Goal: Task Accomplishment & Management: Manage account settings

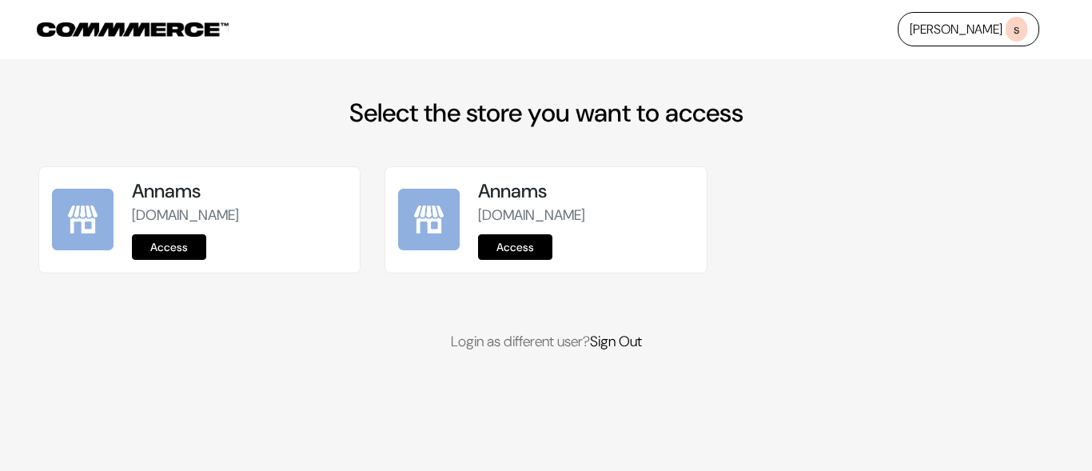
click at [161, 252] on link "Access" at bounding box center [169, 247] width 74 height 26
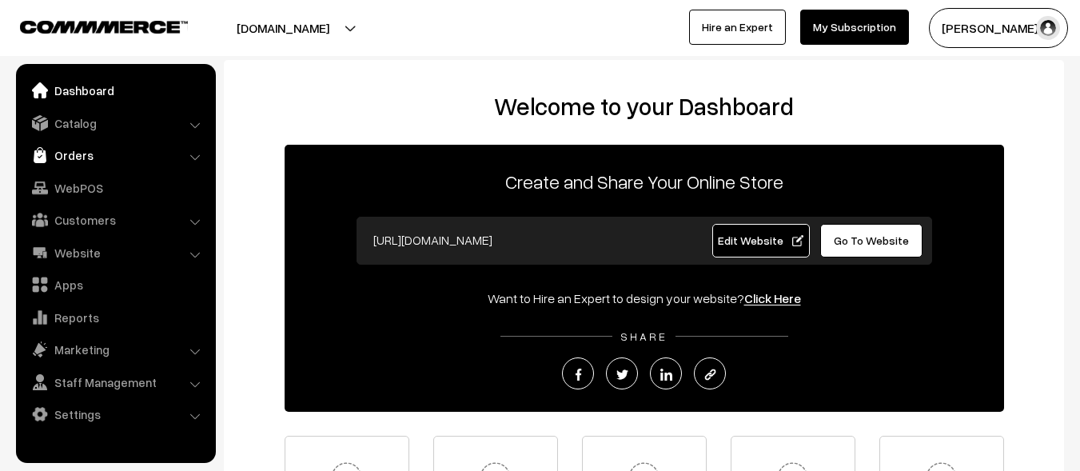
click at [62, 153] on link "Orders" at bounding box center [115, 155] width 190 height 29
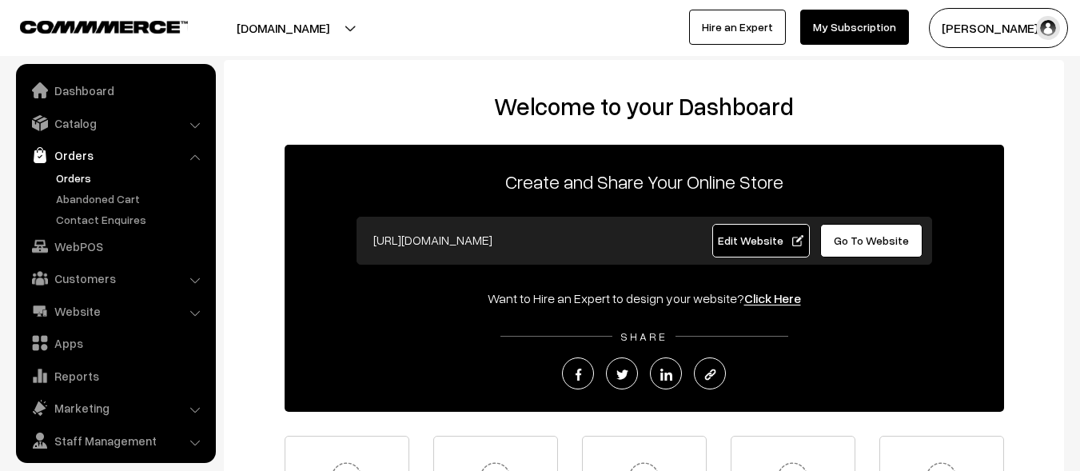
click at [72, 181] on link "Orders" at bounding box center [131, 177] width 158 height 17
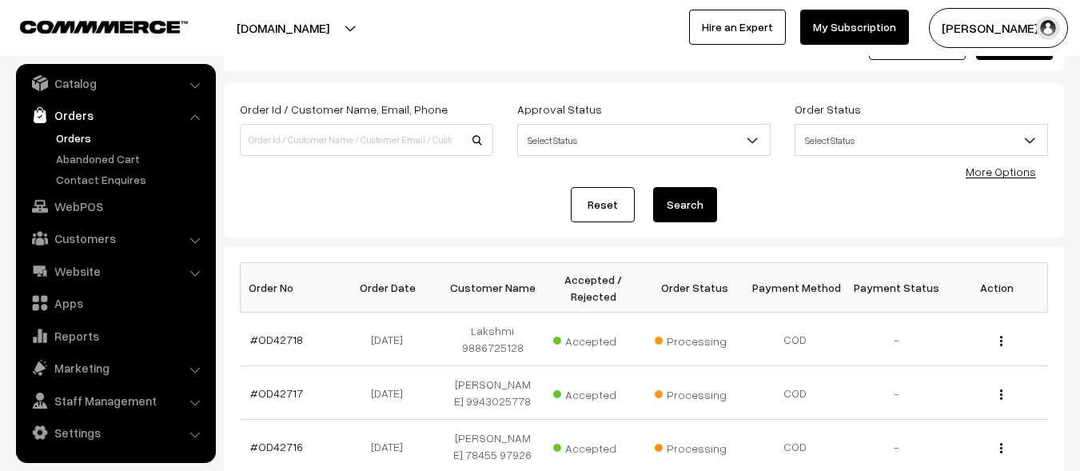
scroll to position [160, 0]
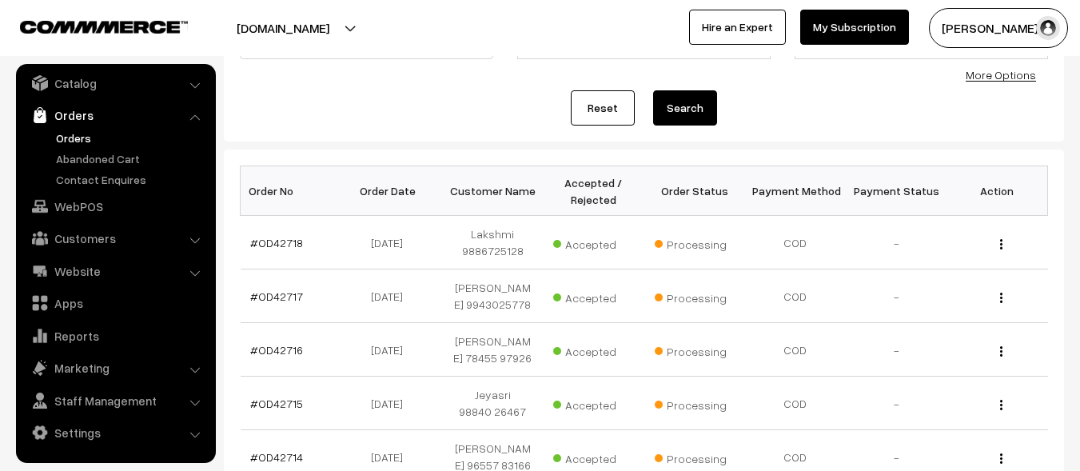
click at [63, 141] on link "Orders" at bounding box center [131, 137] width 158 height 17
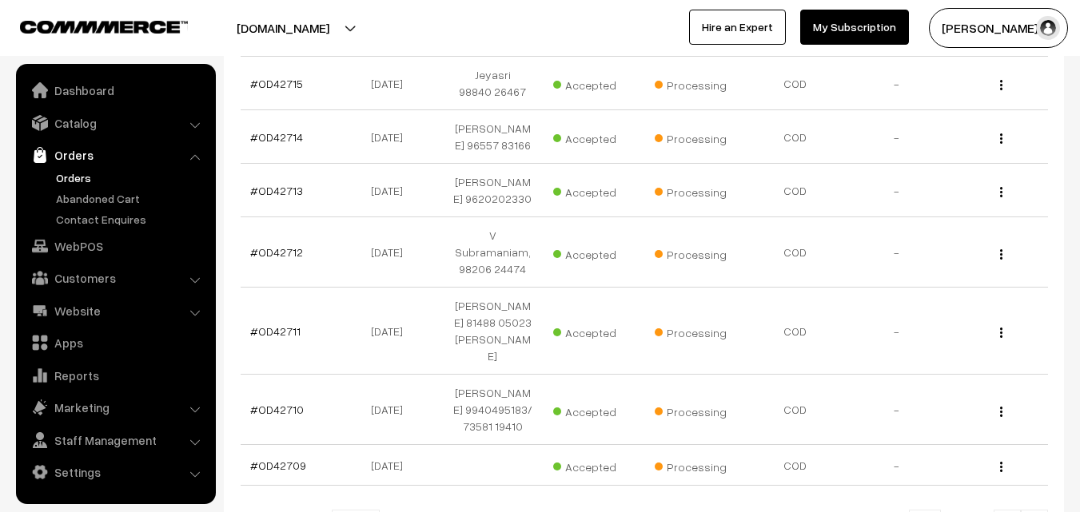
click at [83, 179] on link "Orders" at bounding box center [131, 177] width 158 height 17
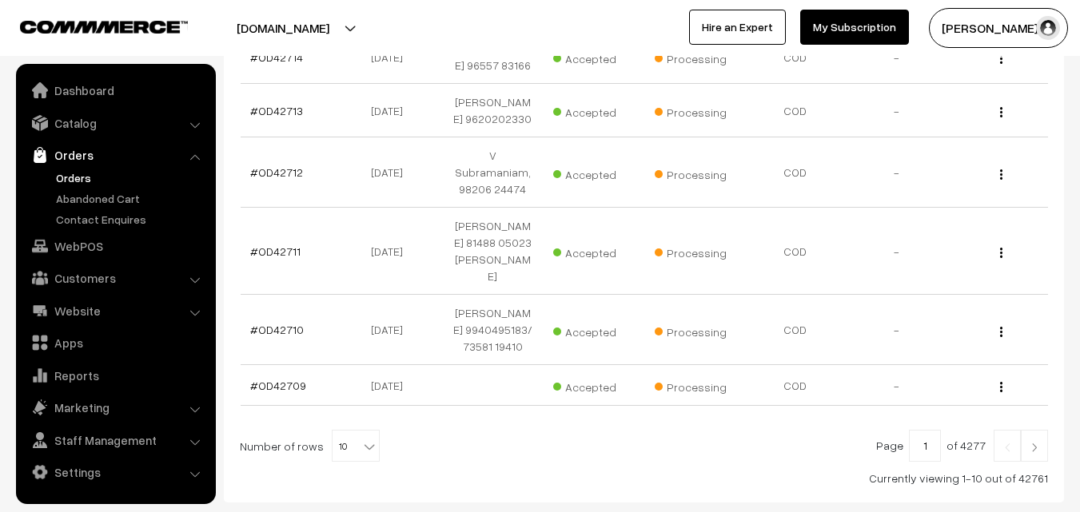
scroll to position [637, 0]
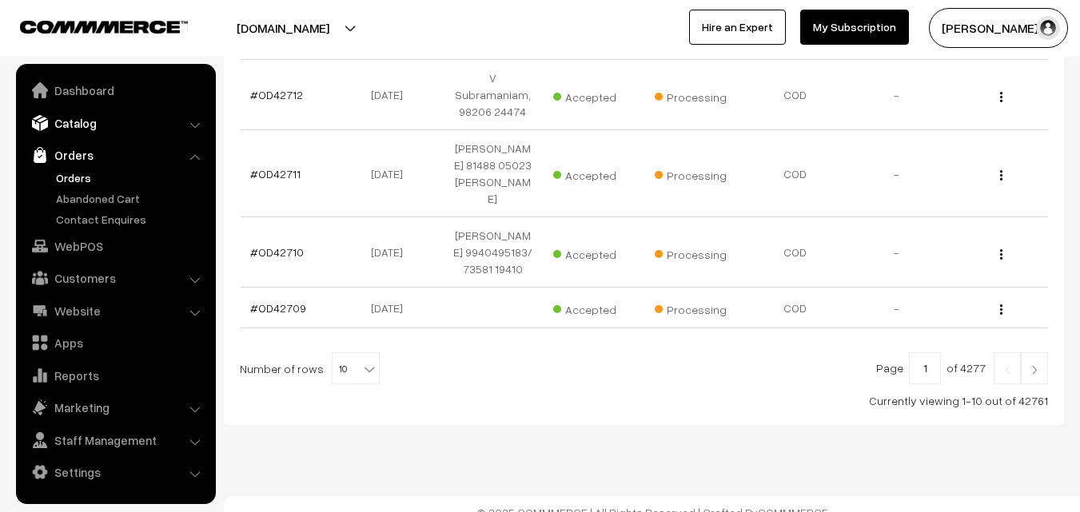
click at [83, 121] on link "Catalog" at bounding box center [115, 123] width 190 height 29
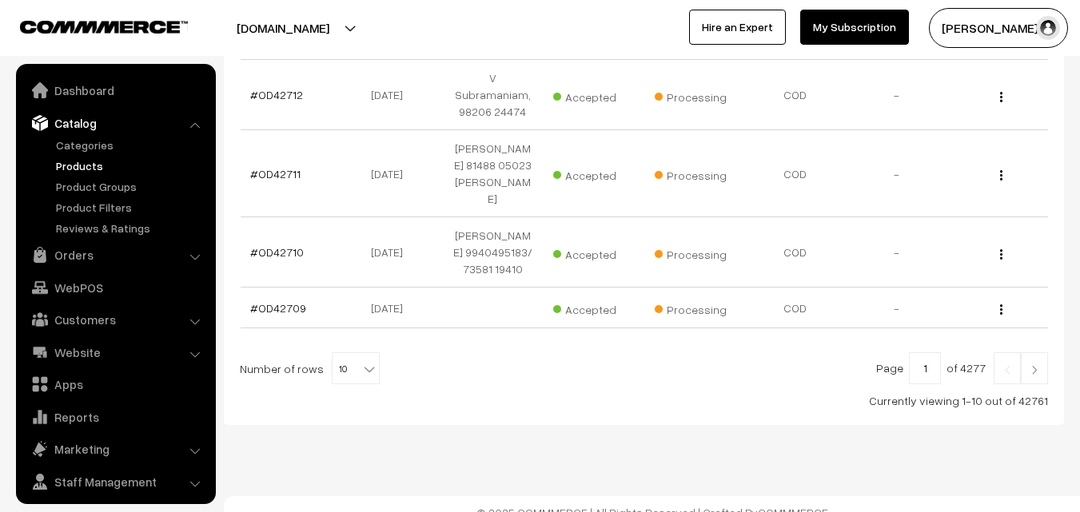
click at [90, 168] on link "Products" at bounding box center [131, 165] width 158 height 17
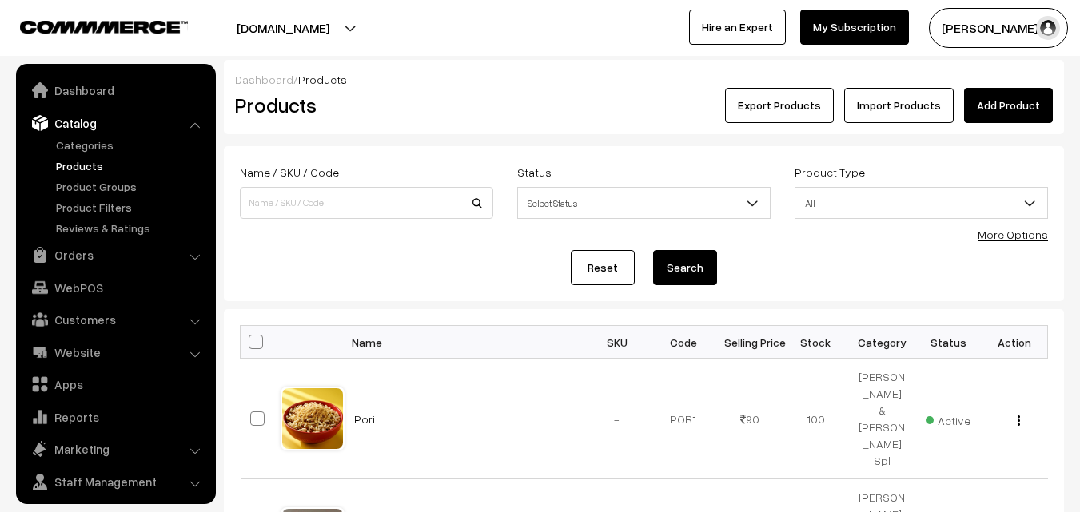
scroll to position [40, 0]
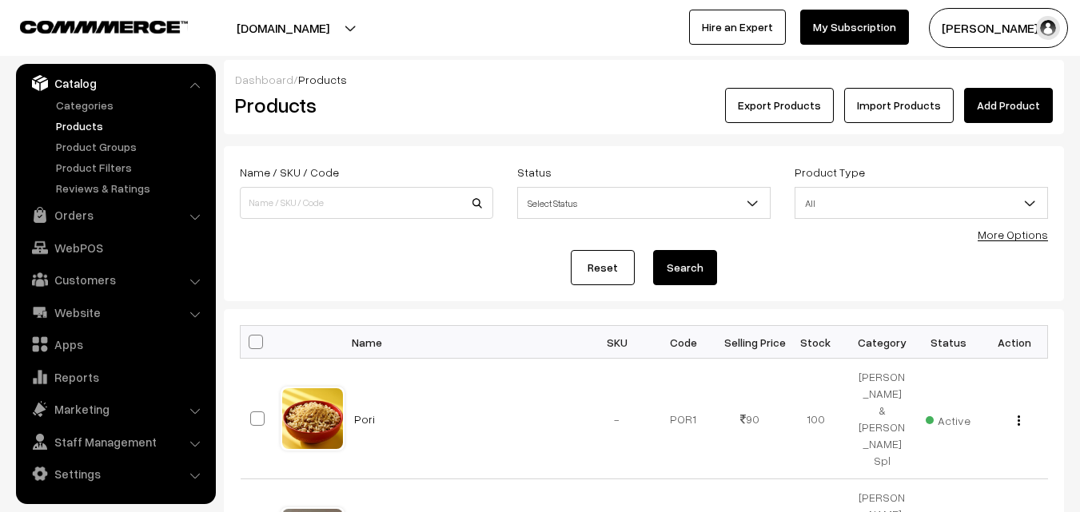
click at [98, 125] on link "Products" at bounding box center [131, 125] width 158 height 17
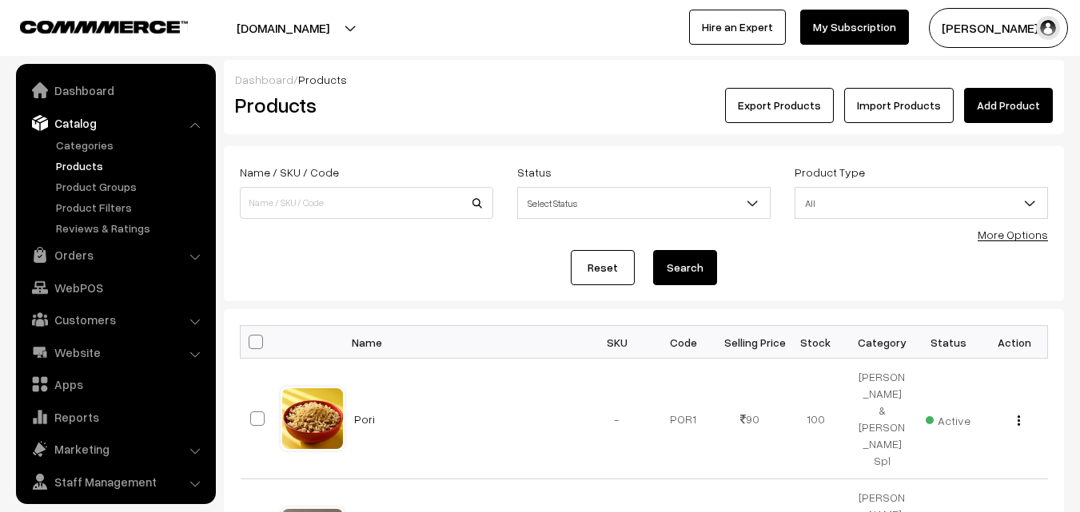
scroll to position [40, 0]
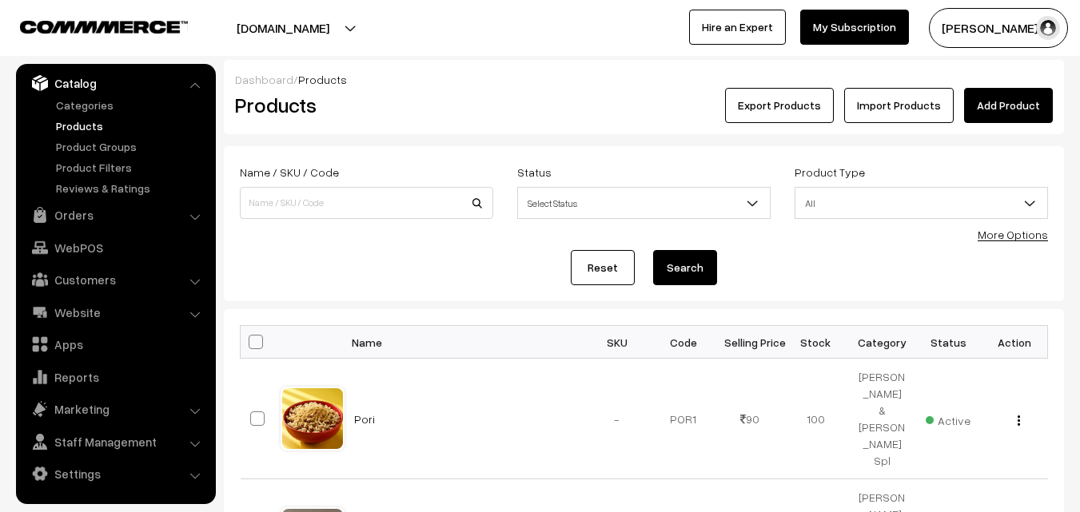
click at [91, 131] on link "Products" at bounding box center [131, 125] width 158 height 17
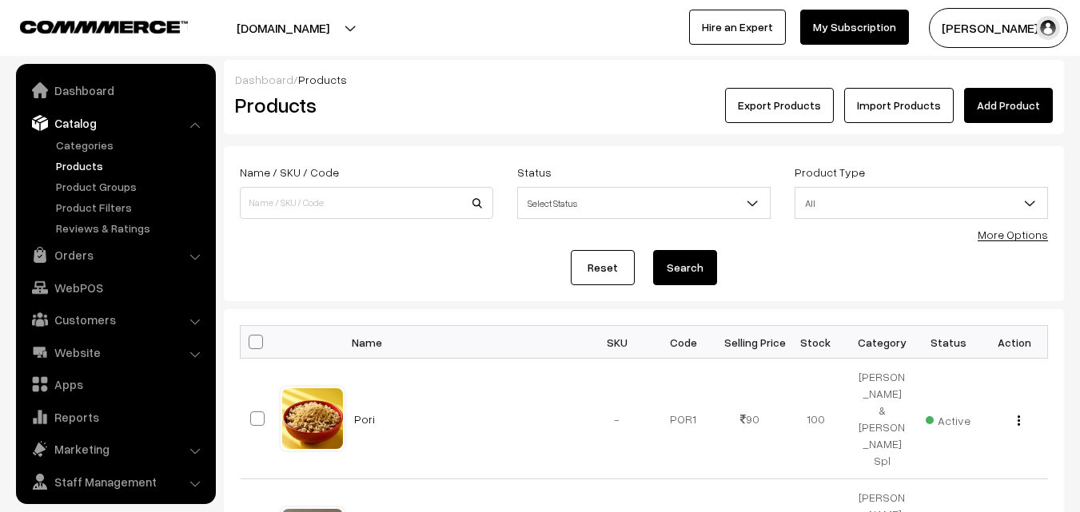
click at [1000, 232] on link "More Options" at bounding box center [1012, 235] width 70 height 14
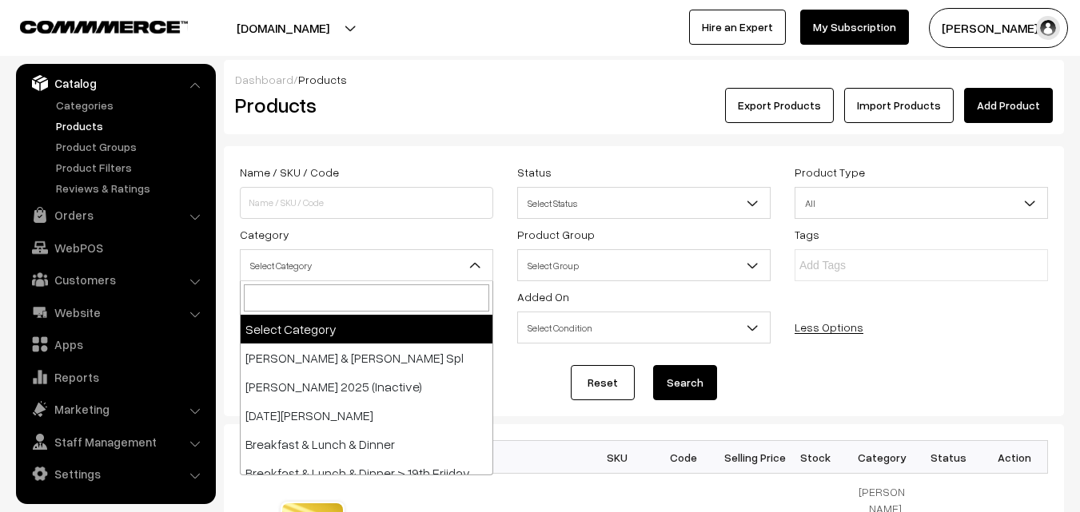
click at [286, 260] on span "Select Category" at bounding box center [367, 266] width 252 height 28
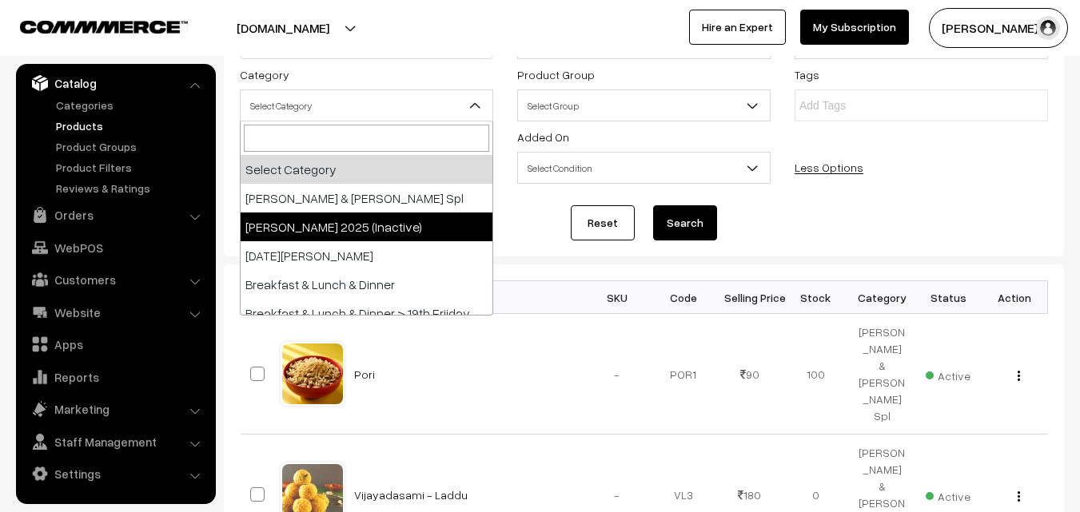
scroll to position [80, 0]
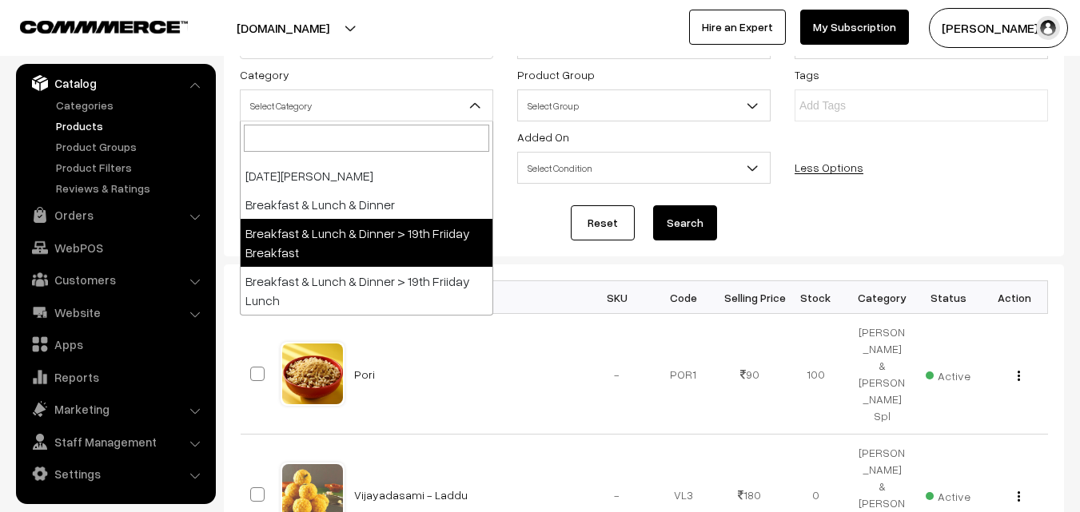
select select "91"
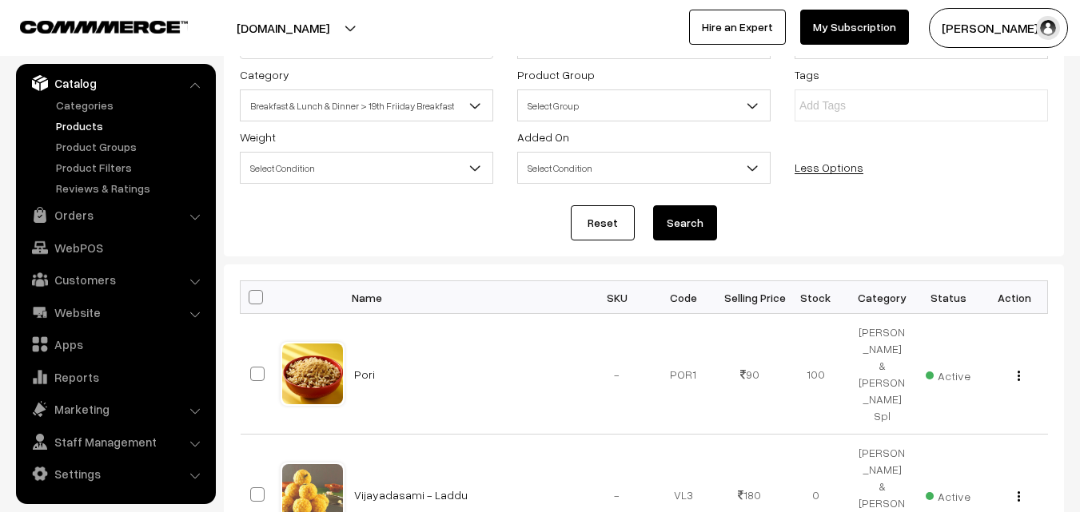
click at [676, 222] on button "Search" at bounding box center [685, 222] width 64 height 35
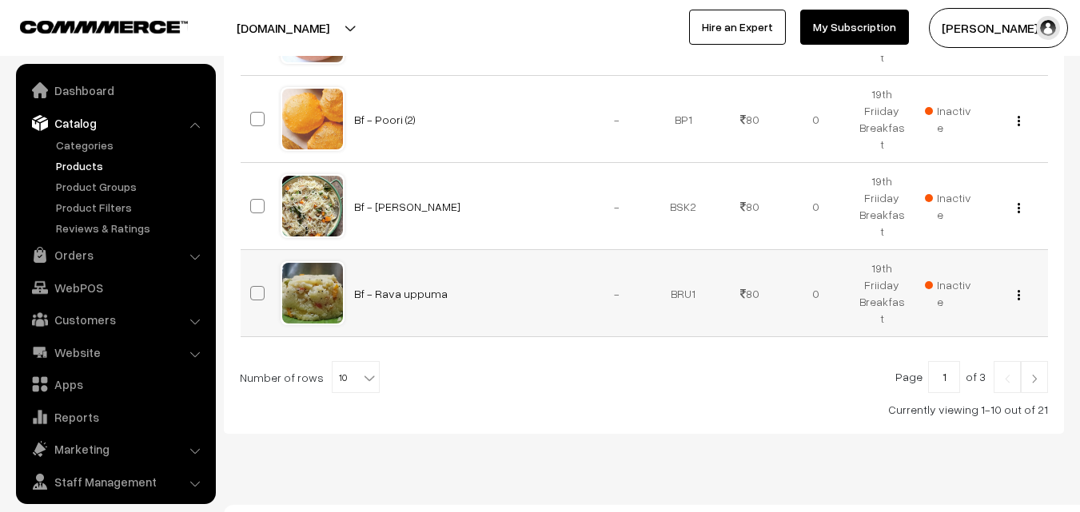
scroll to position [40, 0]
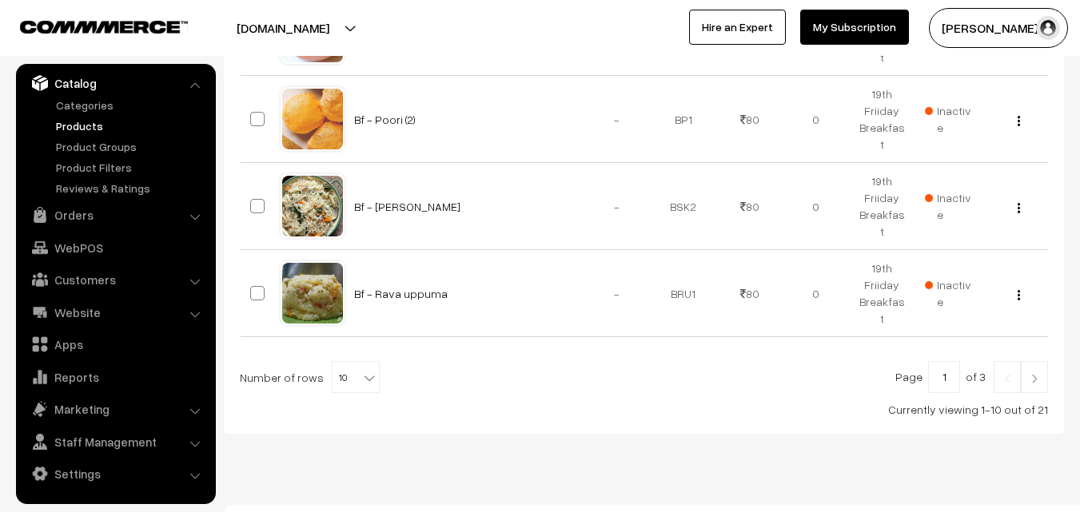
click at [361, 370] on b at bounding box center [369, 378] width 16 height 16
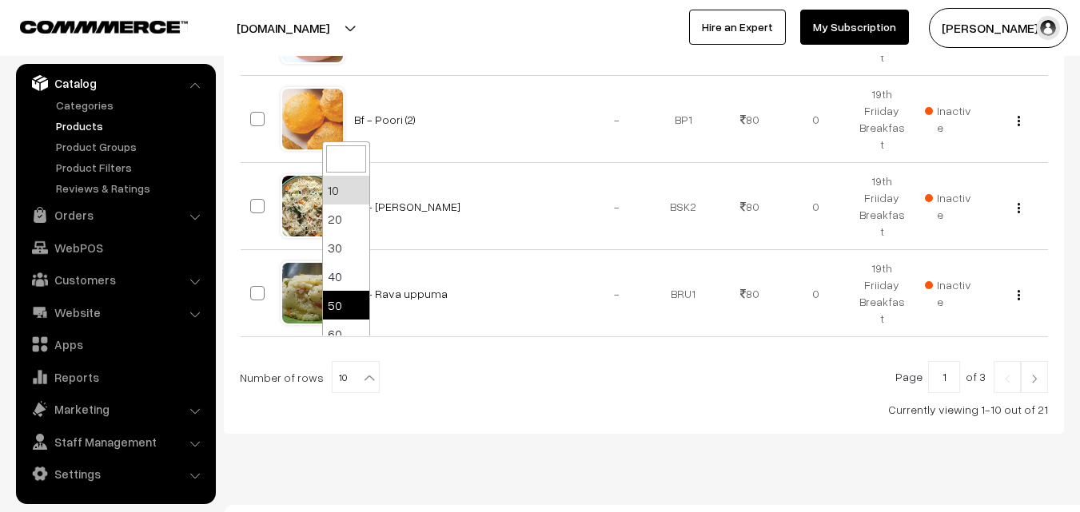
select select "50"
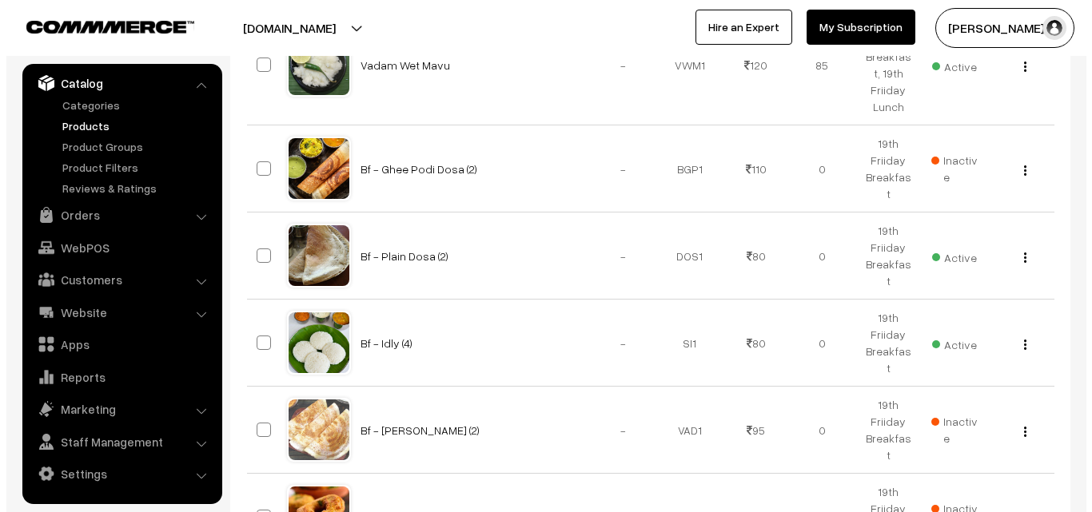
scroll to position [1998, 0]
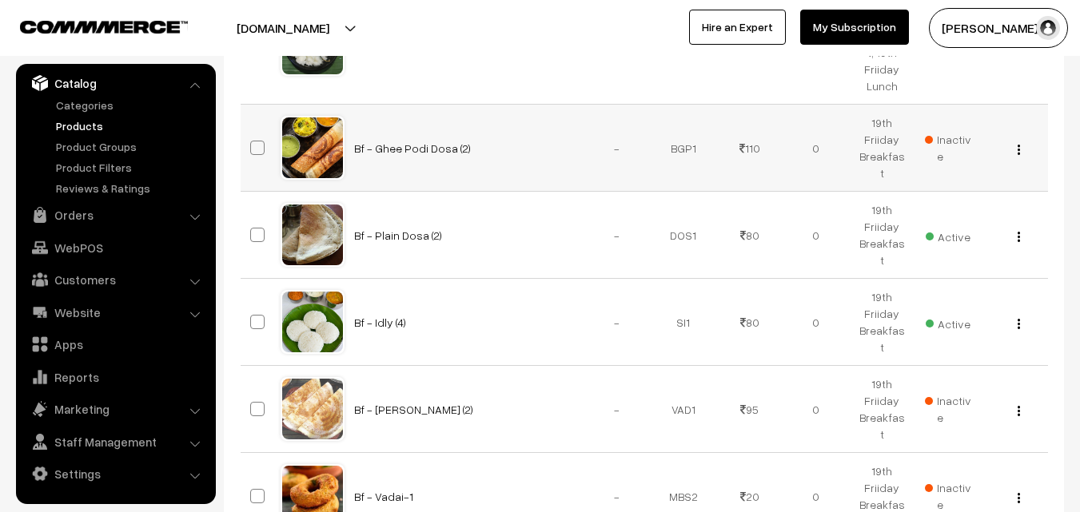
click at [935, 131] on span "Inactive" at bounding box center [948, 148] width 47 height 34
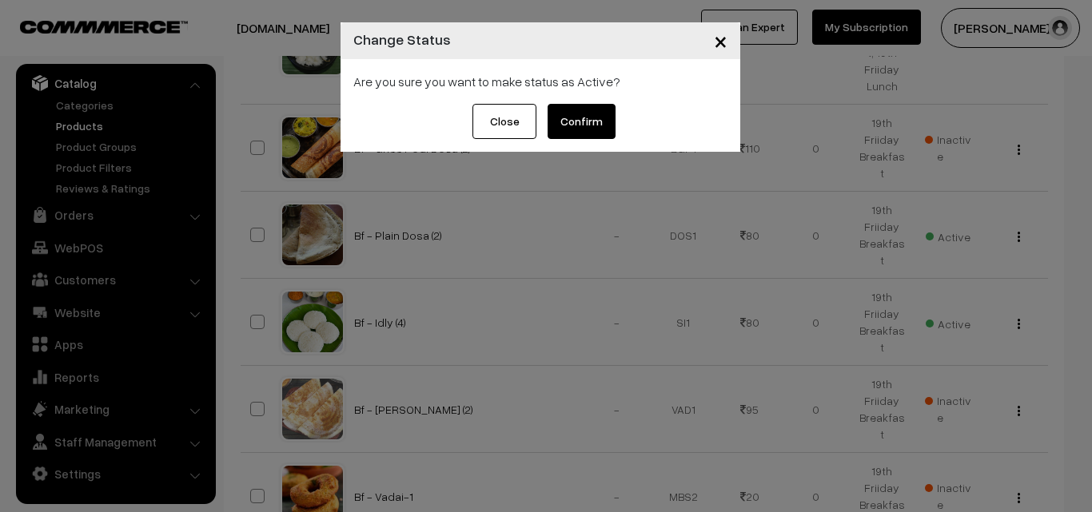
click at [602, 106] on button "Confirm" at bounding box center [581, 121] width 68 height 35
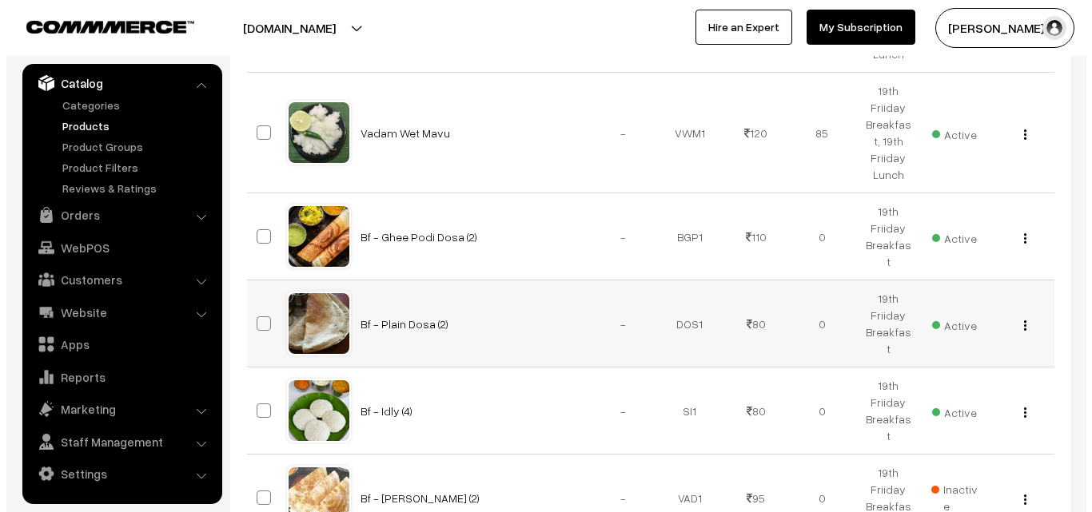
scroll to position [2017, 0]
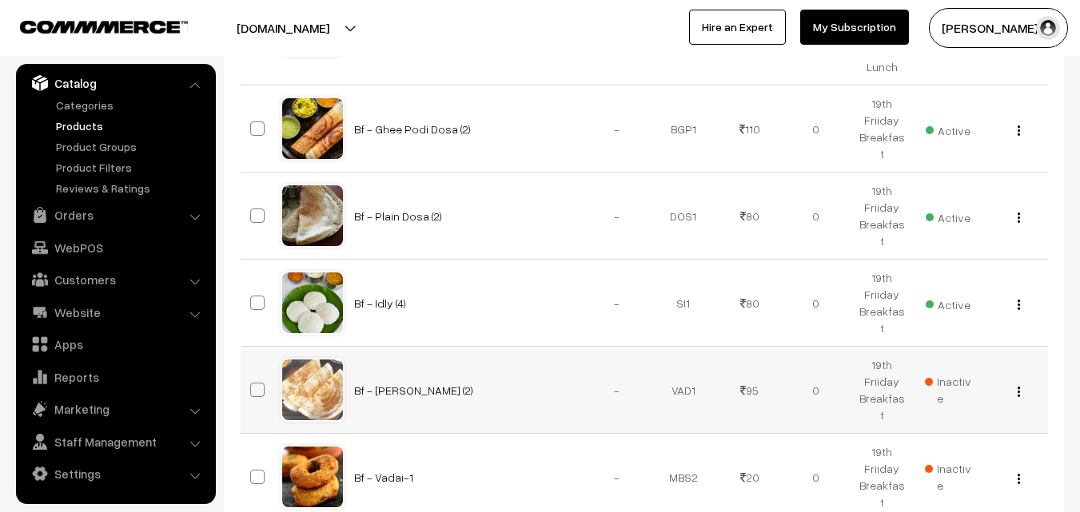
click at [943, 373] on span "Inactive" at bounding box center [948, 390] width 47 height 34
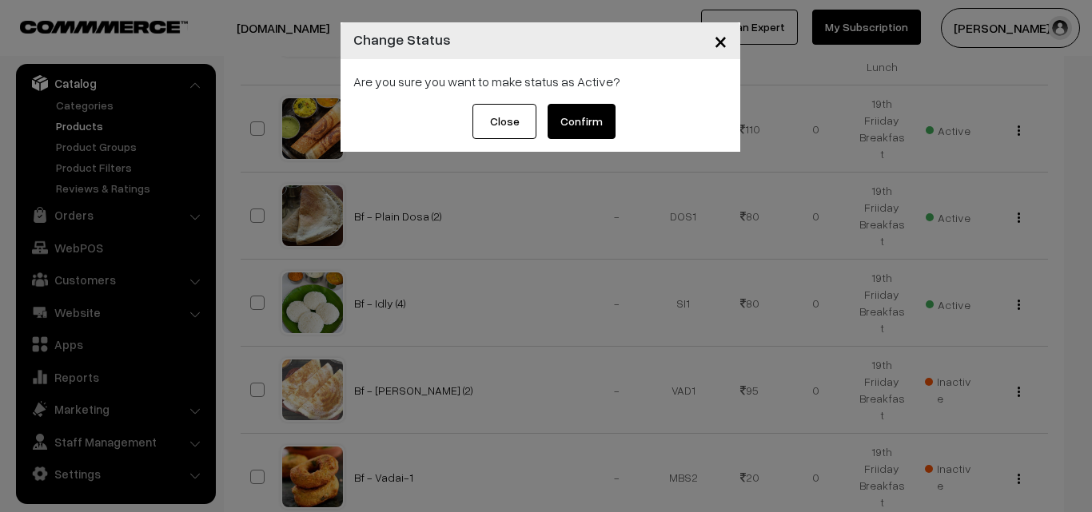
click at [946, 349] on div "× Change Status Are you sure you want to make status as Active? Close Confirm" at bounding box center [546, 256] width 1092 height 512
click at [610, 129] on button "Confirm" at bounding box center [581, 121] width 68 height 35
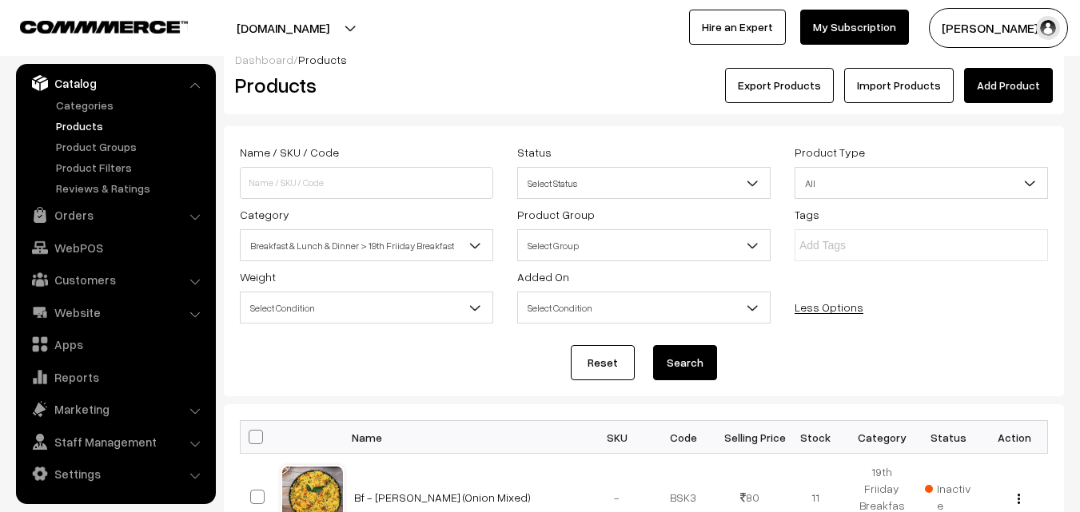
scroll to position [19, 0]
click at [268, 446] on th at bounding box center [261, 438] width 40 height 33
click at [260, 437] on span at bounding box center [256, 438] width 14 height 14
click at [251, 437] on input "checkbox" at bounding box center [246, 437] width 10 height 10
checkbox input "true"
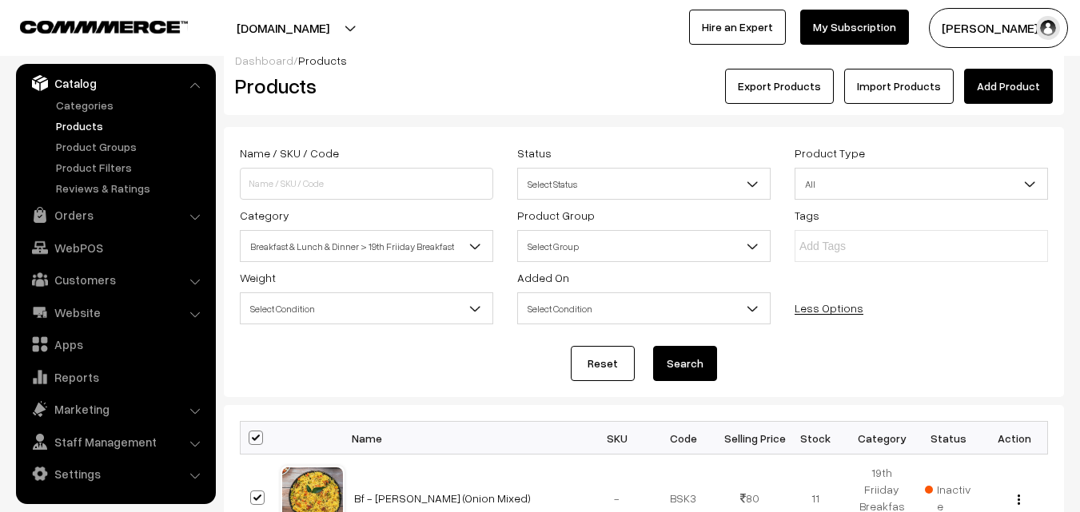
checkbox input "true"
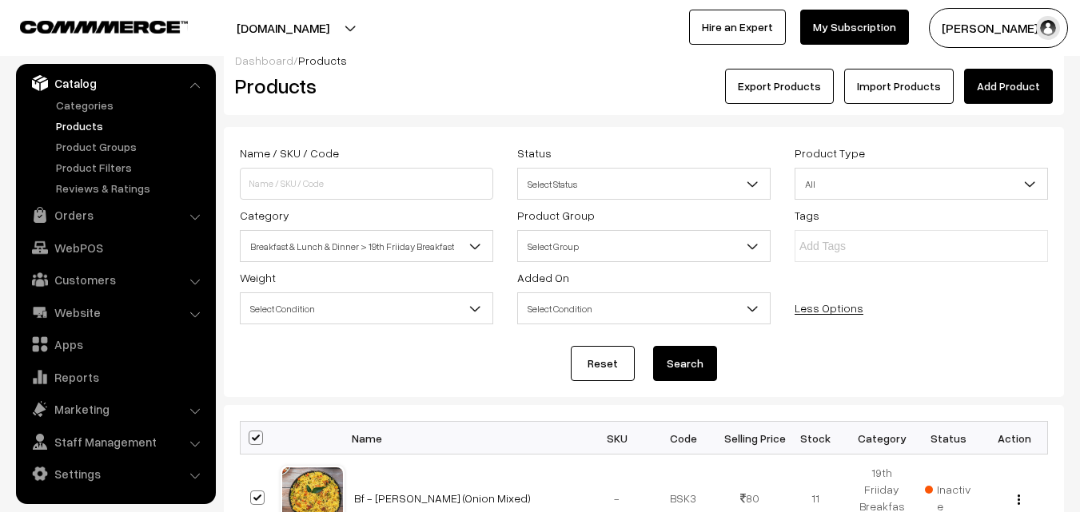
checkbox input "true"
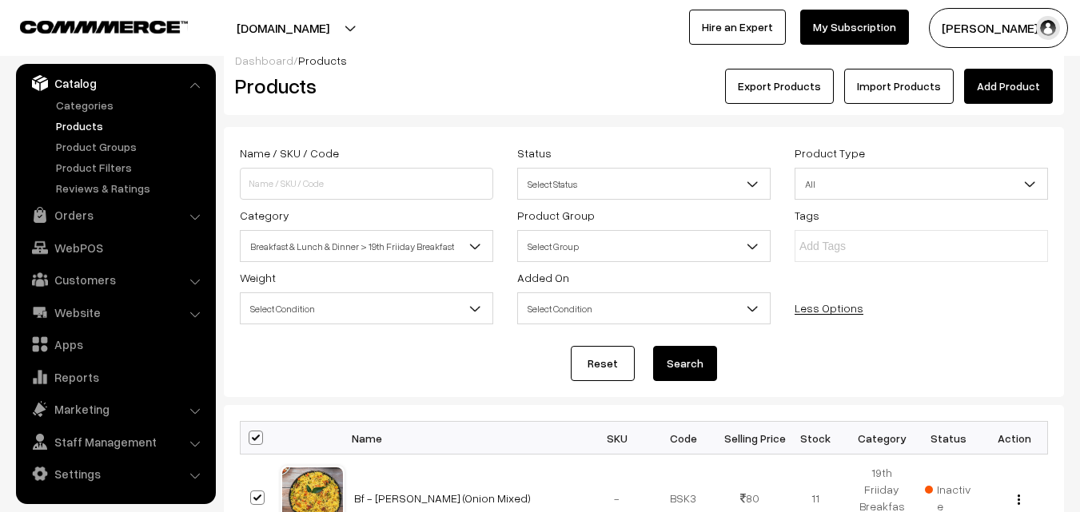
checkbox input "true"
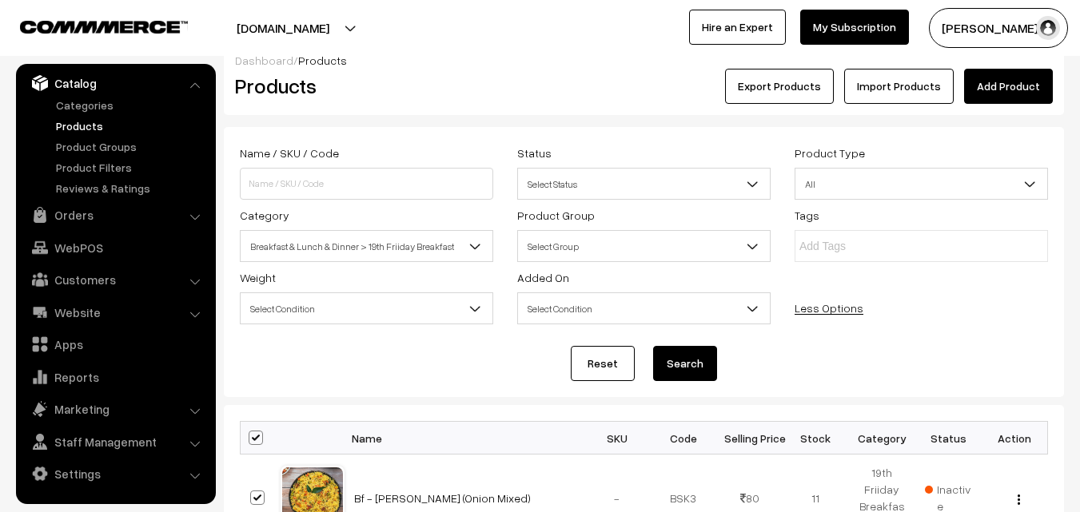
checkbox input "true"
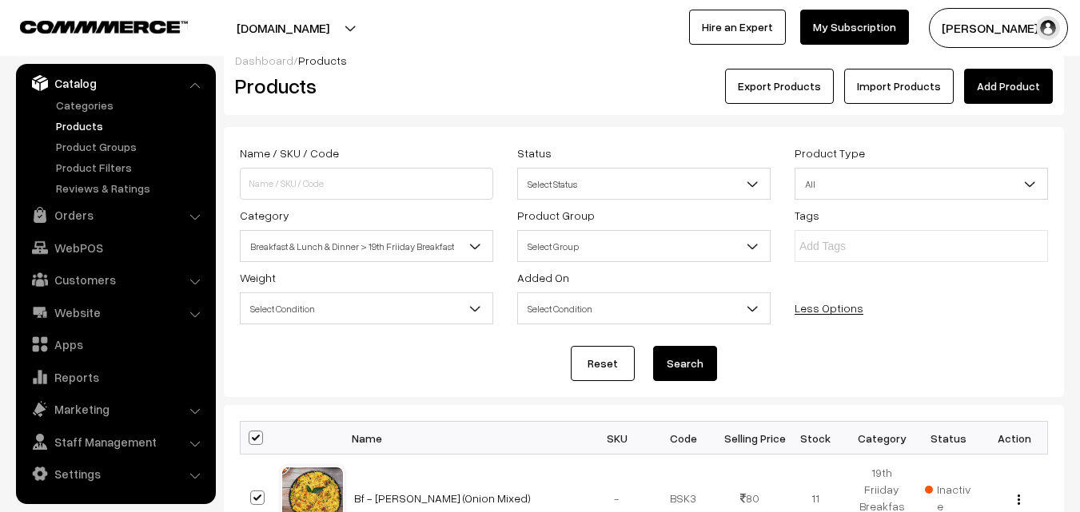
checkbox input "true"
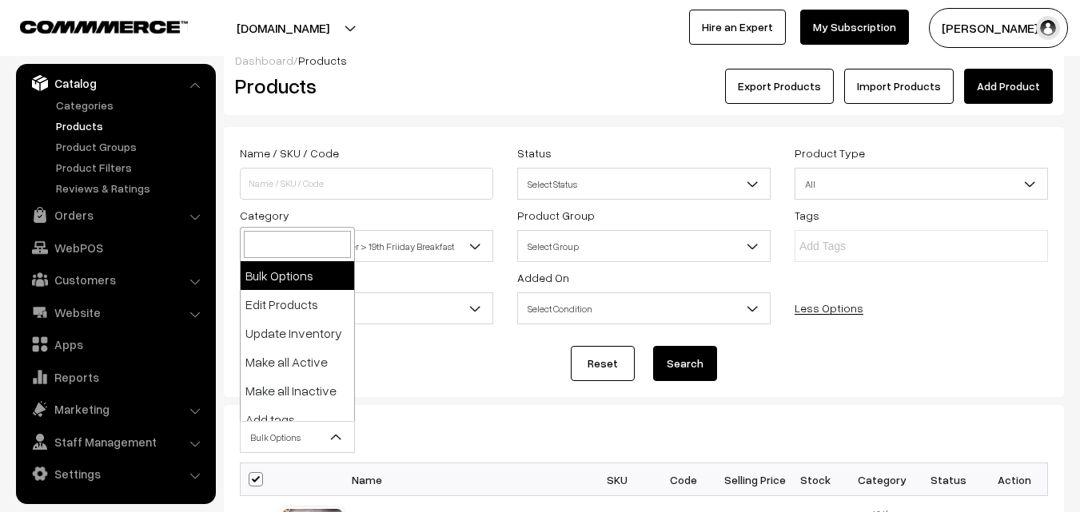
click at [280, 431] on span "Bulk Options" at bounding box center [297, 437] width 113 height 28
drag, startPoint x: 296, startPoint y: 288, endPoint x: 293, endPoint y: 317, distance: 28.9
select select "editProduct"
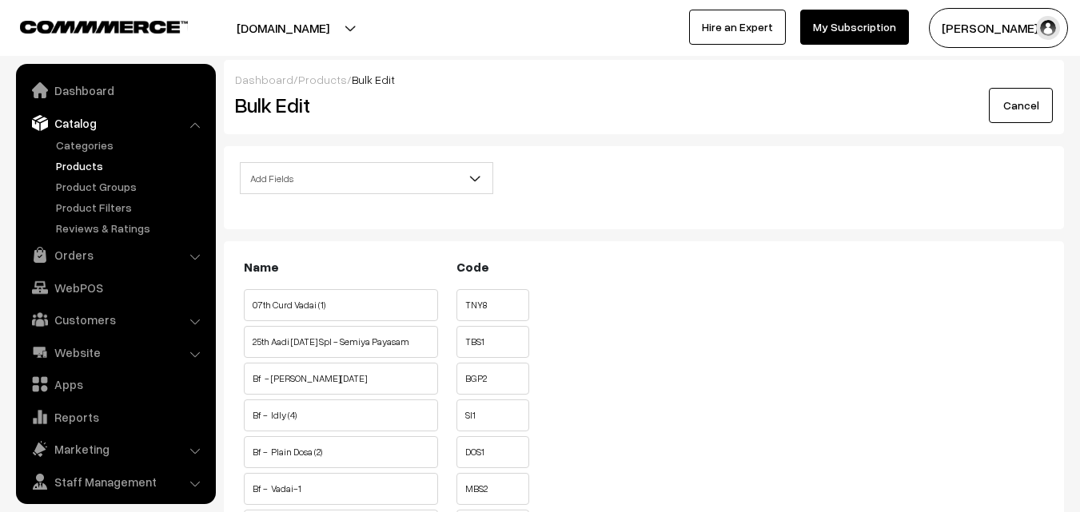
scroll to position [40, 0]
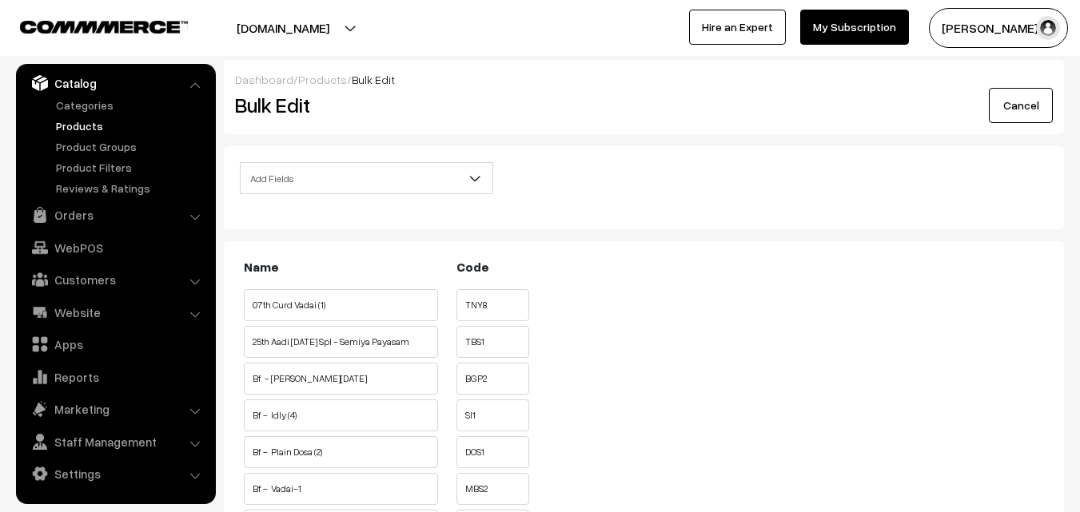
click at [381, 181] on span "Add Fields" at bounding box center [367, 179] width 252 height 28
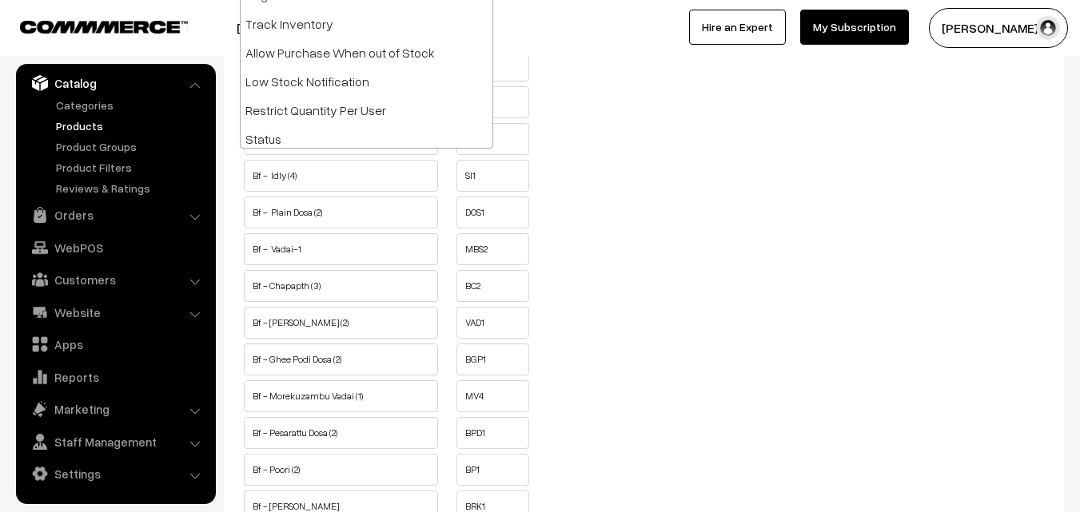
scroll to position [240, 0]
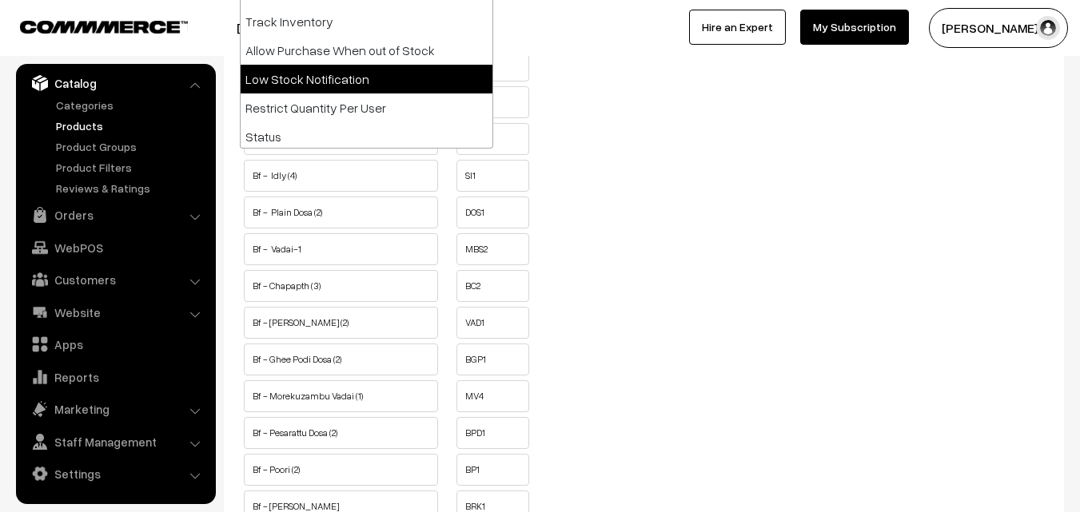
select select "allow-purchase"
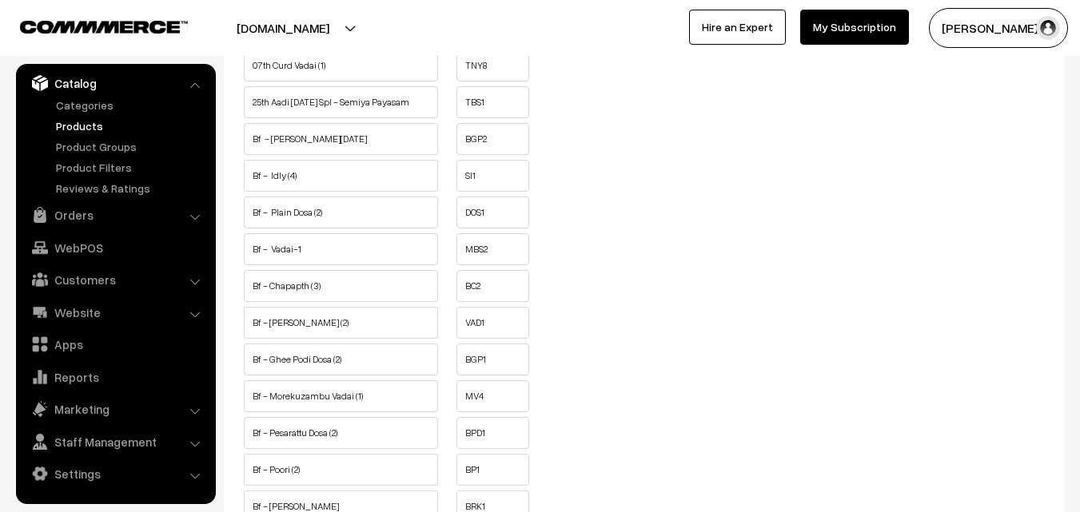
scroll to position [0, 0]
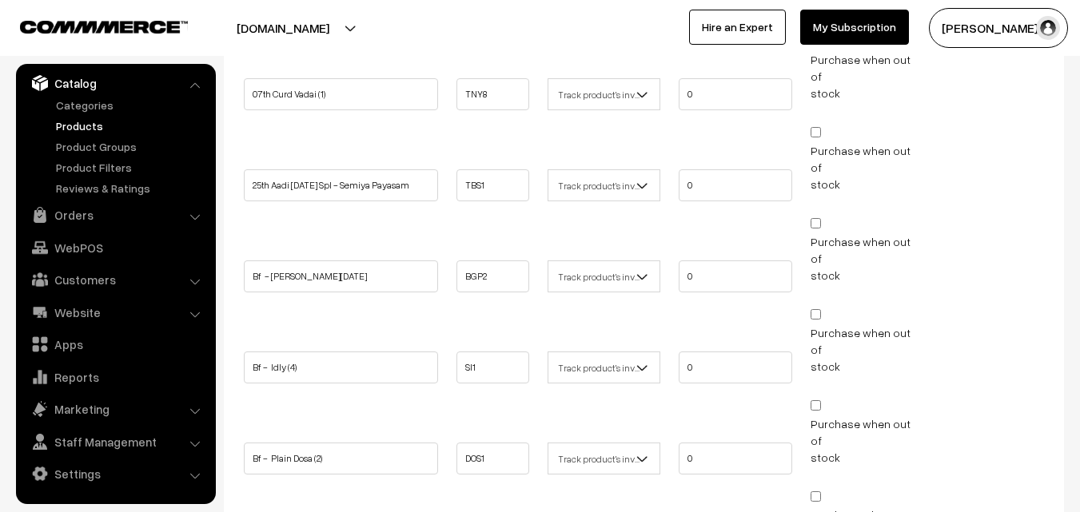
scroll to position [320, 0]
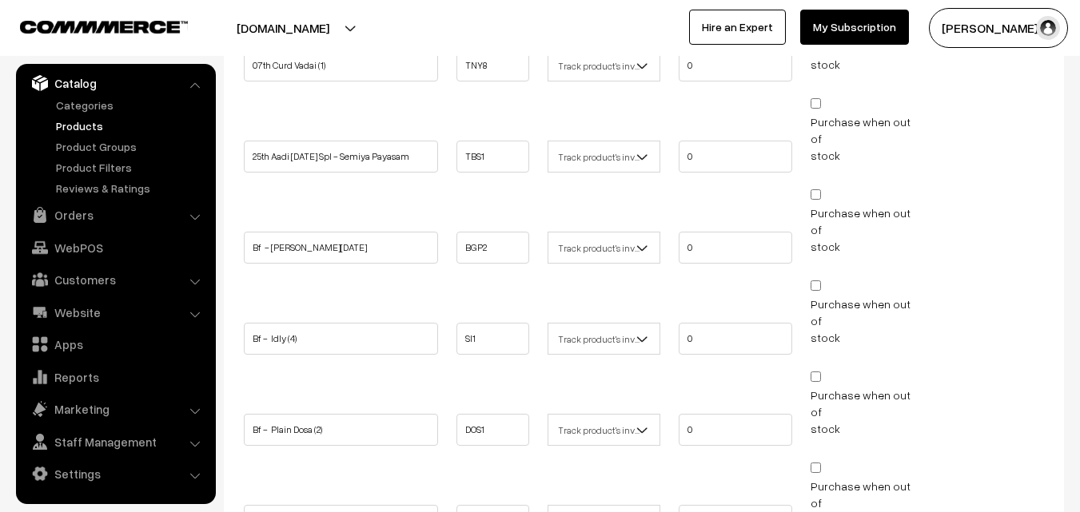
click at [817, 189] on input "Purchase when out of stock" at bounding box center [815, 194] width 10 height 10
checkbox input "true"
click at [815, 280] on input "Purchase when out of stock" at bounding box center [815, 285] width 10 height 10
checkbox input "true"
click at [820, 372] on input "Purchase when out of stock" at bounding box center [815, 377] width 10 height 10
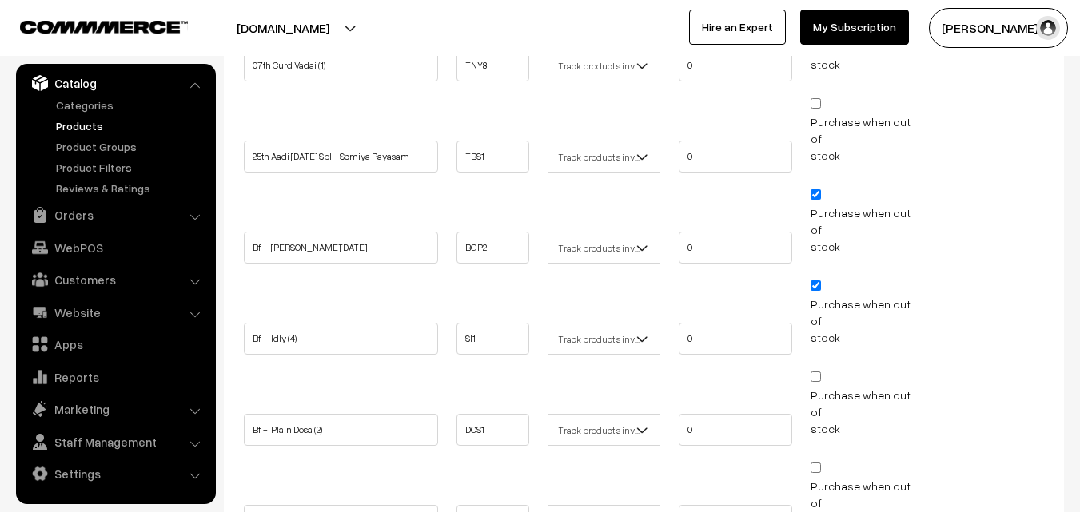
checkbox input "true"
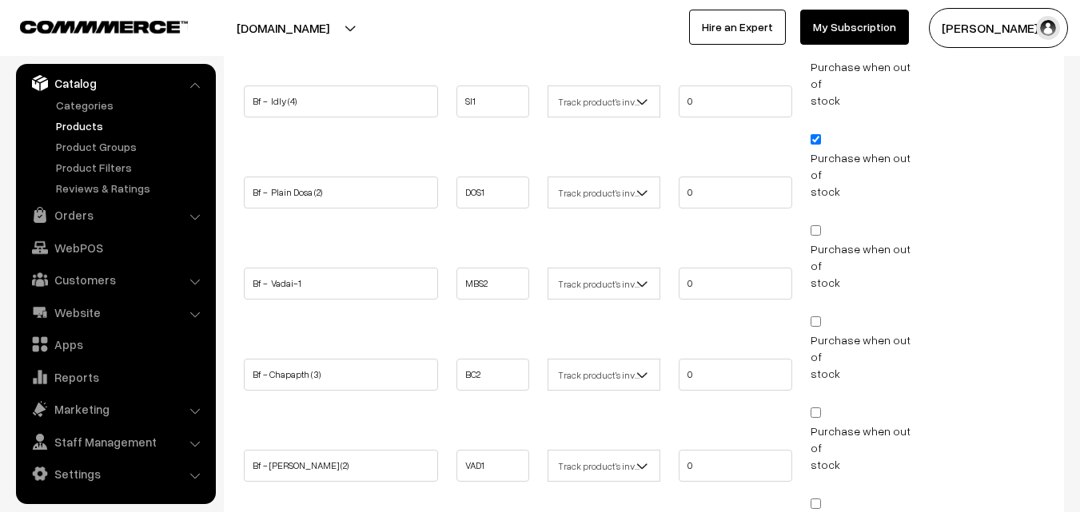
scroll to position [559, 0]
click at [813, 314] on input "Purchase when out of stock" at bounding box center [815, 319] width 10 height 10
checkbox input "true"
click at [814, 405] on input "Purchase when out of stock" at bounding box center [815, 410] width 10 height 10
checkbox input "true"
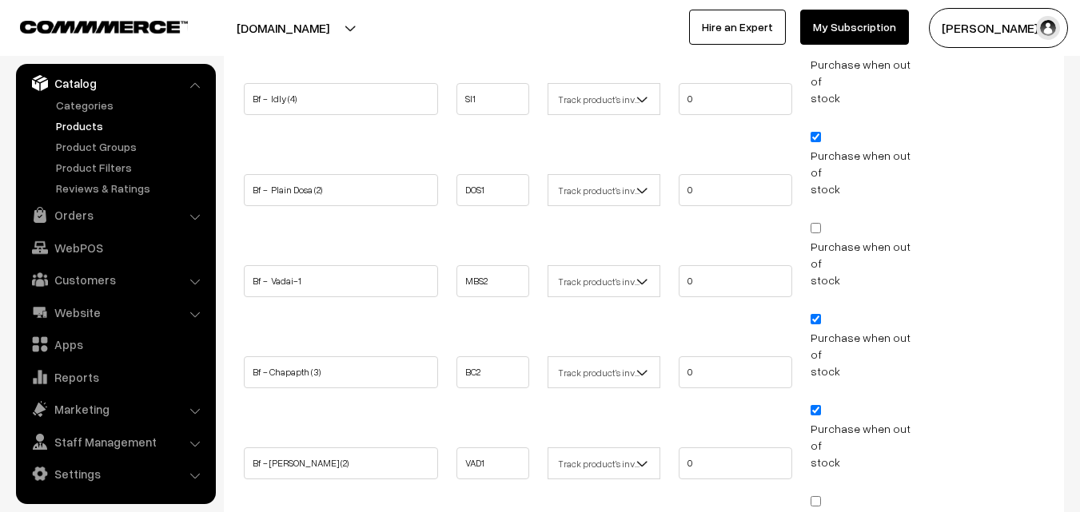
click at [817, 496] on input "Purchase when out of stock" at bounding box center [815, 501] width 10 height 10
checkbox input "true"
click at [813, 223] on input "Purchase when out of stock" at bounding box center [815, 228] width 10 height 10
checkbox input "true"
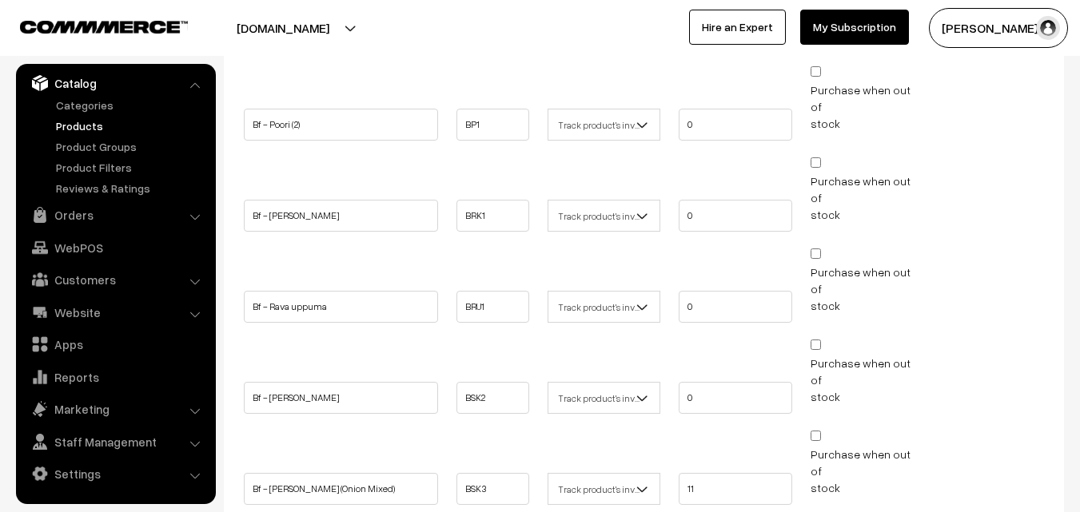
scroll to position [1438, 0]
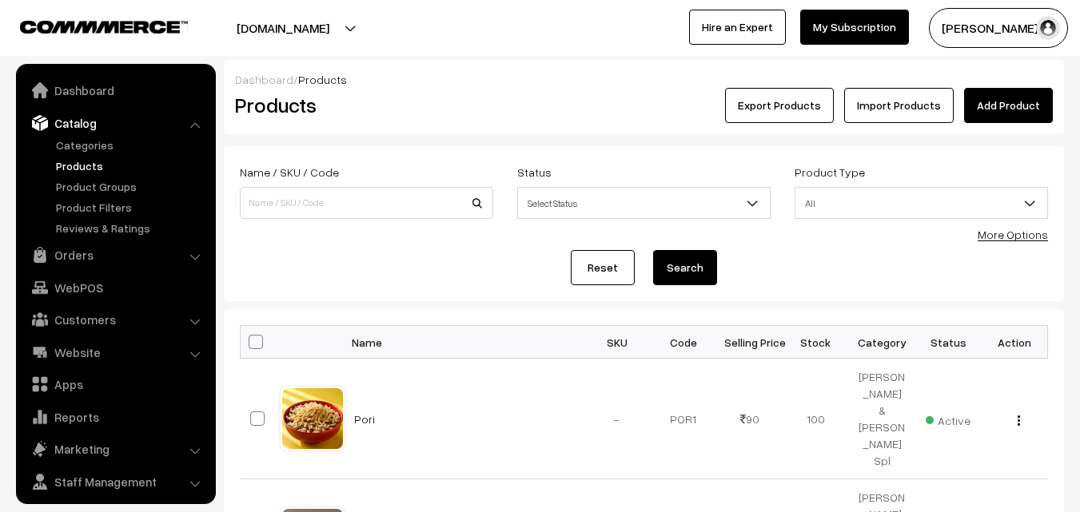
scroll to position [40, 0]
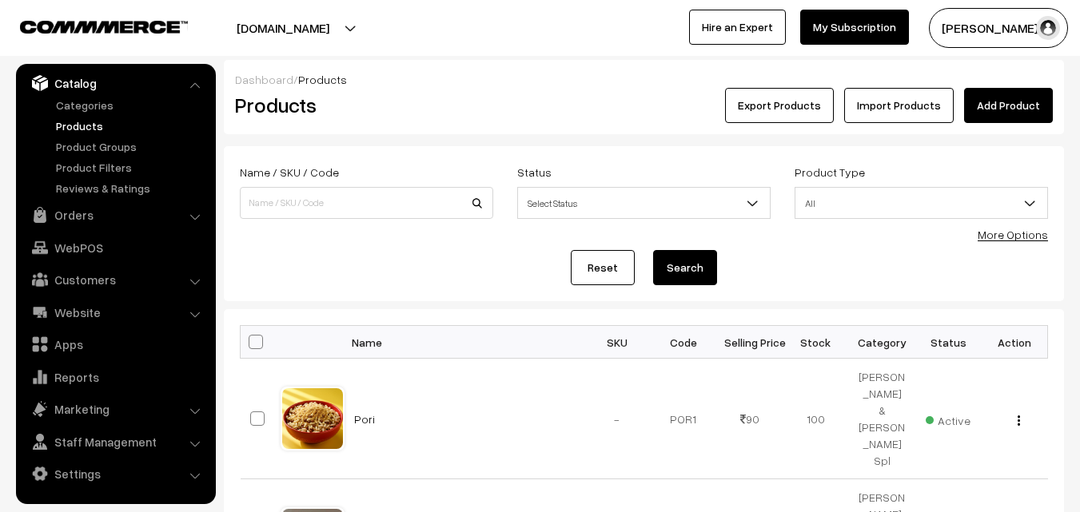
drag, startPoint x: 1034, startPoint y: 237, endPoint x: 584, endPoint y: 237, distance: 449.9
click at [1033, 237] on link "More Options" at bounding box center [1012, 235] width 70 height 14
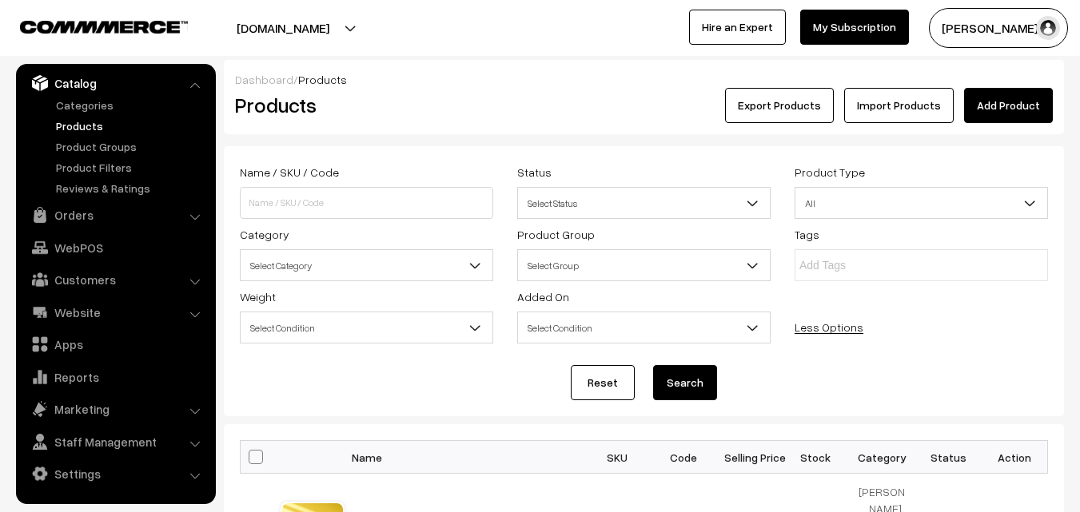
click at [342, 277] on span "Select Category" at bounding box center [367, 266] width 252 height 28
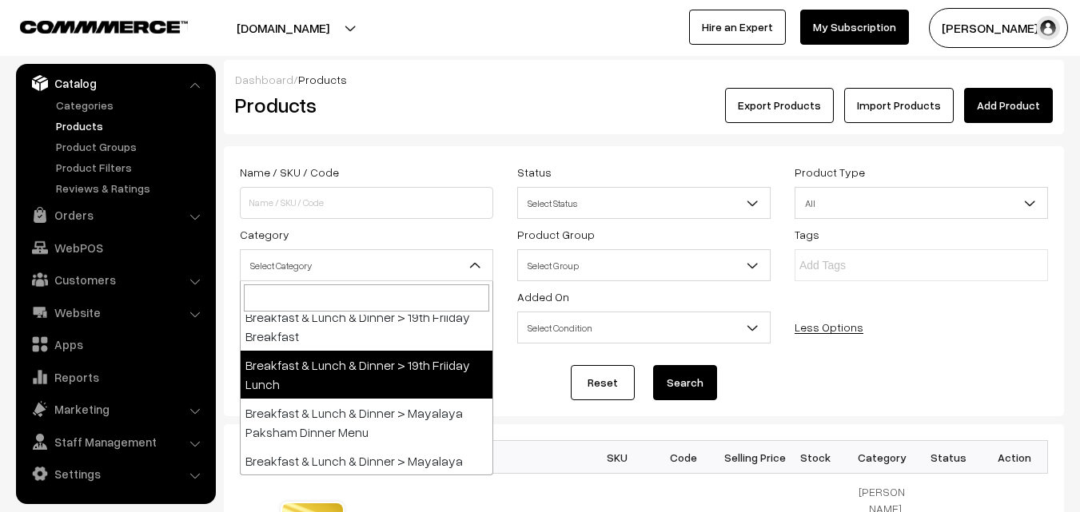
scroll to position [160, 0]
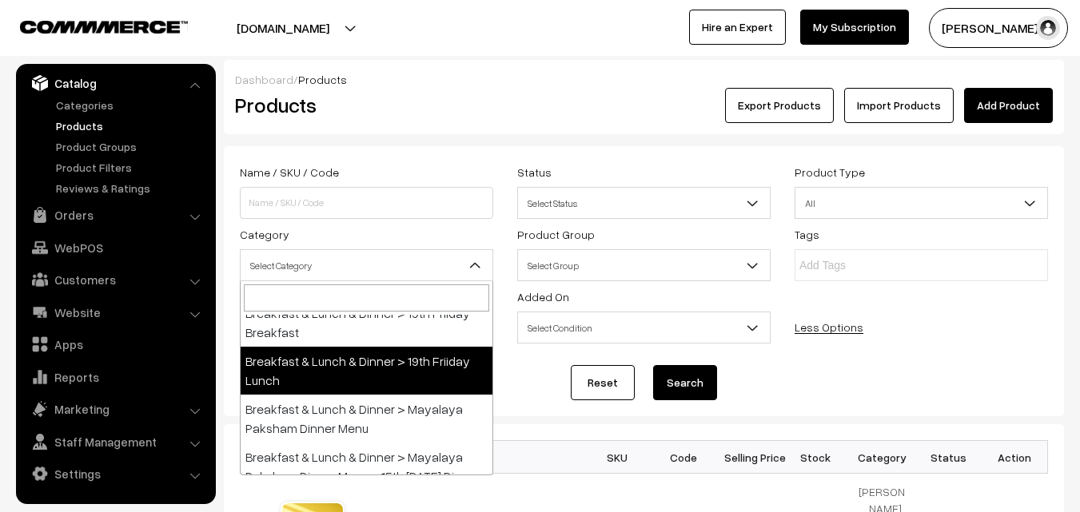
drag, startPoint x: 416, startPoint y: 412, endPoint x: 425, endPoint y: 375, distance: 37.8
select select "95"
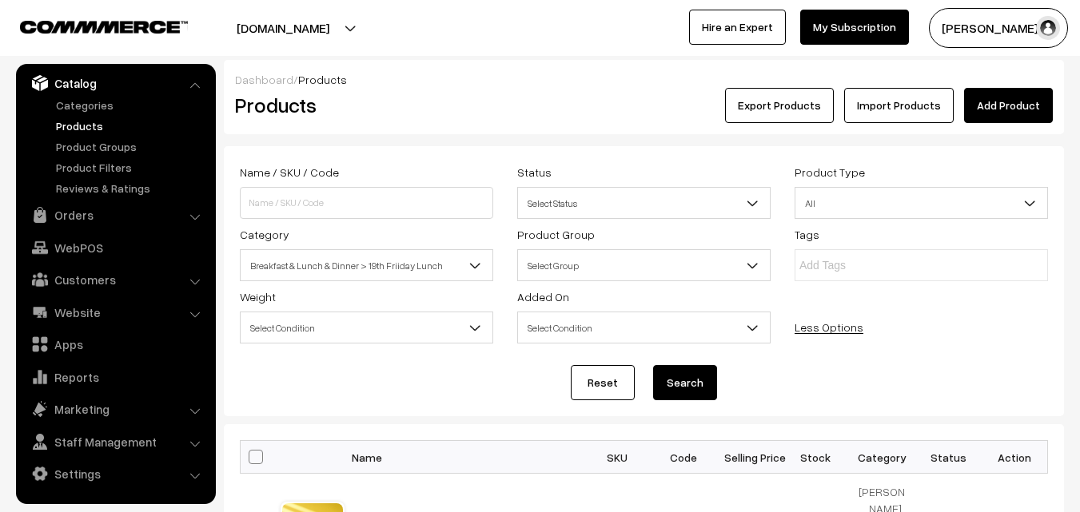
click at [674, 369] on button "Search" at bounding box center [685, 382] width 64 height 35
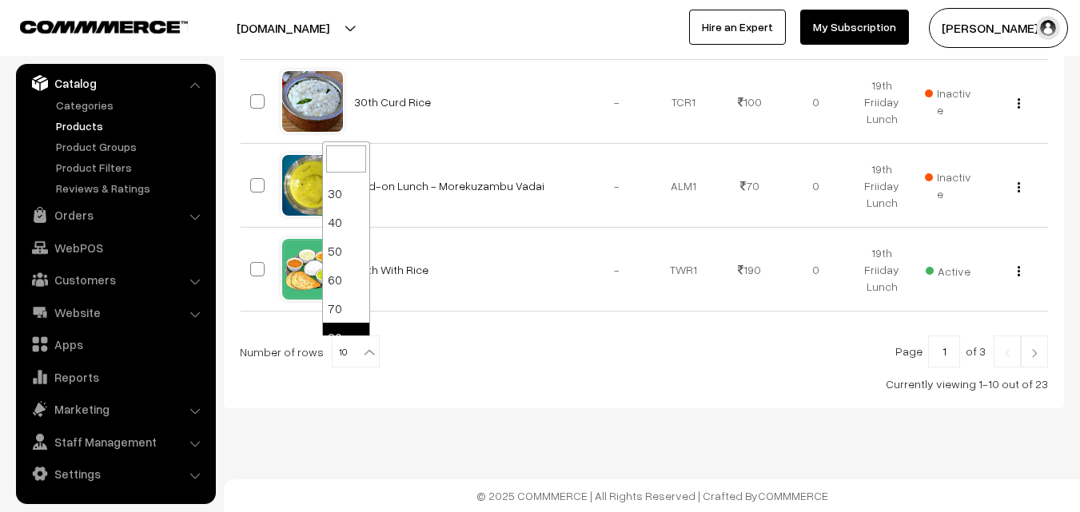
scroll to position [80, 0]
select select "80"
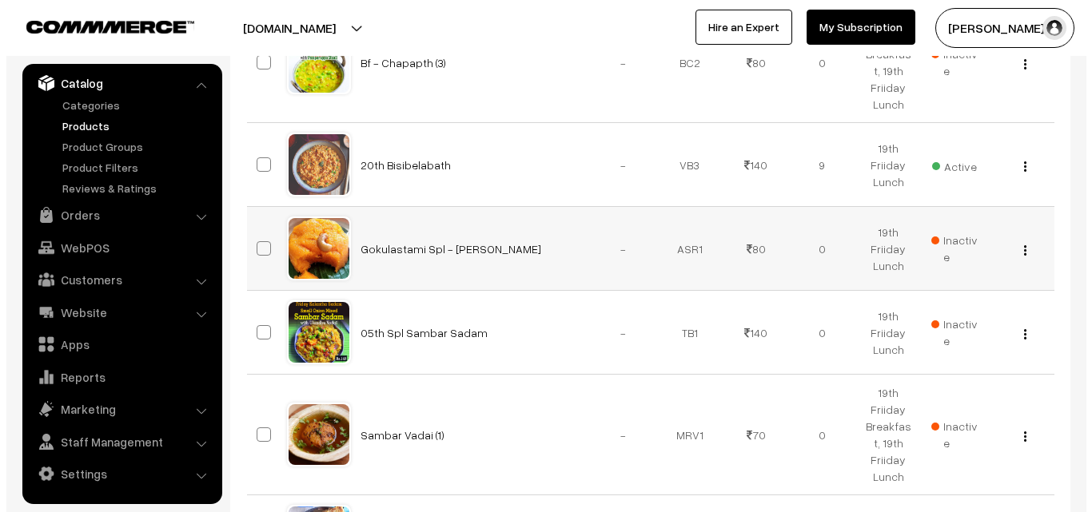
scroll to position [559, 0]
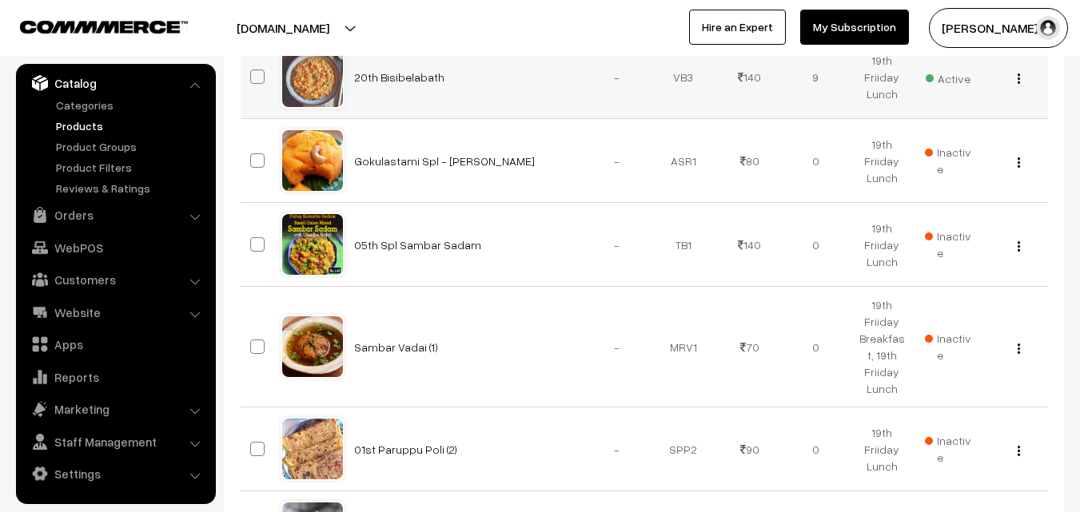
click at [952, 75] on span "Active" at bounding box center [947, 76] width 45 height 21
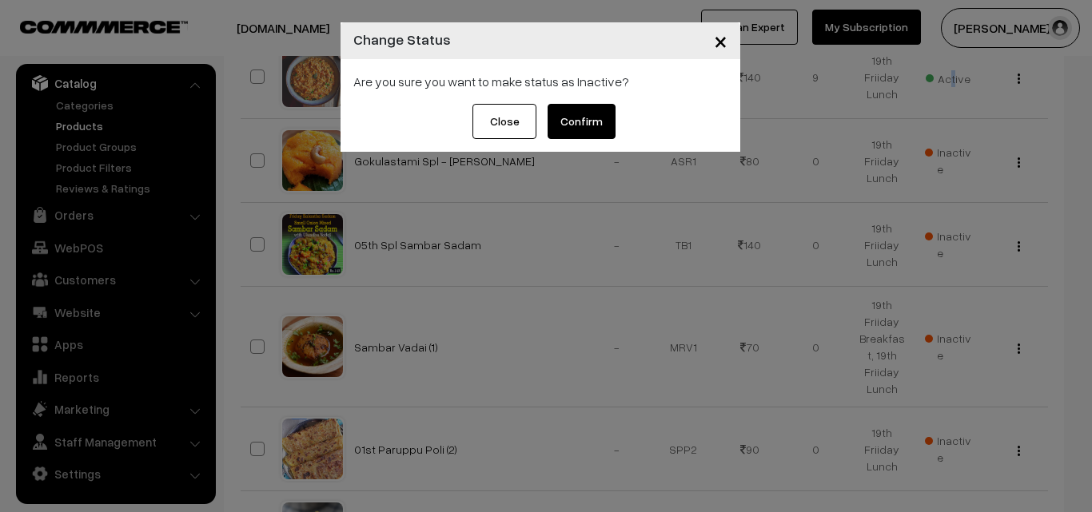
click at [584, 109] on button "Confirm" at bounding box center [581, 121] width 68 height 35
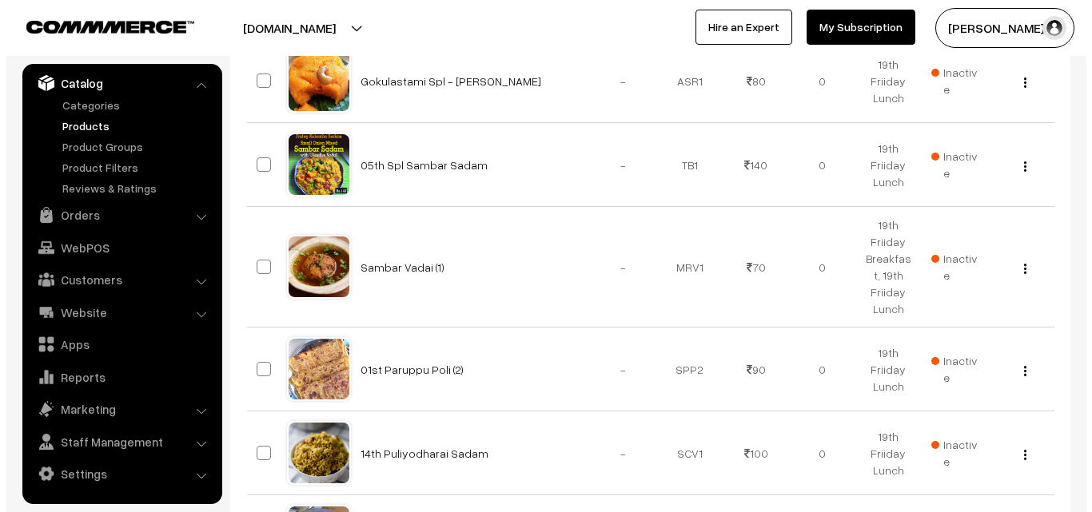
scroll to position [719, 0]
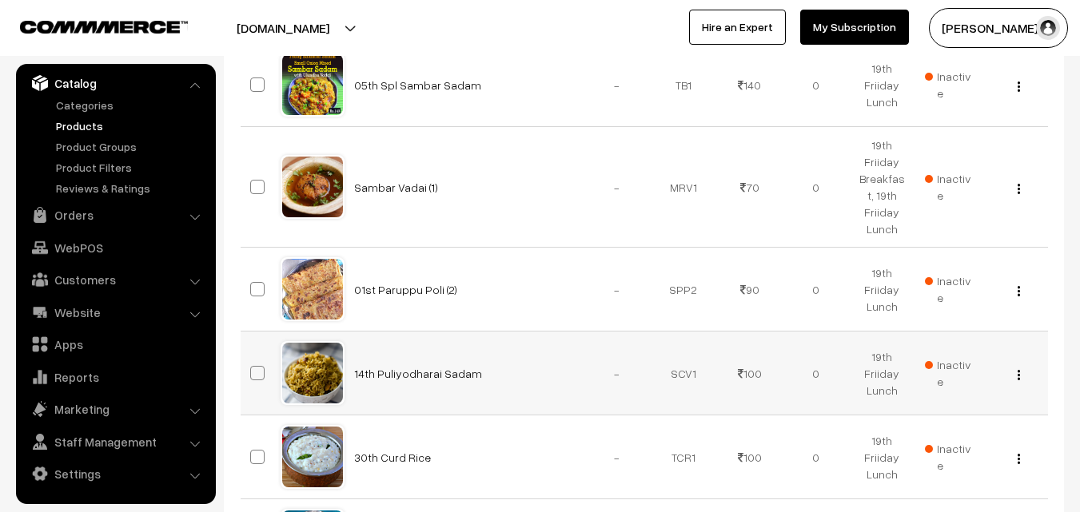
click at [933, 365] on span "Inactive" at bounding box center [948, 373] width 47 height 34
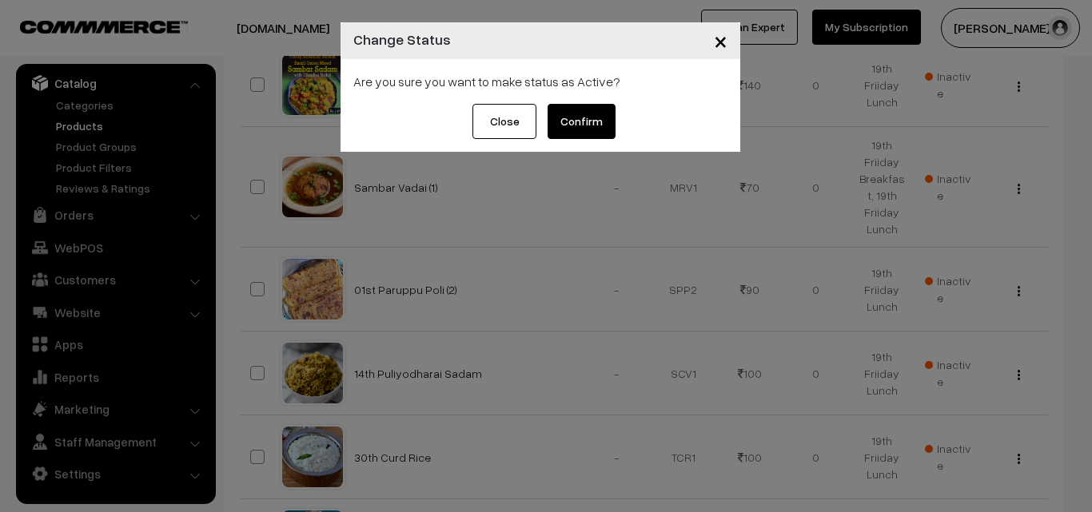
click at [585, 143] on div "Close Confirm" at bounding box center [540, 128] width 400 height 48
click at [583, 129] on button "Confirm" at bounding box center [581, 121] width 68 height 35
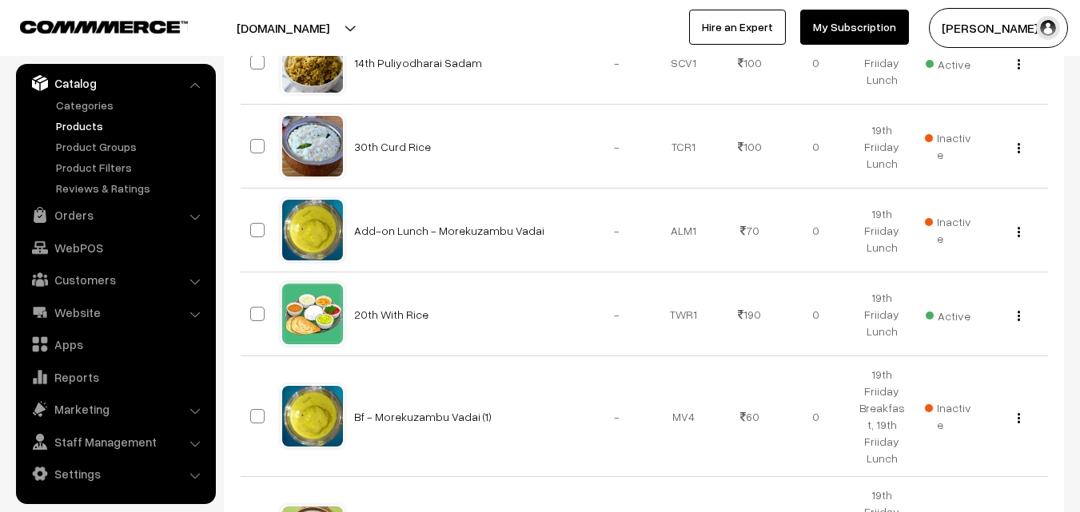
scroll to position [1058, 0]
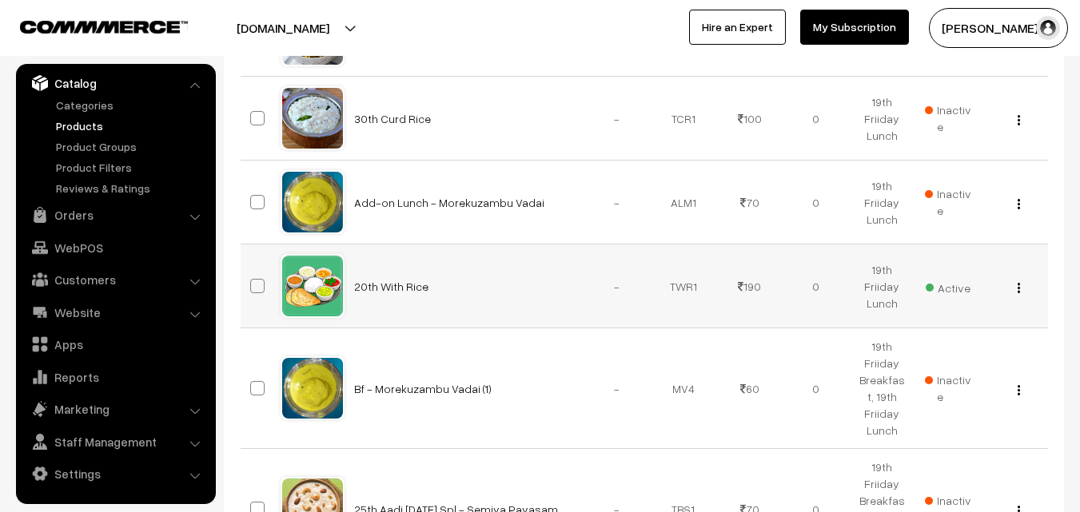
click at [1020, 292] on button "button" at bounding box center [1018, 287] width 4 height 13
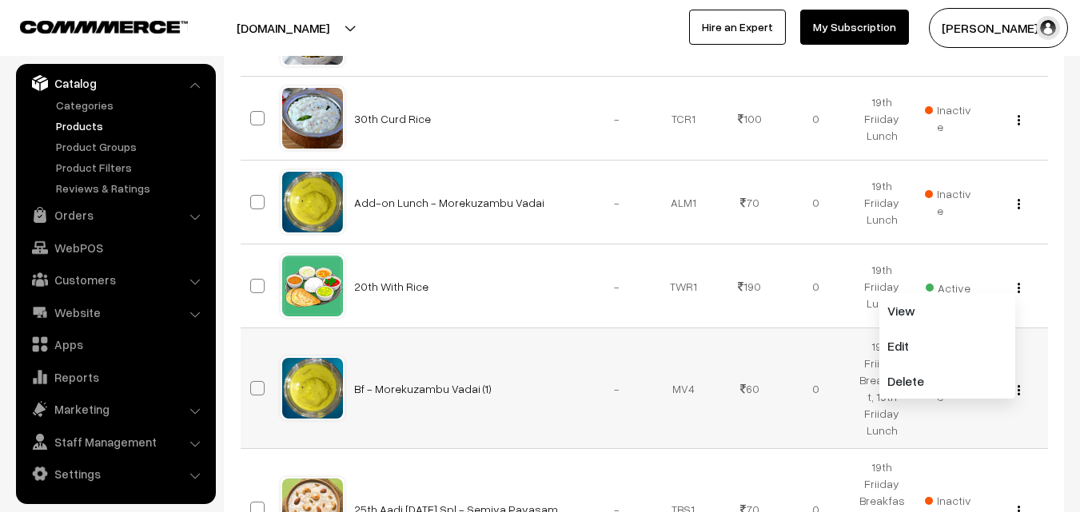
click at [870, 356] on td "19th Friiday Breakfast, 19th Friiday Lunch" at bounding box center [882, 388] width 66 height 121
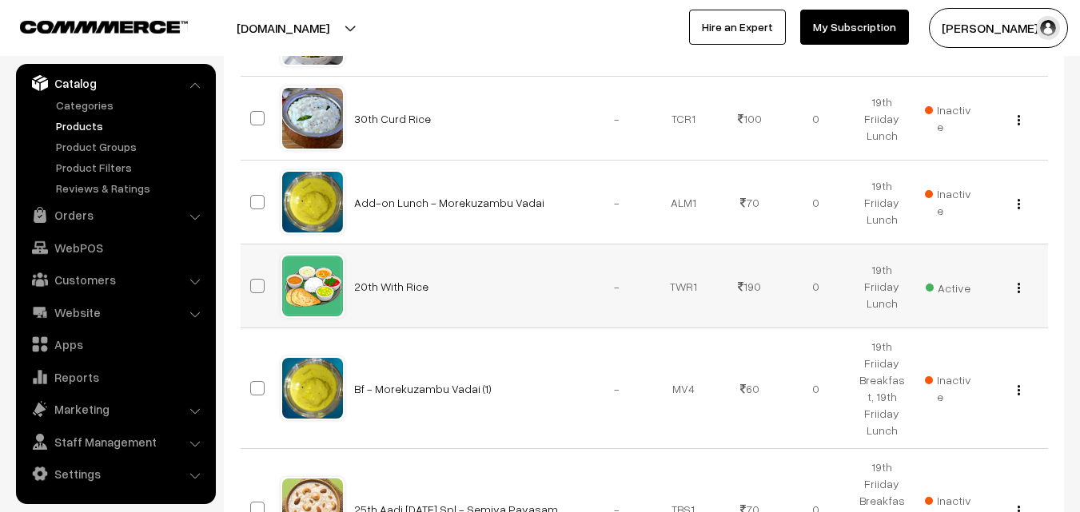
click at [1013, 284] on div "View Edit Delete" at bounding box center [1014, 286] width 47 height 17
click at [1019, 289] on img "button" at bounding box center [1018, 288] width 2 height 10
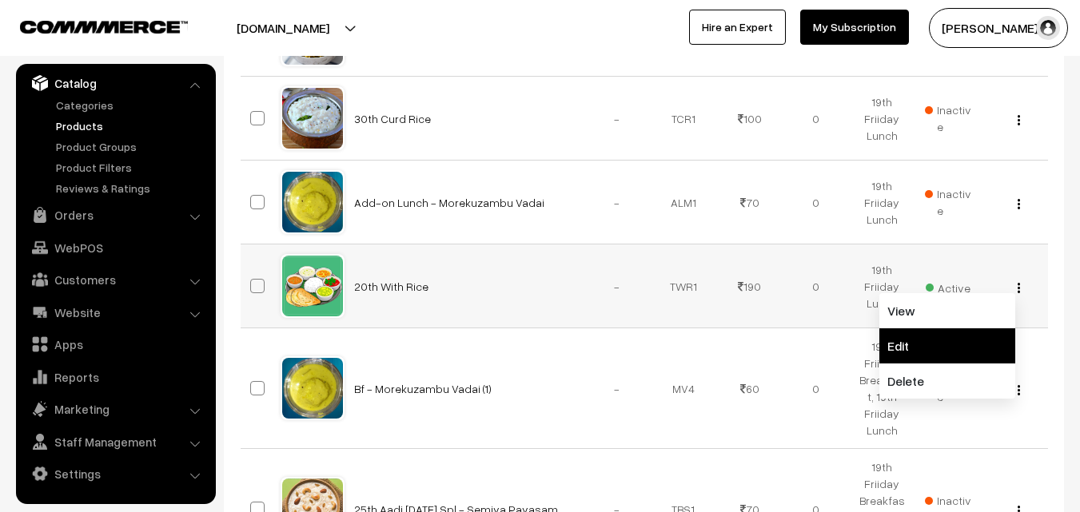
click at [930, 343] on link "Edit" at bounding box center [947, 345] width 136 height 35
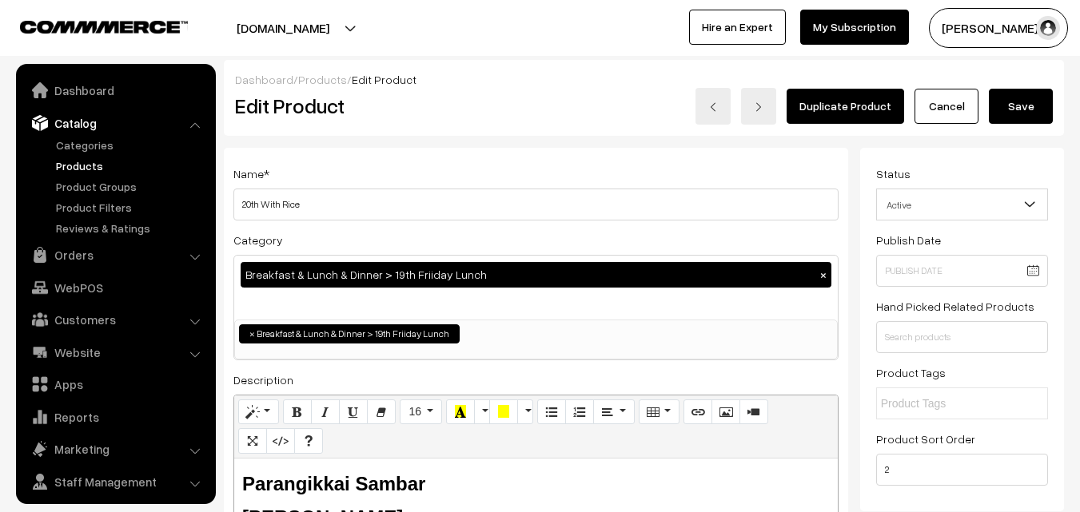
scroll to position [40, 0]
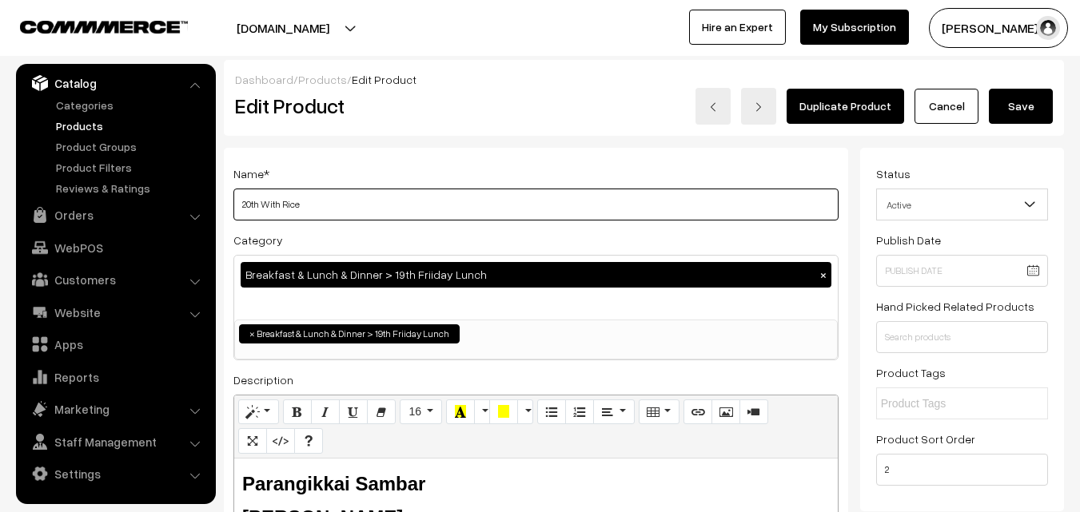
click at [354, 189] on input "20th With Rice" at bounding box center [535, 205] width 605 height 32
drag, startPoint x: 252, startPoint y: 201, endPoint x: 238, endPoint y: 205, distance: 14.2
click at [238, 205] on input "20th With Rice" at bounding box center [535, 205] width 605 height 32
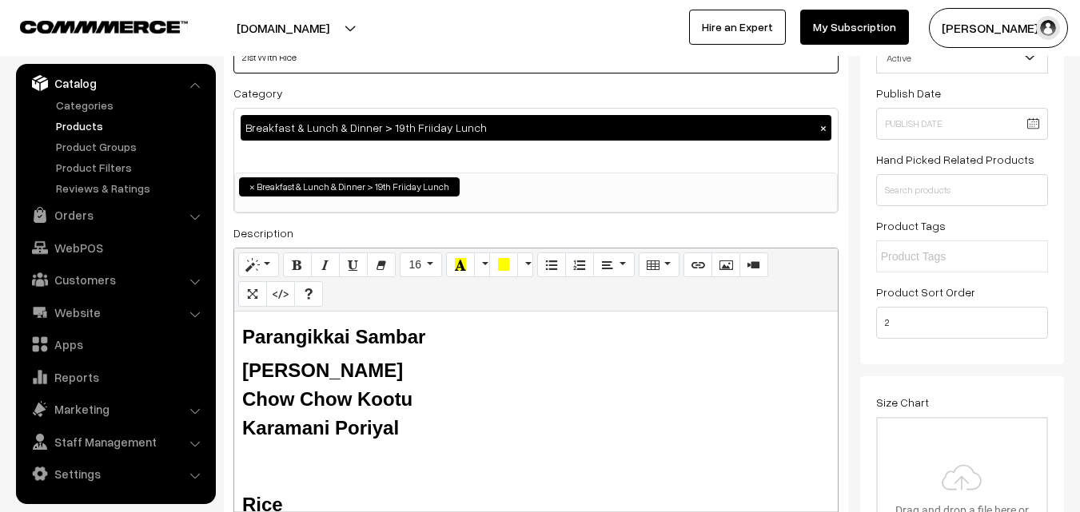
scroll to position [160, 0]
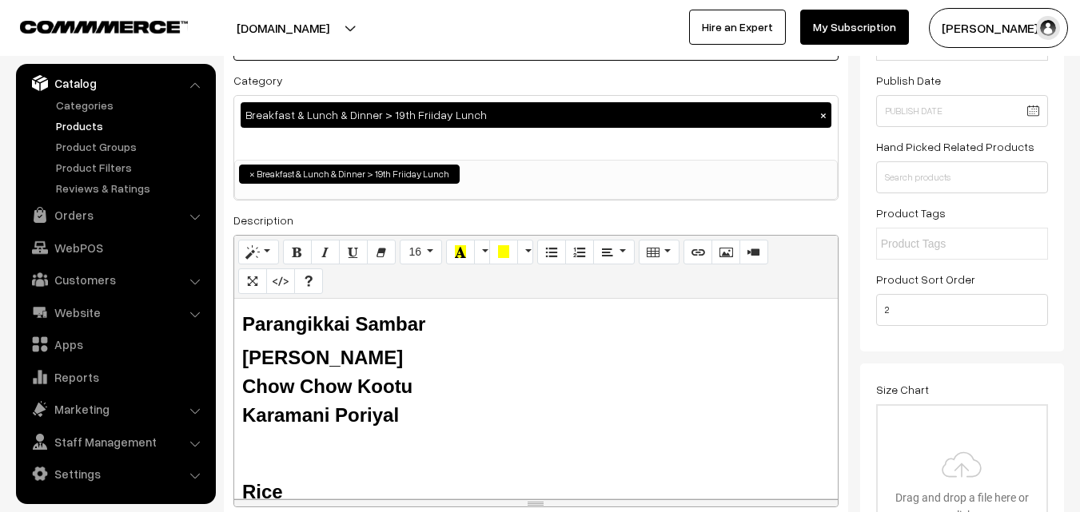
type input "21st With Rice"
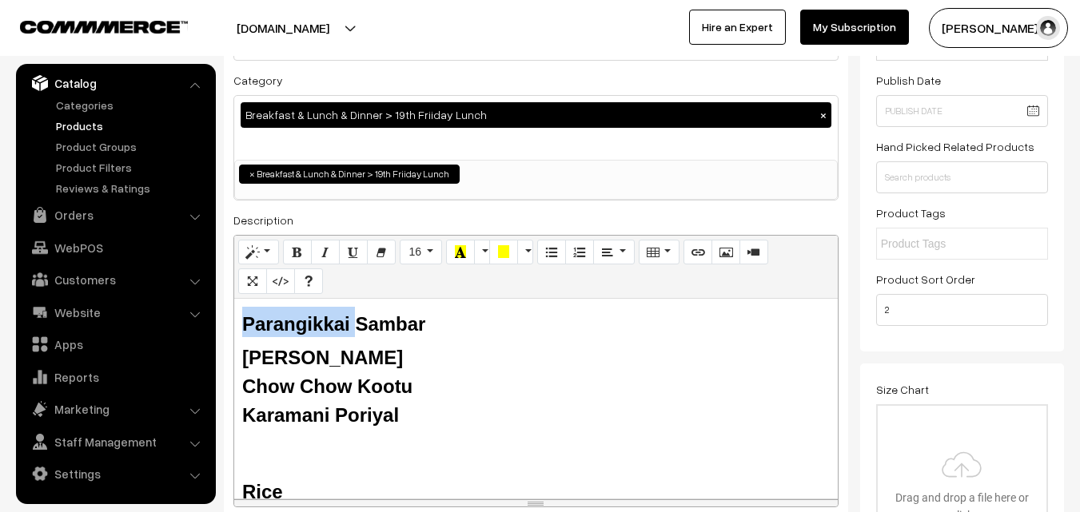
drag, startPoint x: 353, startPoint y: 324, endPoint x: 241, endPoint y: 328, distance: 112.8
click at [241, 328] on div "Parangikkai Sambar Tomato Rasam Chow Chow Kootu Karamani Poriyal Rice Butter mi…" at bounding box center [535, 399] width 603 height 200
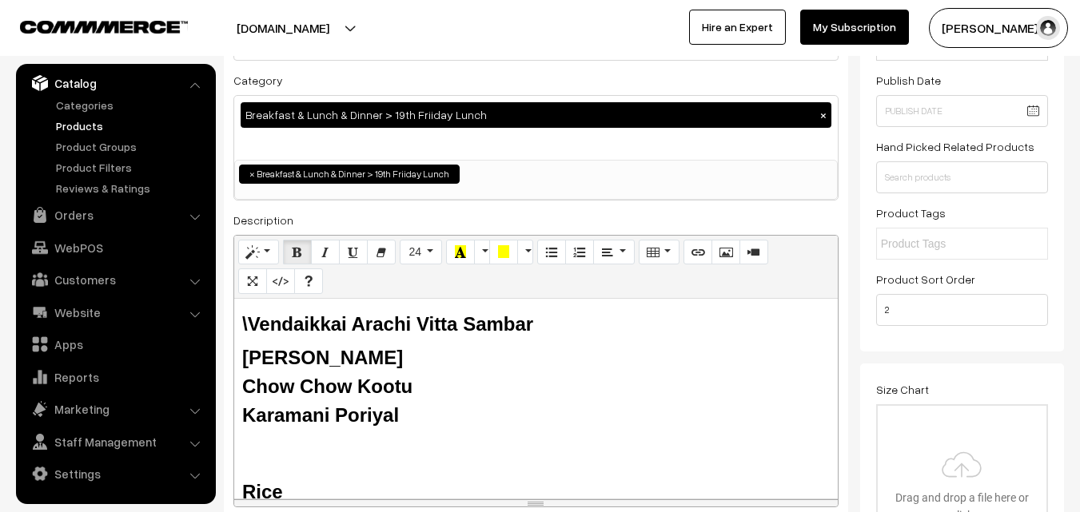
click at [247, 320] on b "\Vendaikkai Arachi Vitta Sambar" at bounding box center [387, 324] width 291 height 22
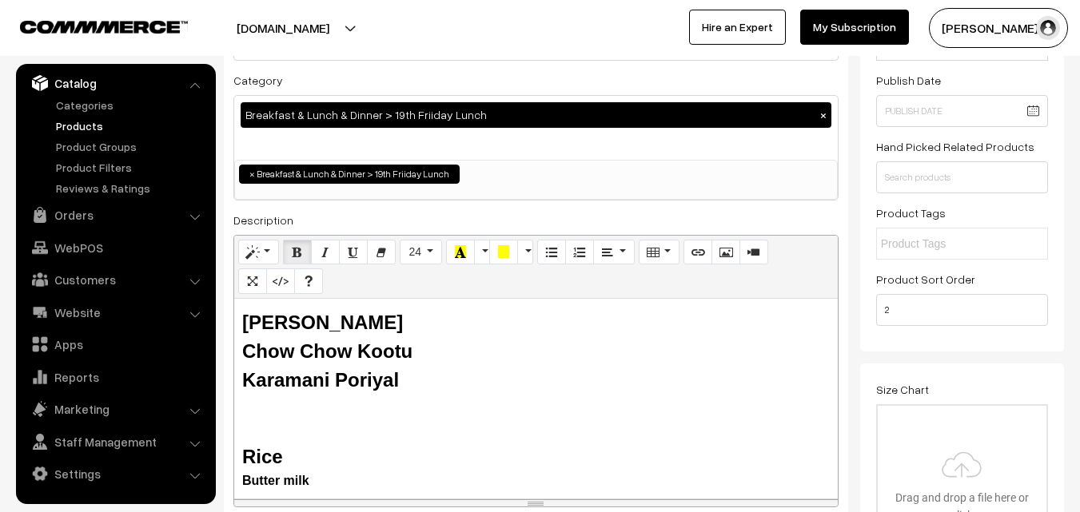
scroll to position [0, 0]
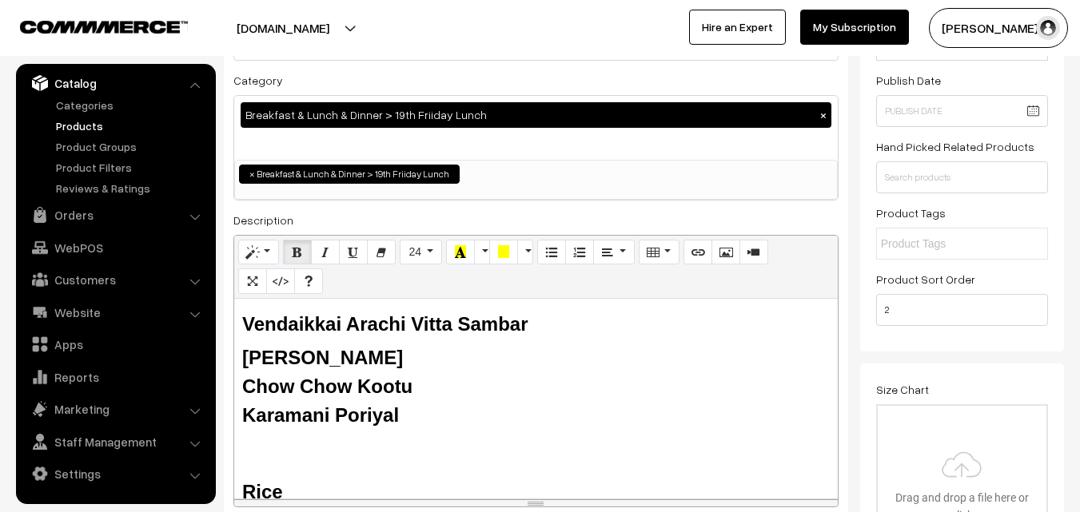
click at [308, 356] on b "[PERSON_NAME]" at bounding box center [322, 358] width 161 height 22
drag, startPoint x: 308, startPoint y: 355, endPoint x: 244, endPoint y: 350, distance: 64.9
click at [245, 354] on b "Tomato Rasam" at bounding box center [322, 358] width 161 height 22
click at [338, 365] on b "Pinapplie Rasam" at bounding box center [318, 358] width 153 height 22
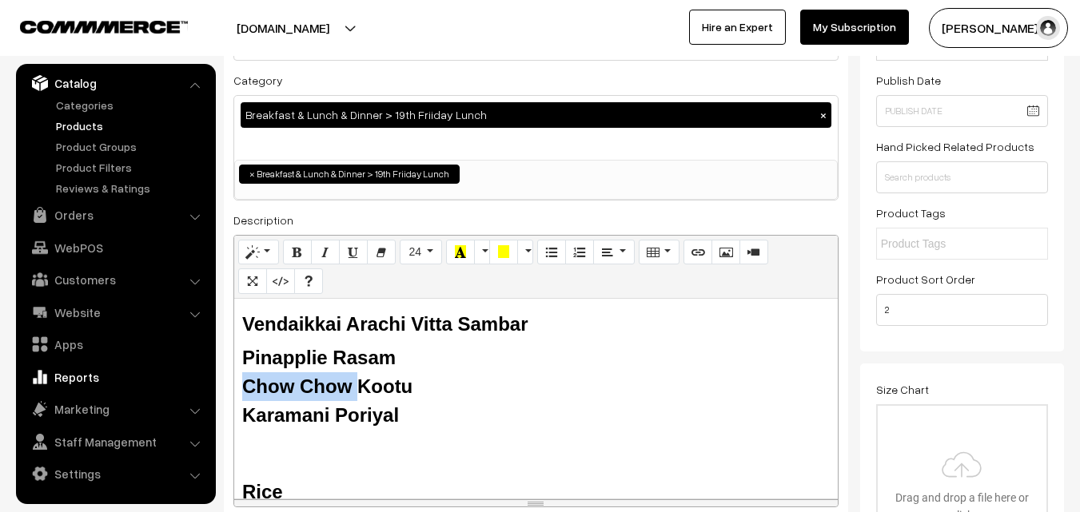
drag, startPoint x: 356, startPoint y: 380, endPoint x: 205, endPoint y: 385, distance: 150.3
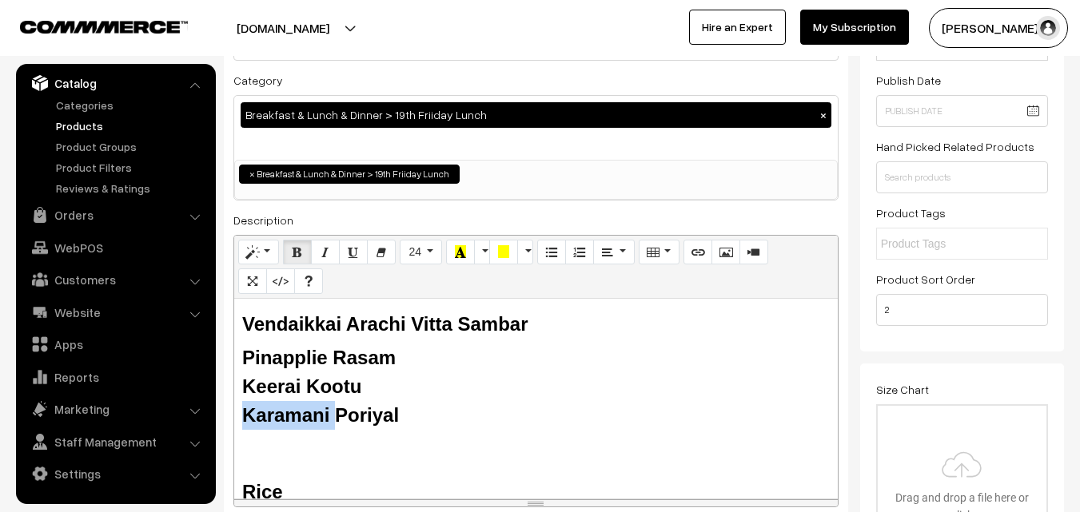
drag, startPoint x: 340, startPoint y: 407, endPoint x: 235, endPoint y: 416, distance: 105.0
click at [235, 416] on div "Vendaikkai Arachi Vitta Sambar Pinapplie Rasam Keerai Kootu Karamani Poriyal Ri…" at bounding box center [535, 399] width 603 height 200
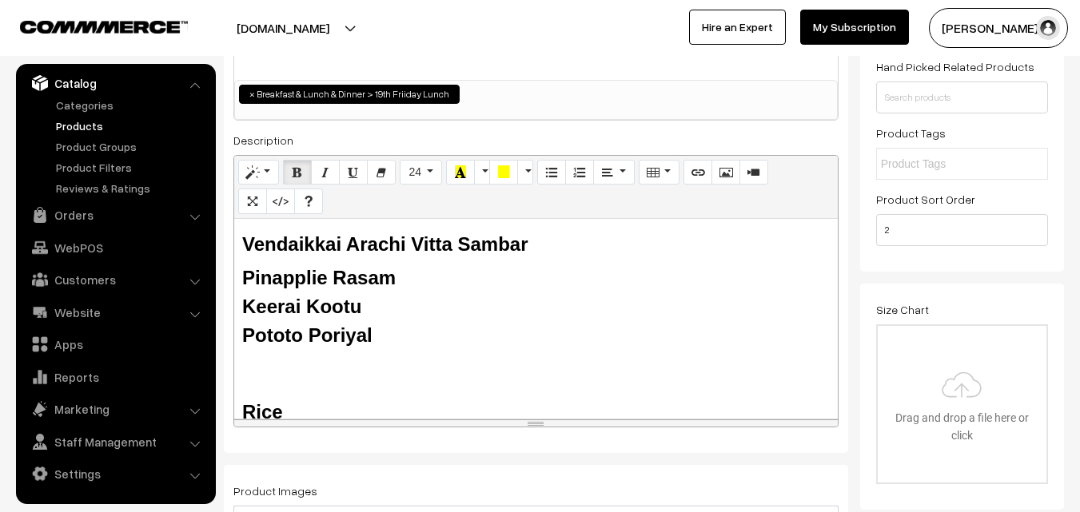
drag, startPoint x: 378, startPoint y: 341, endPoint x: 236, endPoint y: 232, distance: 179.5
click at [236, 232] on div "Vendaikkai Arachi Vitta Sambar Pinapplie Rasam Keerai Kootu Pototo Poriyal Rice…" at bounding box center [535, 319] width 603 height 200
copy div "Vendaikkai Arachi Vitta Sambar Pinapplie Rasam Keerai Kootu Pototo Poriyal"
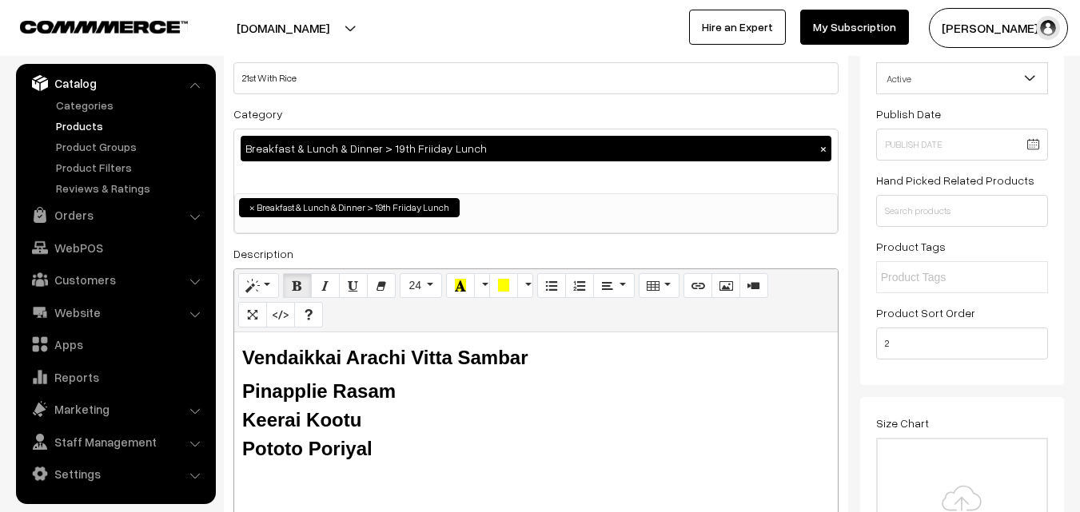
scroll to position [0, 0]
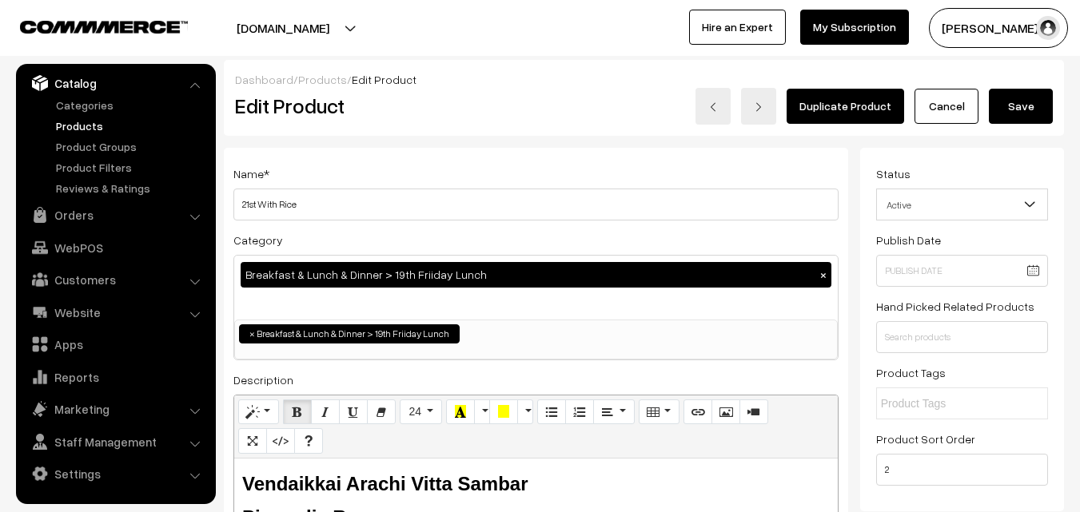
click at [1042, 105] on button "Save" at bounding box center [1020, 106] width 64 height 35
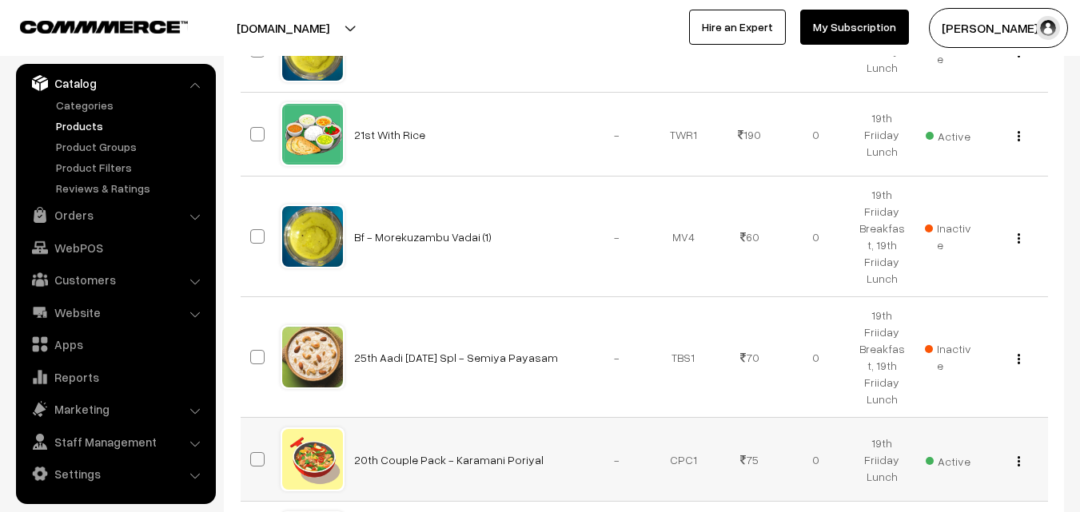
scroll to position [1358, 0]
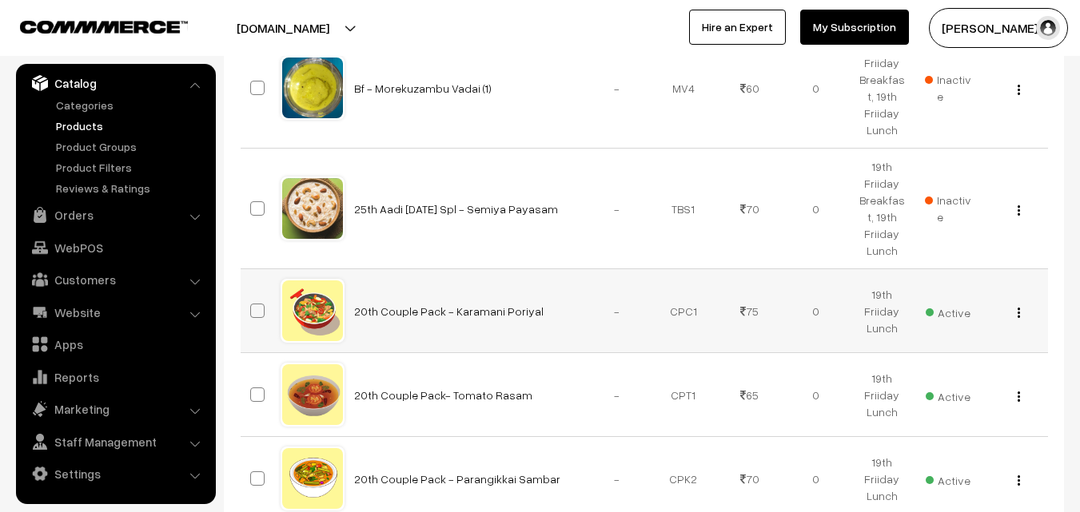
click at [1019, 308] on img "button" at bounding box center [1018, 313] width 2 height 10
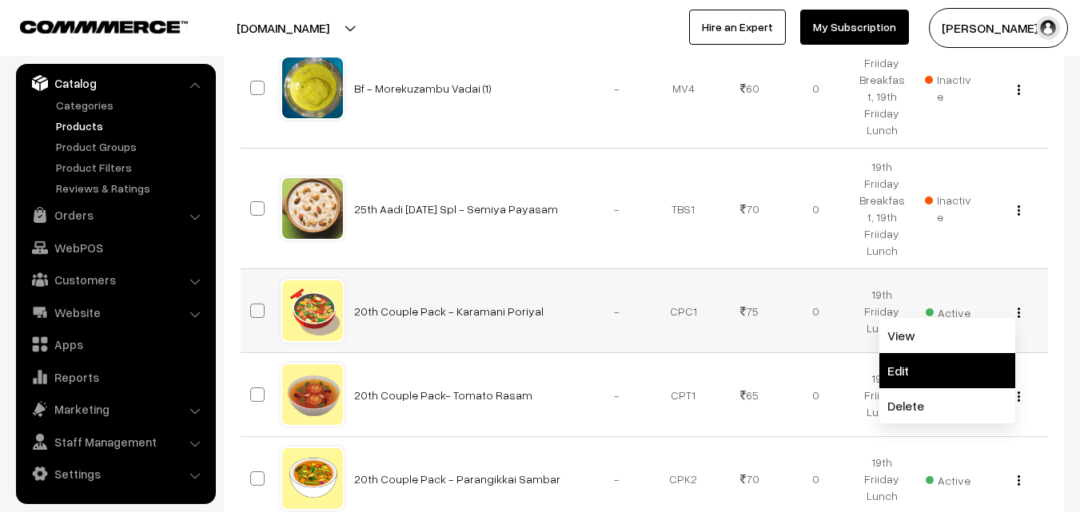
click at [944, 374] on link "Edit" at bounding box center [947, 370] width 136 height 35
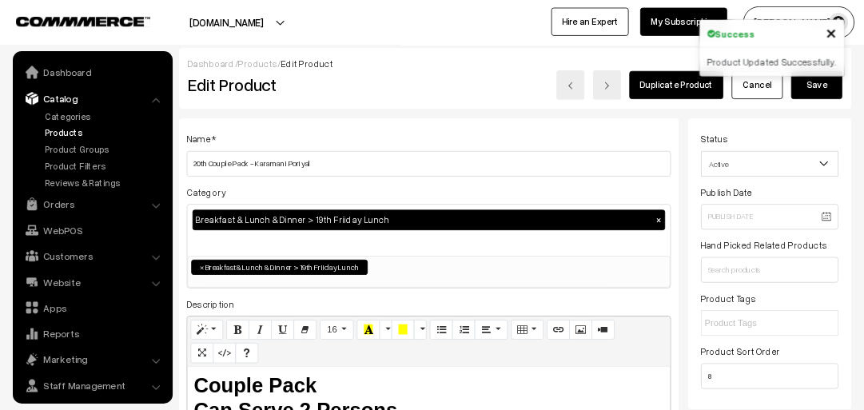
scroll to position [40, 0]
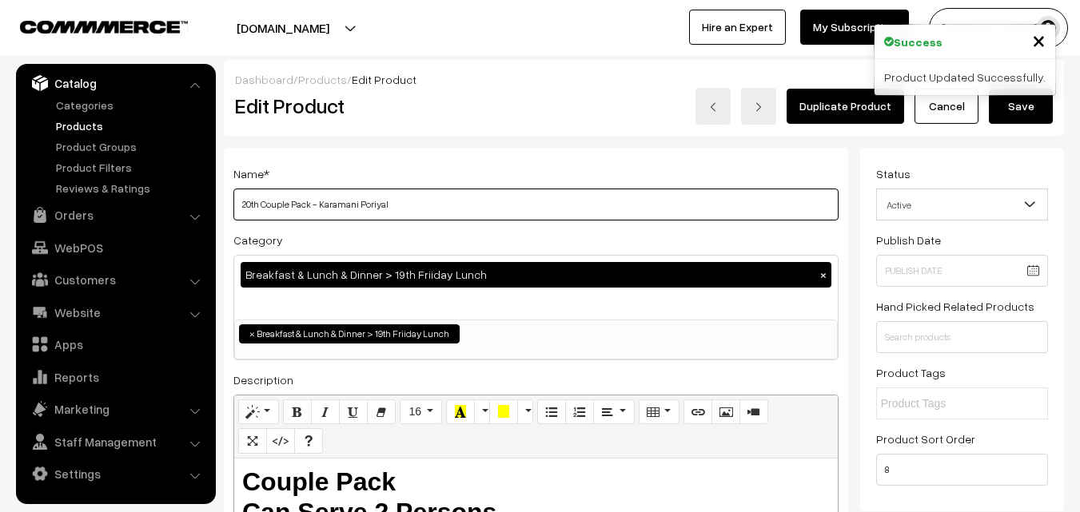
click at [252, 201] on input "20th Couple Pack - Karamani Poriyal" at bounding box center [535, 205] width 605 height 32
drag, startPoint x: 318, startPoint y: 206, endPoint x: 359, endPoint y: 204, distance: 40.8
click at [359, 204] on input "21th Couple Pack - Karamani Poriyal" at bounding box center [535, 205] width 605 height 32
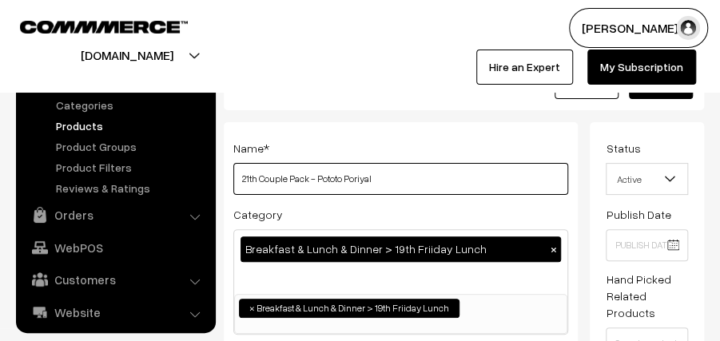
scroll to position [0, 0]
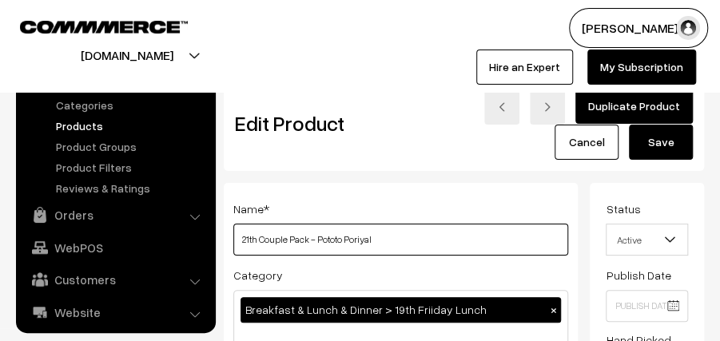
type input "21th Couple Pack - Pototo Poriyal"
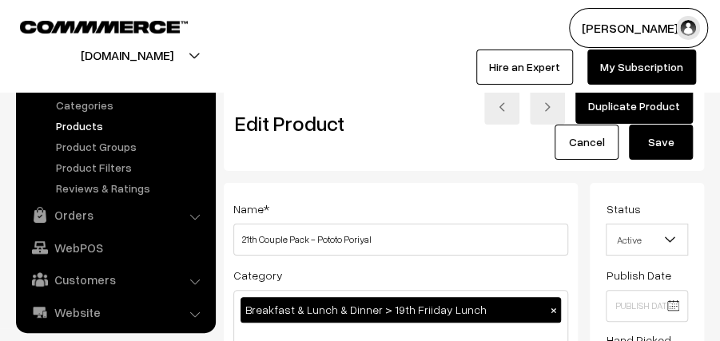
click at [654, 130] on button "Save" at bounding box center [661, 142] width 64 height 35
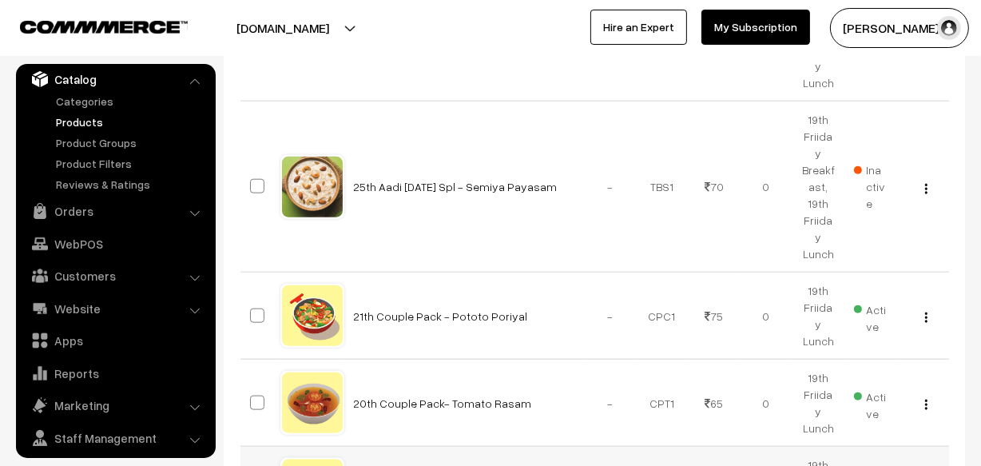
scroll to position [1598, 0]
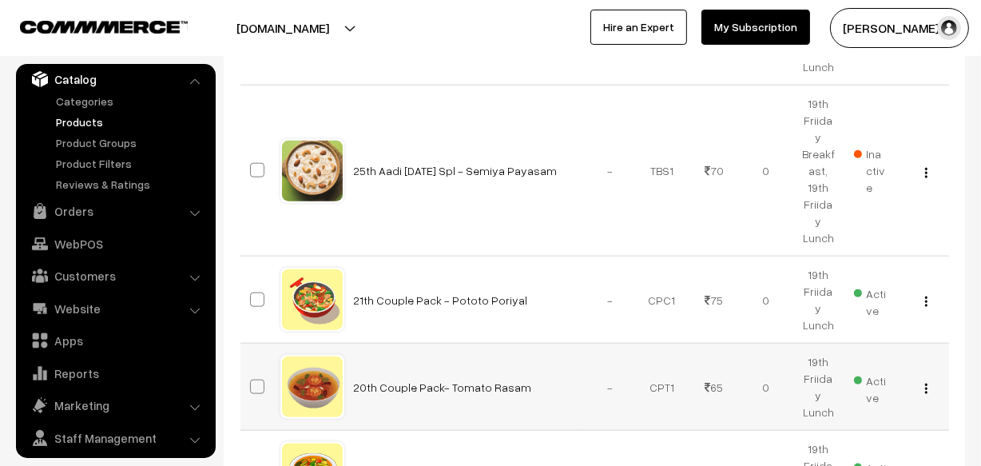
click at [719, 340] on img "button" at bounding box center [926, 389] width 2 height 10
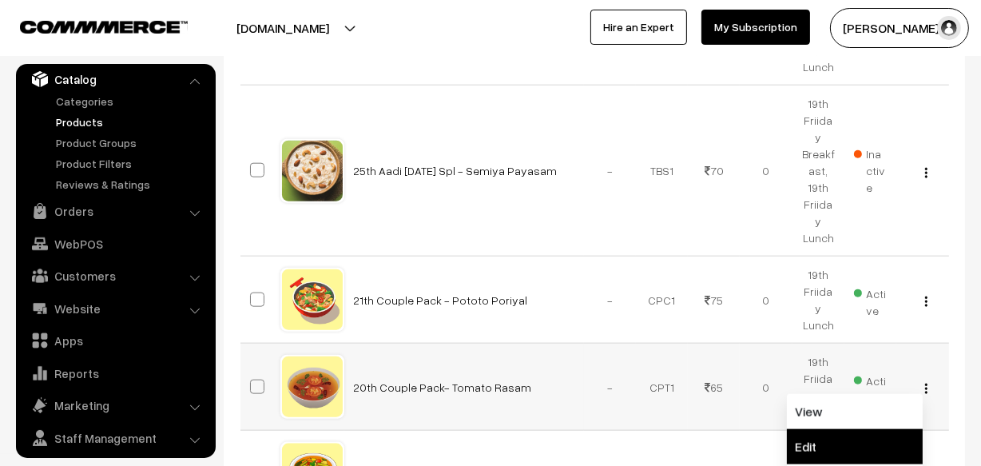
click at [719, 340] on link "Edit" at bounding box center [855, 446] width 136 height 35
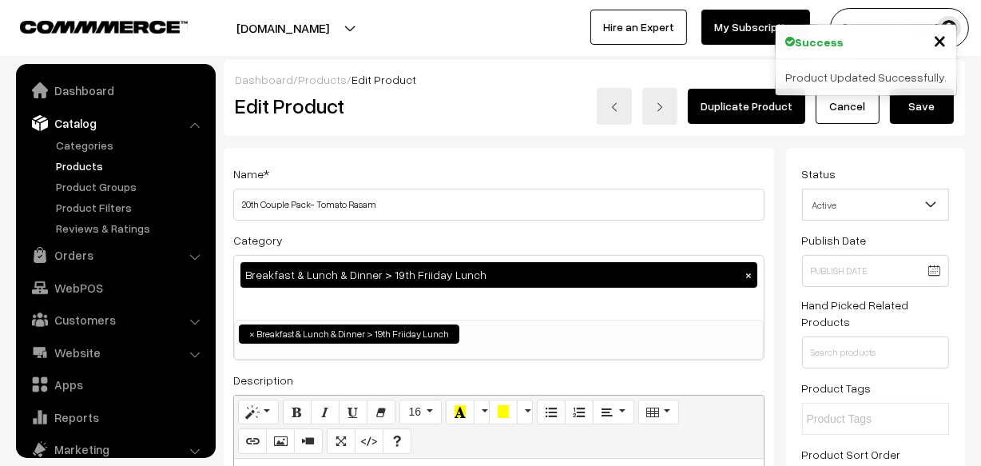
scroll to position [44, 0]
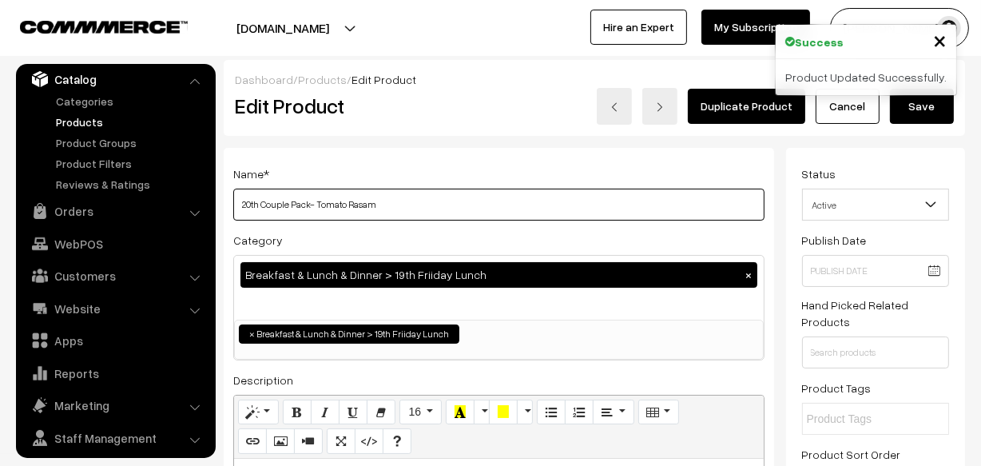
click at [248, 201] on input "20th Couple Pack- Tomato Rasam" at bounding box center [498, 205] width 531 height 32
drag, startPoint x: 316, startPoint y: 203, endPoint x: 346, endPoint y: 201, distance: 30.5
click at [346, 201] on input "21th Couple Pack- Tomato Rasam" at bounding box center [498, 205] width 531 height 32
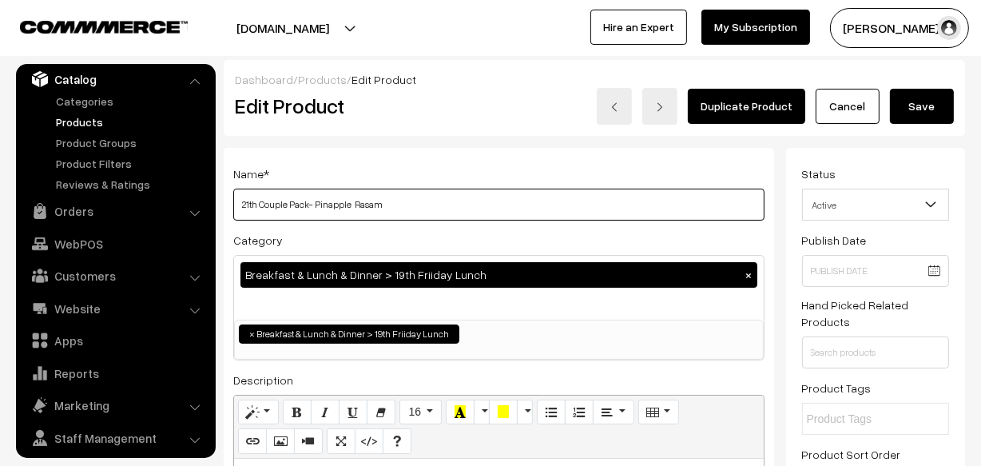
type input "21th Couple Pack- Pinapple Rasam"
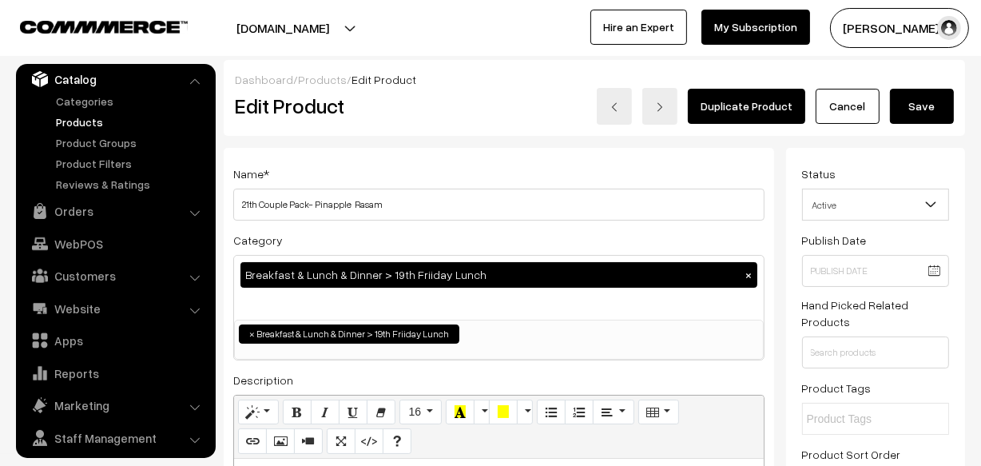
click at [925, 104] on button "Save" at bounding box center [922, 106] width 64 height 35
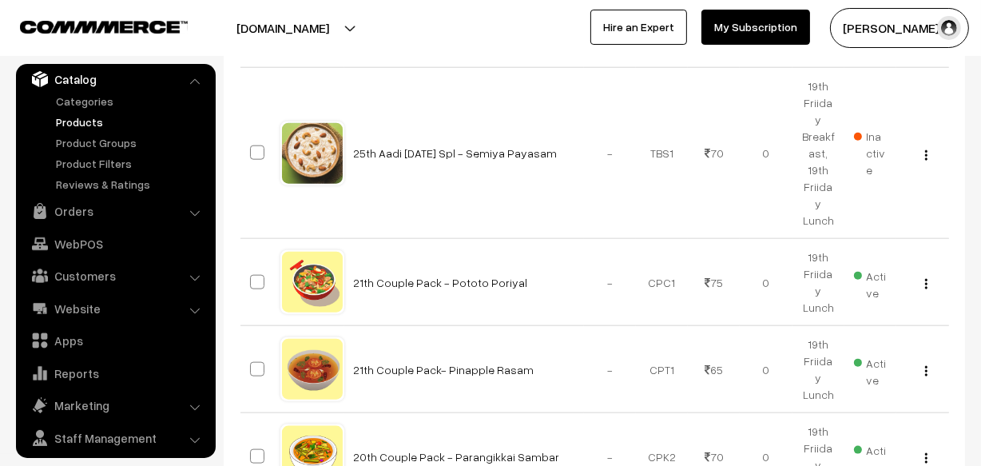
scroll to position [1743, 0]
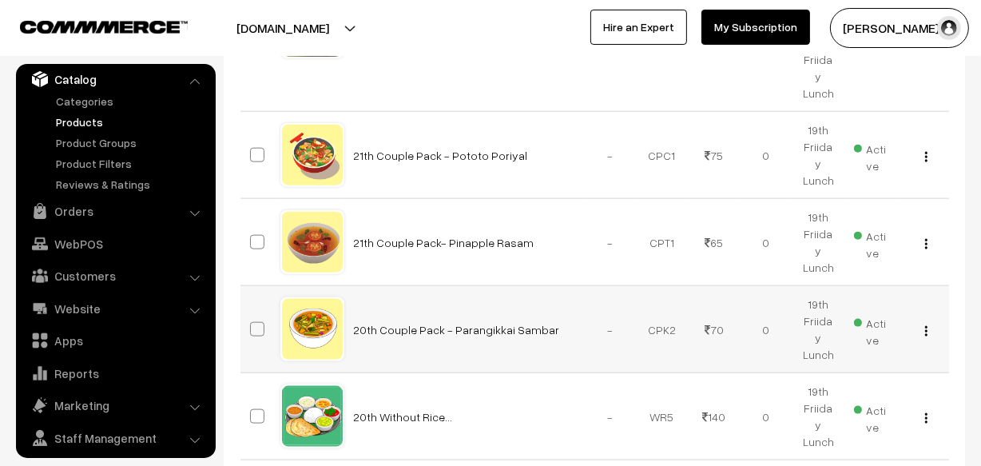
click at [928, 321] on div "View Edit Delete" at bounding box center [922, 329] width 33 height 17
click at [927, 326] on img "button" at bounding box center [926, 331] width 2 height 10
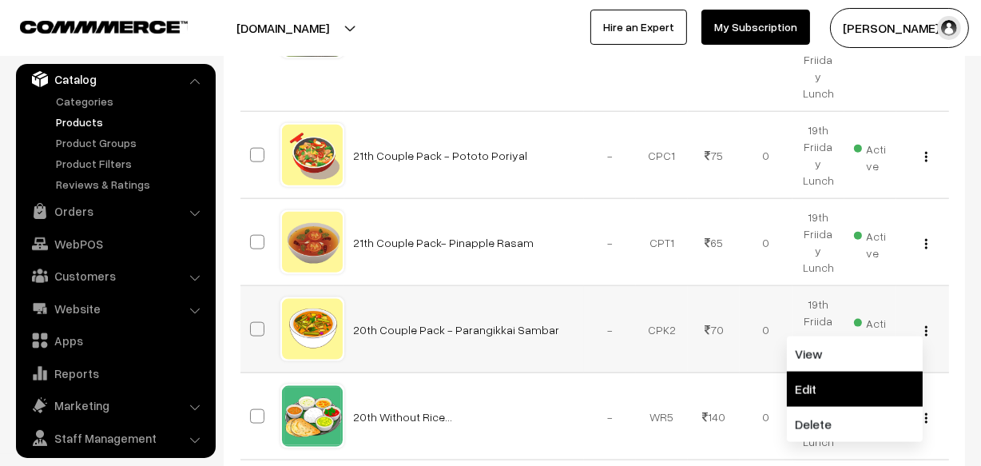
click at [844, 372] on link "Edit" at bounding box center [855, 389] width 136 height 35
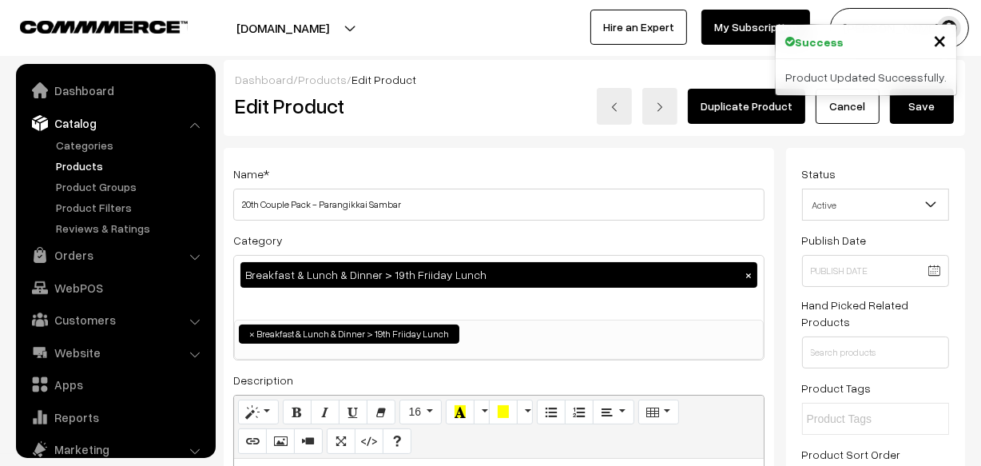
scroll to position [44, 0]
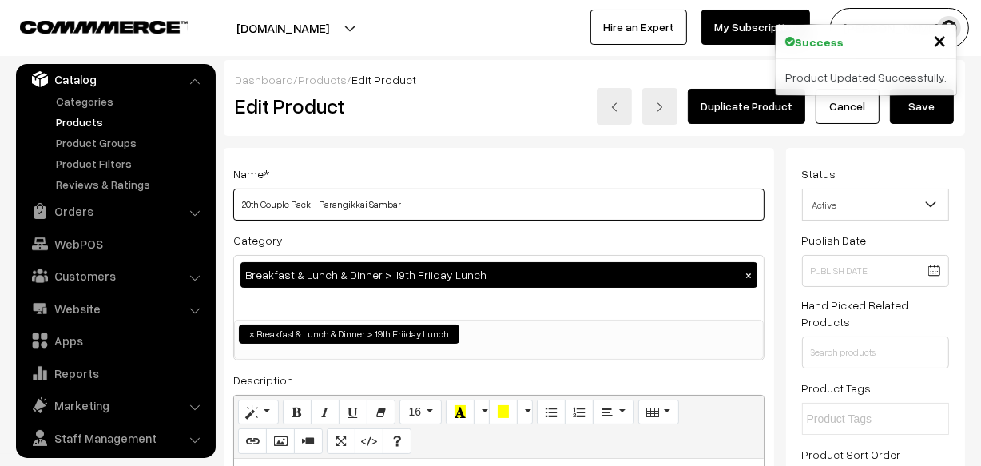
click at [253, 205] on input "20th Couple Pack - Parangikkai Sambar" at bounding box center [498, 205] width 531 height 32
drag, startPoint x: 318, startPoint y: 206, endPoint x: 370, endPoint y: 201, distance: 52.2
click at [370, 201] on input "21th Couple Pack - Parangikkai Sambar" at bounding box center [498, 205] width 531 height 32
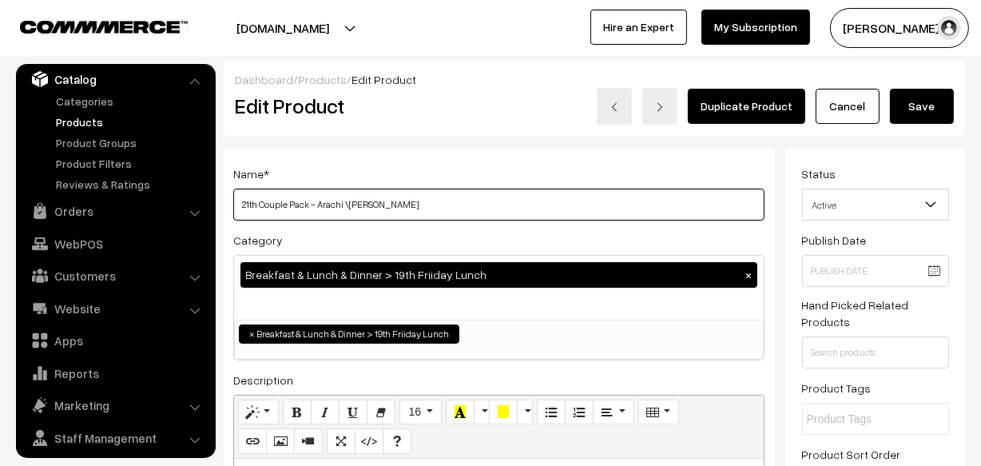
click at [354, 201] on input "21th Couple Pack - Arachi \vitta ambar" at bounding box center [498, 205] width 531 height 32
click at [369, 200] on input "21th Couple Pack - Arachi Vitta ambar" at bounding box center [498, 205] width 531 height 32
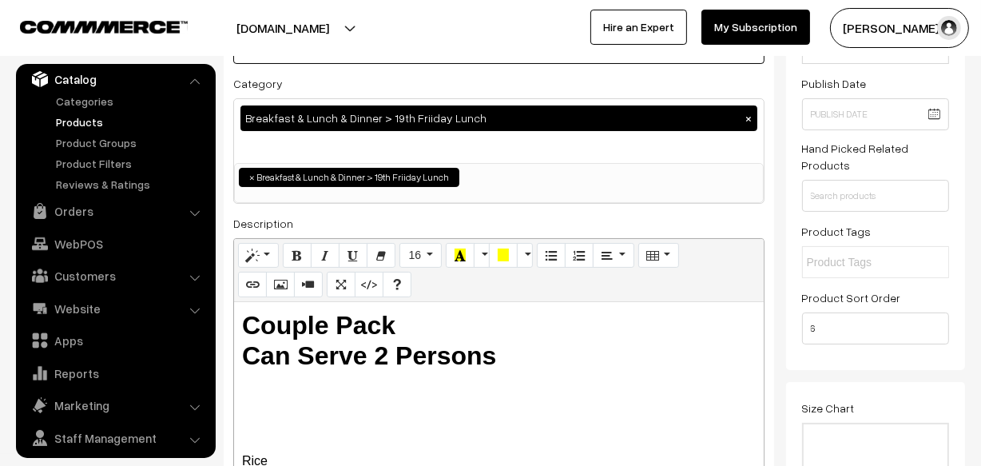
scroll to position [0, 0]
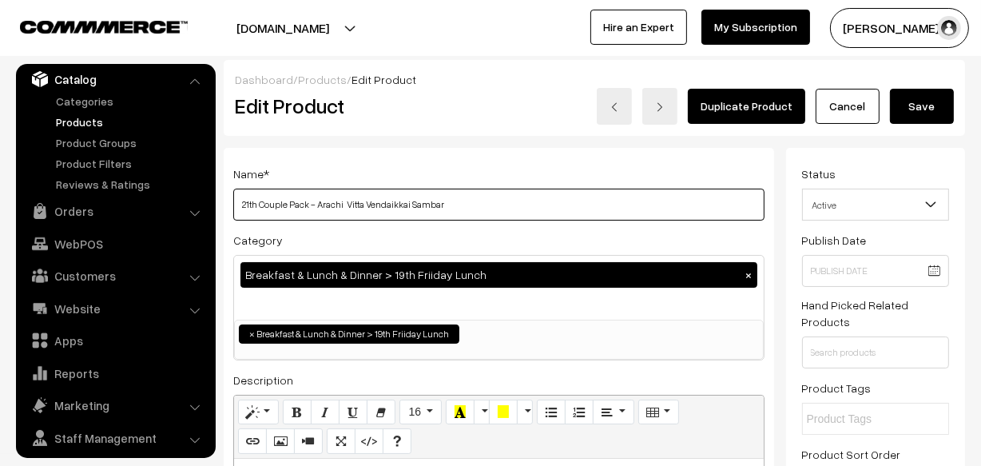
type input "21th Couple Pack - Arachi Vitta Vendaikkai Sambar"
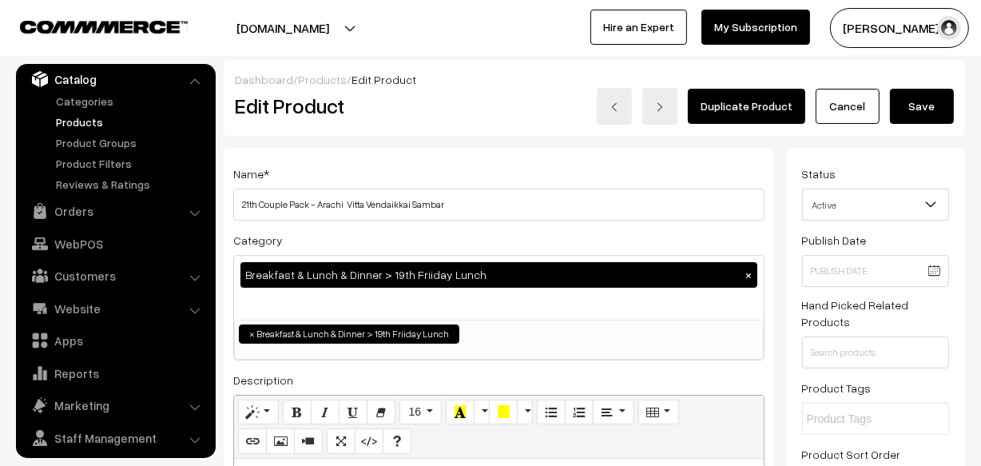
click at [905, 114] on button "Save" at bounding box center [922, 106] width 64 height 35
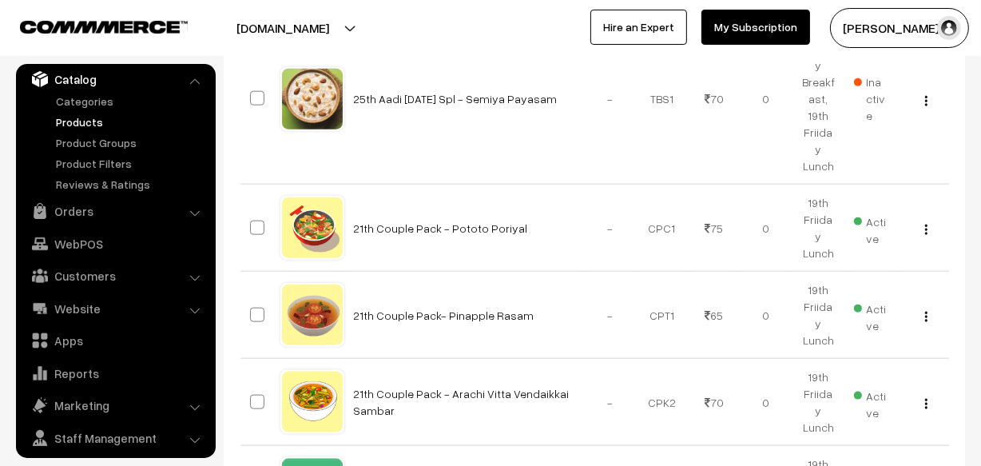
scroll to position [1888, 0]
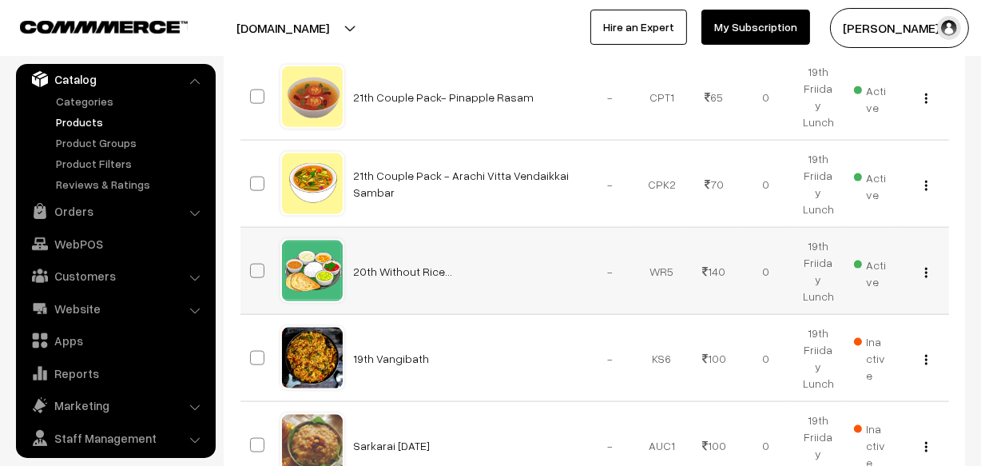
drag, startPoint x: 928, startPoint y: 104, endPoint x: 911, endPoint y: 113, distance: 19.7
click at [928, 263] on div "View Edit Delete" at bounding box center [922, 271] width 33 height 17
click at [925, 266] on button "button" at bounding box center [927, 272] width 4 height 13
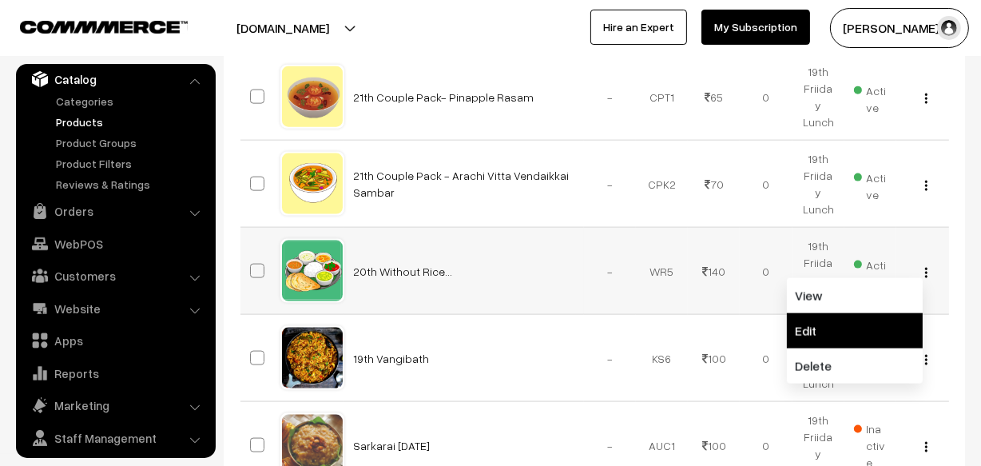
click at [853, 313] on link "Edit" at bounding box center [855, 330] width 136 height 35
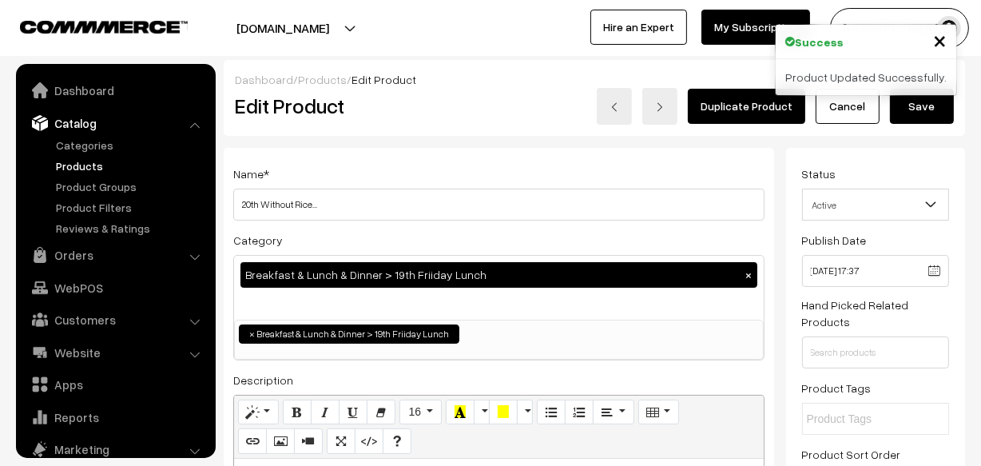
scroll to position [44, 0]
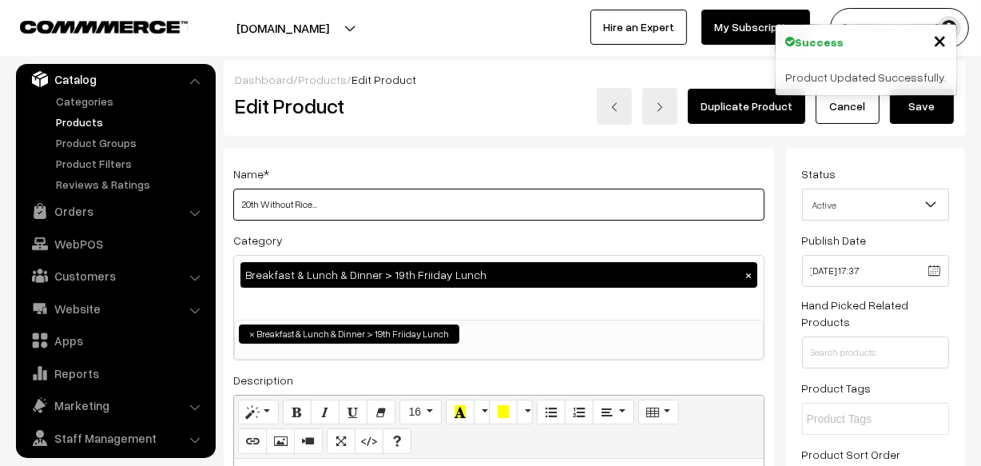
click at [251, 201] on input "20th Without Rice..." at bounding box center [498, 205] width 531 height 32
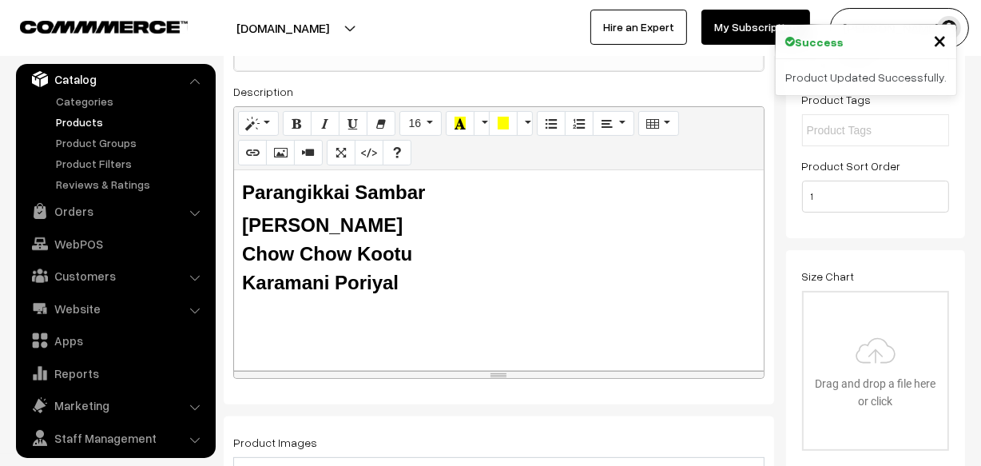
scroll to position [290, 0]
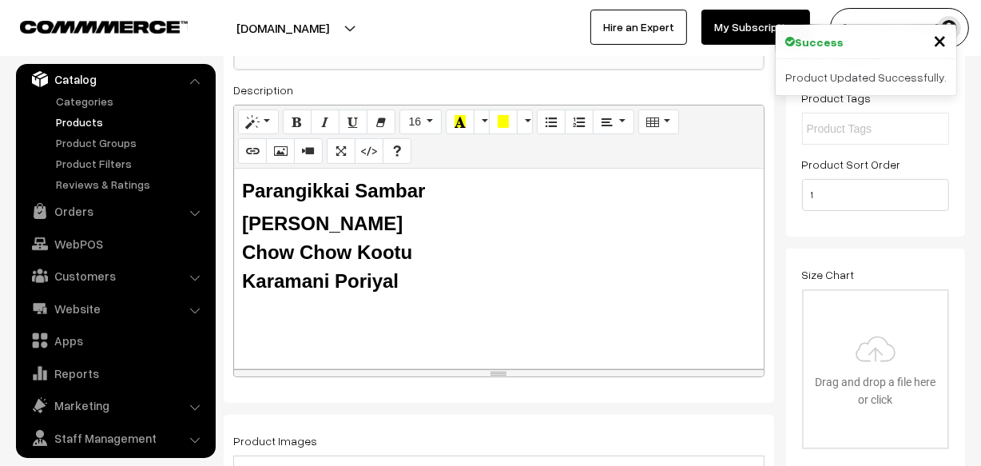
type input "21th Without Rice..."
drag, startPoint x: 418, startPoint y: 280, endPoint x: 129, endPoint y: 154, distance: 315.6
paste div
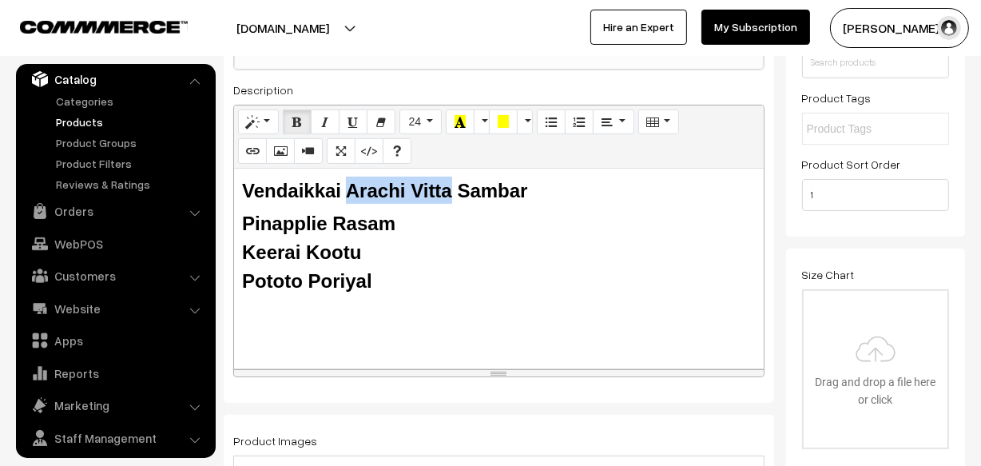
drag, startPoint x: 447, startPoint y: 185, endPoint x: 348, endPoint y: 187, distance: 98.3
click at [348, 187] on b "Vendaikkai Arachi Vitta Sambar" at bounding box center [385, 191] width 286 height 22
click at [243, 187] on b "Vendaikkai Sambar" at bounding box center [332, 191] width 180 height 22
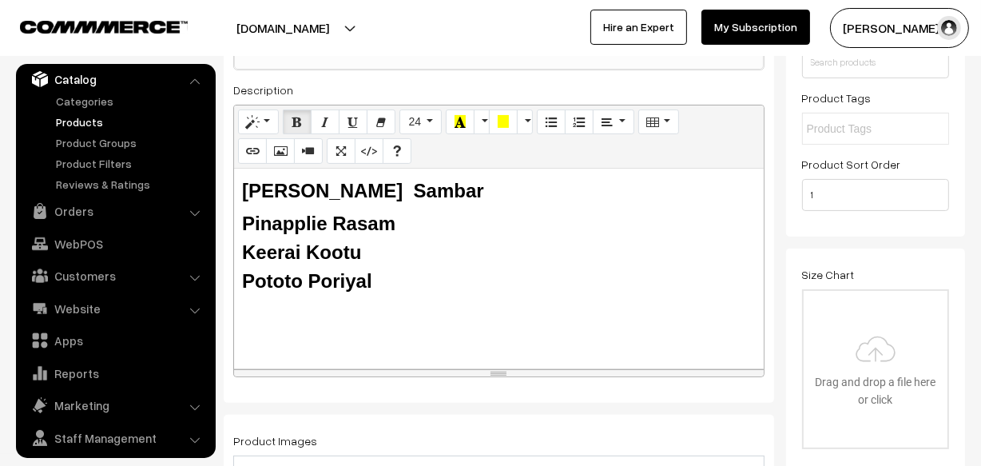
click at [465, 189] on b "Arachi Vitta Vendaikkai Sambar" at bounding box center [363, 191] width 242 height 22
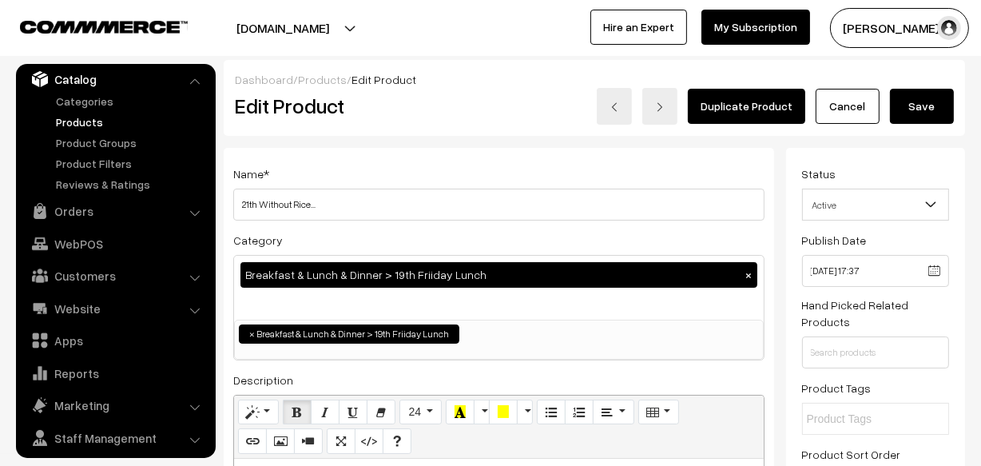
click at [911, 93] on button "Save" at bounding box center [922, 106] width 64 height 35
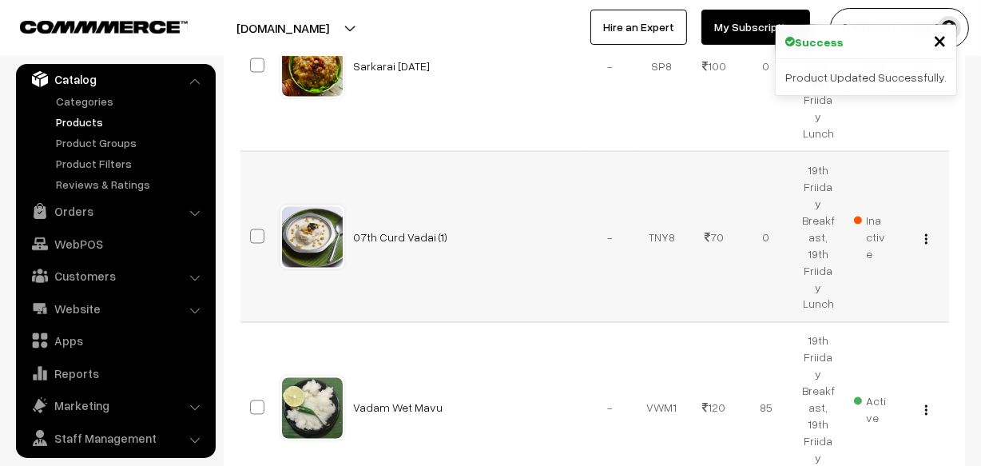
scroll to position [2397, 0]
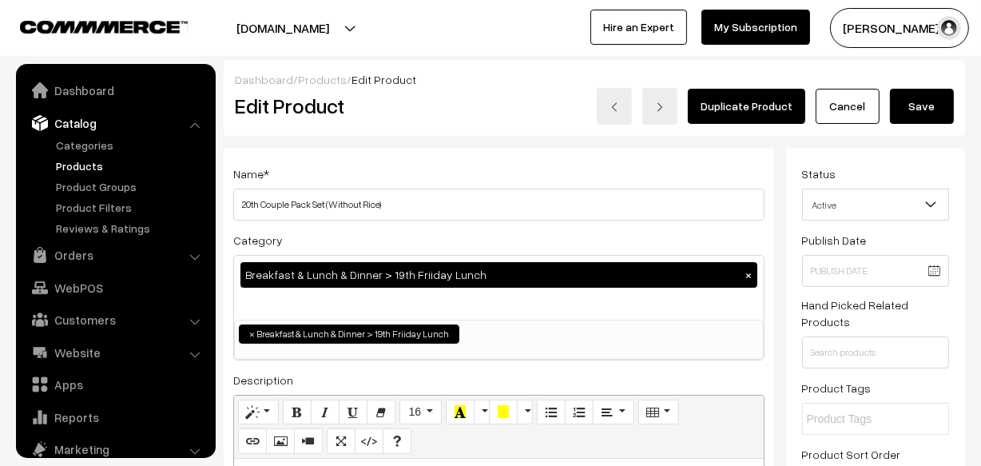
scroll to position [44, 0]
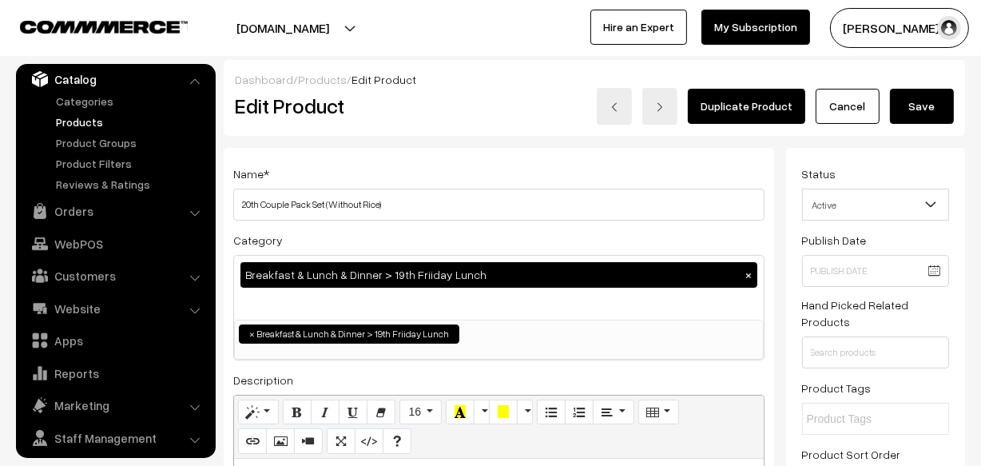
click at [254, 202] on input "20th Couple Pack Set (Without Rice)" at bounding box center [498, 205] width 531 height 32
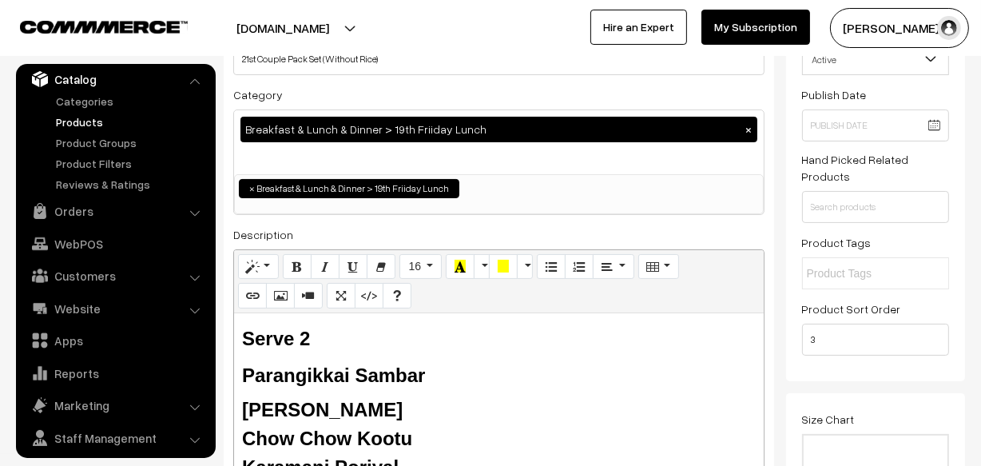
scroll to position [290, 0]
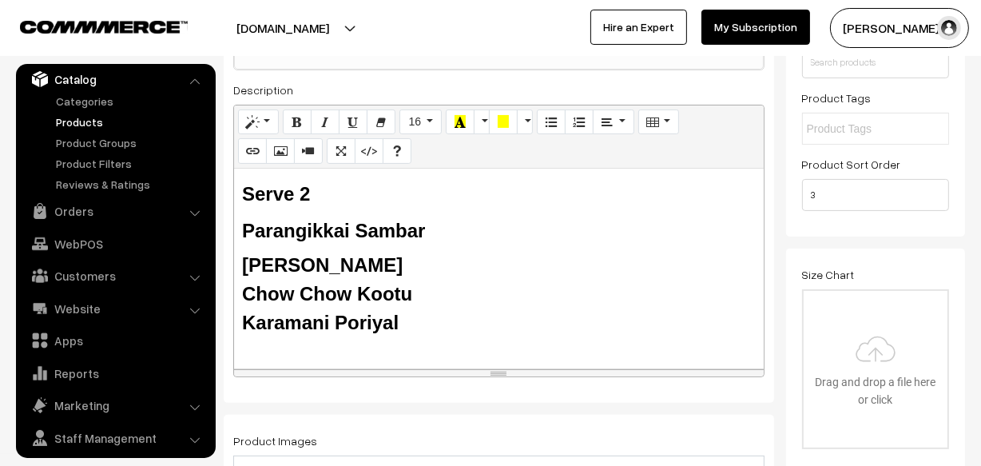
type input "21st Couple Pack Set (Without Rice)"
drag, startPoint x: 396, startPoint y: 316, endPoint x: 191, endPoint y: 225, distance: 223.6
paste div
copy div "Parangikkai Sambar Tomato Rasam Chow Chow Kootu Karamani Poriyal"
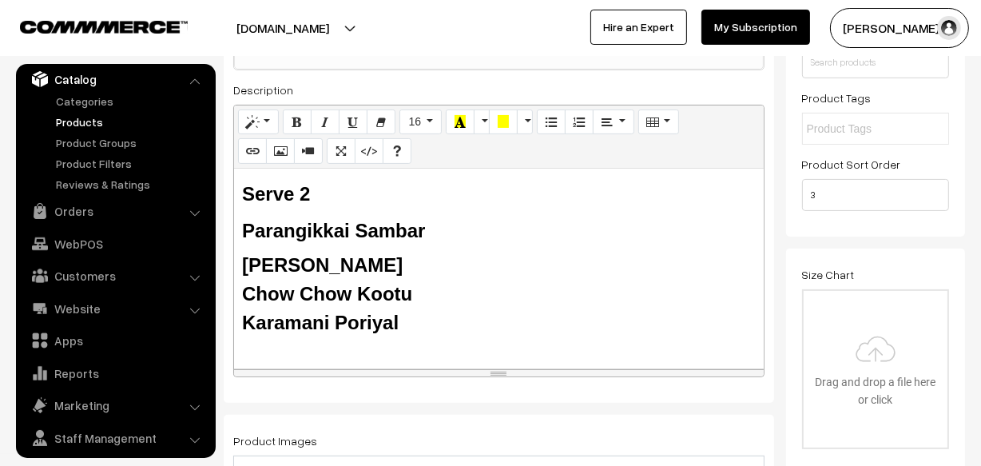
drag, startPoint x: 410, startPoint y: 311, endPoint x: 216, endPoint y: 223, distance: 213.1
click at [328, 224] on b "Parangikkai Sambar" at bounding box center [333, 231] width 183 height 22
drag, startPoint x: 348, startPoint y: 225, endPoint x: 201, endPoint y: 226, distance: 147.0
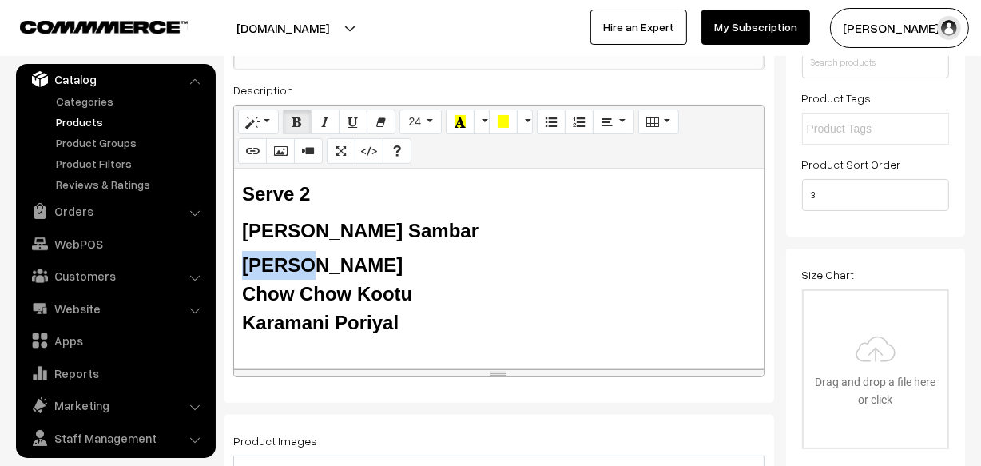
drag, startPoint x: 307, startPoint y: 256, endPoint x: 228, endPoint y: 261, distance: 79.3
click at [228, 261] on div "Name * 21st Couple Pack Set (Without Rice) Category Breakfast & Lunch & Dinner …" at bounding box center [499, 130] width 551 height 545
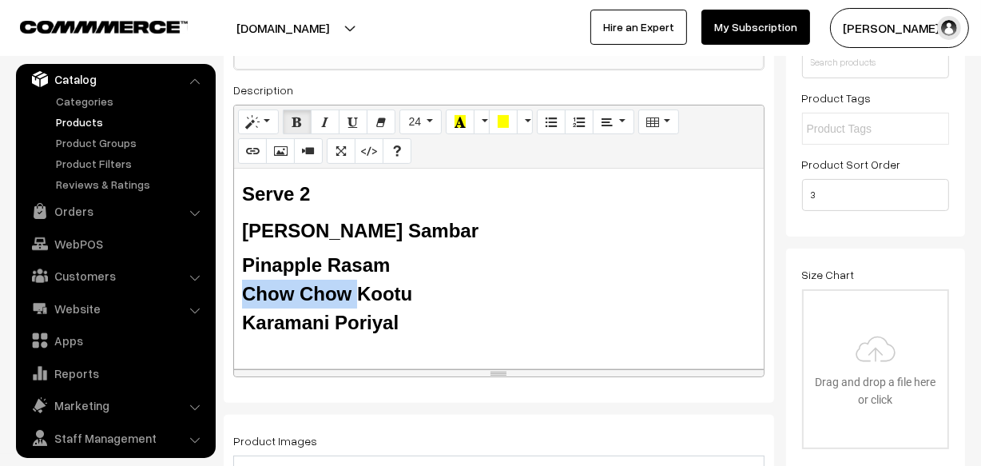
drag, startPoint x: 352, startPoint y: 294, endPoint x: 225, endPoint y: 294, distance: 127.0
click at [225, 294] on div "Name * 21st Couple Pack Set (Without Rice) Category Breakfast & Lunch & Dinner …" at bounding box center [499, 130] width 551 height 545
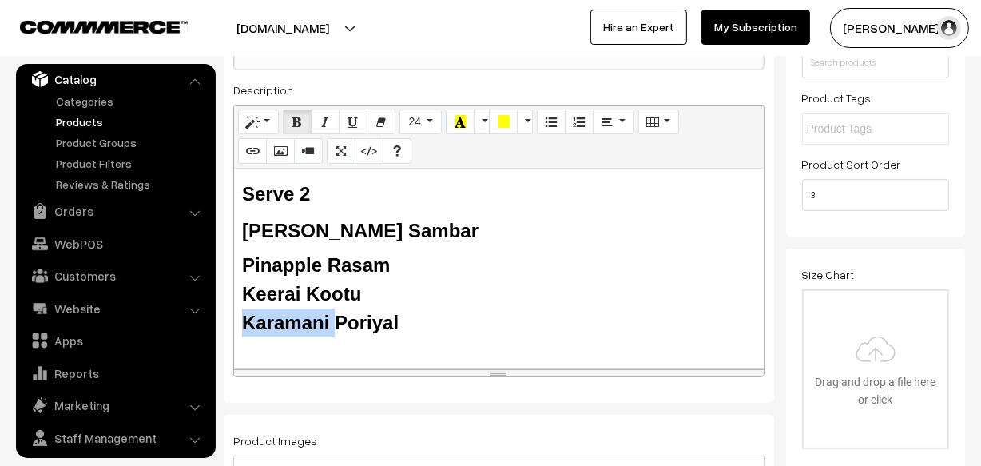
drag, startPoint x: 336, startPoint y: 317, endPoint x: 220, endPoint y: 332, distance: 116.9
drag, startPoint x: 356, startPoint y: 315, endPoint x: 195, endPoint y: 225, distance: 183.9
copy div "Arachi Vitta Vendaikkai Sambar Pinapple Rasam Keerai Kootu Pototo Poriyal"
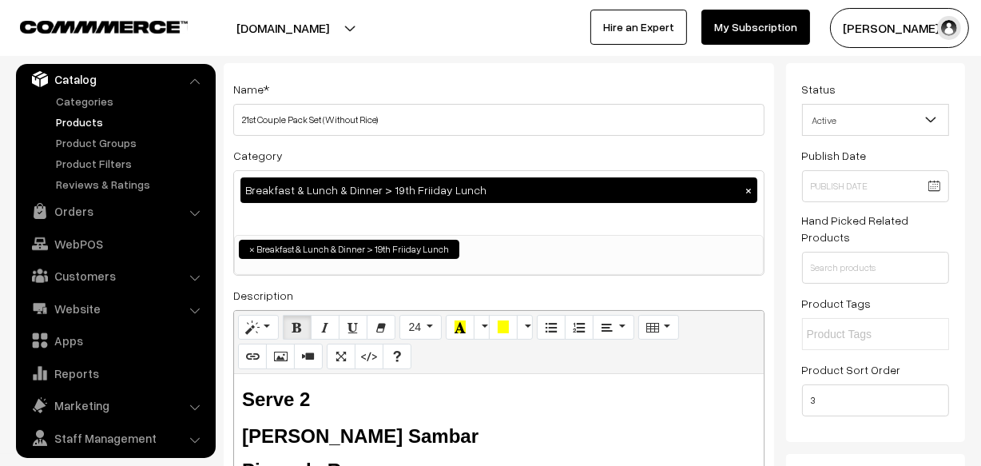
scroll to position [0, 0]
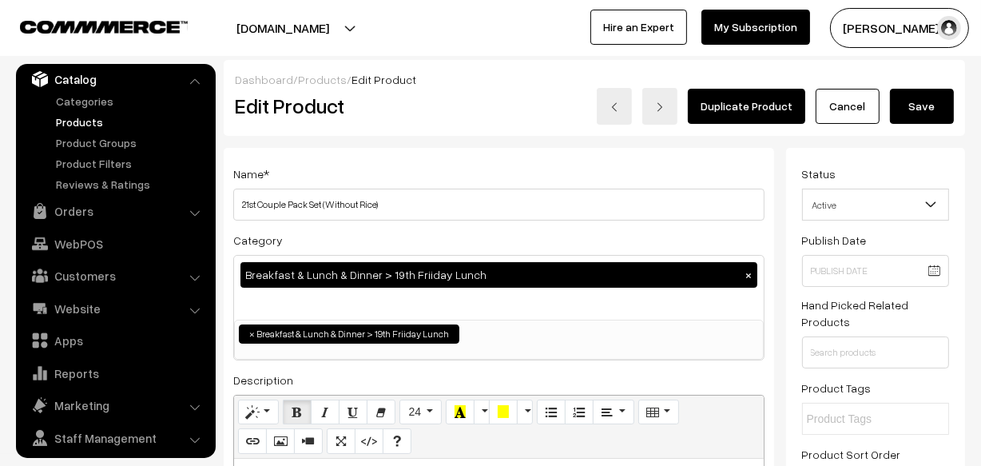
click at [929, 114] on button "Save" at bounding box center [922, 106] width 64 height 35
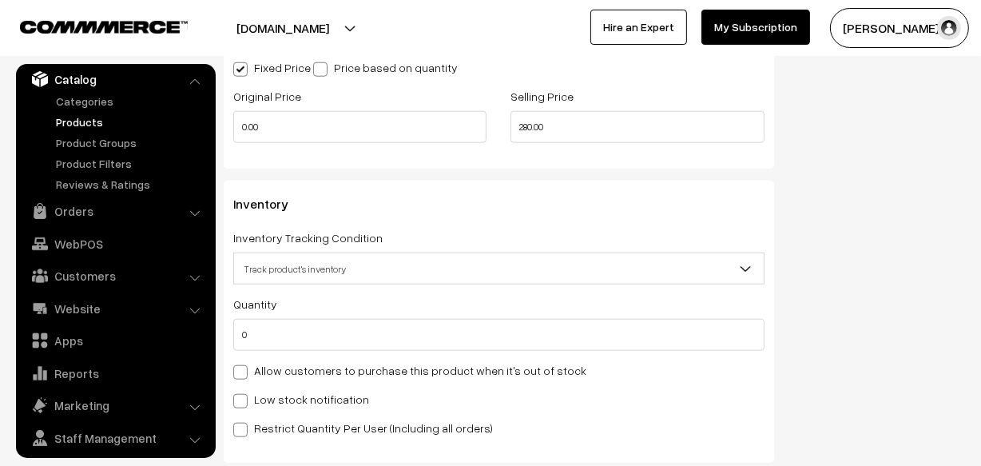
scroll to position [1743, 0]
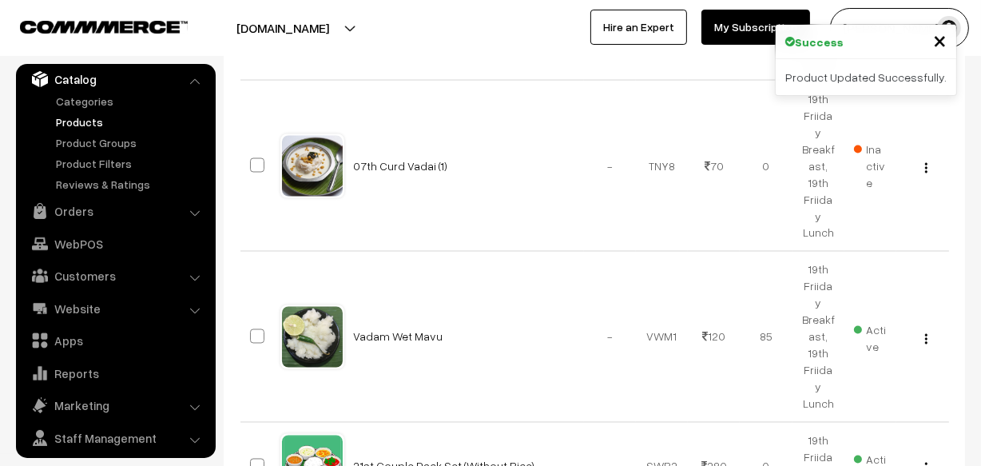
scroll to position [2469, 0]
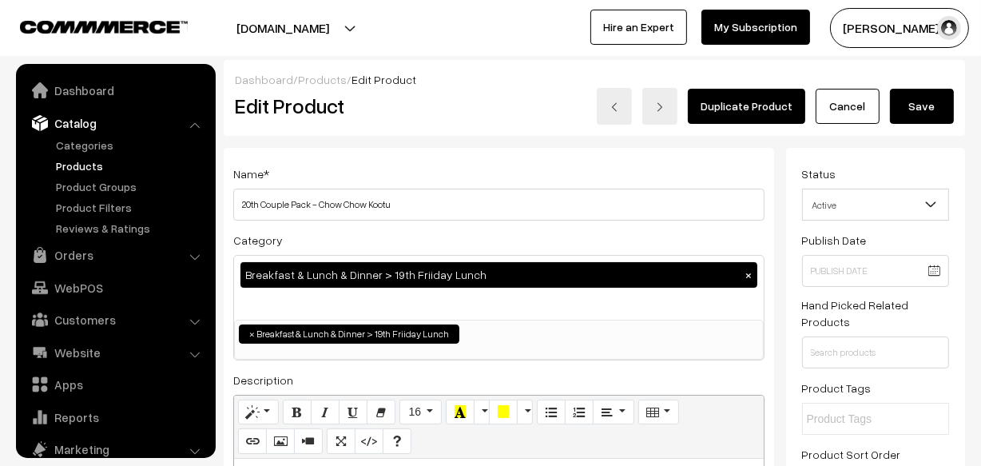
scroll to position [44, 0]
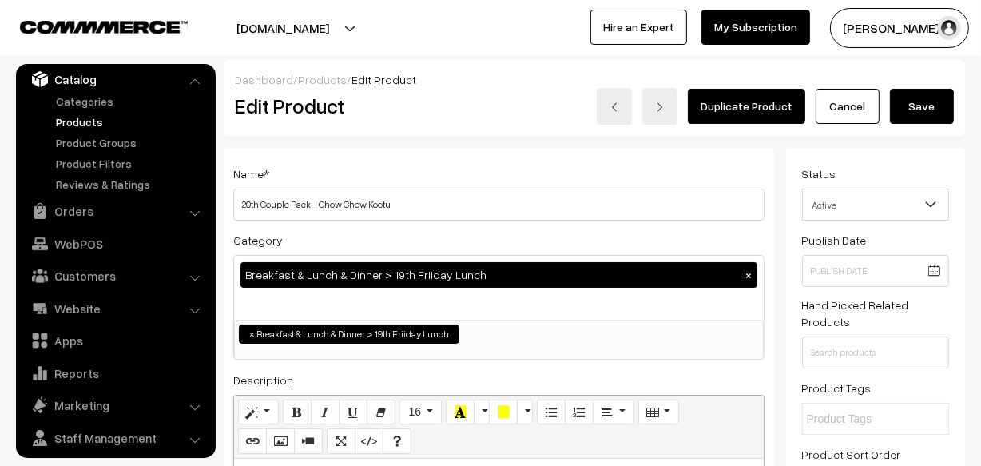
click at [250, 200] on input "20th Couple Pack - Chow Chow Kootu" at bounding box center [498, 205] width 531 height 32
drag, startPoint x: 321, startPoint y: 201, endPoint x: 359, endPoint y: 198, distance: 37.6
click at [352, 198] on input "21th Couple Pack - Chow Chow Kootu" at bounding box center [498, 205] width 531 height 32
drag, startPoint x: 367, startPoint y: 199, endPoint x: 320, endPoint y: 194, distance: 47.4
click at [319, 195] on input "21th Couple Pack - Chow Chow Kootu" at bounding box center [498, 205] width 531 height 32
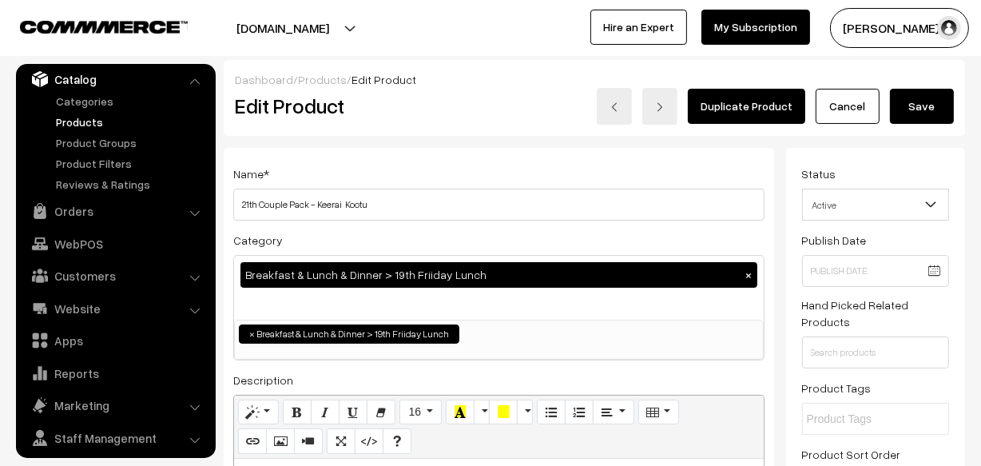
type input "21th Couple Pack - Keerai Kootu"
click at [927, 101] on button "Save" at bounding box center [922, 106] width 64 height 35
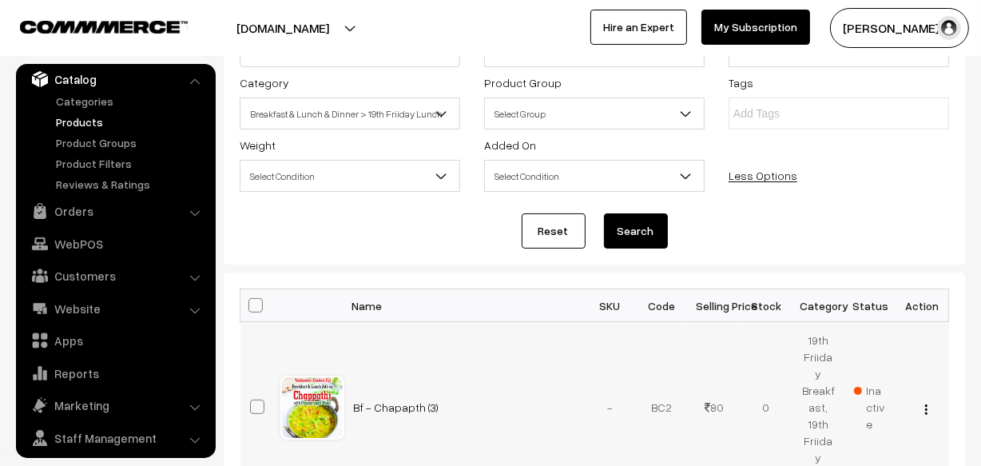
scroll to position [290, 0]
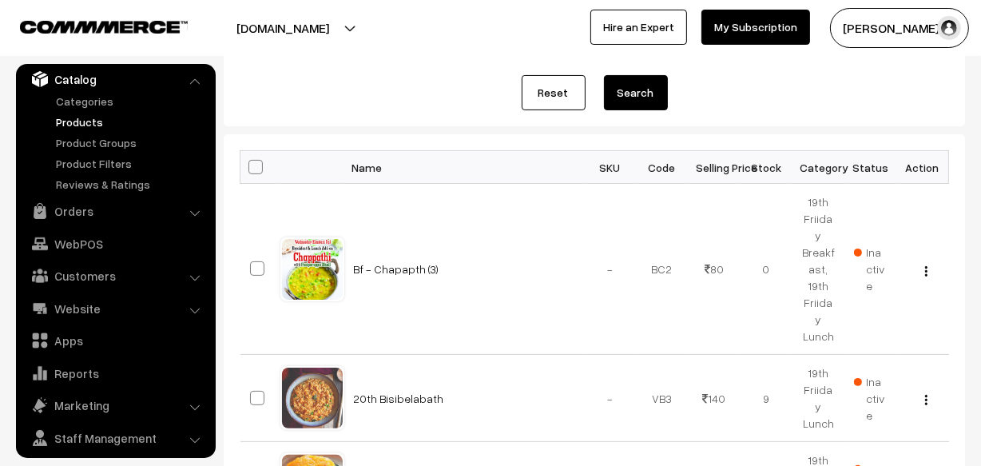
click at [260, 161] on span at bounding box center [256, 167] width 14 height 14
click at [251, 161] on input "checkbox" at bounding box center [246, 166] width 10 height 10
checkbox input "true"
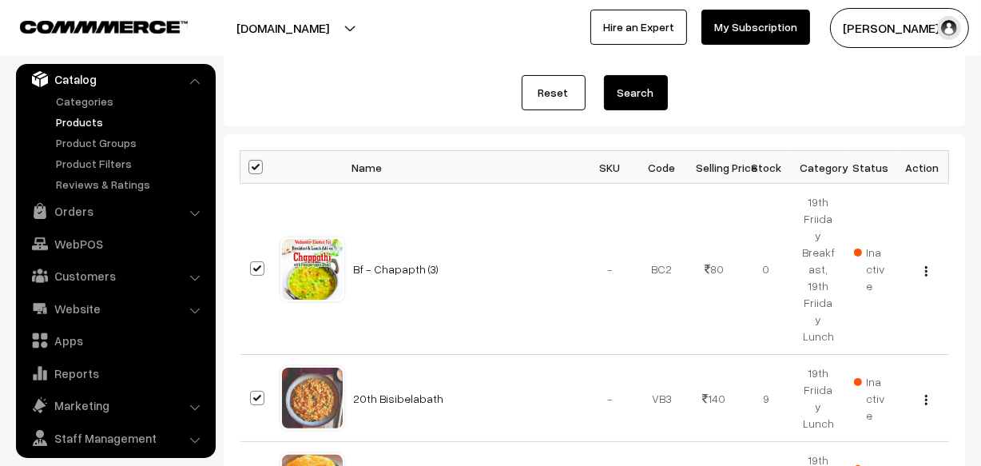
checkbox input "true"
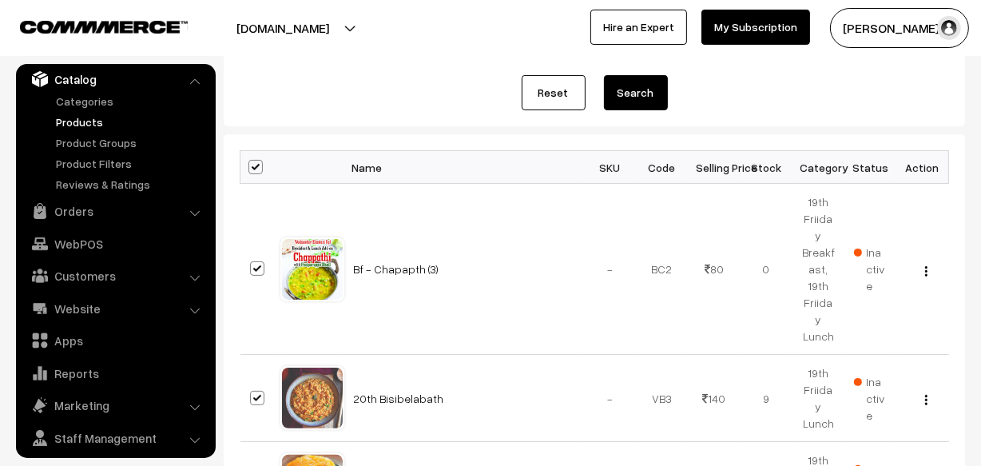
checkbox input "true"
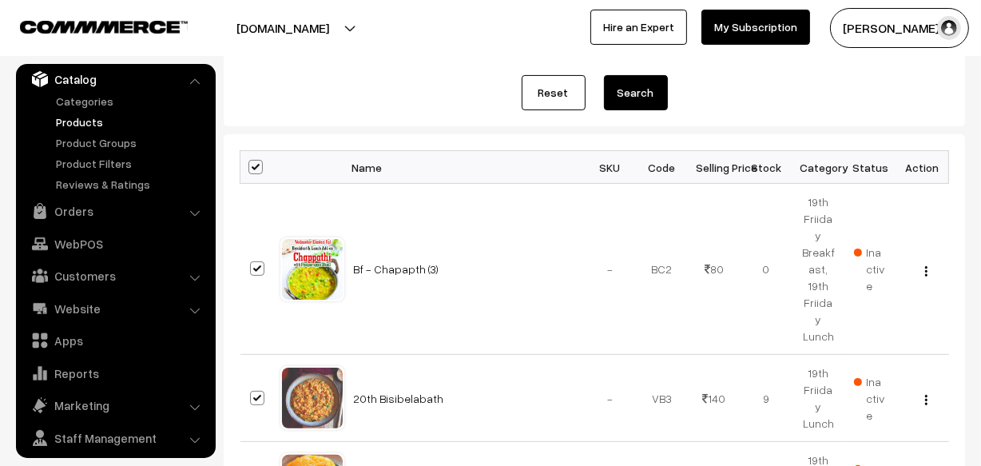
checkbox input "true"
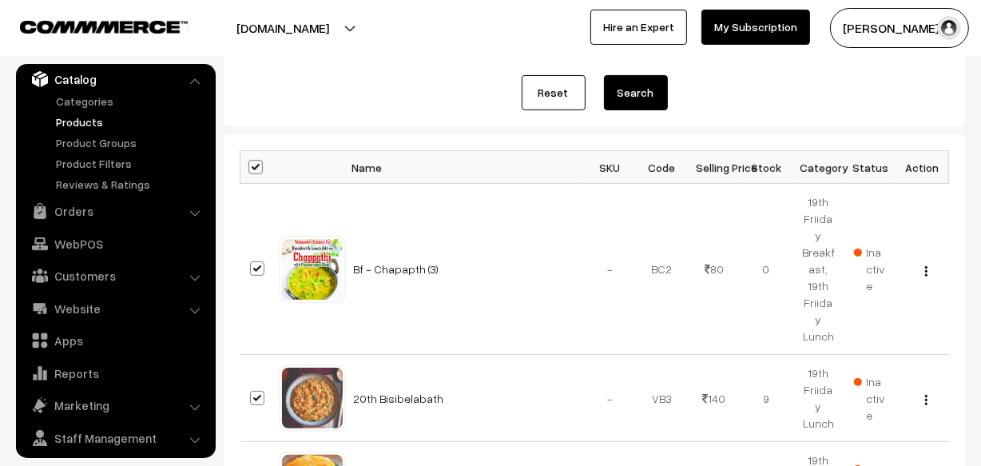
checkbox input "true"
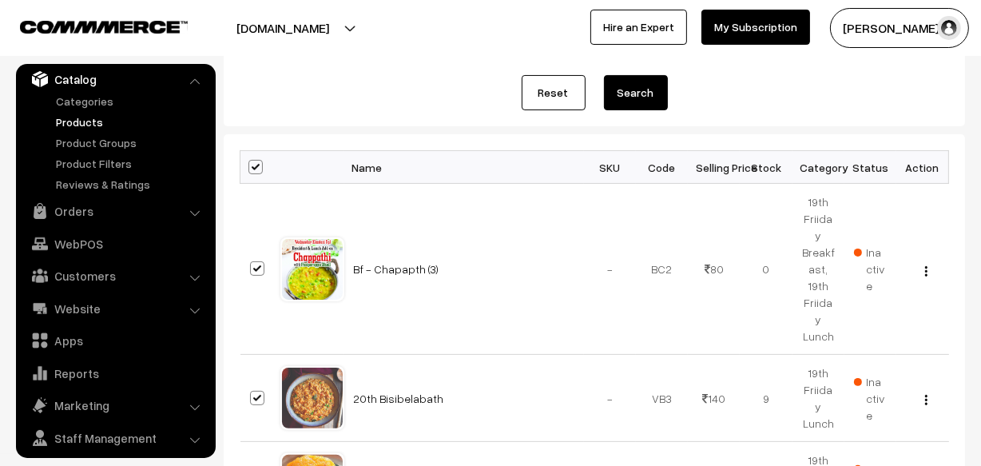
checkbox input "true"
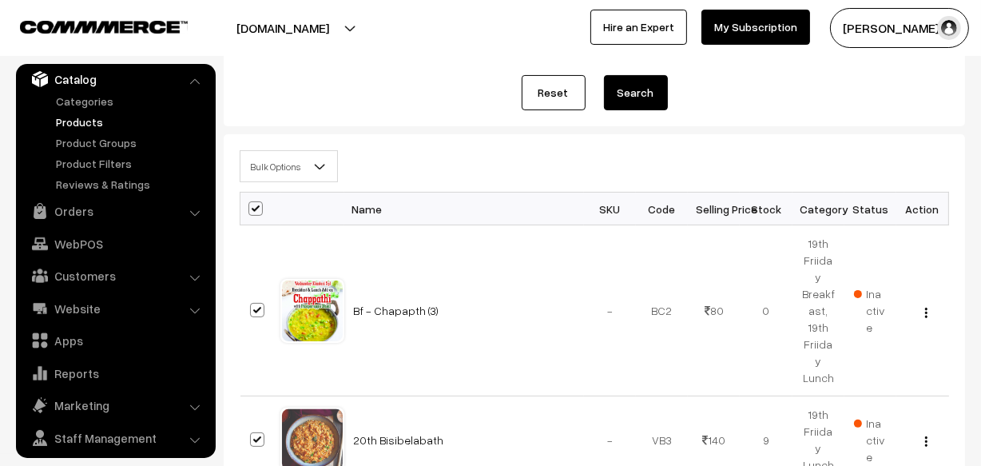
click at [268, 162] on span "Bulk Options" at bounding box center [289, 167] width 97 height 28
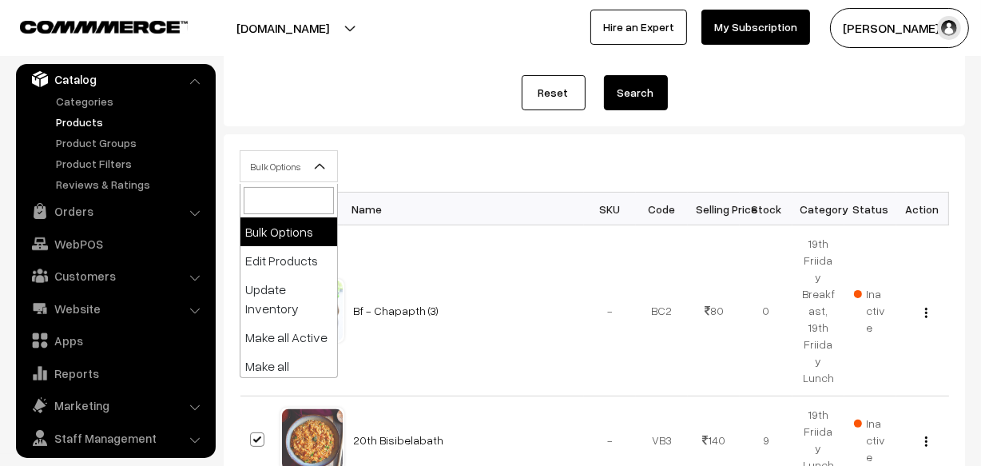
select select "editProduct"
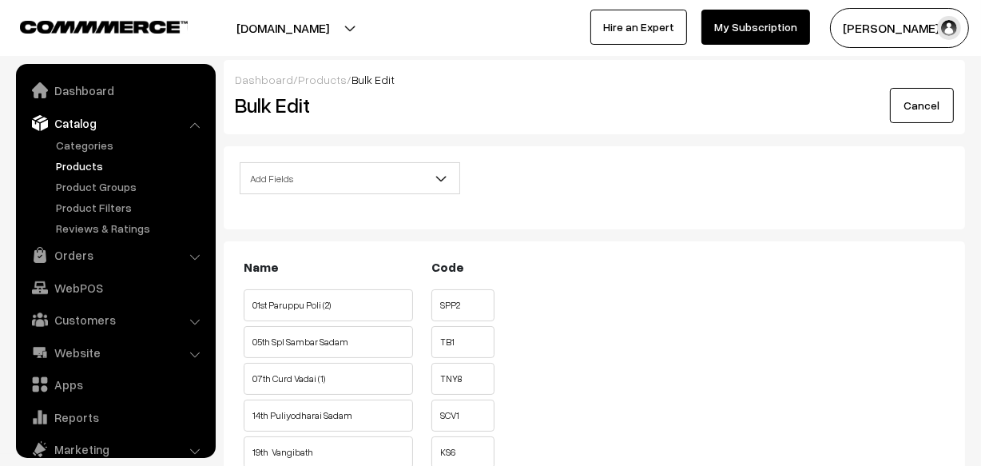
click at [300, 175] on span "Add Fields" at bounding box center [350, 179] width 219 height 28
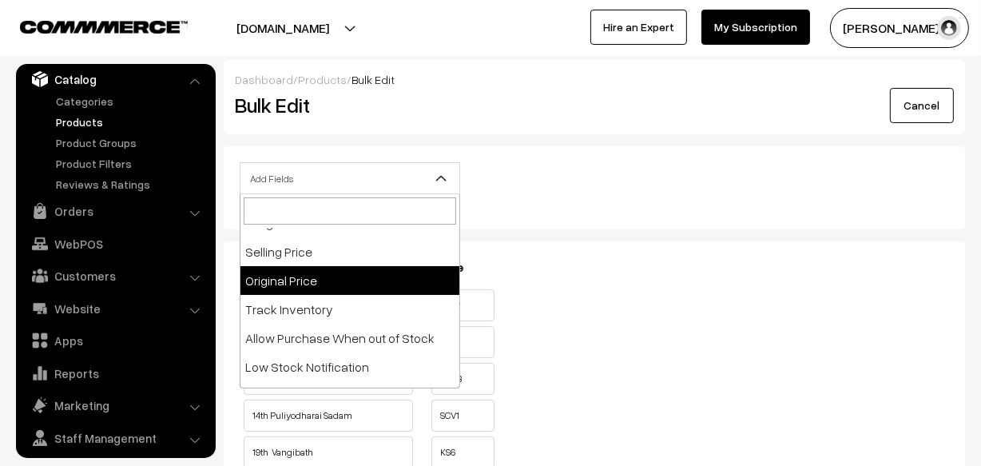
scroll to position [217, 0]
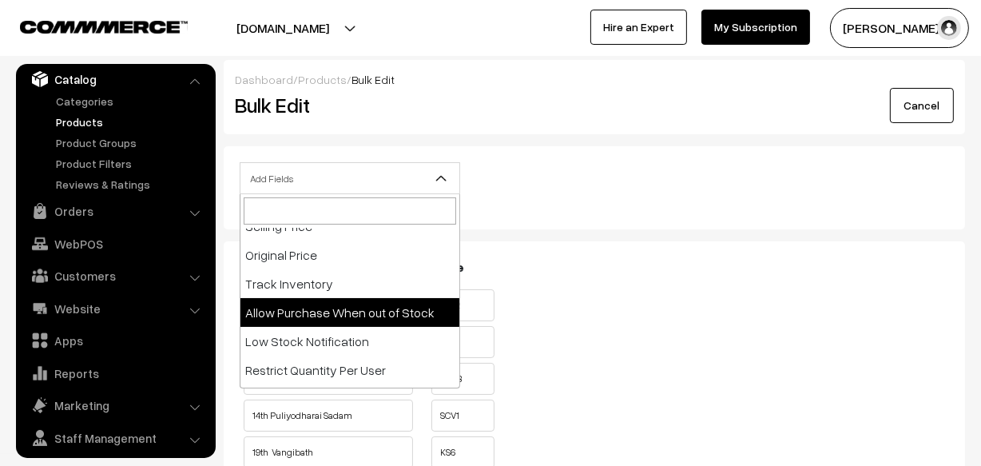
select select "allow-purchase"
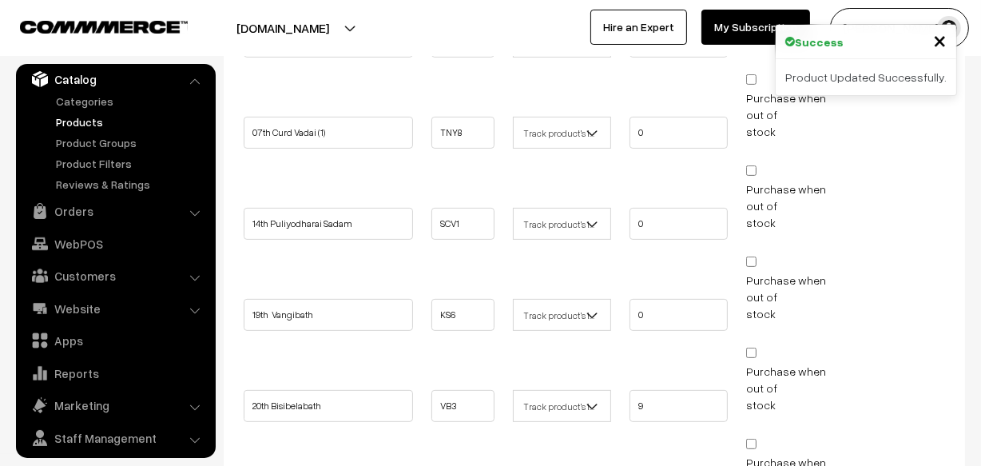
scroll to position [435, 0]
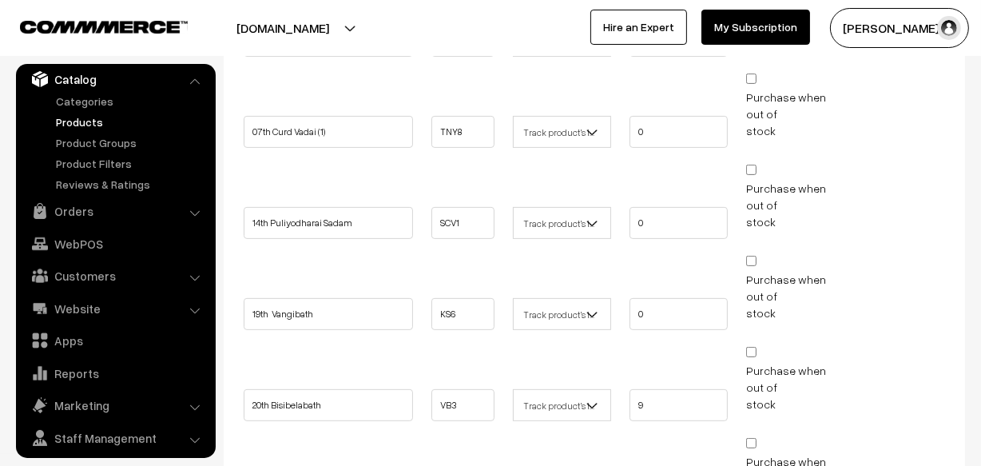
click at [750, 165] on input "Purchase when out of stock" at bounding box center [751, 170] width 10 height 10
checkbox input "true"
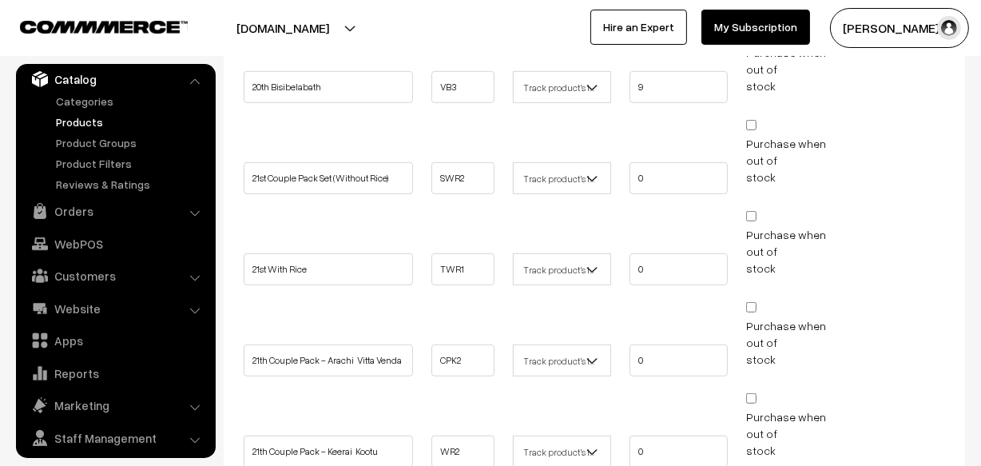
scroll to position [799, 0]
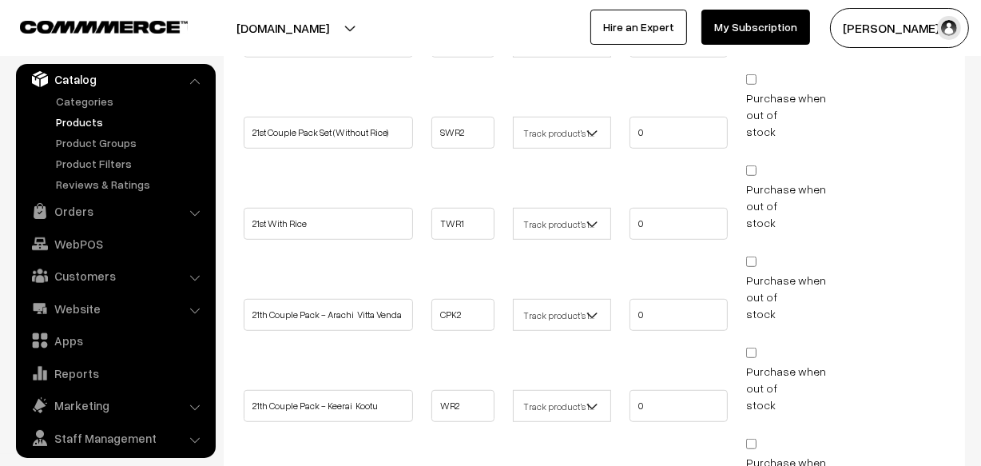
click at [751, 75] on input "Purchase when out of stock" at bounding box center [751, 79] width 10 height 10
checkbox input "true"
click at [754, 168] on input "Purchase when out of stock" at bounding box center [751, 170] width 10 height 10
checkbox input "true"
click at [750, 263] on input "Purchase when out of stock" at bounding box center [751, 261] width 10 height 10
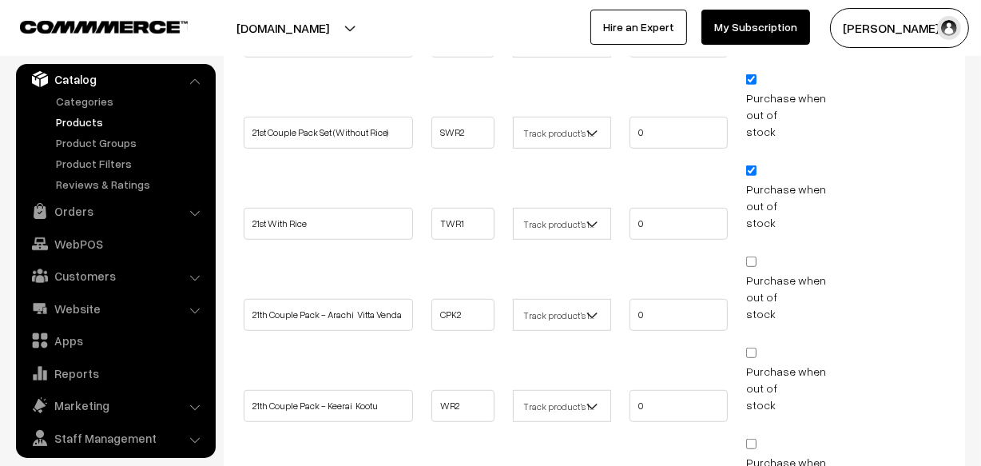
checkbox input "true"
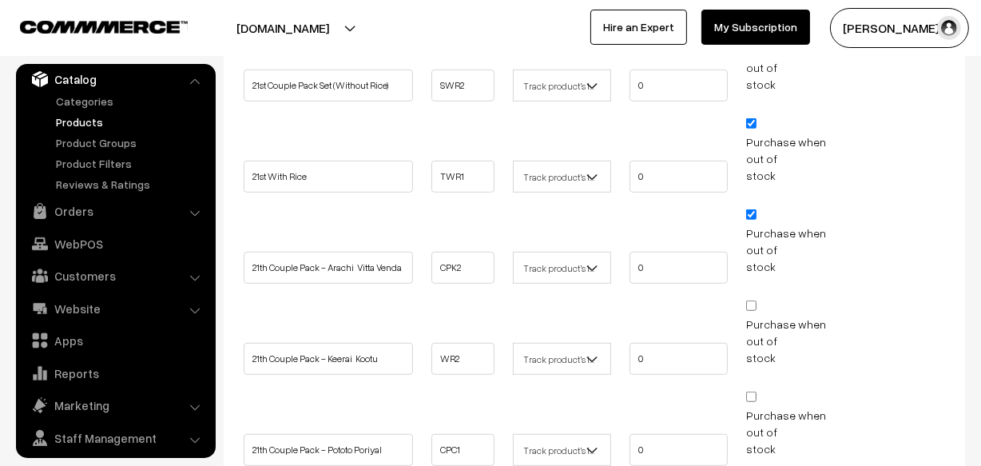
scroll to position [871, 0]
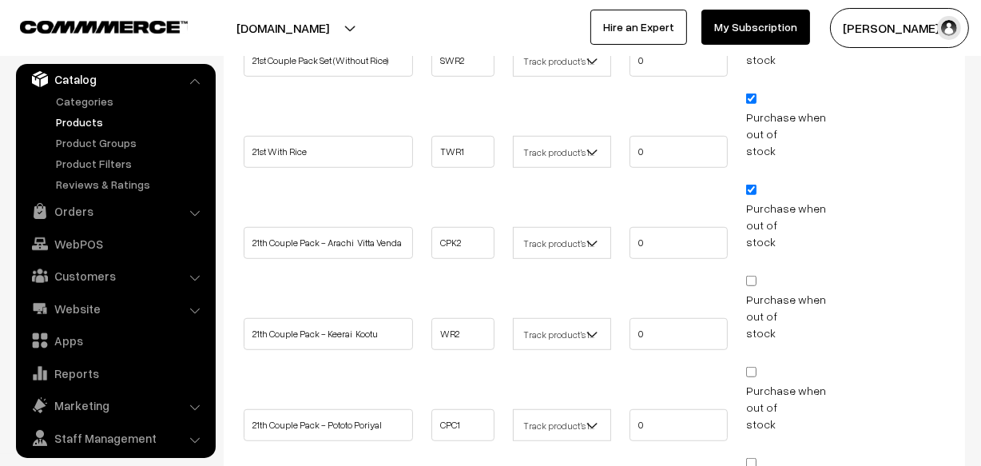
click at [750, 276] on input "Purchase when out of stock" at bounding box center [751, 281] width 10 height 10
checkbox input "true"
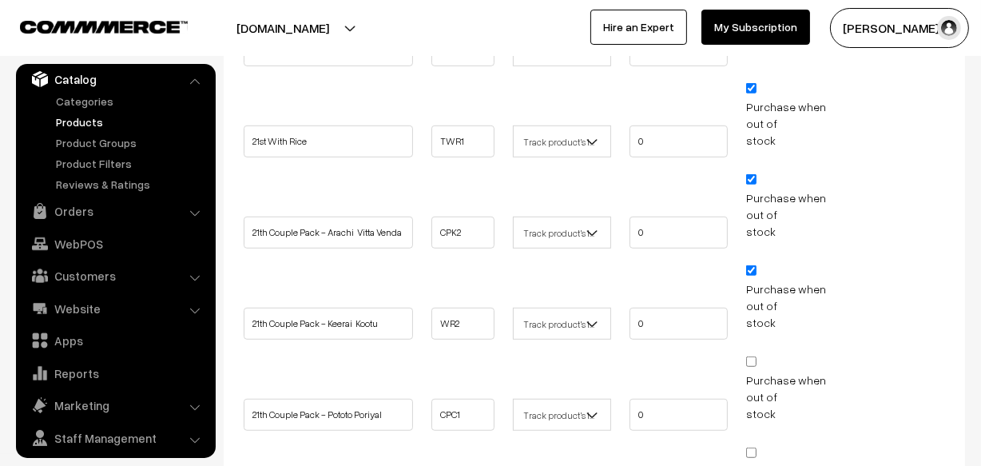
scroll to position [1016, 0]
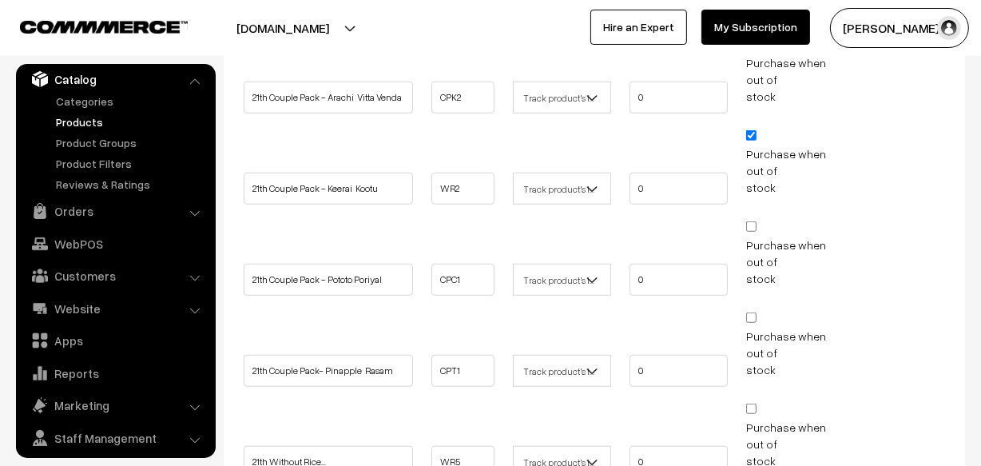
click at [747, 221] on input "Purchase when out of stock" at bounding box center [751, 226] width 10 height 10
checkbox input "true"
click at [750, 312] on input "Purchase when out of stock" at bounding box center [751, 317] width 10 height 10
checkbox input "true"
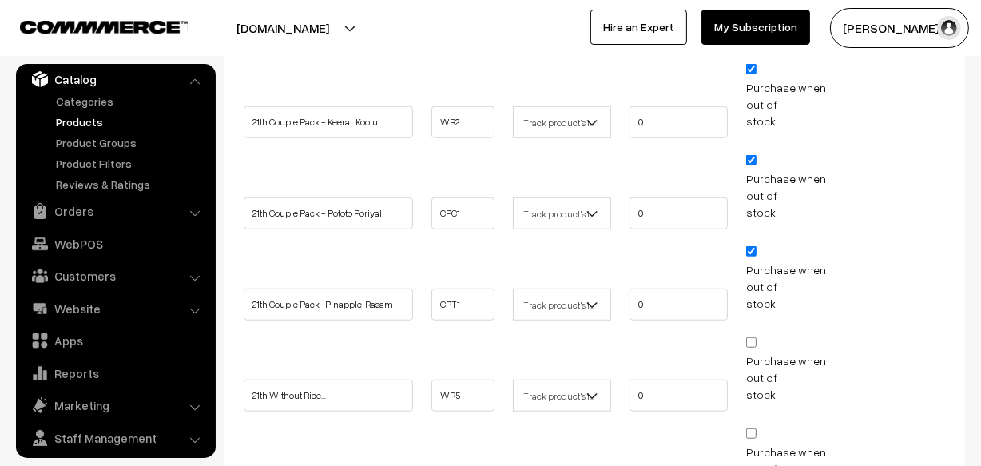
scroll to position [1162, 0]
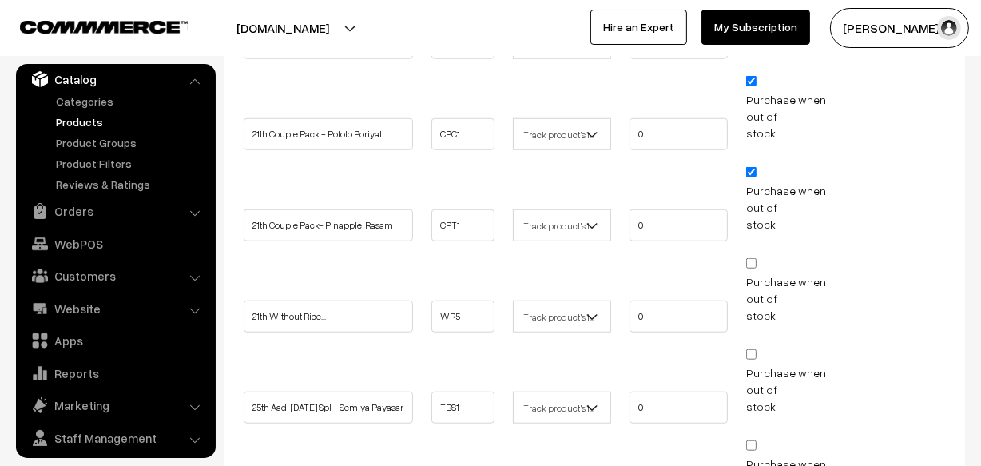
click at [757, 259] on input "Purchase when out of stock" at bounding box center [751, 263] width 10 height 10
checkbox input "true"
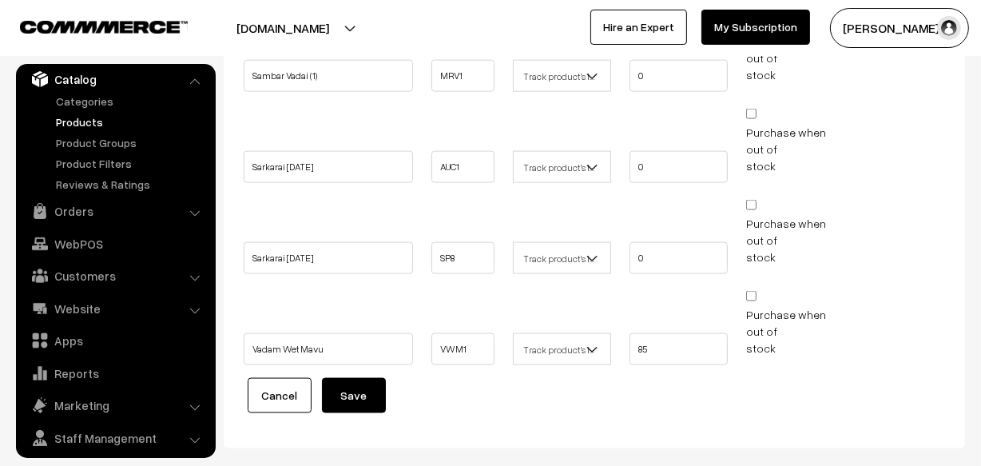
scroll to position [2116, 0]
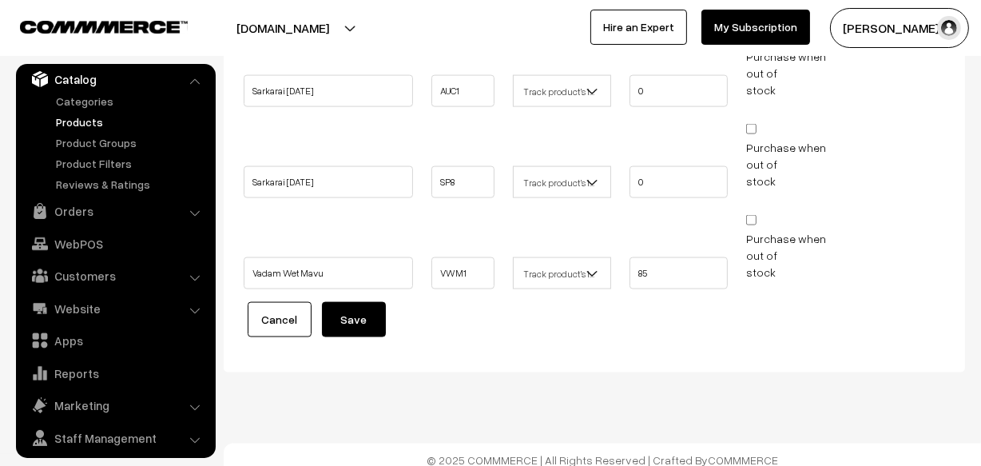
click at [372, 308] on button "Save" at bounding box center [354, 319] width 64 height 35
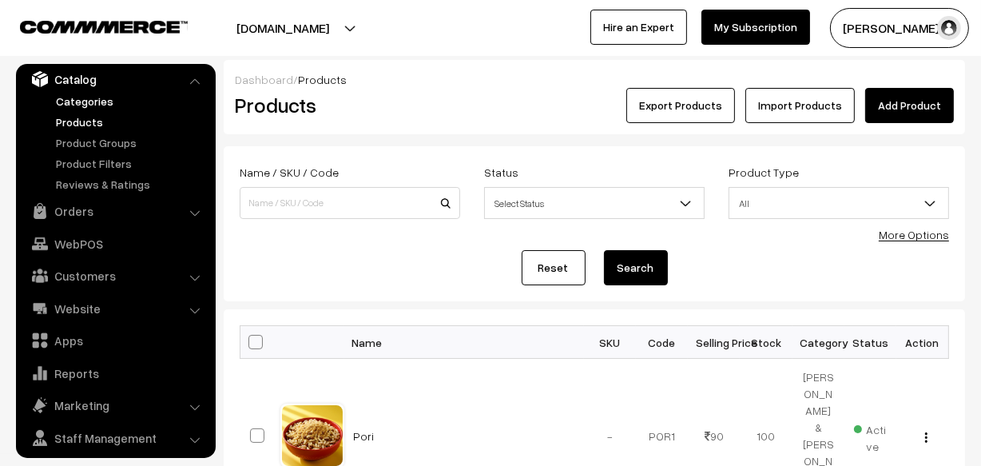
click at [93, 108] on link "Categories" at bounding box center [131, 101] width 158 height 17
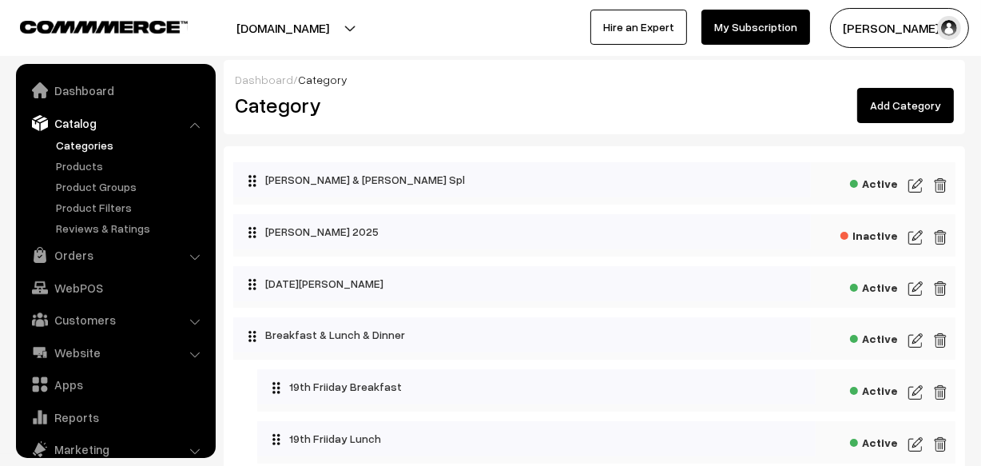
scroll to position [44, 0]
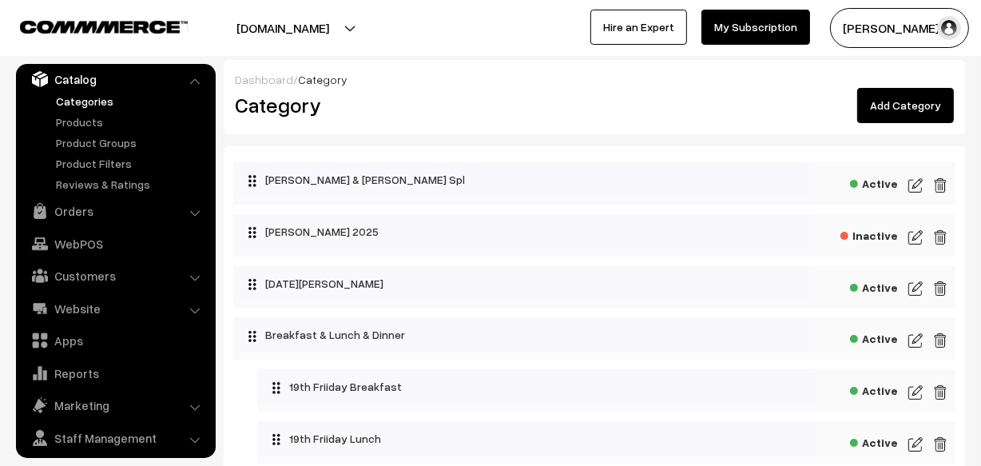
click at [89, 105] on link "Categories" at bounding box center [131, 101] width 158 height 17
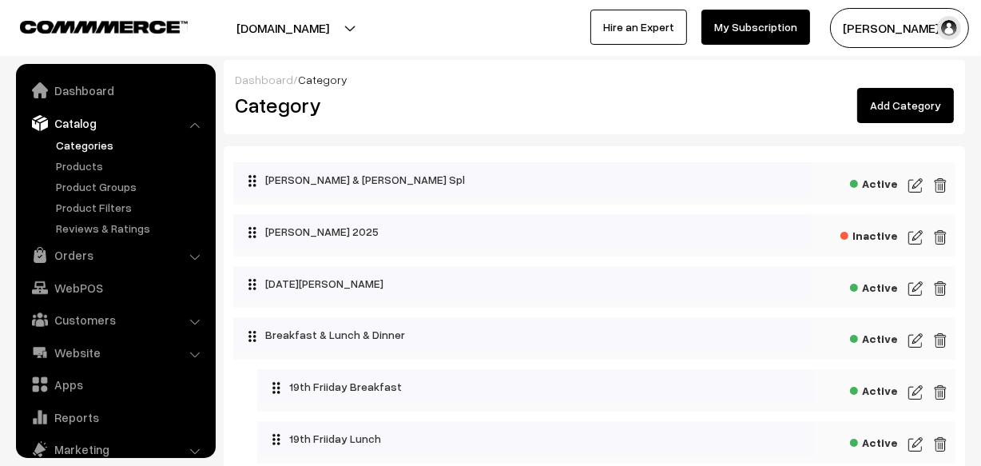
scroll to position [44, 0]
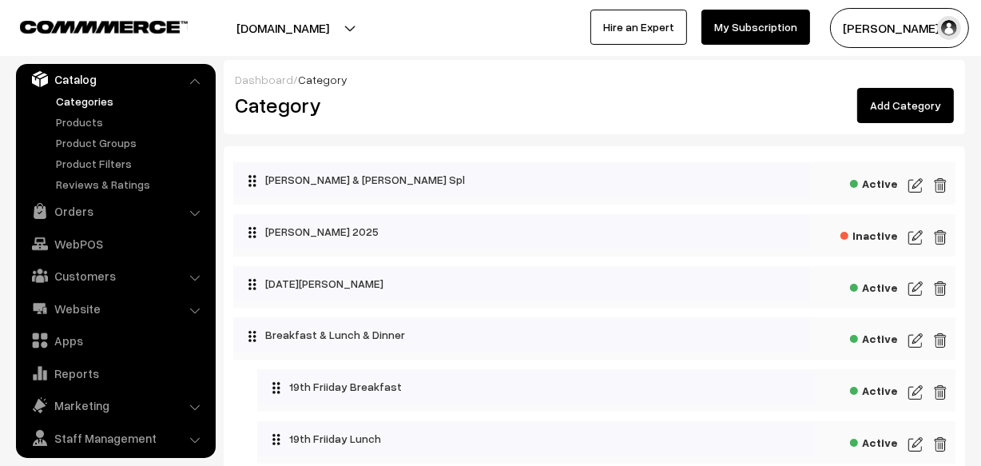
click at [919, 341] on img at bounding box center [916, 340] width 14 height 19
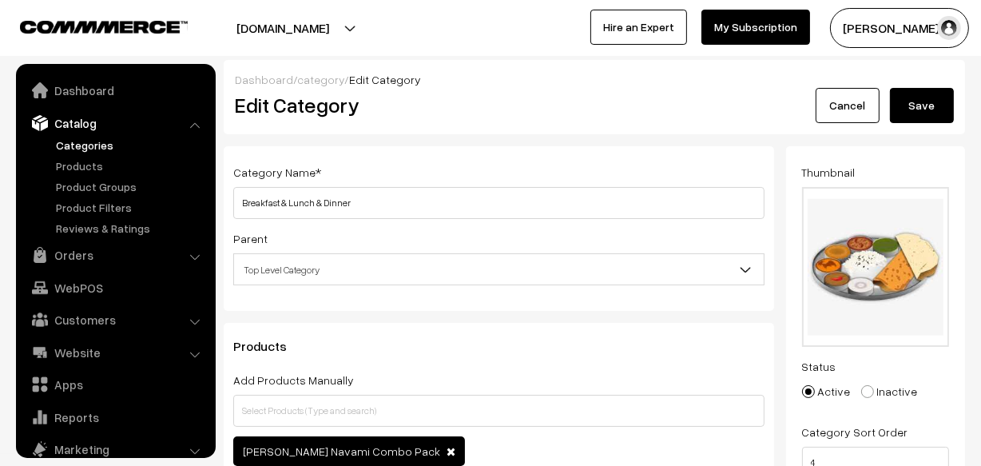
scroll to position [44, 0]
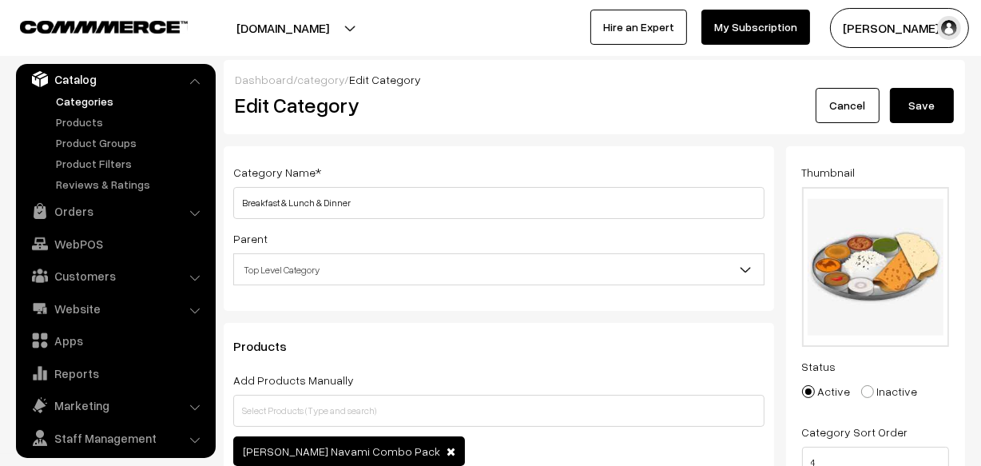
drag, startPoint x: 847, startPoint y: 104, endPoint x: 750, endPoint y: 139, distance: 103.6
click at [847, 104] on link "Cancel" at bounding box center [848, 105] width 64 height 35
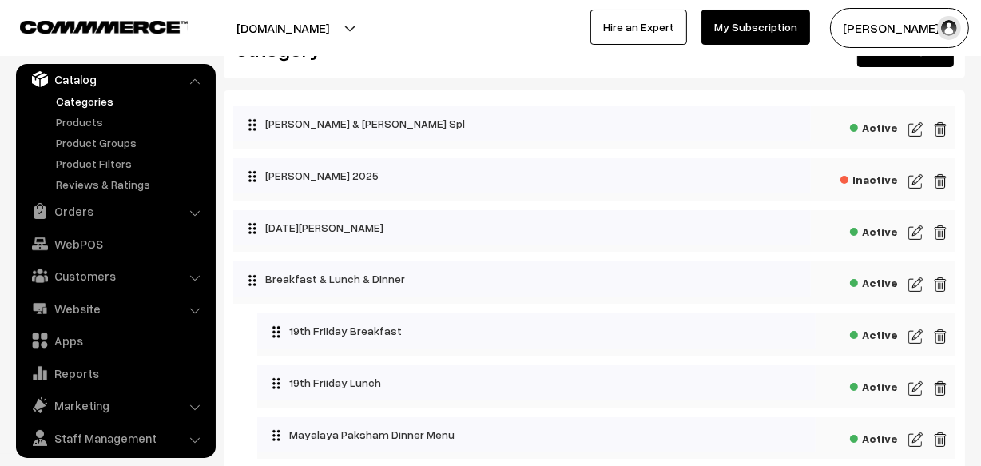
scroll to position [72, 0]
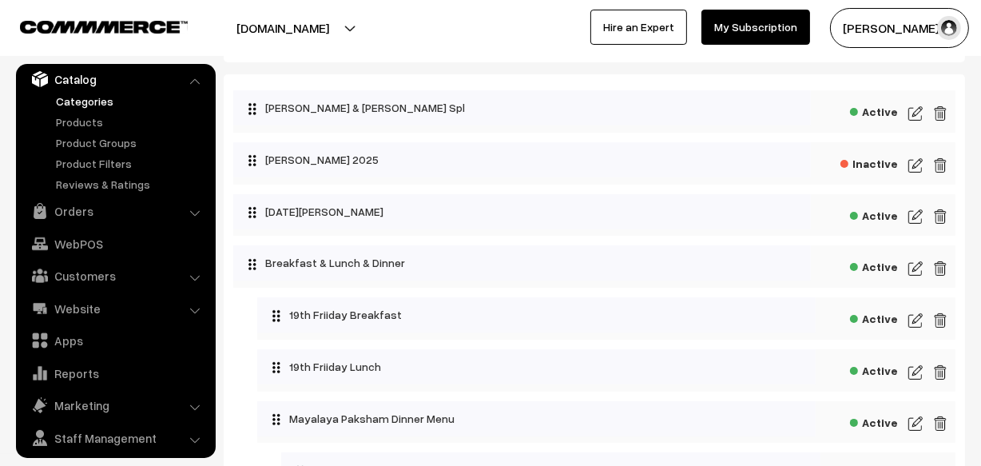
click at [919, 317] on img at bounding box center [916, 320] width 14 height 19
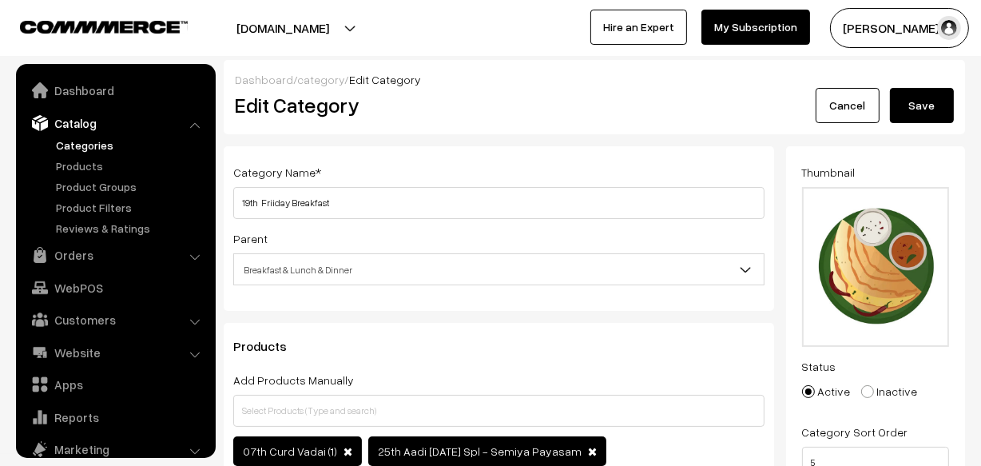
scroll to position [44, 0]
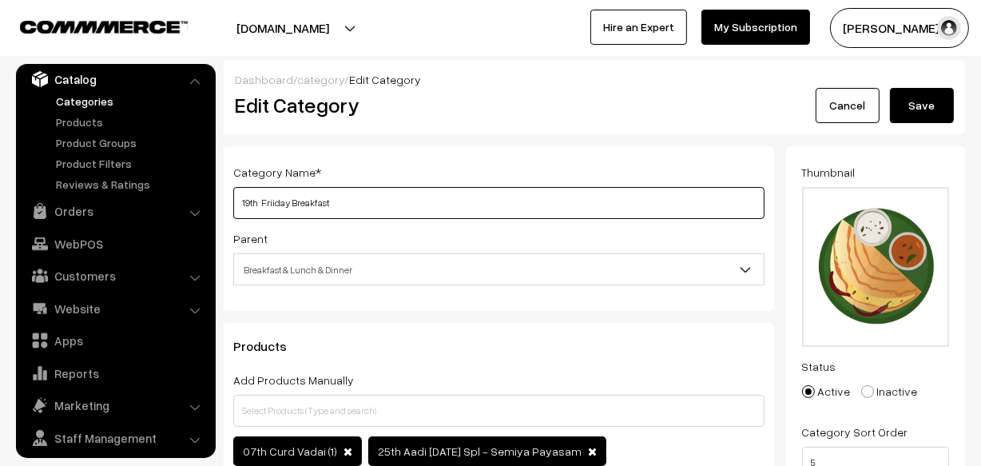
click at [256, 198] on input "19th Friiday Breakfast" at bounding box center [498, 203] width 531 height 32
drag, startPoint x: 256, startPoint y: 198, endPoint x: 240, endPoint y: 200, distance: 16.1
click at [240, 200] on input "19th Friiday Breakfast" at bounding box center [498, 203] width 531 height 32
click at [285, 206] on input "21st Friiday Breakfast" at bounding box center [498, 203] width 531 height 32
type input "21st [DATE] Breakfast"
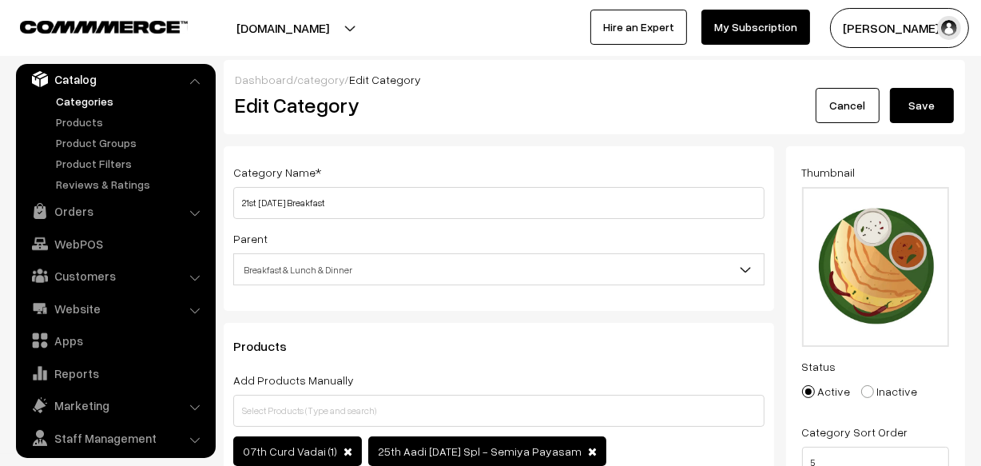
click at [917, 114] on button "Save" at bounding box center [922, 105] width 64 height 35
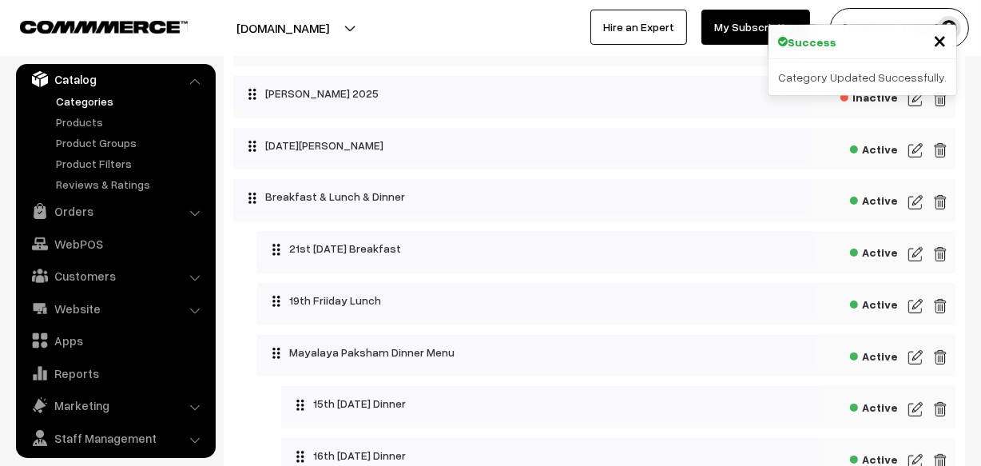
scroll to position [145, 0]
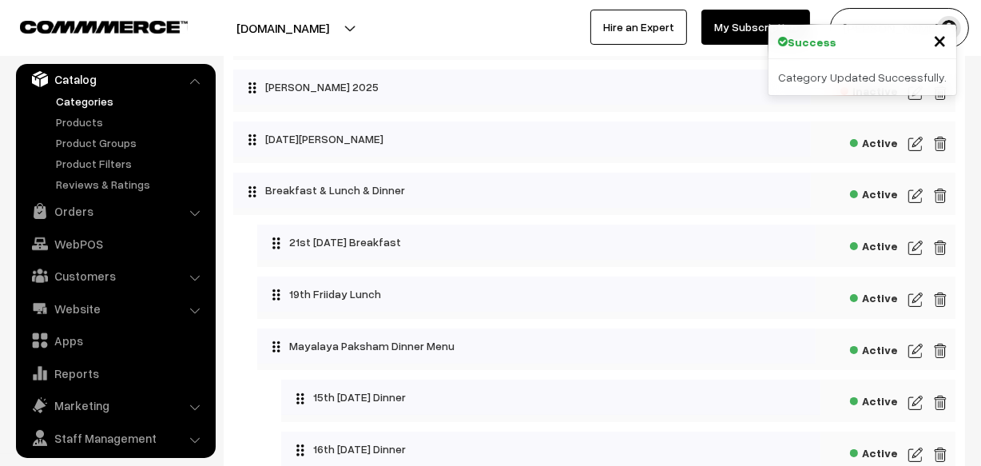
click at [921, 297] on img at bounding box center [916, 299] width 14 height 19
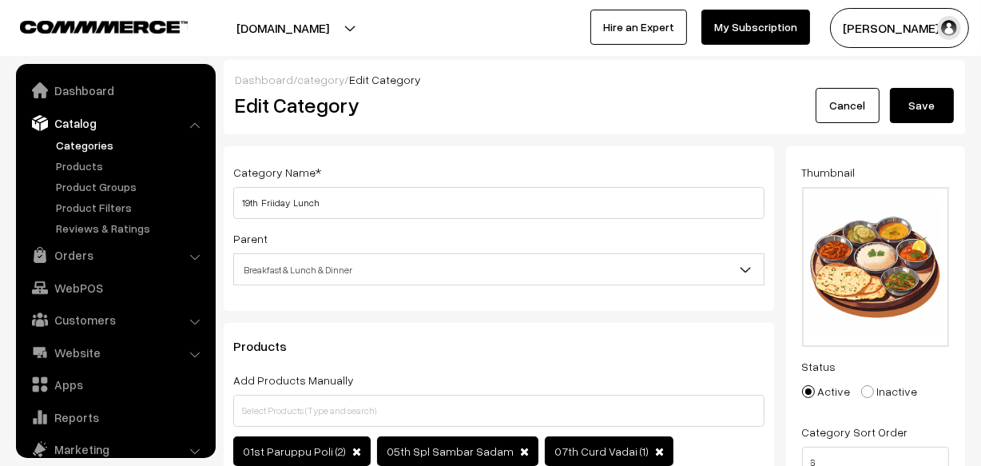
scroll to position [44, 0]
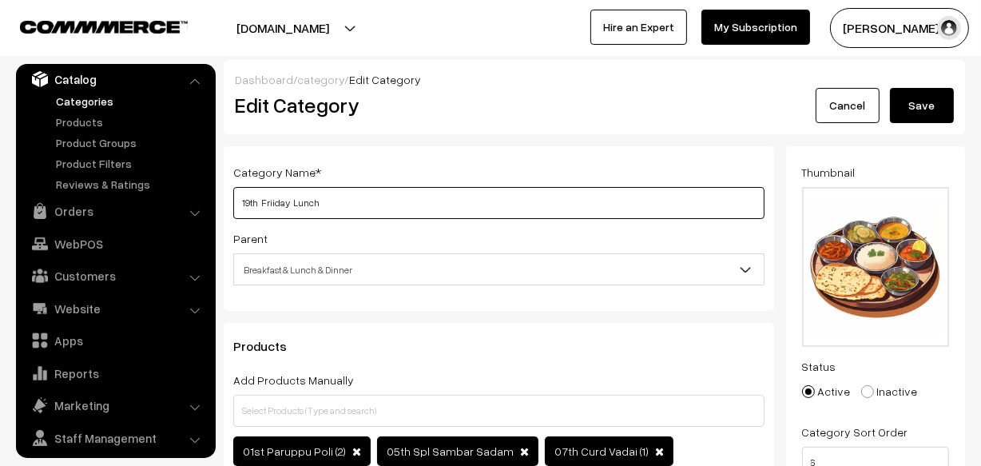
drag, startPoint x: 251, startPoint y: 199, endPoint x: 240, endPoint y: 202, distance: 11.6
click at [240, 202] on input "19th Friiday Lunch" at bounding box center [498, 203] width 531 height 32
drag, startPoint x: 288, startPoint y: 202, endPoint x: 64, endPoint y: 181, distance: 224.7
type input "21st Sunday Lunch"
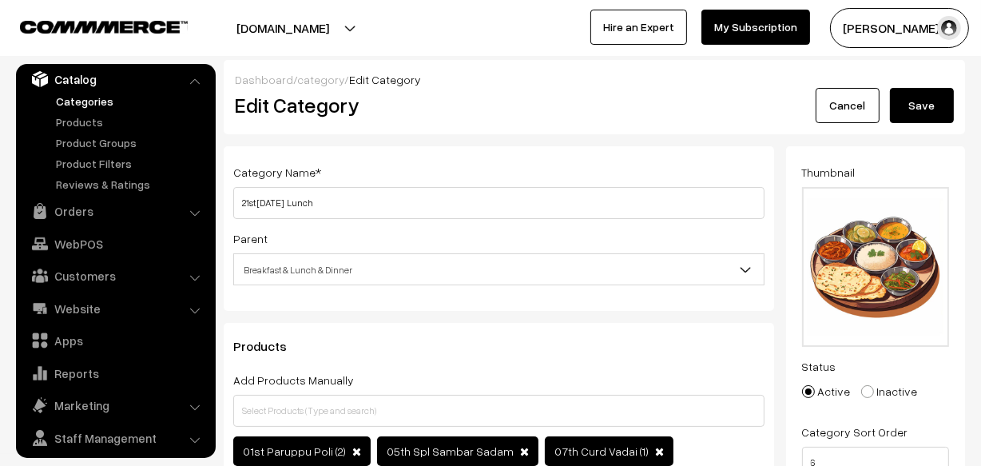
click at [917, 93] on button "Save" at bounding box center [922, 105] width 64 height 35
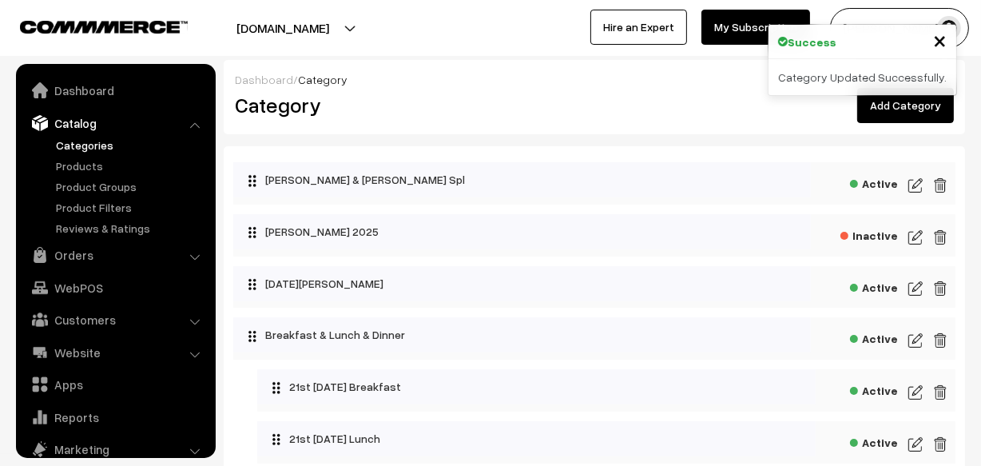
scroll to position [44, 0]
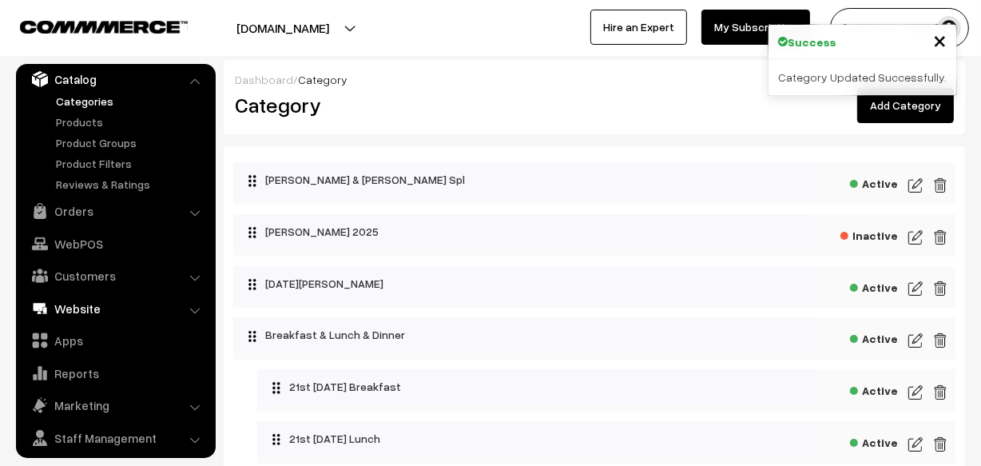
click at [90, 300] on link "Website" at bounding box center [115, 308] width 190 height 29
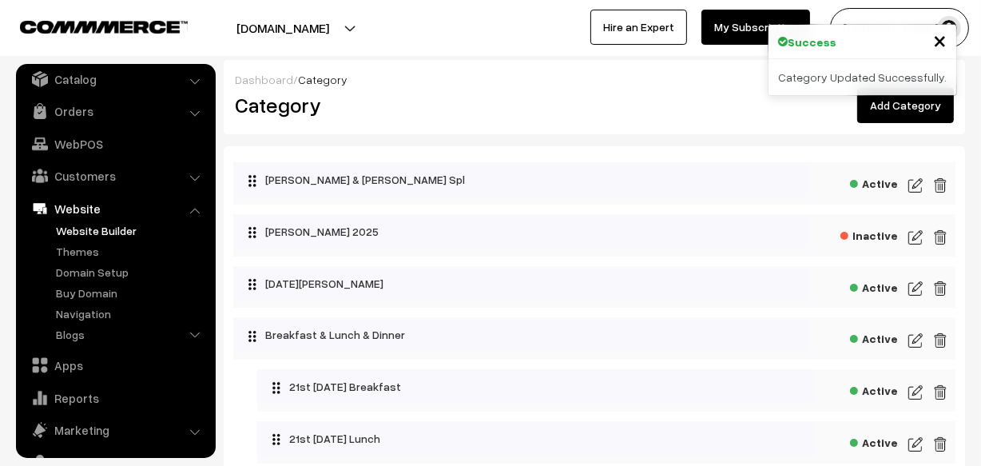
click at [102, 228] on link "Website Builder" at bounding box center [131, 230] width 158 height 17
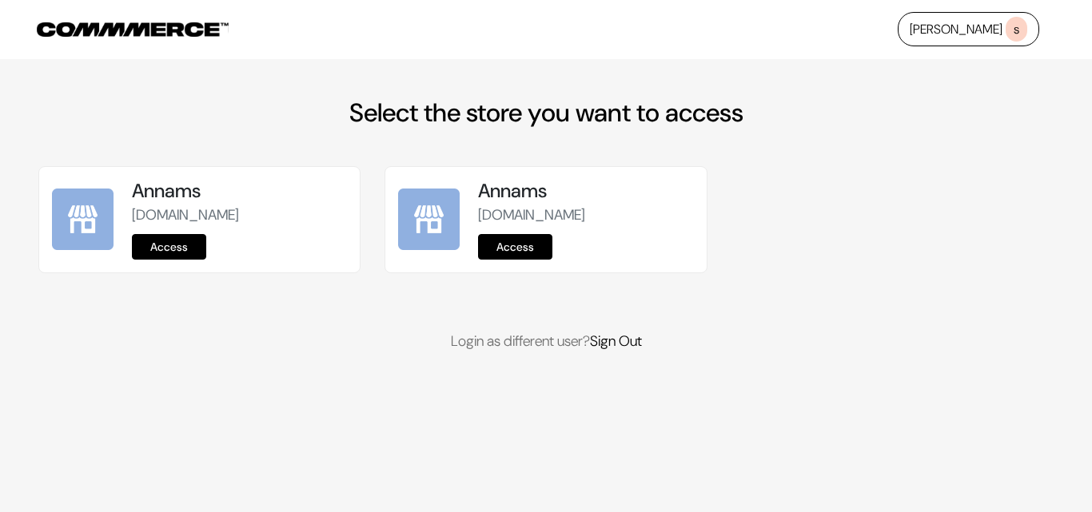
click at [135, 235] on link "Access" at bounding box center [169, 247] width 74 height 26
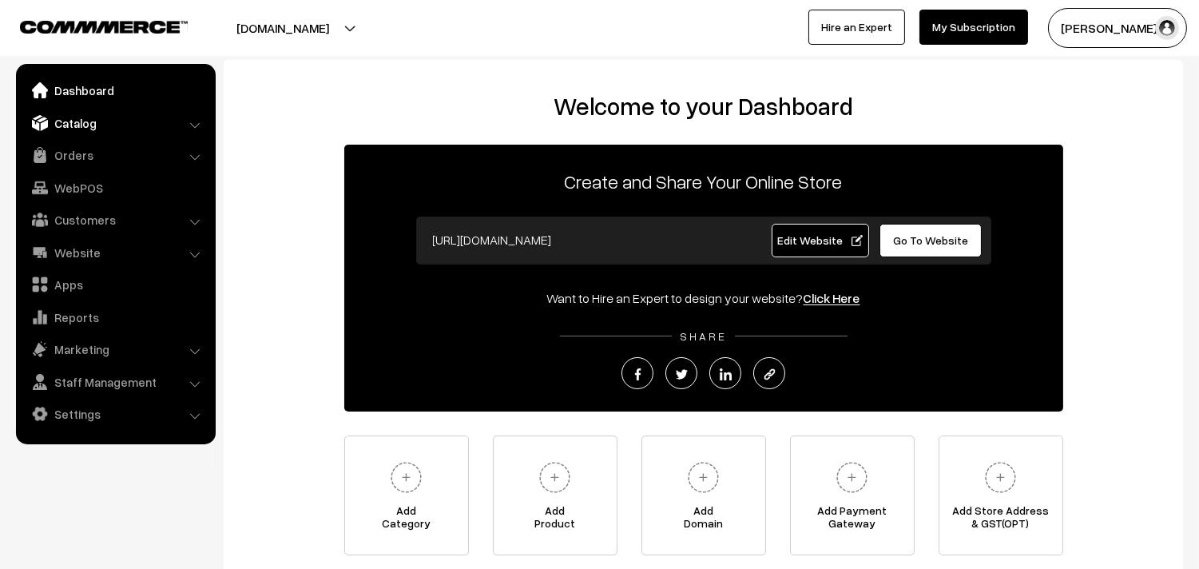
click at [89, 128] on link "Catalog" at bounding box center [115, 123] width 190 height 29
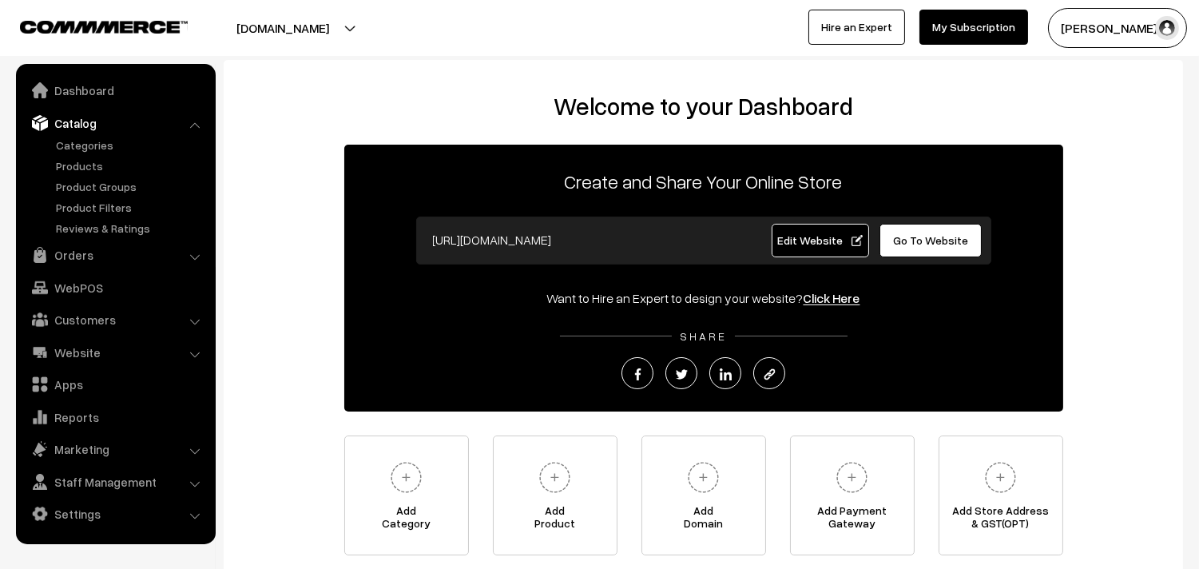
click at [81, 156] on ul "Categories" at bounding box center [116, 187] width 192 height 100
click at [81, 165] on link "Products" at bounding box center [131, 165] width 158 height 17
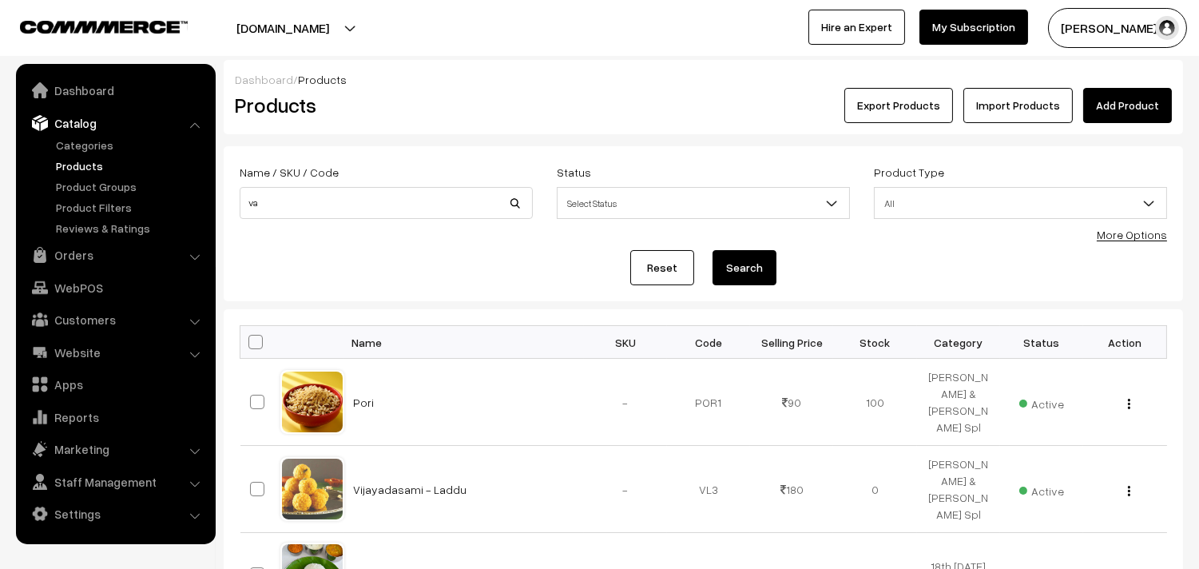
type input "v"
type input "vadam"
click at [713, 250] on button "Search" at bounding box center [745, 267] width 64 height 35
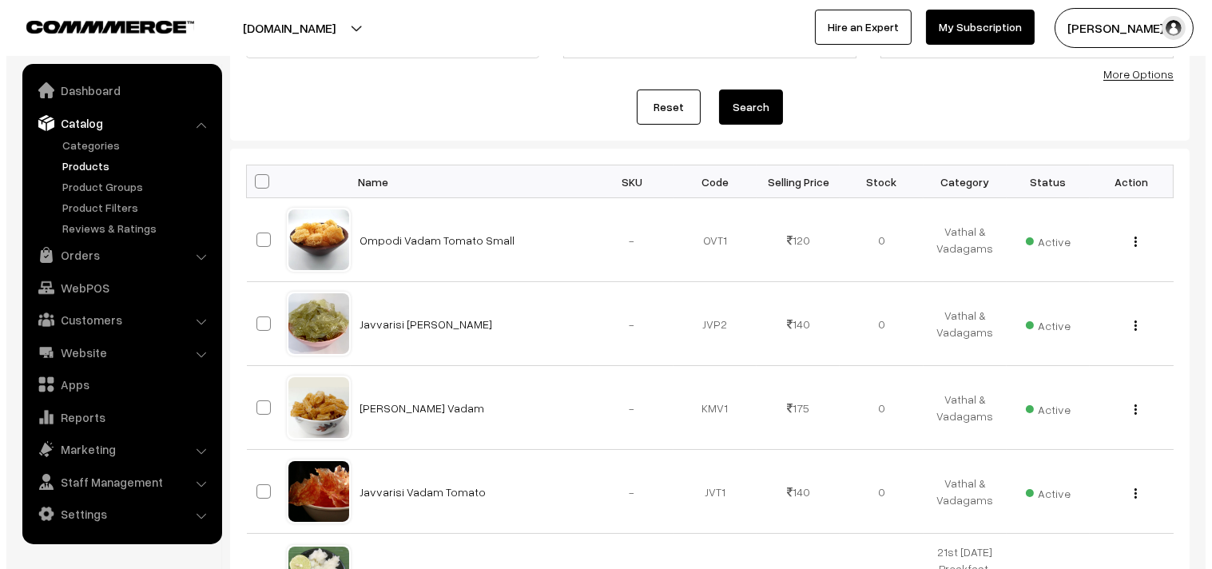
scroll to position [443, 0]
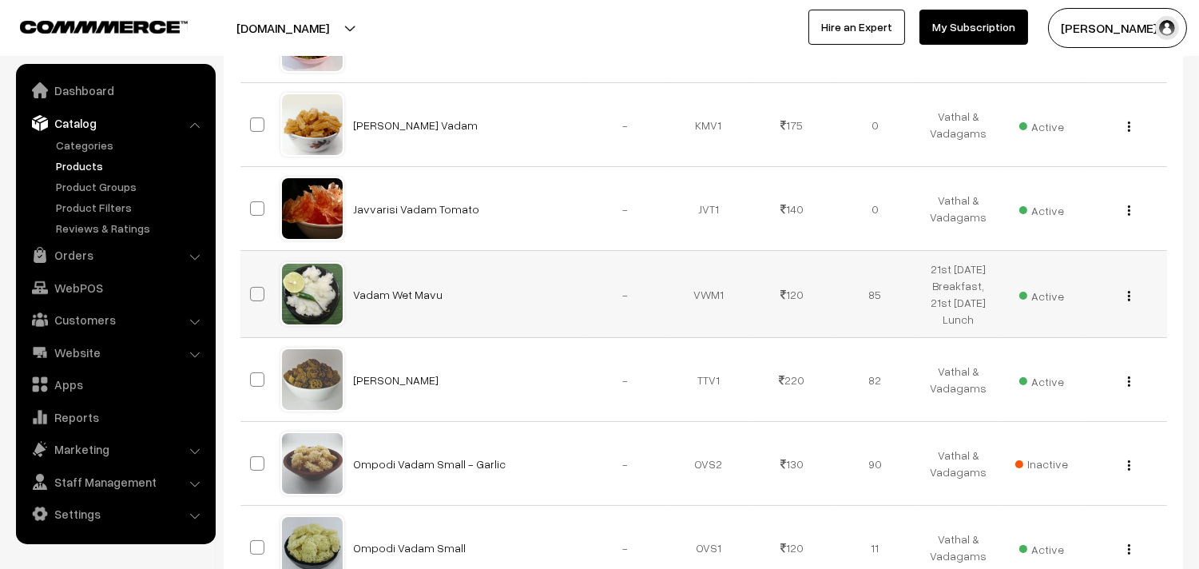
click at [1056, 298] on span "Active" at bounding box center [1042, 294] width 45 height 21
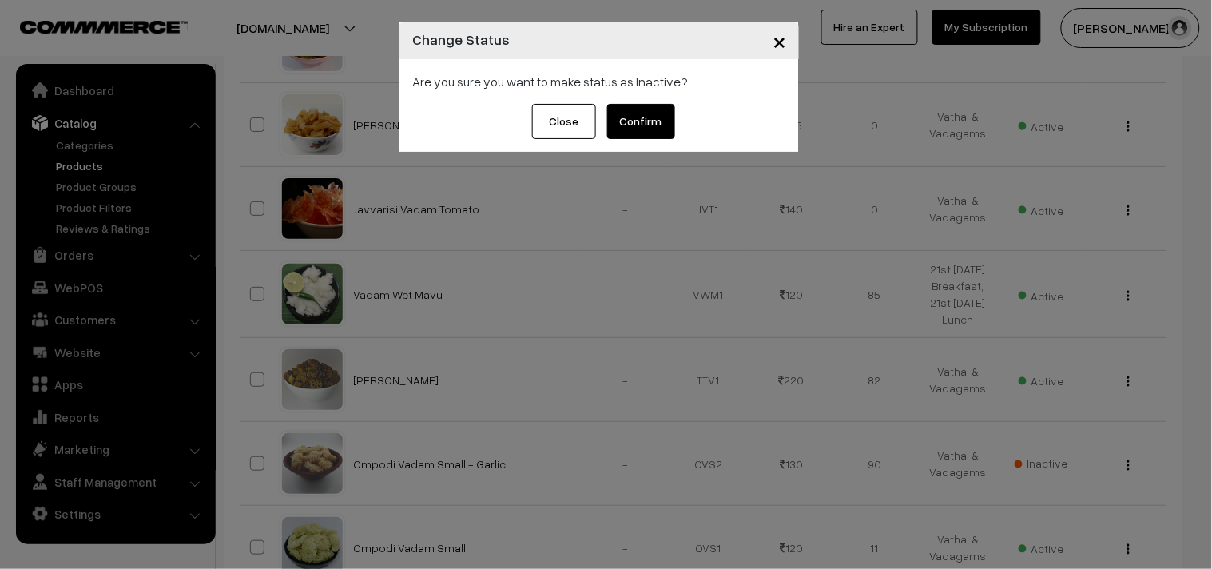
click at [642, 105] on button "Confirm" at bounding box center [641, 121] width 68 height 35
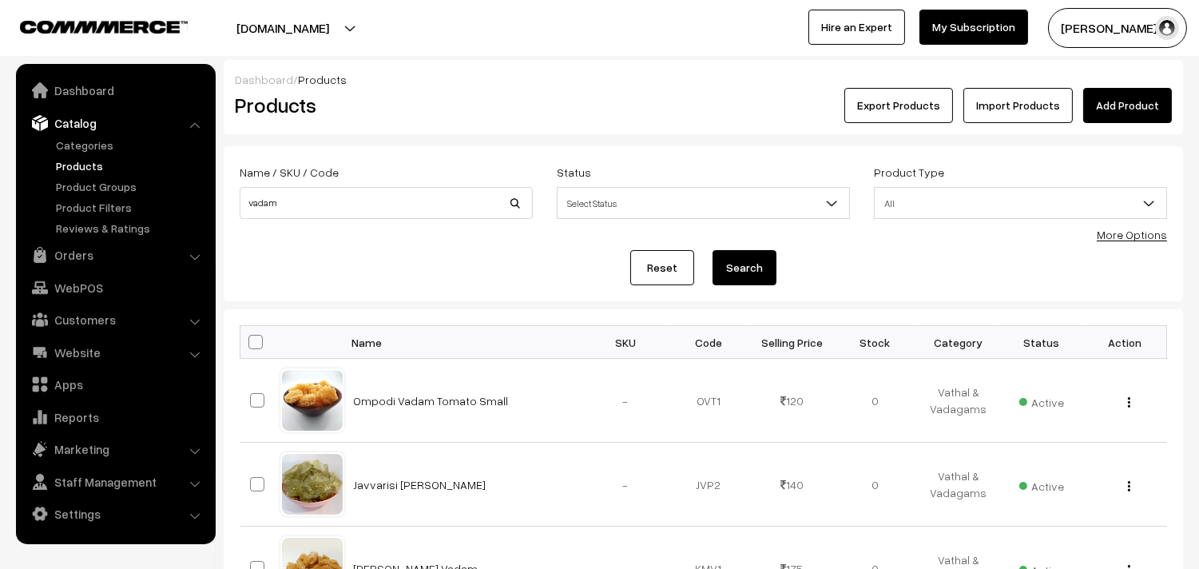
click at [1147, 228] on link "More Options" at bounding box center [1132, 235] width 70 height 14
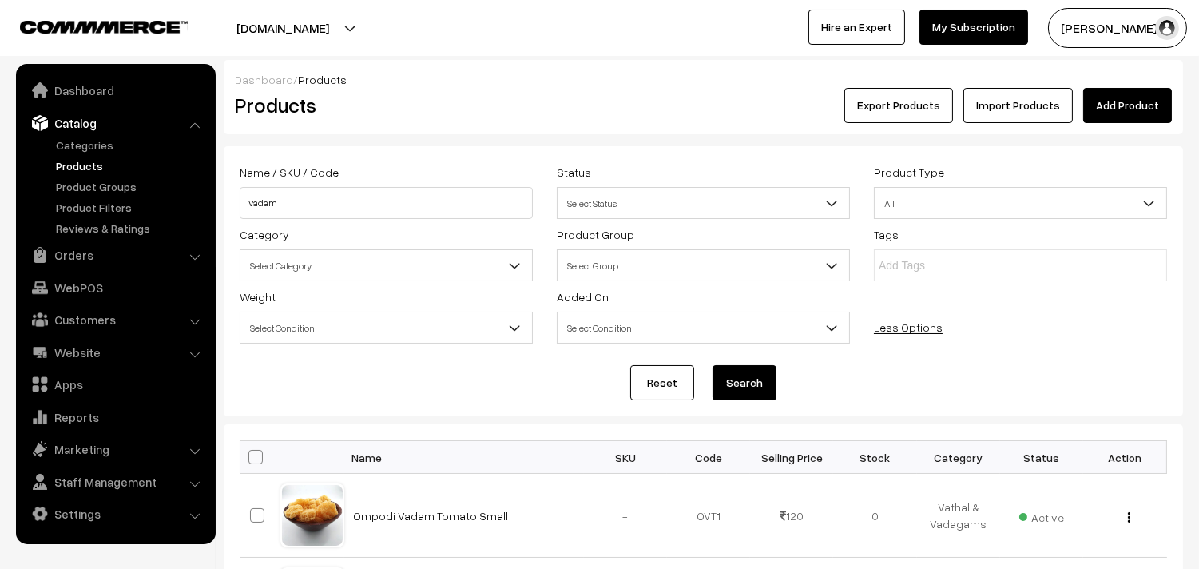
click at [363, 266] on span "Select Category" at bounding box center [387, 266] width 292 height 28
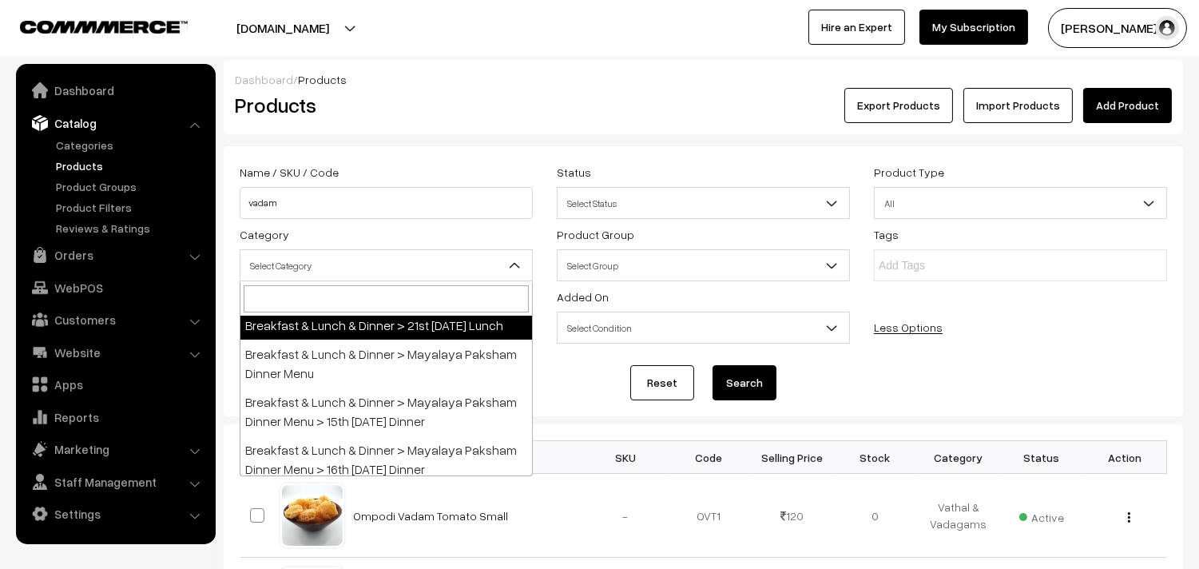
scroll to position [89, 0]
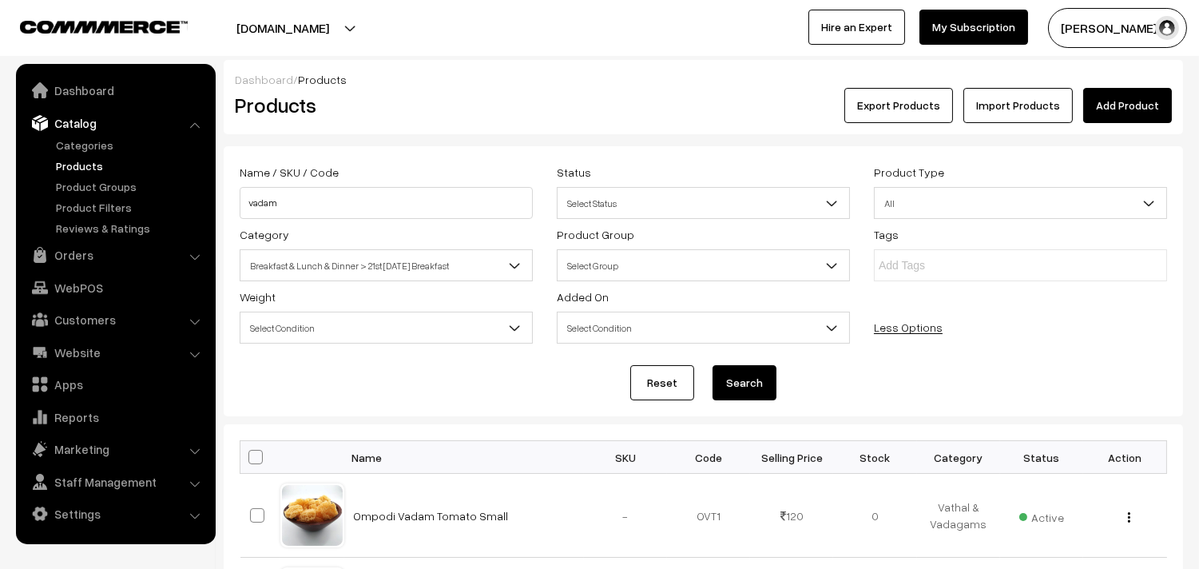
select select "91"
click at [749, 385] on button "Search" at bounding box center [745, 382] width 64 height 35
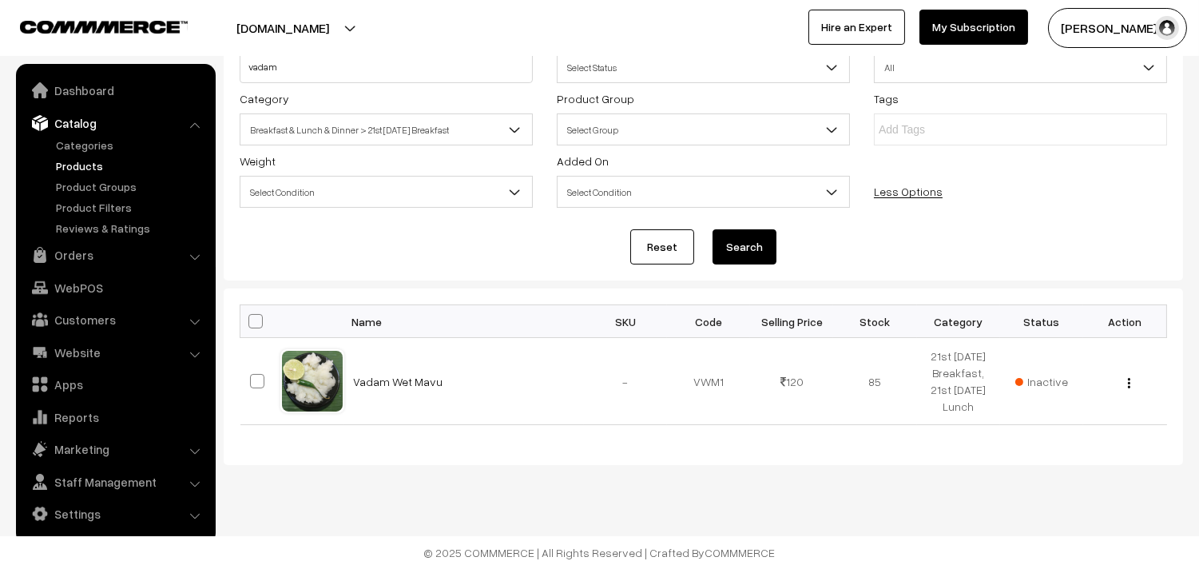
scroll to position [137, 0]
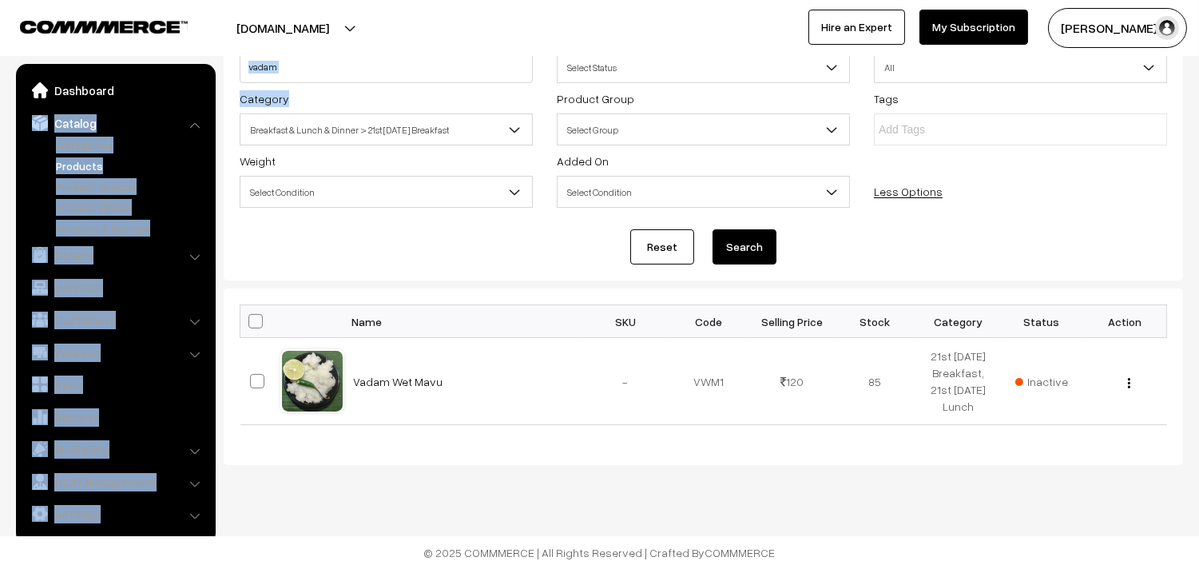
drag, startPoint x: 364, startPoint y: 99, endPoint x: 156, endPoint y: 82, distance: 208.5
click at [156, 82] on body "Thank you for showing interest. Our team will call you shortly. Close annamfood…" at bounding box center [599, 216] width 1199 height 705
click at [306, 83] on div "Name / SKU / Code vadam Status Select Status Active Inactive Select Status Prod…" at bounding box center [704, 119] width 952 height 187
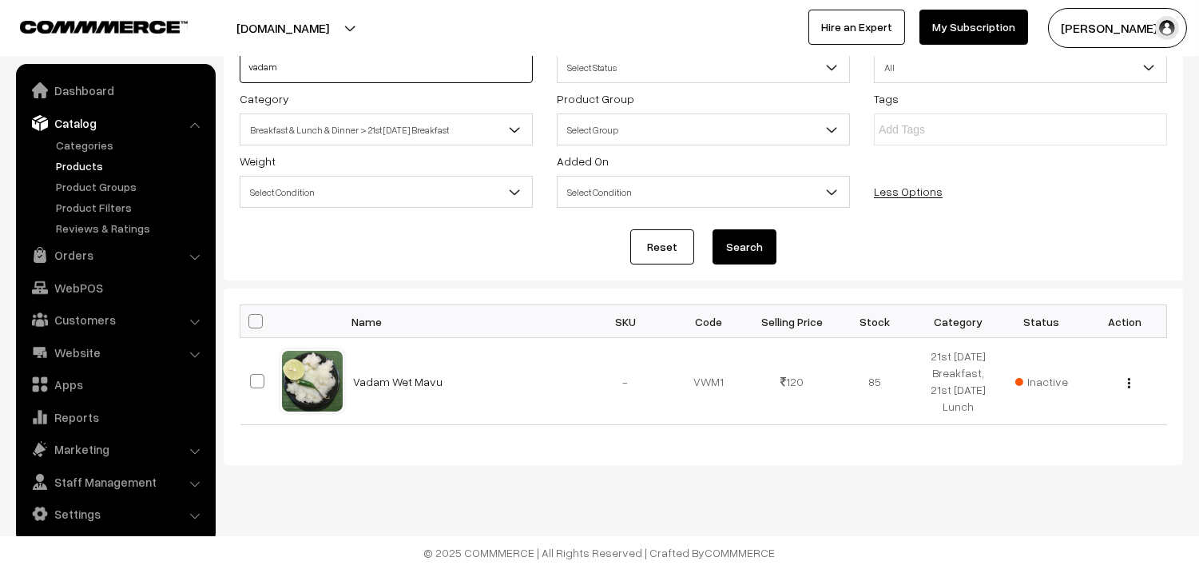
drag, startPoint x: 325, startPoint y: 76, endPoint x: 237, endPoint y: 64, distance: 89.5
click at [237, 64] on div "Name / SKU / Code vadam" at bounding box center [386, 54] width 317 height 57
click at [713, 229] on button "Search" at bounding box center [745, 246] width 64 height 35
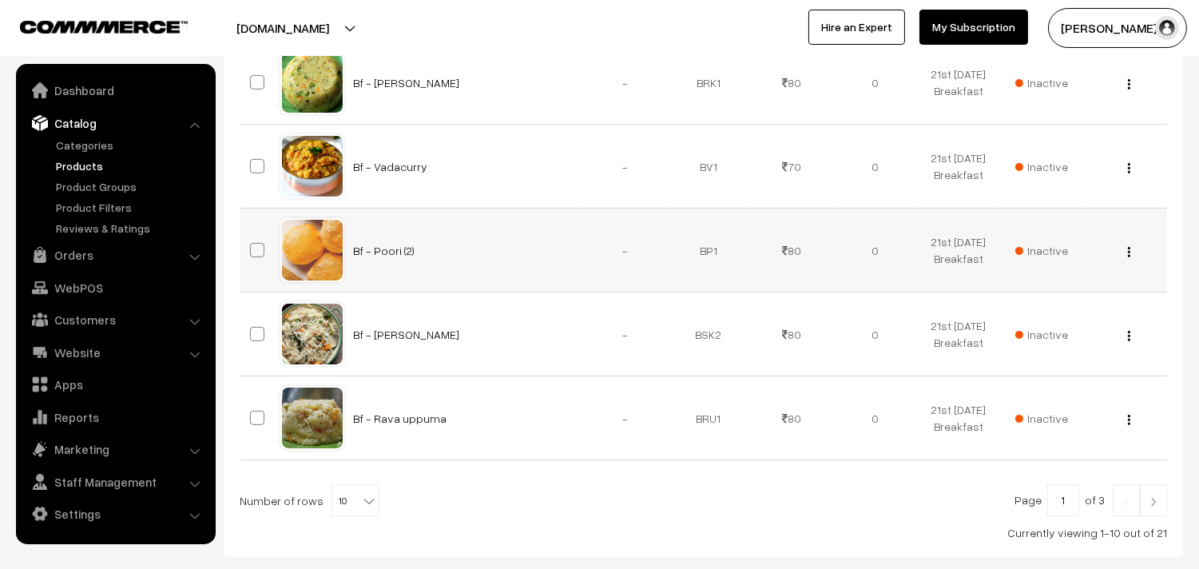
scroll to position [952, 0]
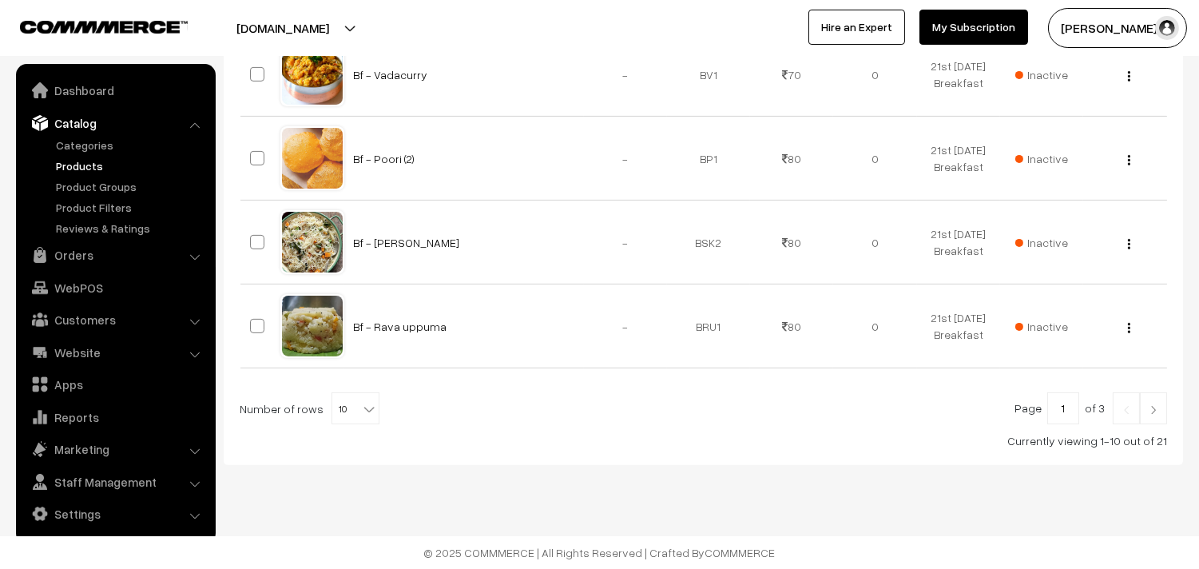
click at [360, 418] on span "10" at bounding box center [355, 409] width 46 height 32
select select "80"
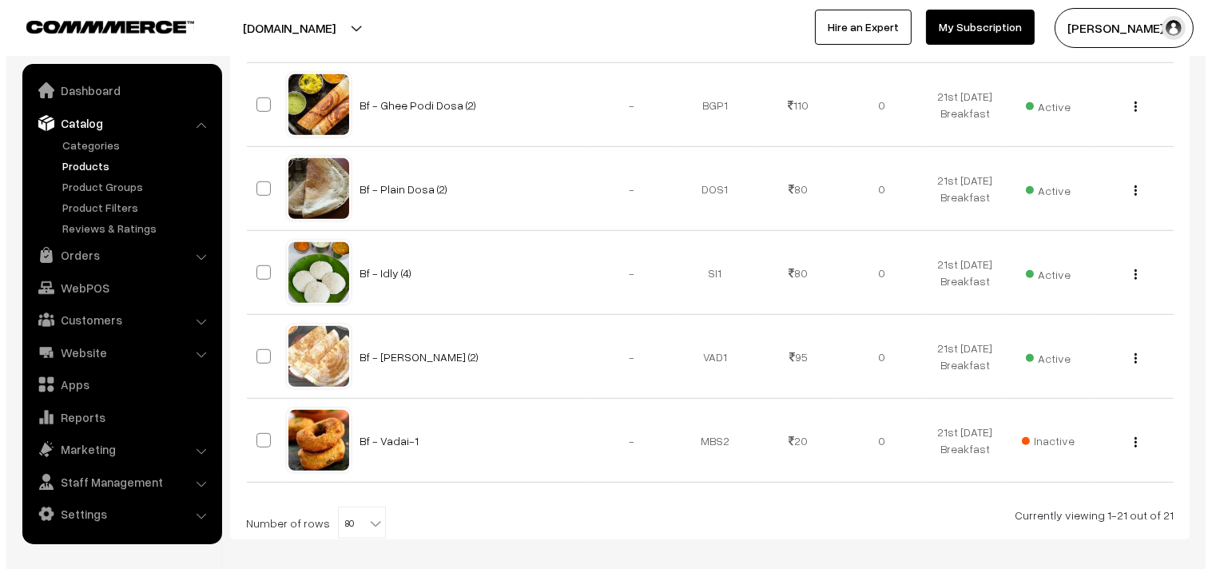
scroll to position [1851, 0]
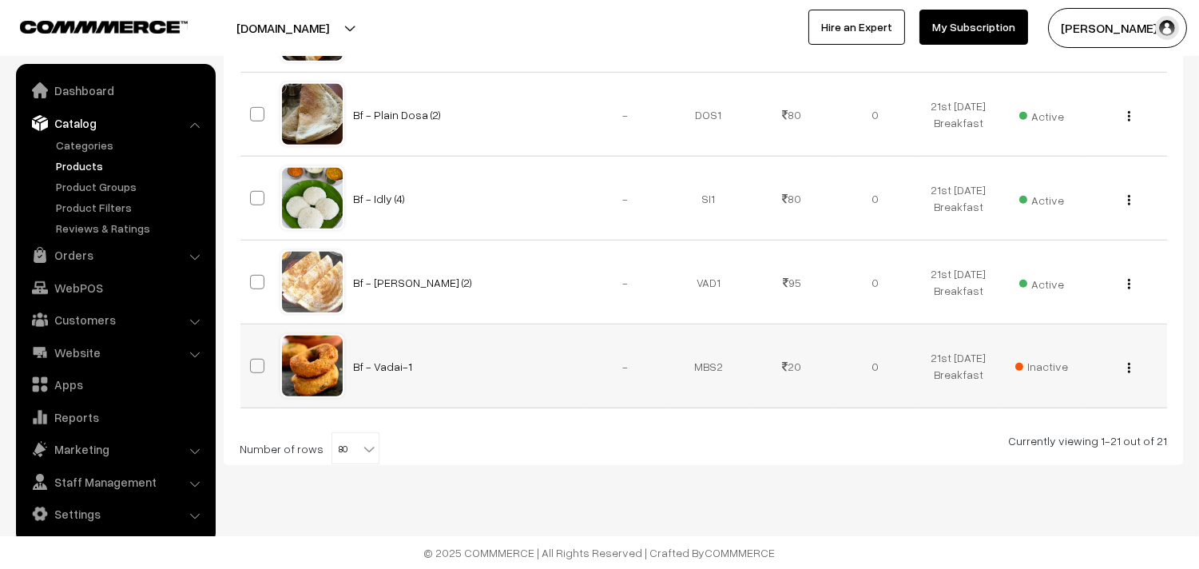
click at [1060, 368] on span "Inactive" at bounding box center [1042, 366] width 53 height 17
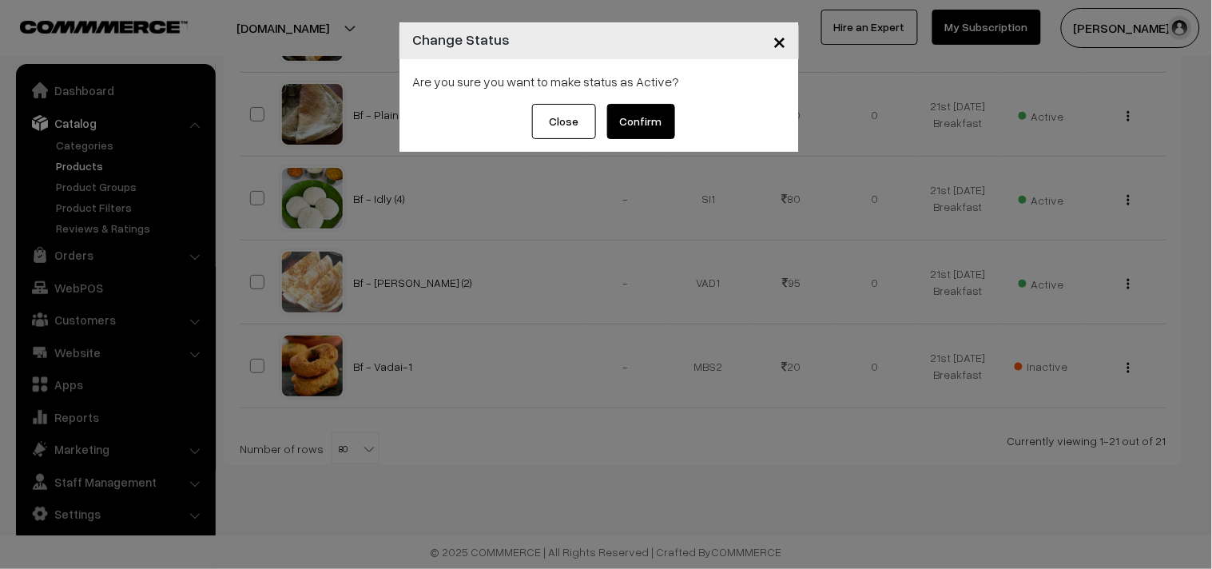
click at [656, 132] on button "Confirm" at bounding box center [641, 121] width 68 height 35
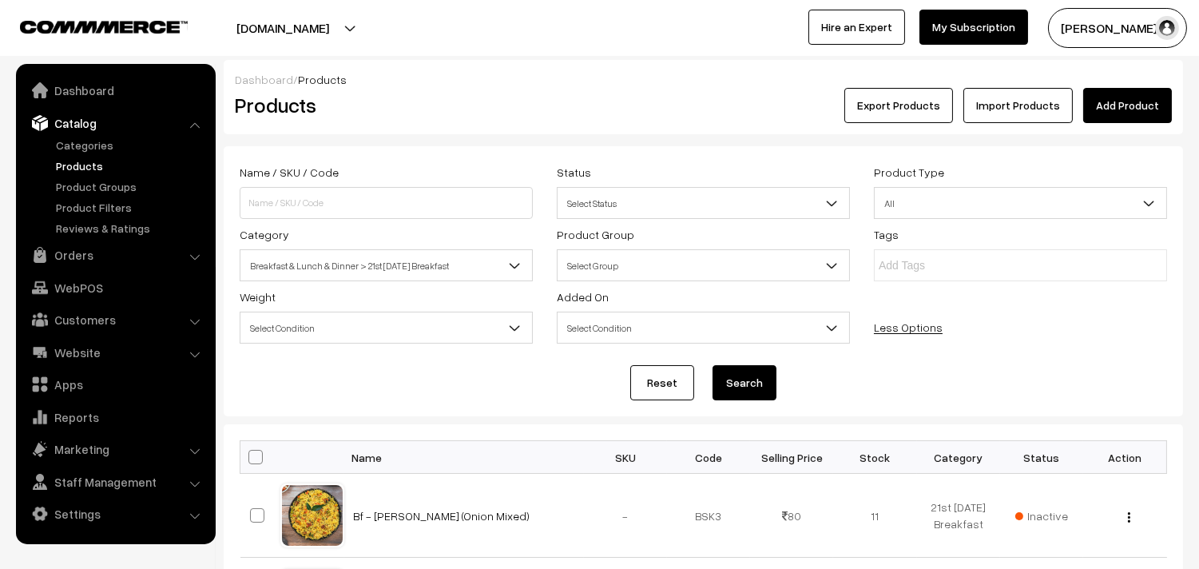
click at [1123, 100] on link "Add Product" at bounding box center [1128, 105] width 89 height 35
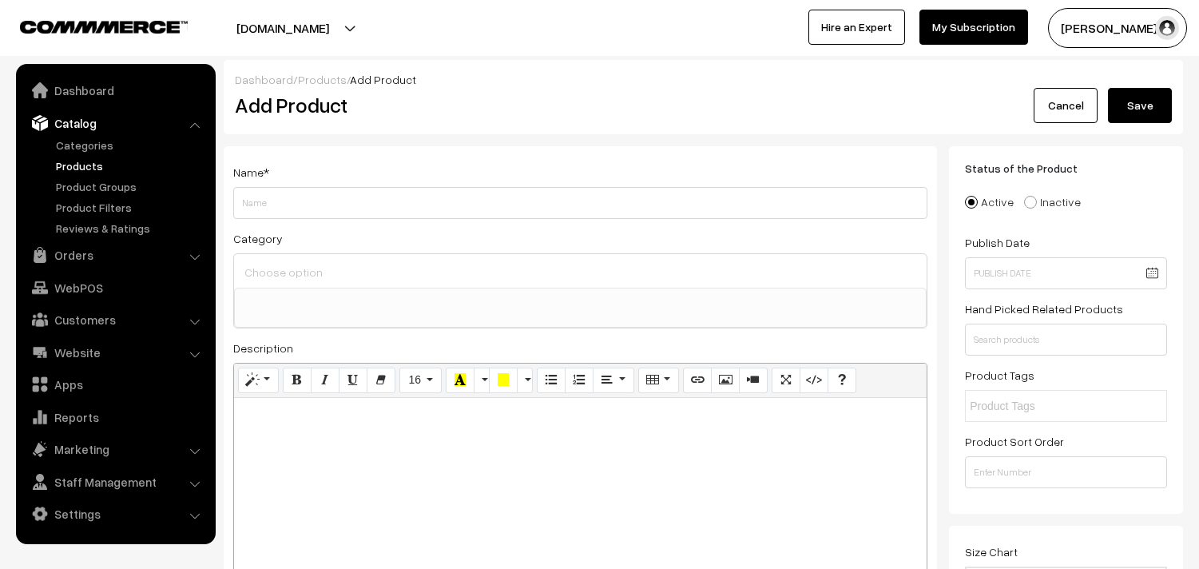
select select
type input "\"
click at [77, 170] on link "Products" at bounding box center [131, 165] width 158 height 17
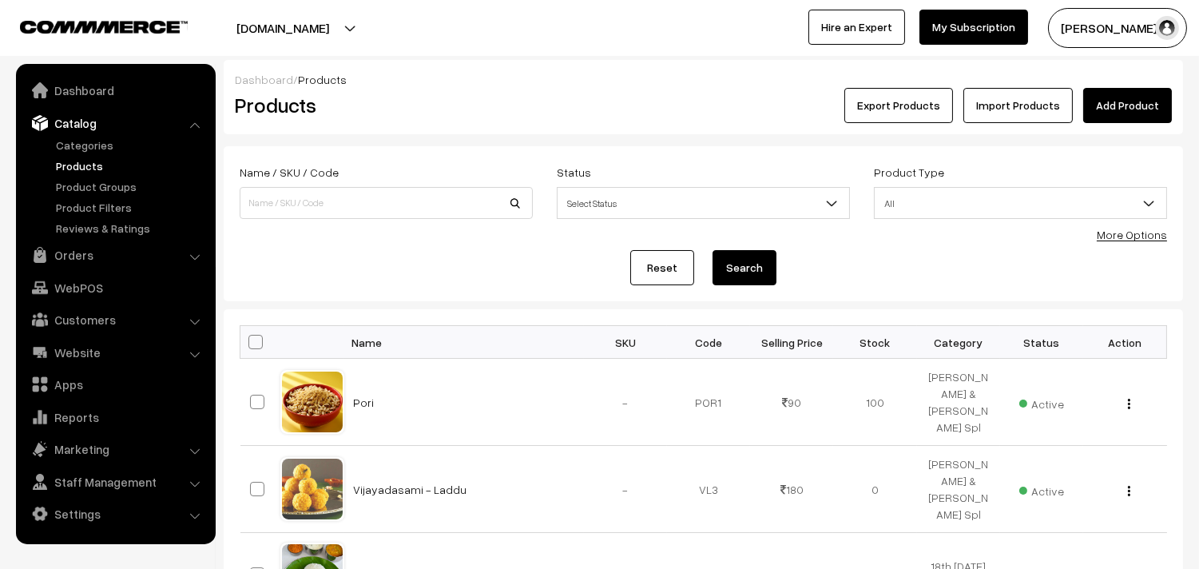
click at [1124, 229] on link "More Options" at bounding box center [1132, 235] width 70 height 14
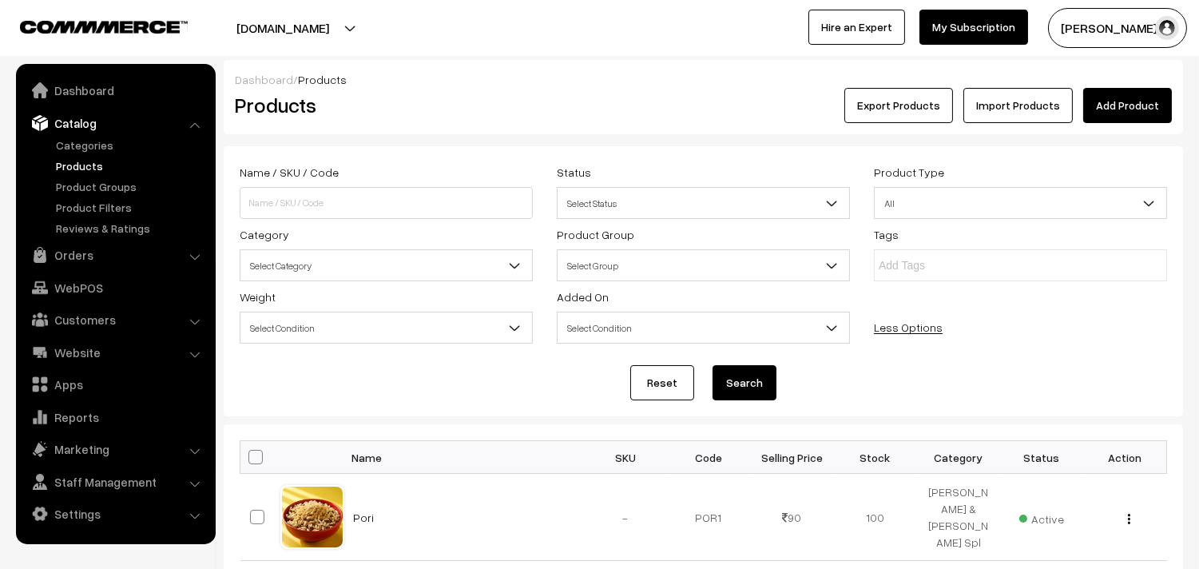
click at [396, 270] on span "Select Category" at bounding box center [387, 266] width 292 height 28
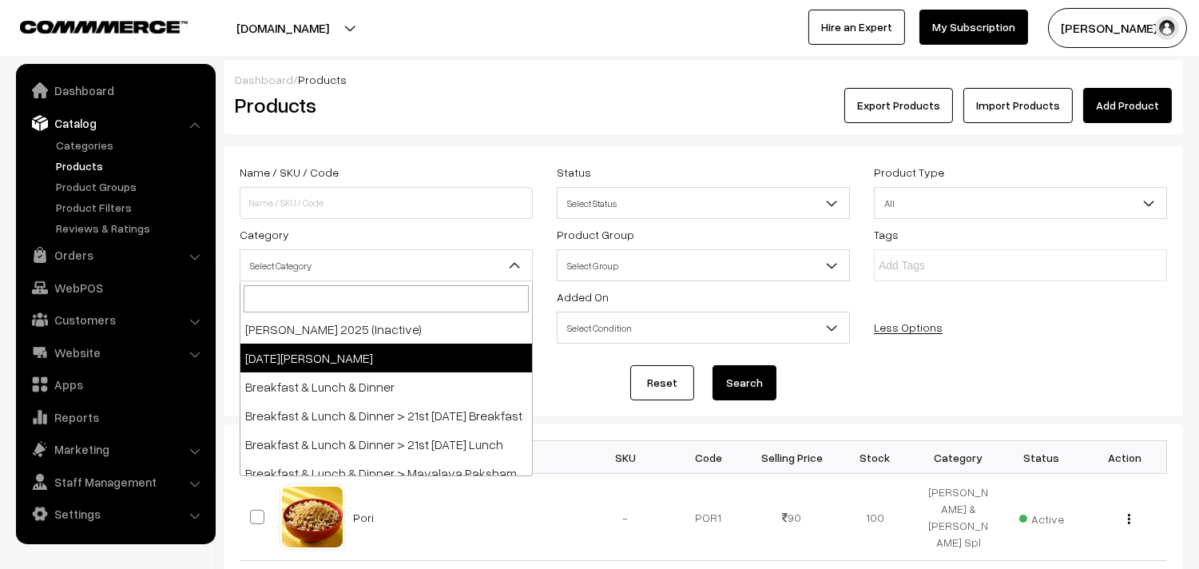
scroll to position [89, 0]
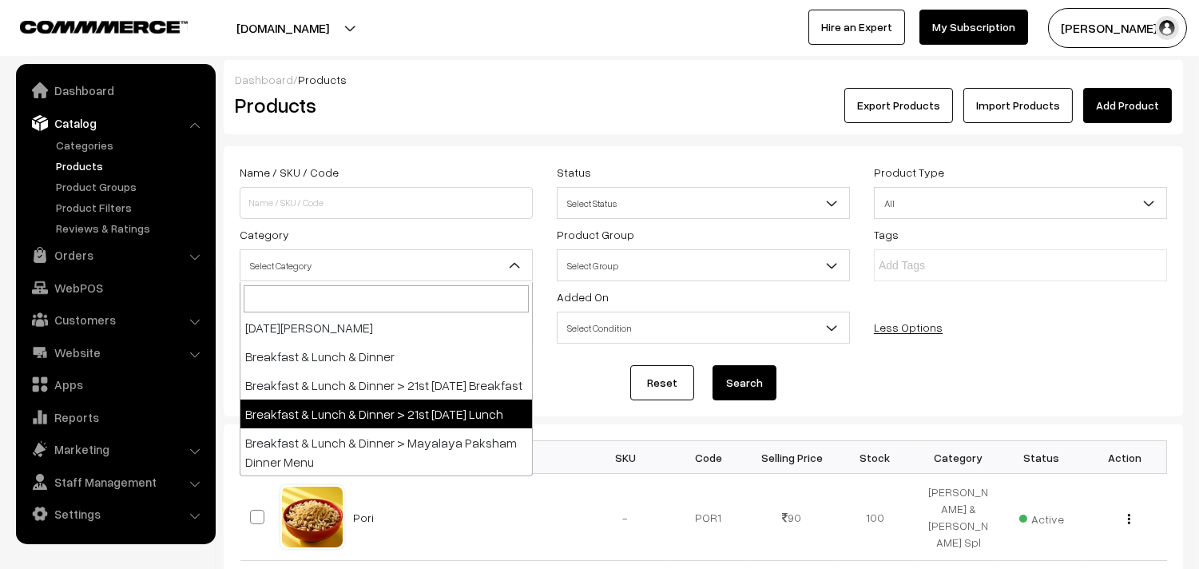
drag, startPoint x: 390, startPoint y: 427, endPoint x: 446, endPoint y: 427, distance: 55.9
select select "95"
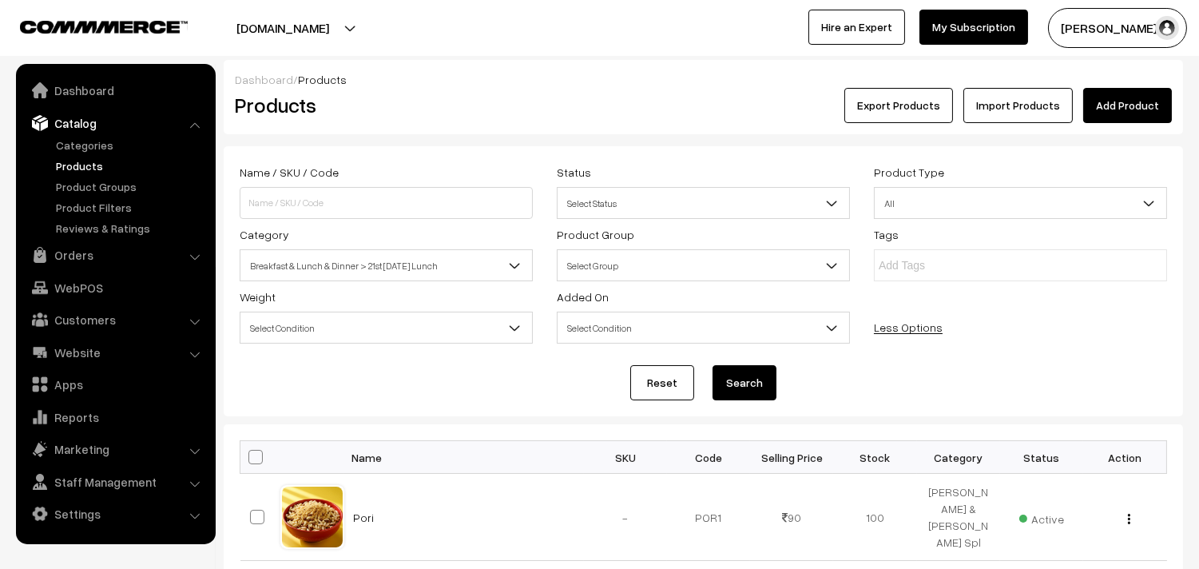
click at [714, 376] on button "Search" at bounding box center [745, 382] width 64 height 35
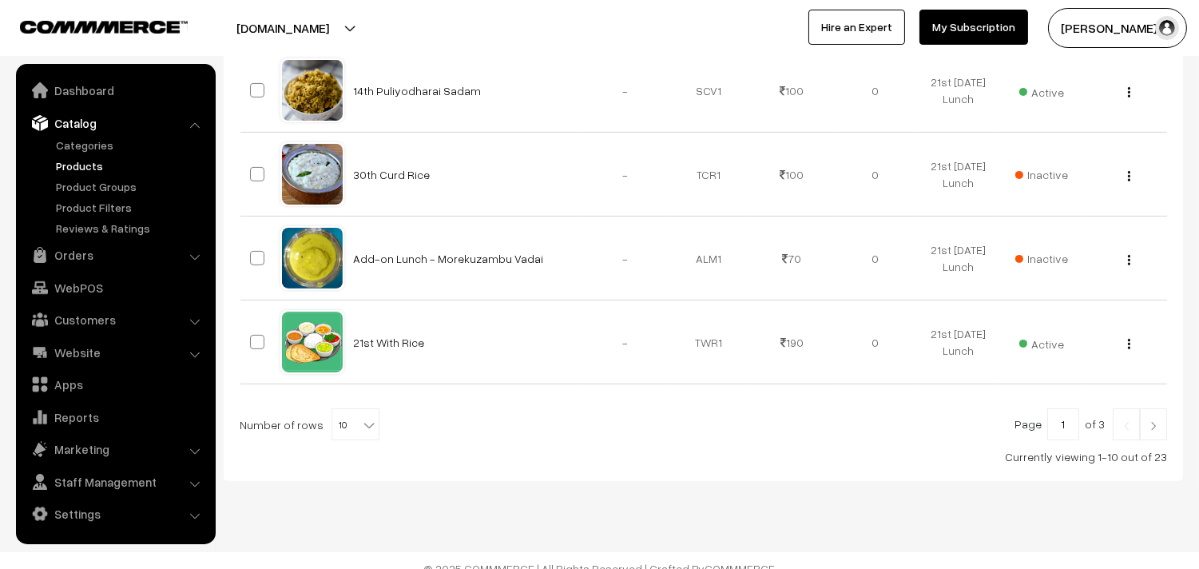
scroll to position [952, 0]
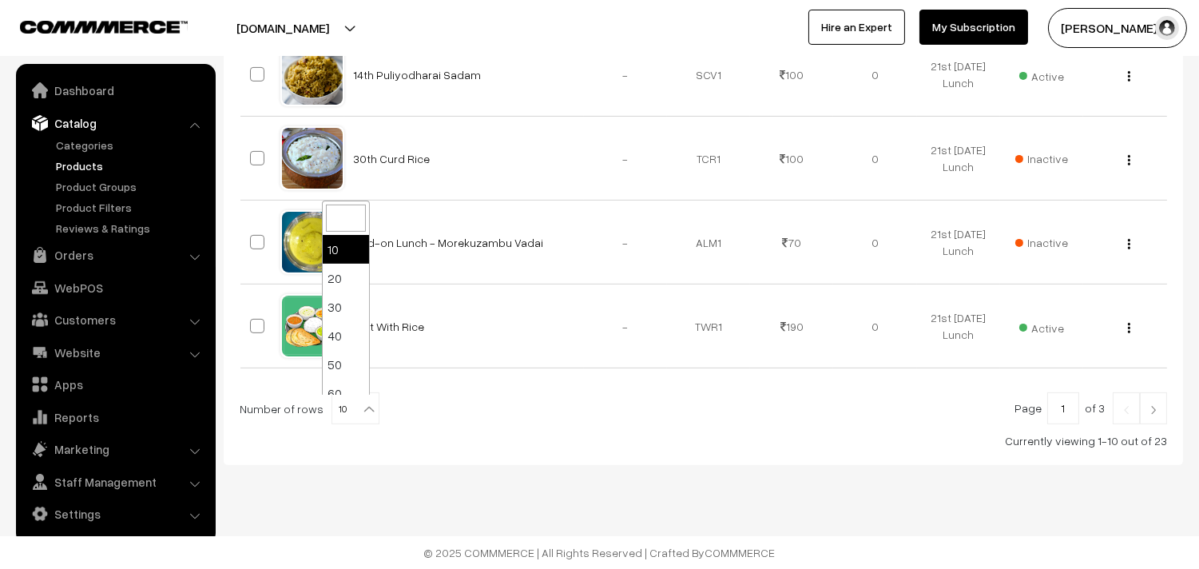
click at [361, 409] on b at bounding box center [369, 409] width 16 height 16
select select "90"
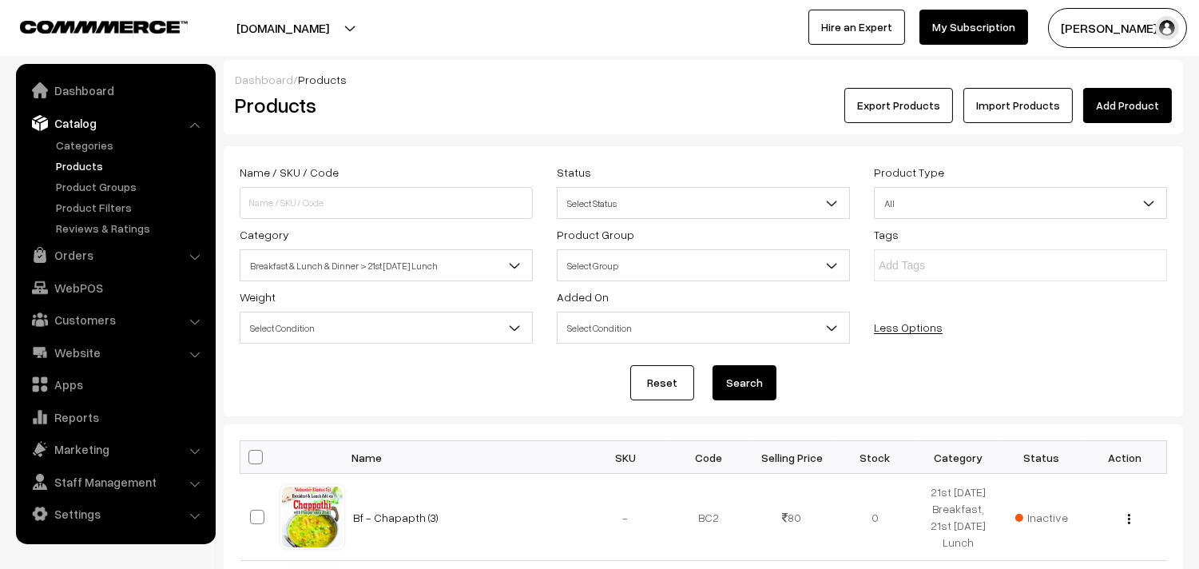
click at [1141, 110] on link "Add Product" at bounding box center [1128, 105] width 89 height 35
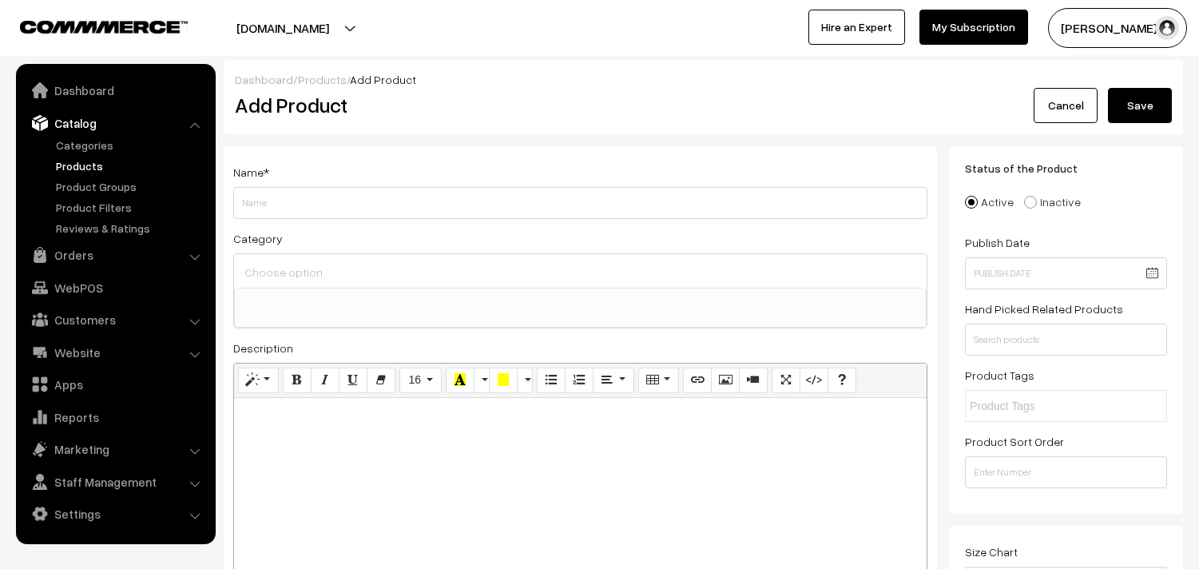
select select
type input "\"
type input "Add-on - Vadai"
click at [310, 268] on input at bounding box center [581, 271] width 680 height 23
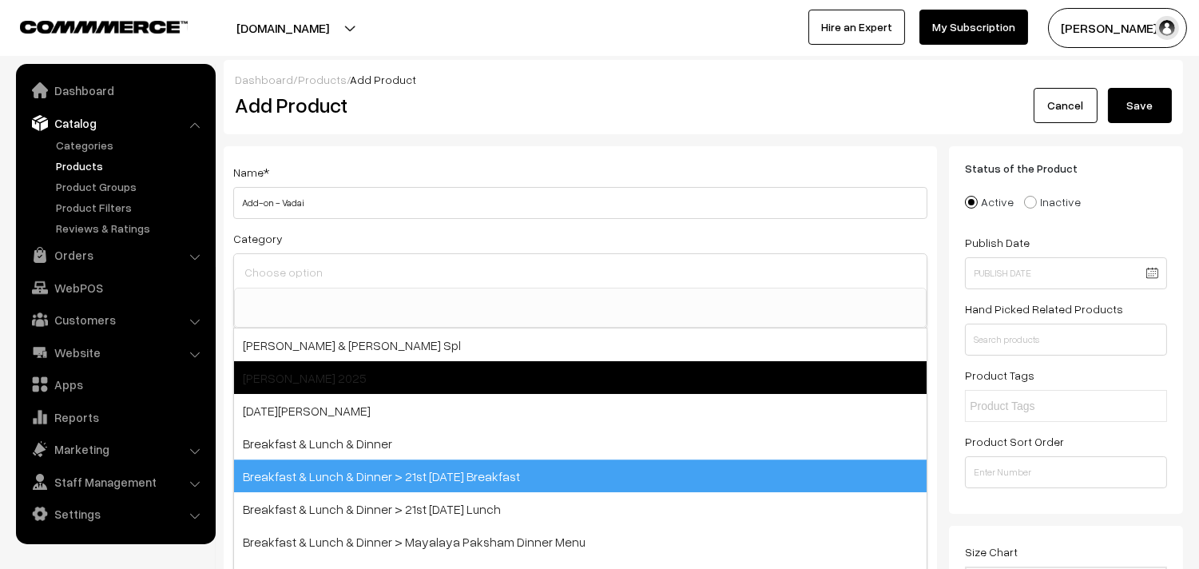
click at [445, 507] on span "Breakfast & Lunch & Dinner > 21st [DATE] Lunch" at bounding box center [580, 508] width 693 height 33
select select "95"
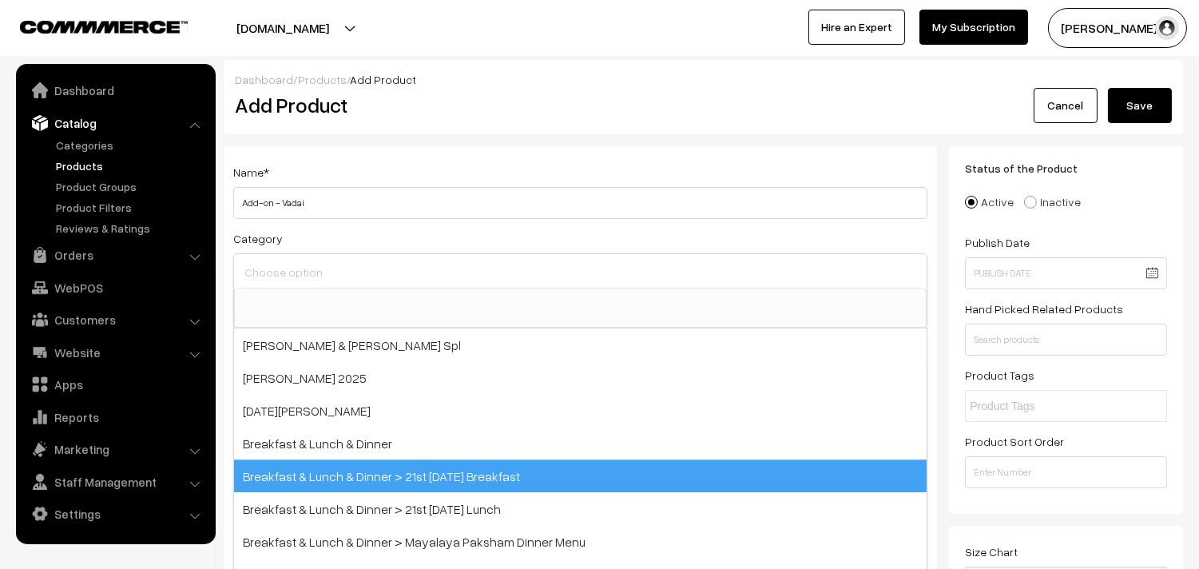
scroll to position [26, 0]
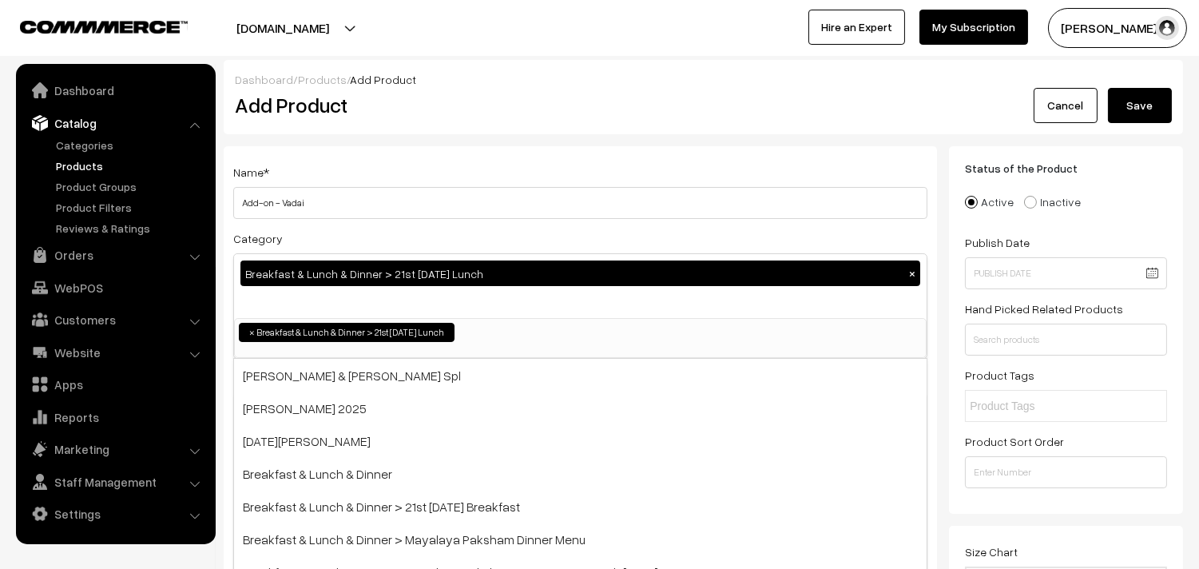
click at [578, 93] on h2 "Add Product" at bounding box center [583, 105] width 697 height 25
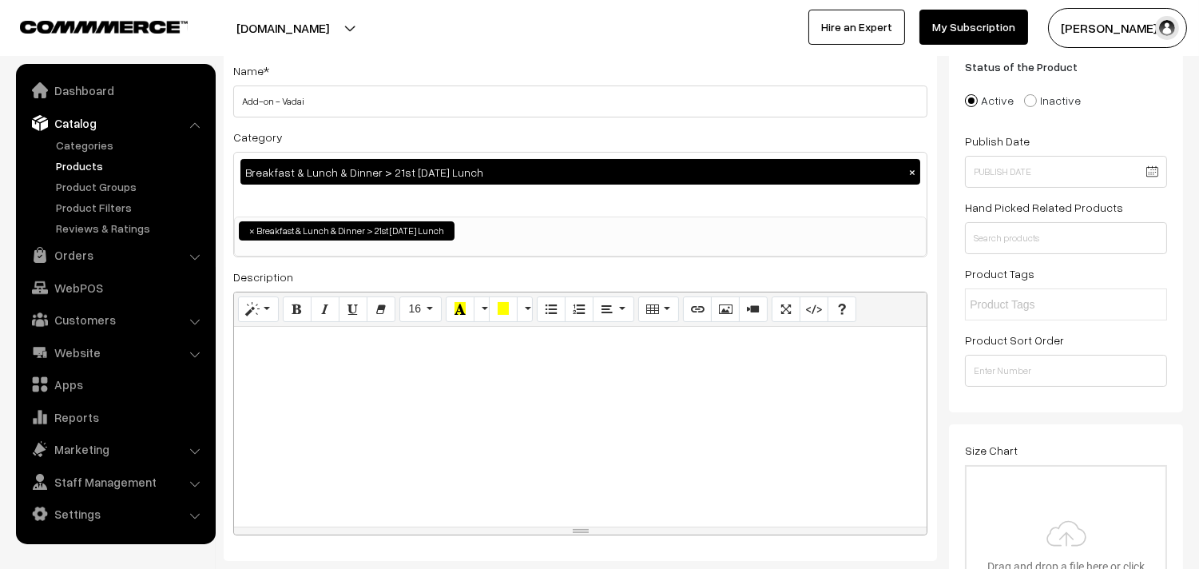
scroll to position [266, 0]
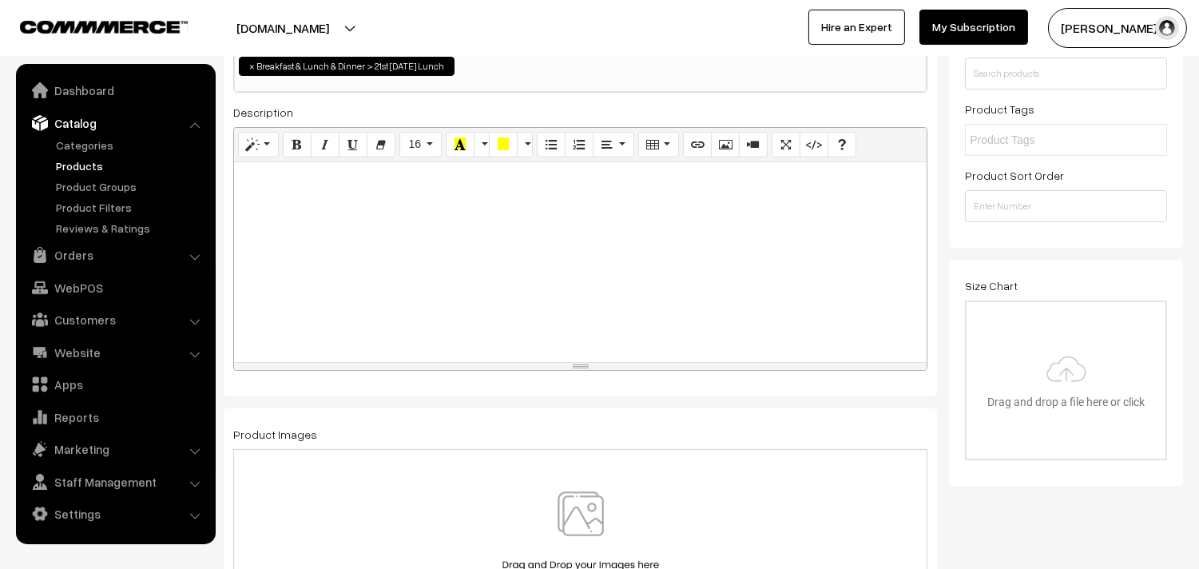
click at [404, 261] on div at bounding box center [580, 262] width 693 height 200
click at [595, 518] on img at bounding box center [581, 537] width 165 height 93
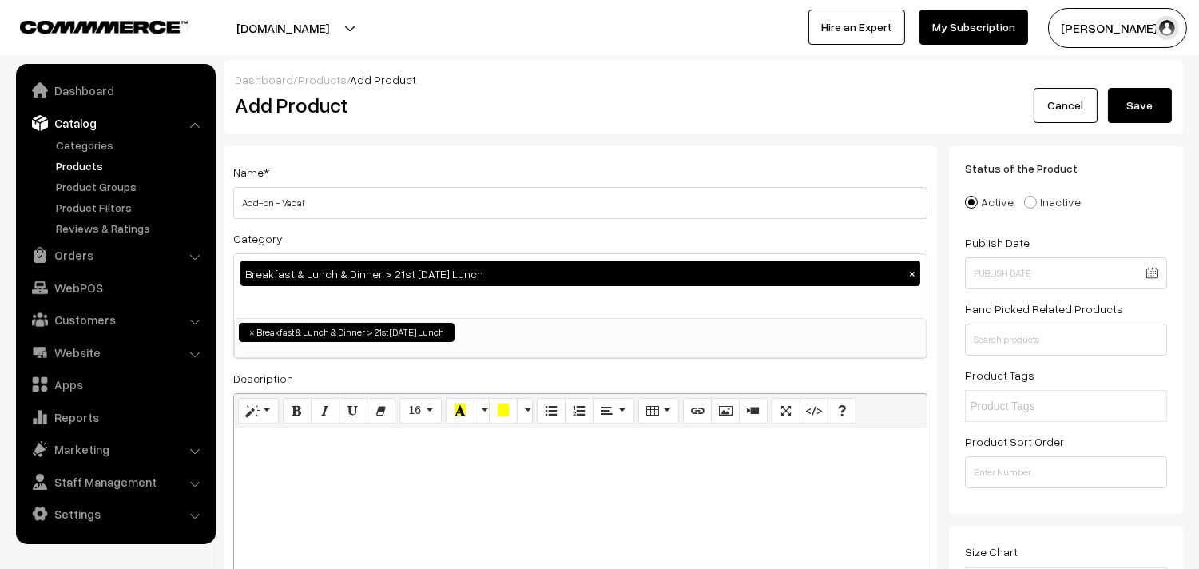
scroll to position [443, 0]
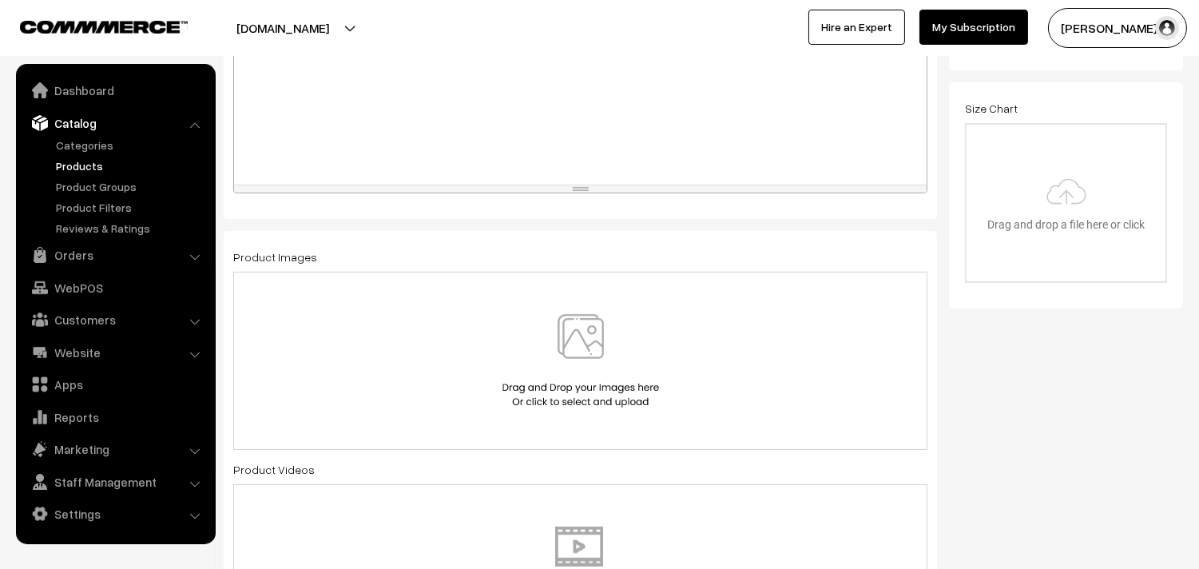
click at [565, 345] on img at bounding box center [581, 360] width 165 height 93
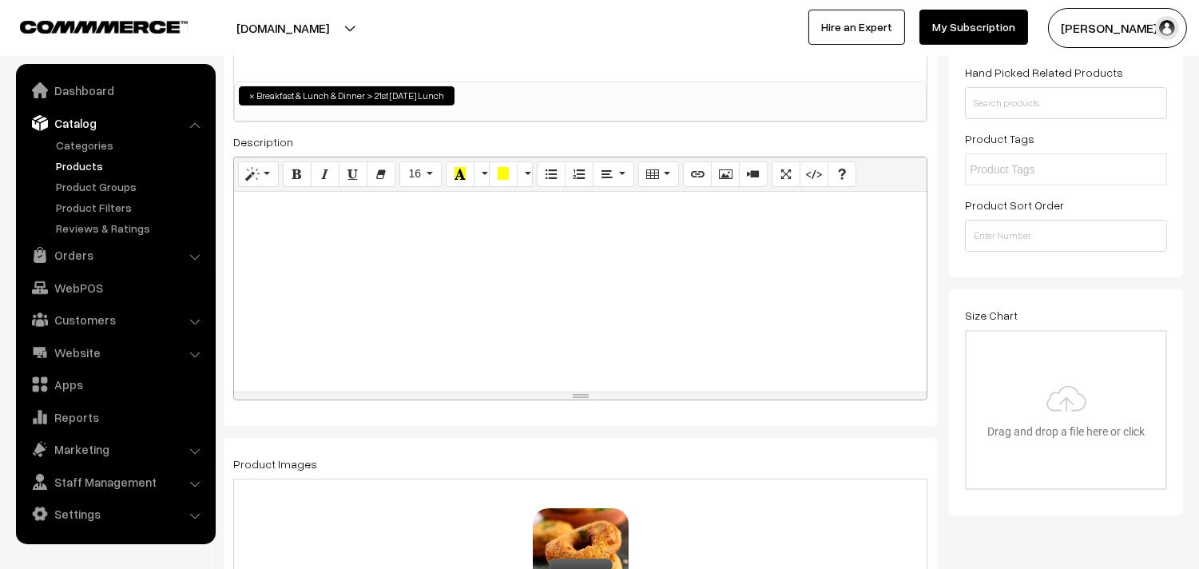
scroll to position [0, 0]
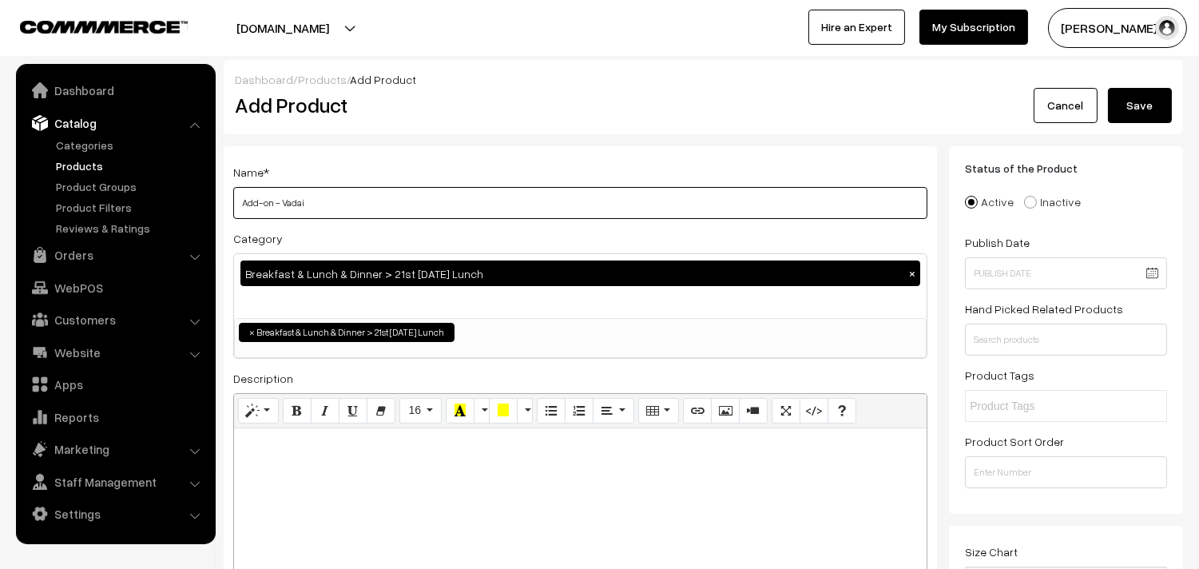
click at [379, 206] on input "Add-on - Vadai" at bounding box center [580, 203] width 694 height 32
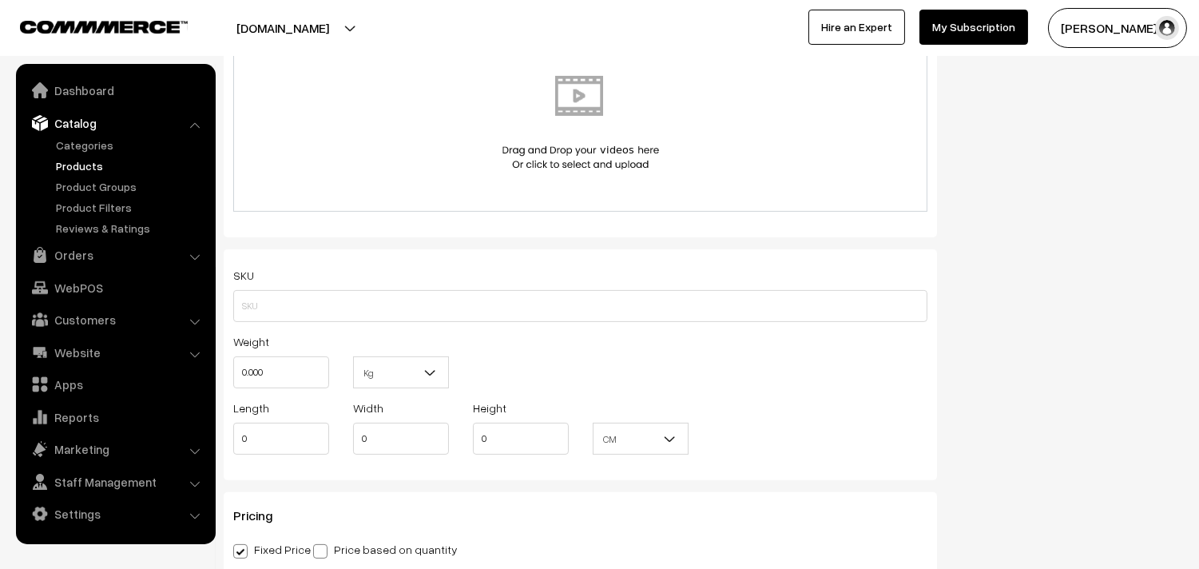
scroll to position [1243, 0]
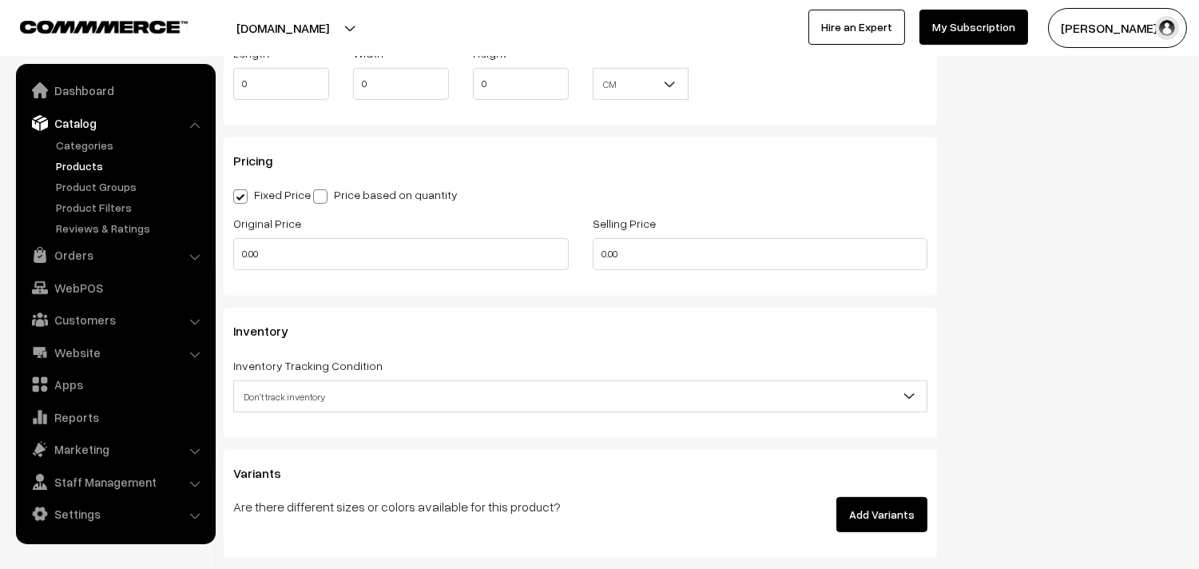
type input "Add-on - Vadai (1)"
drag, startPoint x: 656, startPoint y: 257, endPoint x: 431, endPoint y: 256, distance: 224.5
click at [431, 256] on div "Original Price 0.00 Selling Price 0.00" at bounding box center [580, 246] width 718 height 66
type input "20"
click at [329, 396] on span "Don't track inventory" at bounding box center [580, 397] width 693 height 28
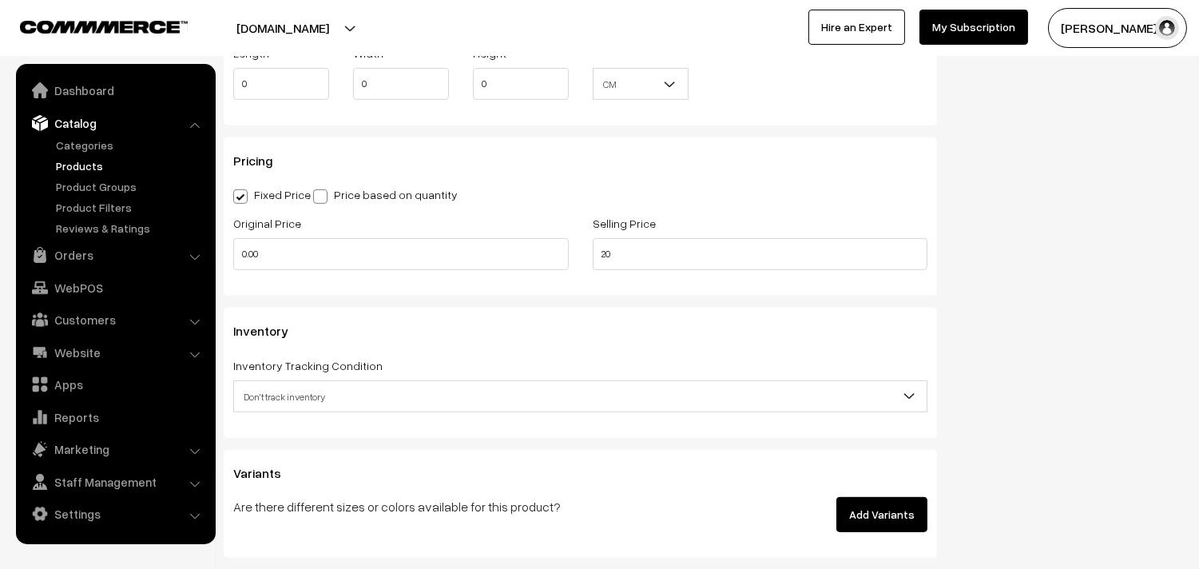
click at [329, 396] on span "Don't track inventory" at bounding box center [580, 397] width 693 height 28
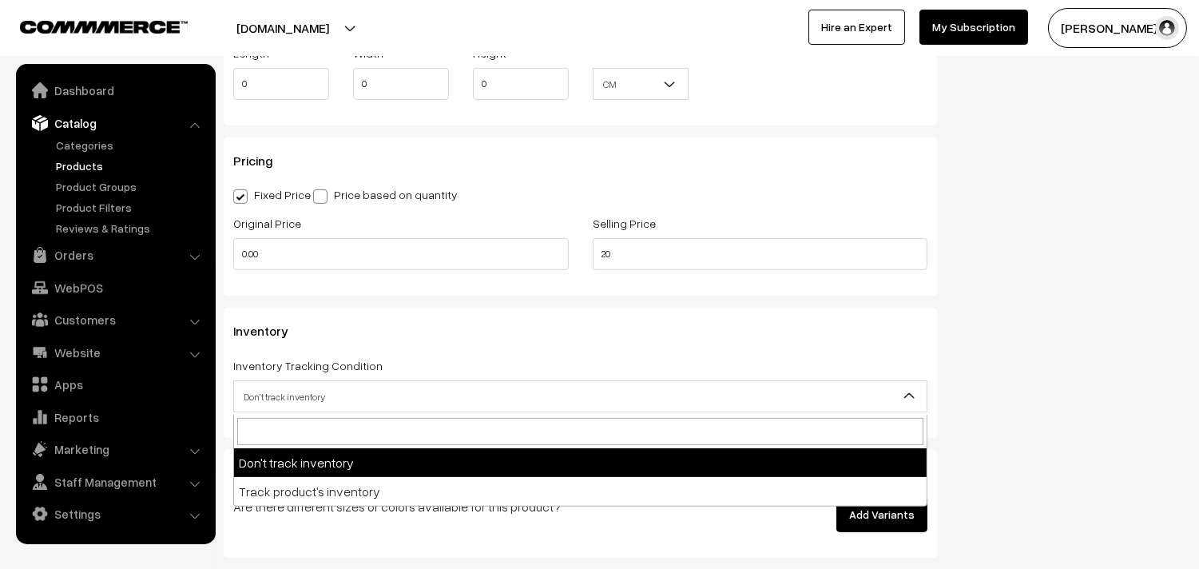
click at [267, 396] on span "Don't track inventory" at bounding box center [580, 397] width 693 height 28
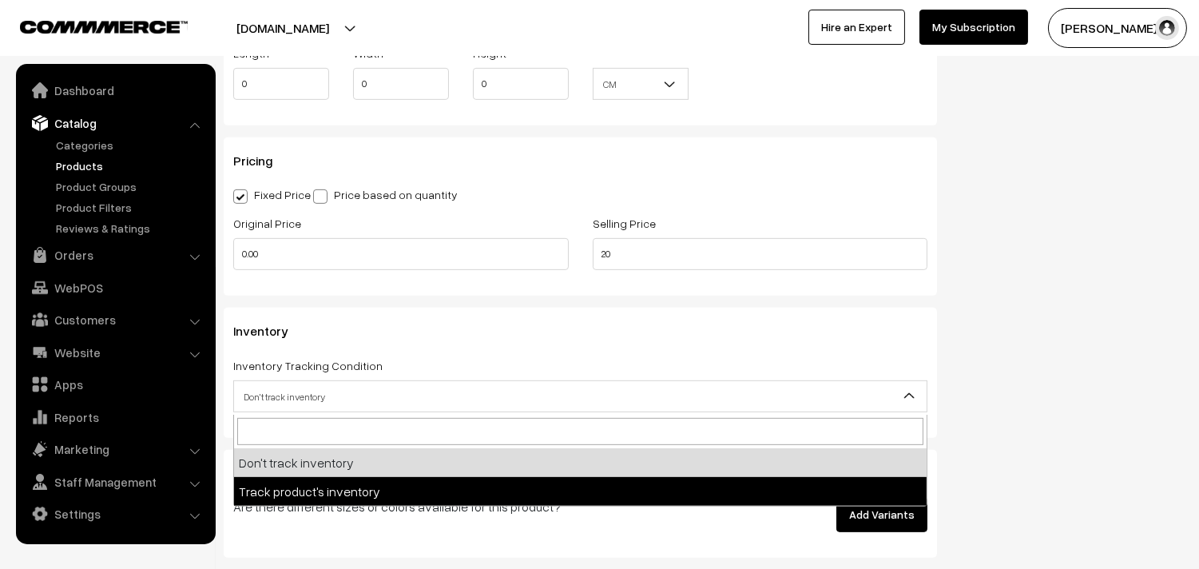
select select "2"
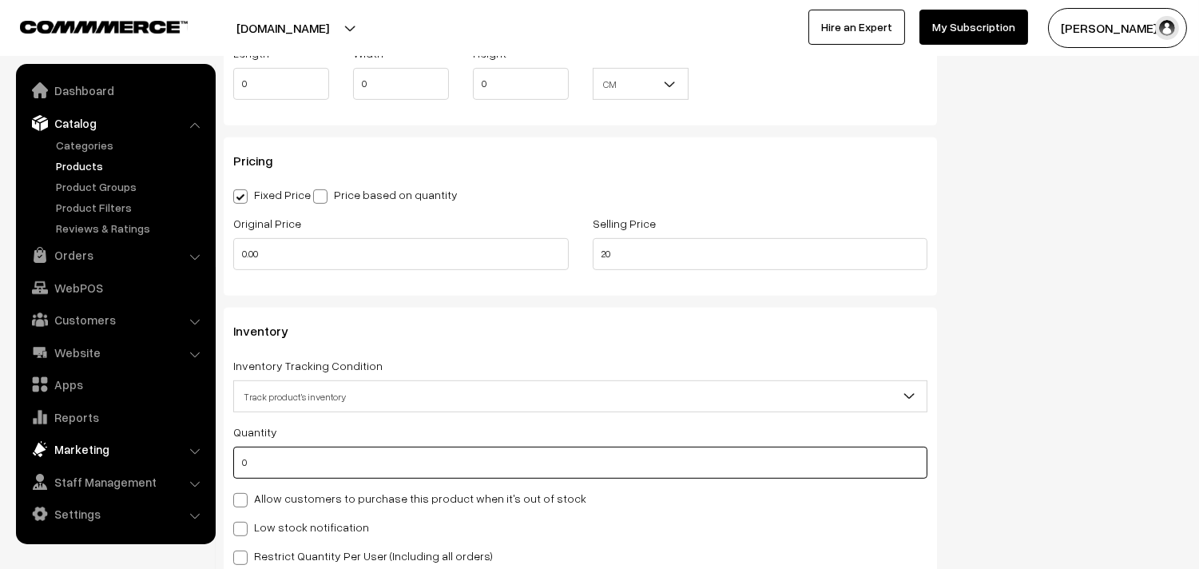
drag, startPoint x: 269, startPoint y: 459, endPoint x: 89, endPoint y: 436, distance: 182.1
click at [89, 436] on body "Thank you for showing interest. Our team will call you shortly. Close annamfood…" at bounding box center [599, 154] width 1199 height 2795
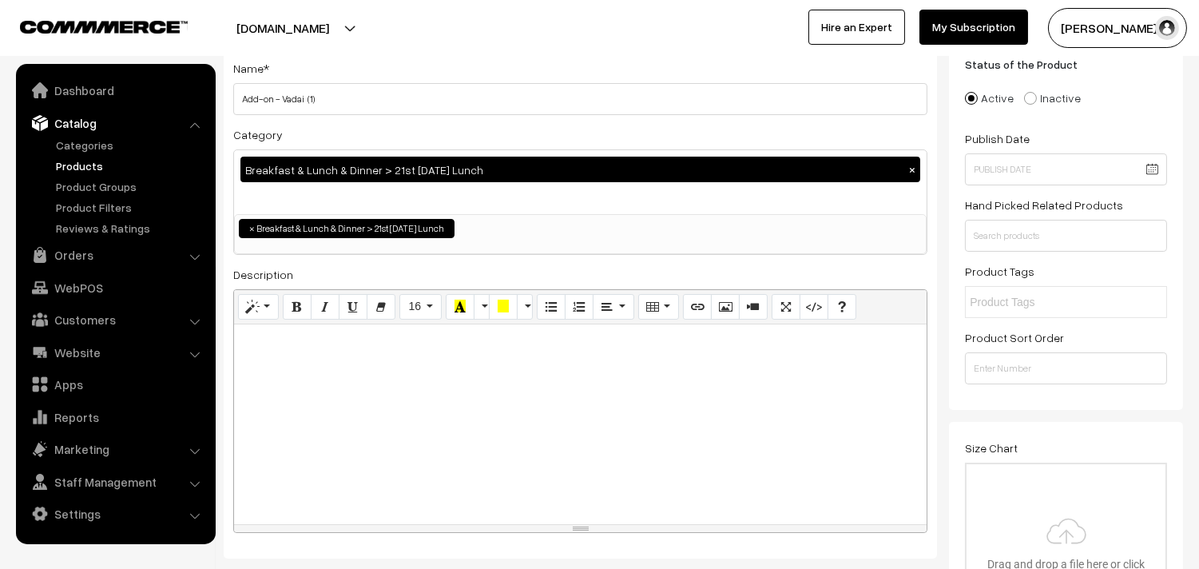
scroll to position [0, 0]
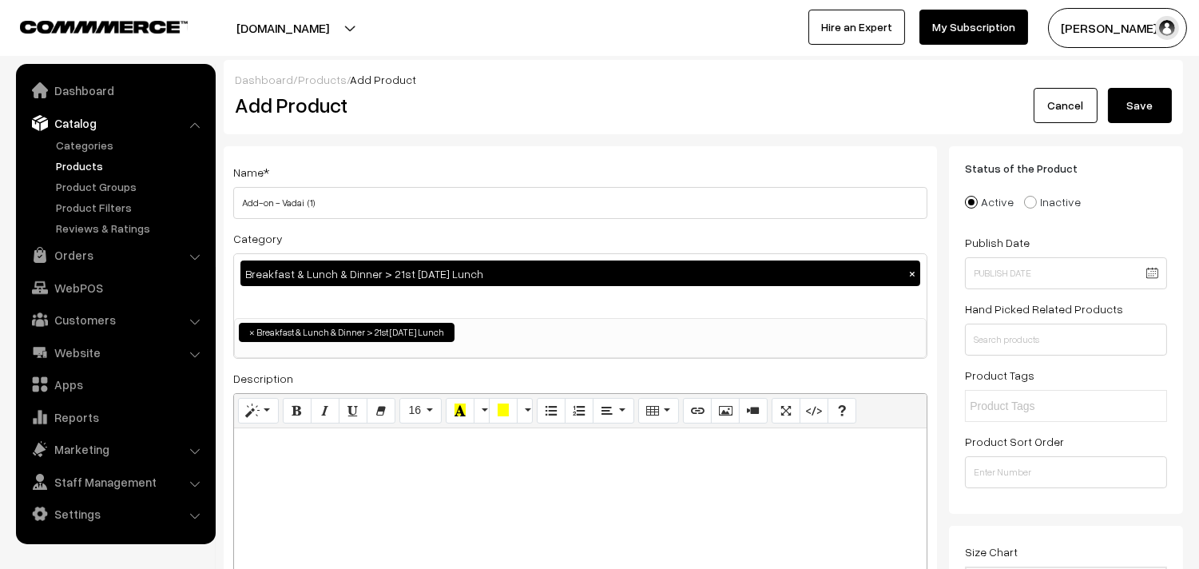
type input "50"
click at [1155, 112] on button "Save" at bounding box center [1140, 105] width 64 height 35
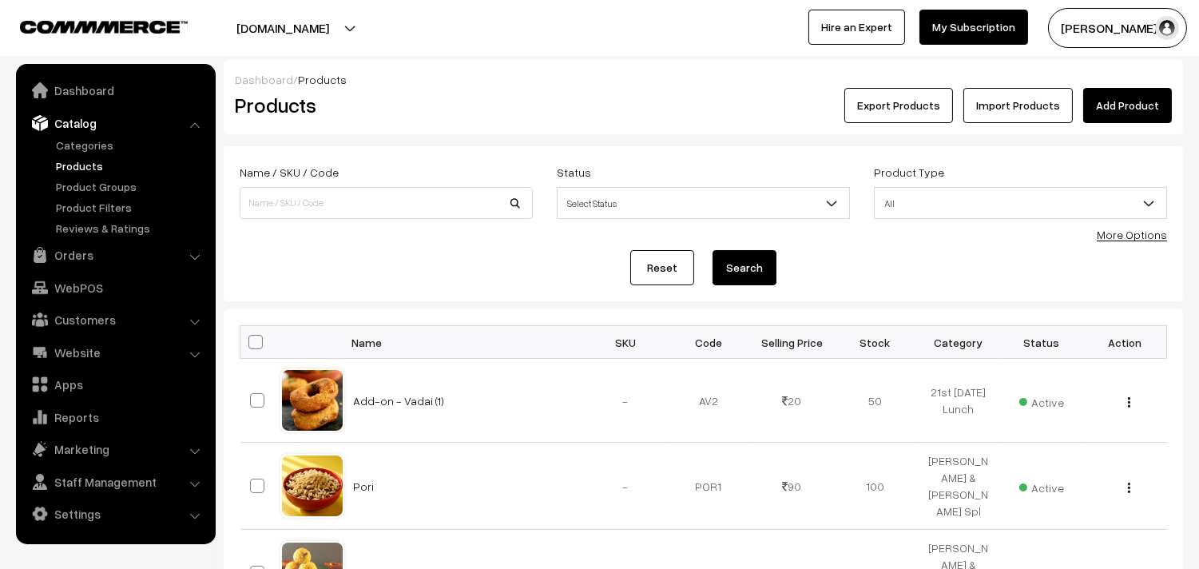
click at [1140, 237] on link "More Options" at bounding box center [1132, 235] width 70 height 14
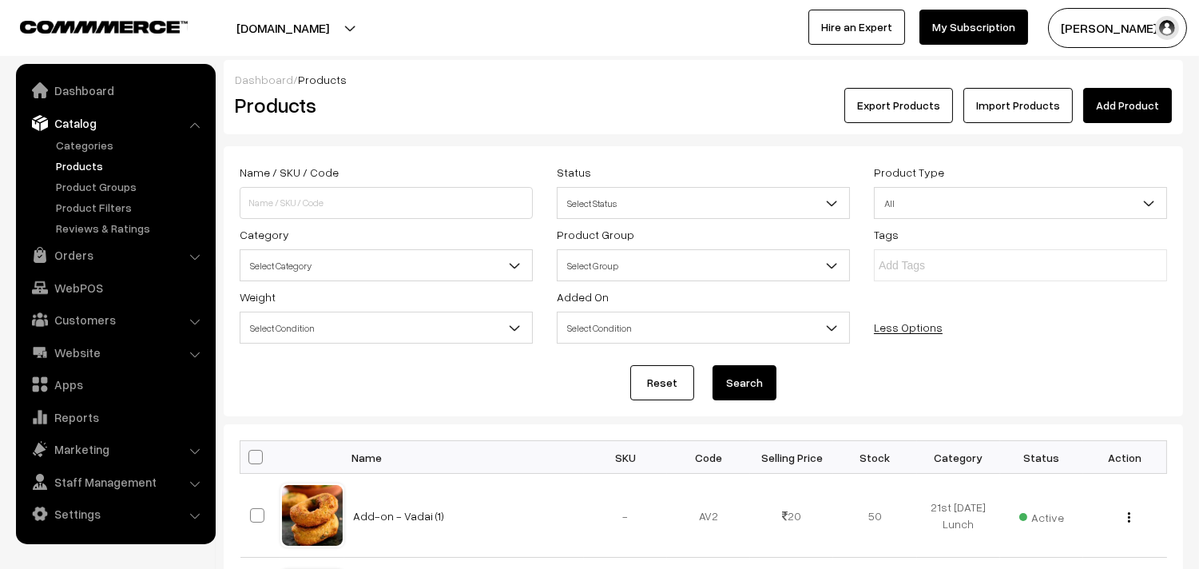
click at [297, 259] on span "Select Category" at bounding box center [387, 266] width 292 height 28
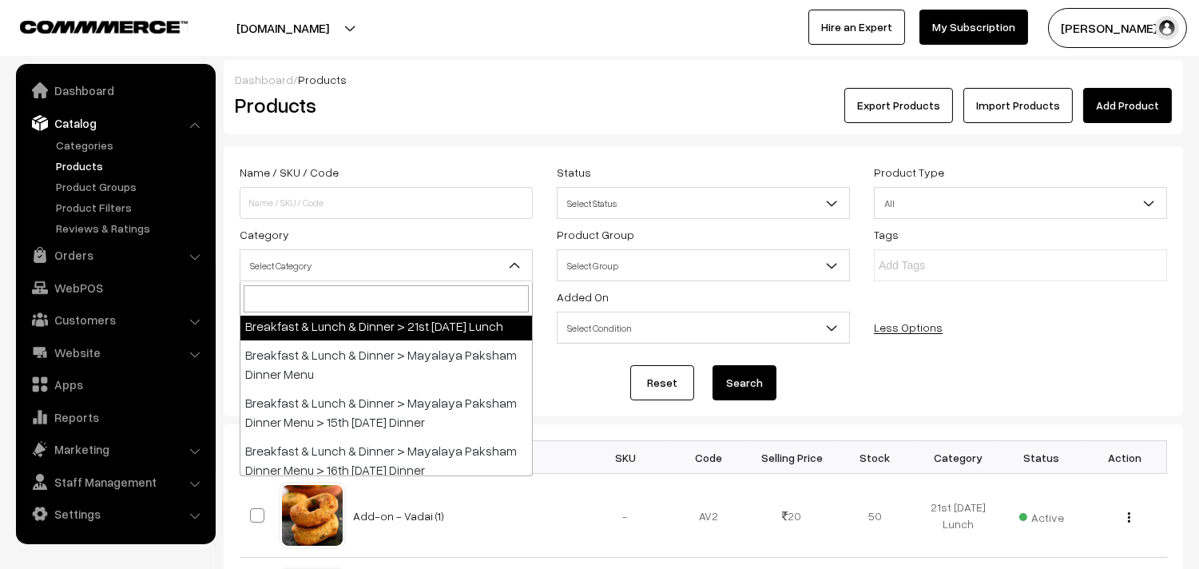
scroll to position [177, 0]
select select "95"
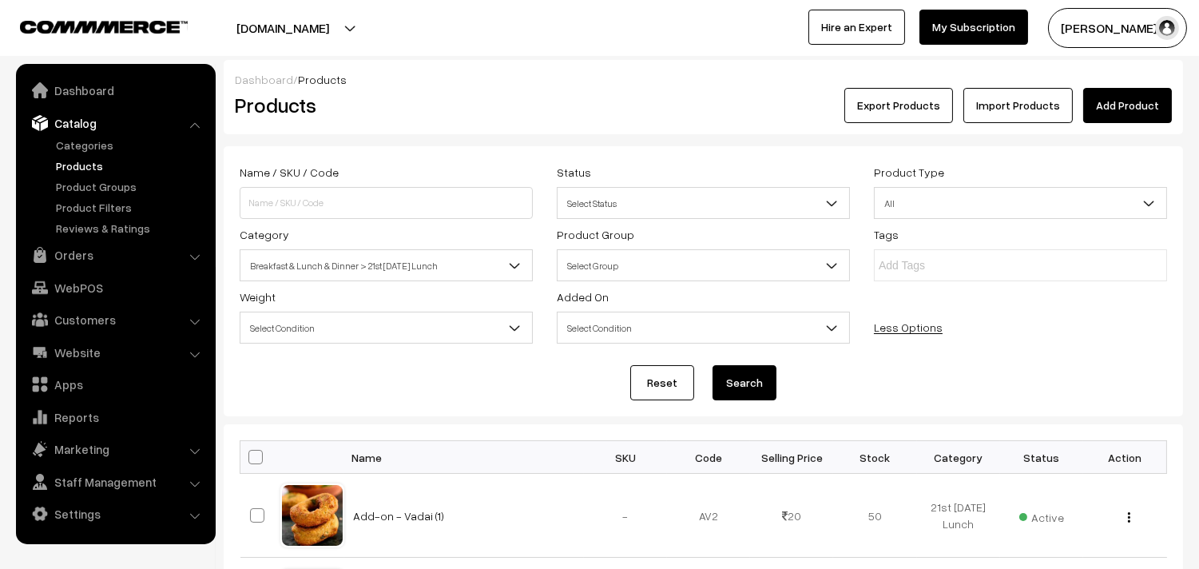
click at [765, 384] on button "Search" at bounding box center [745, 382] width 64 height 35
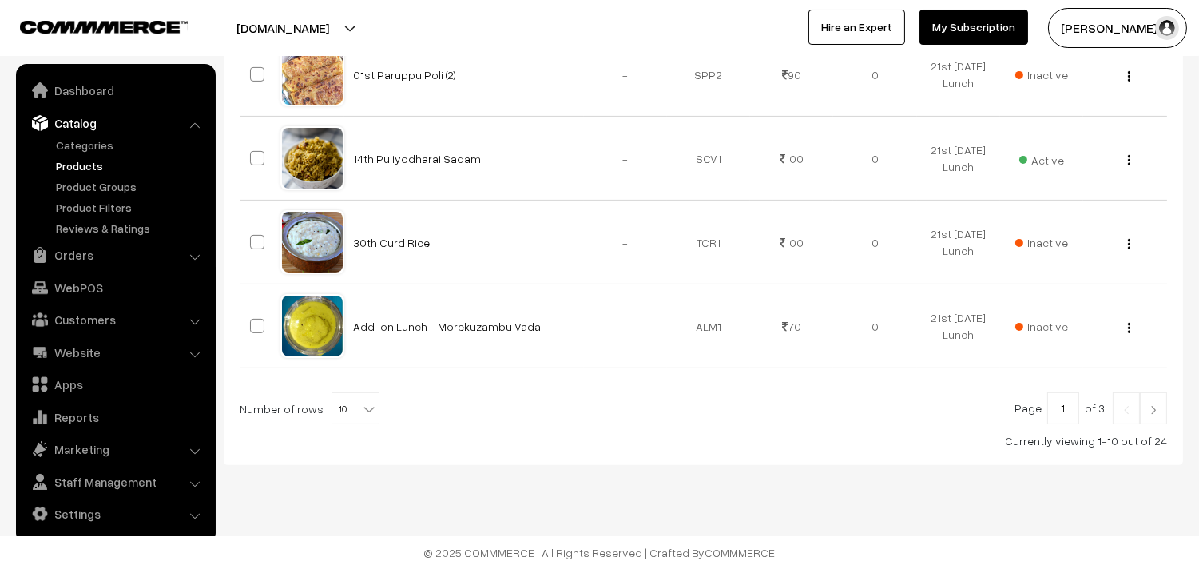
click at [338, 401] on span "10" at bounding box center [355, 409] width 46 height 32
select select "90"
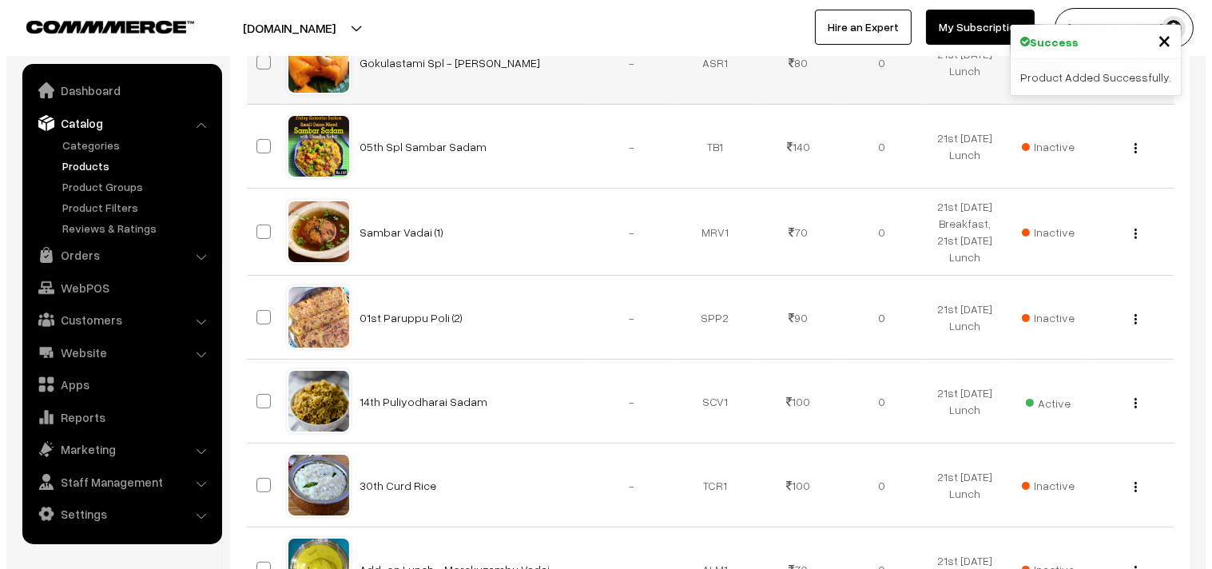
scroll to position [710, 0]
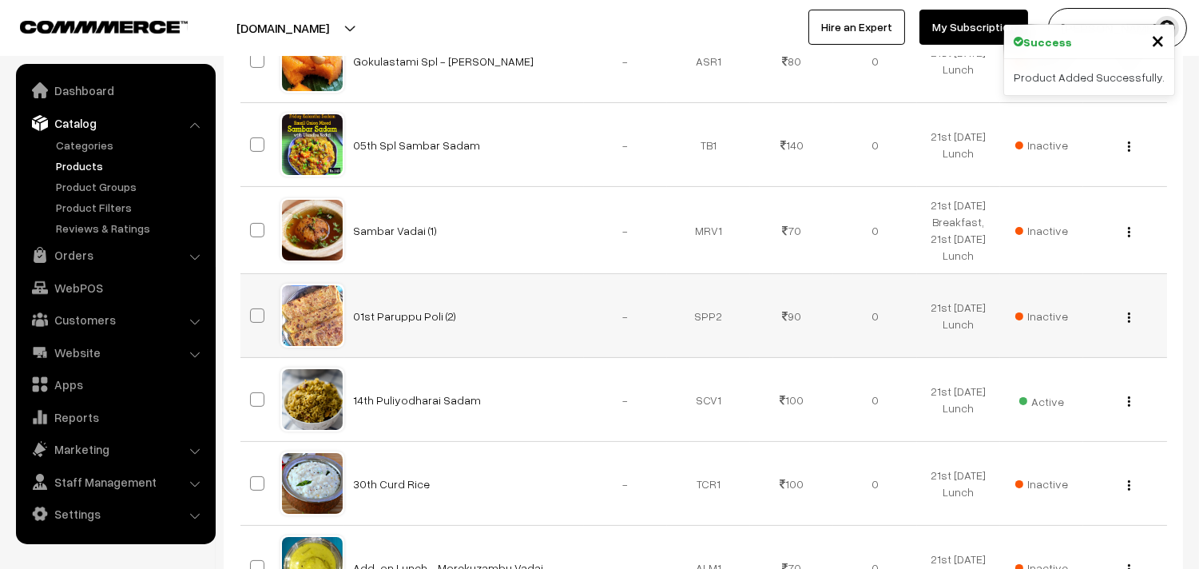
click at [1033, 317] on span "Inactive" at bounding box center [1042, 316] width 53 height 17
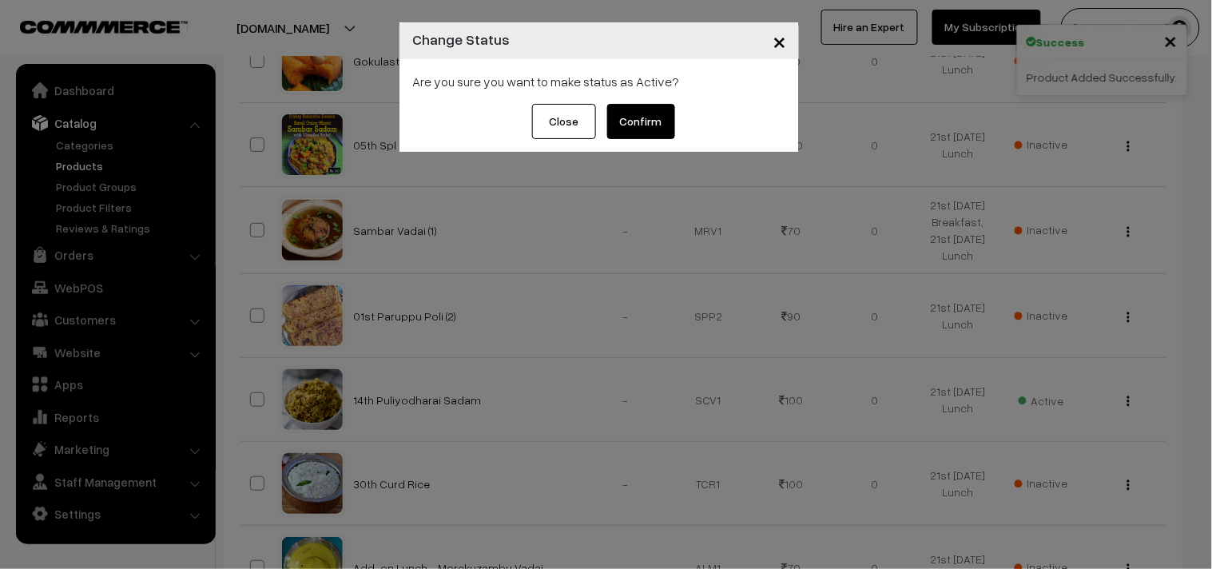
click at [644, 130] on button "Confirm" at bounding box center [641, 121] width 68 height 35
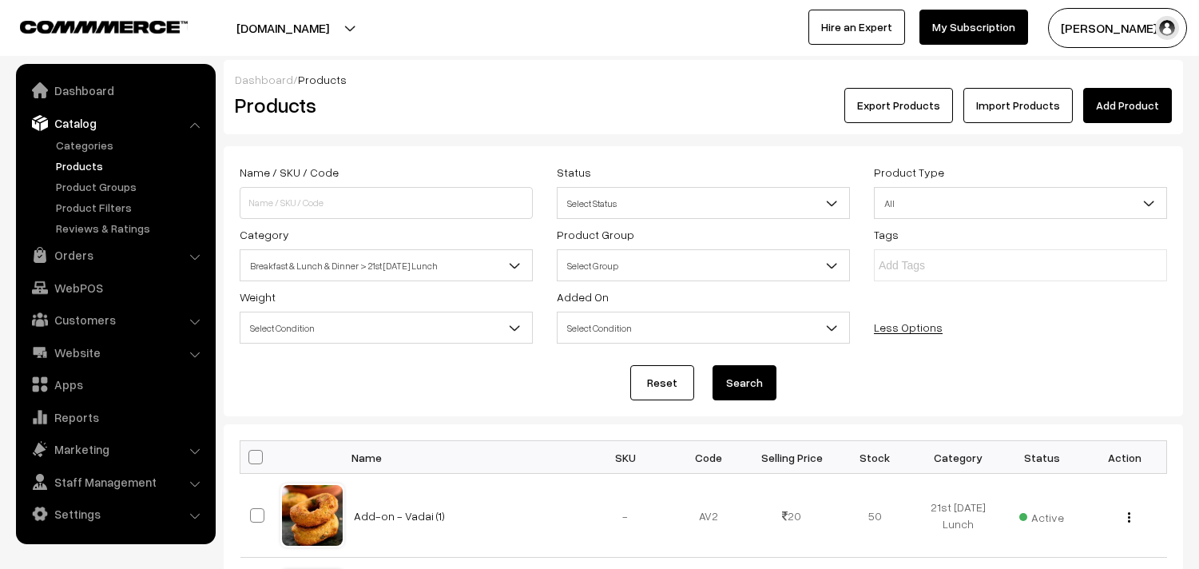
scroll to position [710, 0]
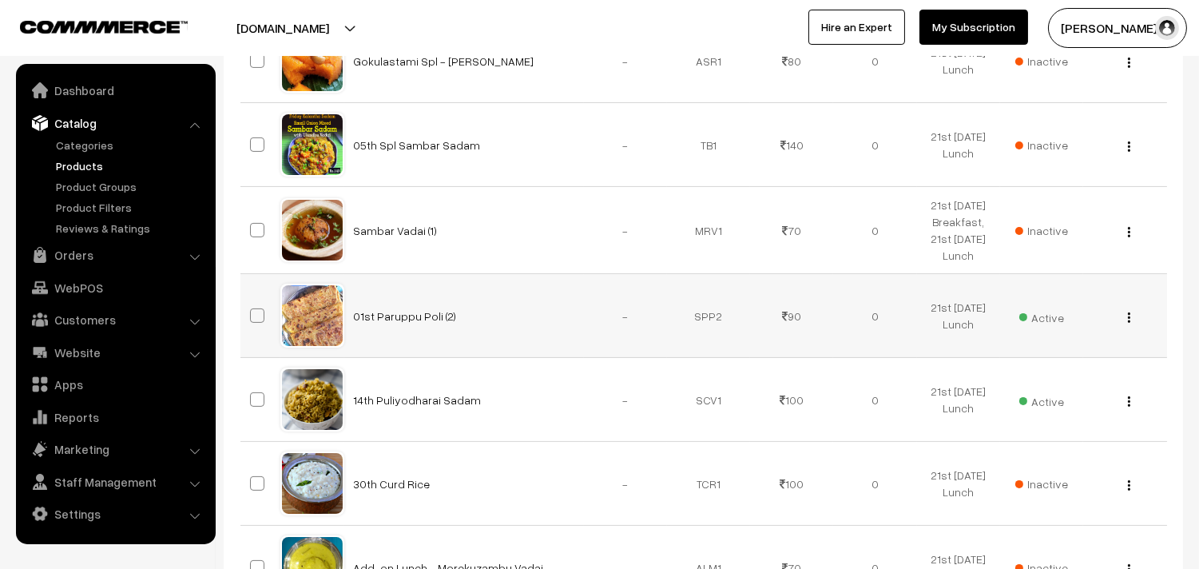
click at [1130, 312] on img "button" at bounding box center [1129, 317] width 2 height 10
click at [1064, 368] on link "Edit" at bounding box center [1058, 375] width 136 height 35
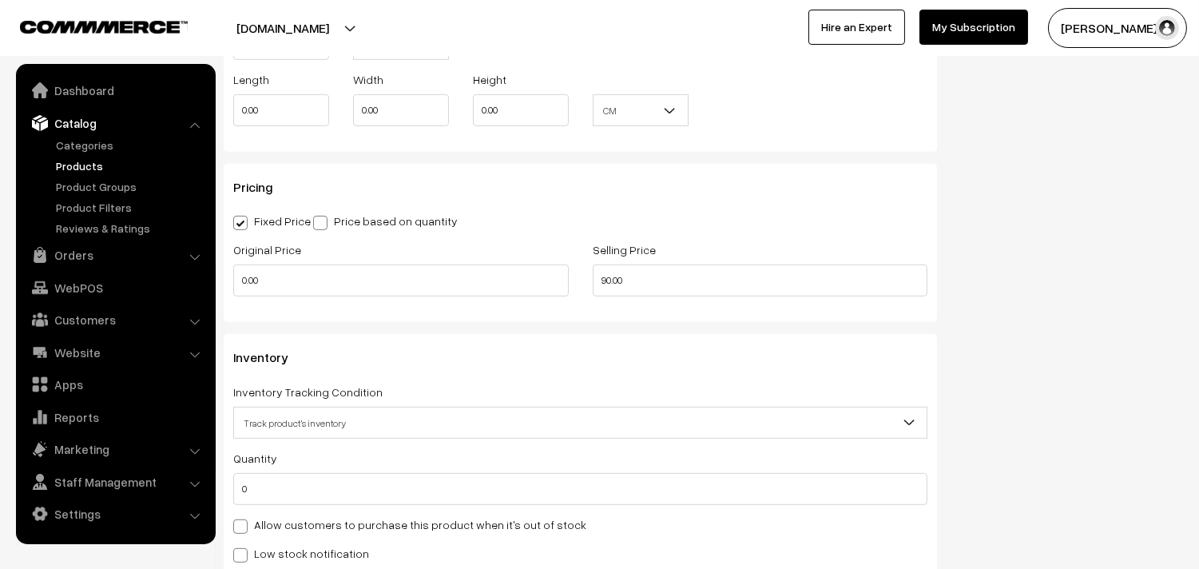
scroll to position [1420, 0]
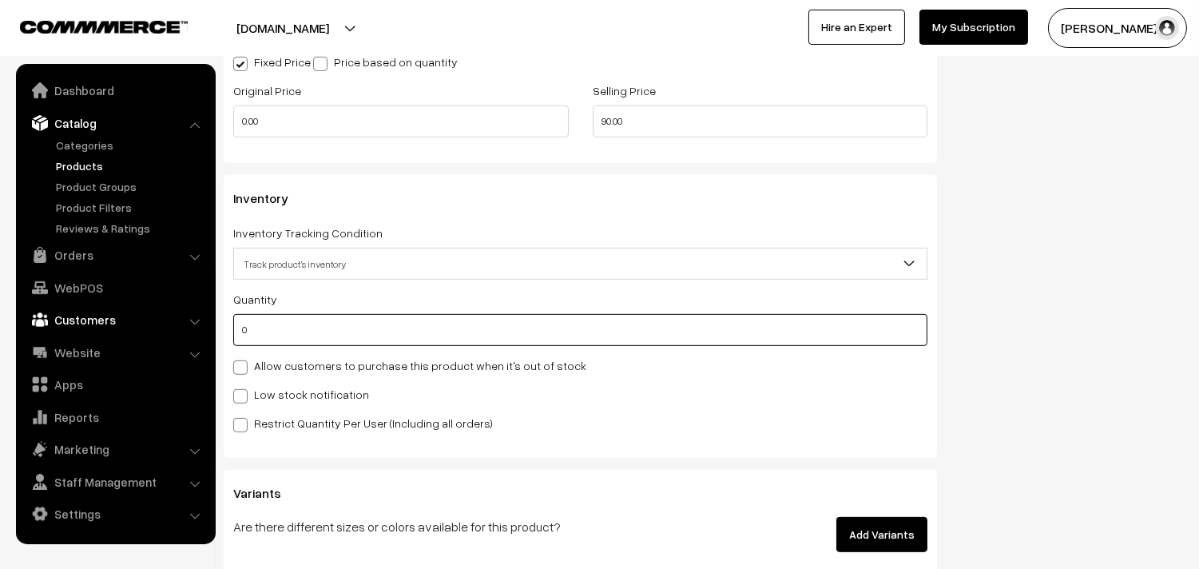
drag, startPoint x: 237, startPoint y: 332, endPoint x: 80, endPoint y: 331, distance: 156.6
click at [80, 333] on body "Thank you for showing interest. Our team will call you shortly. Close [DOMAIN_N…" at bounding box center [599, 17] width 1199 height 2875
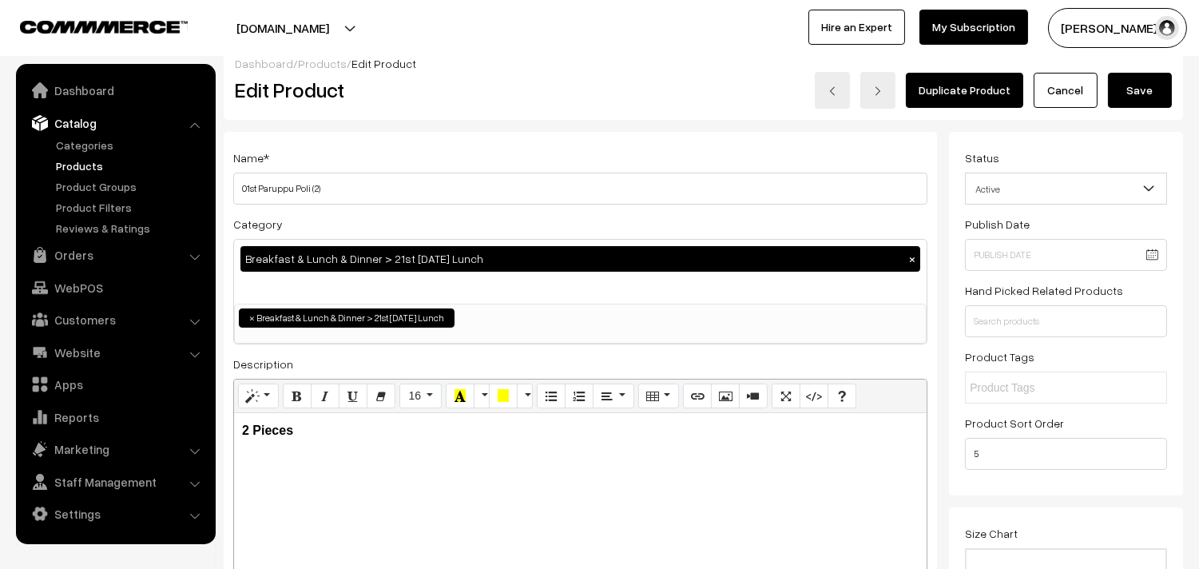
scroll to position [0, 0]
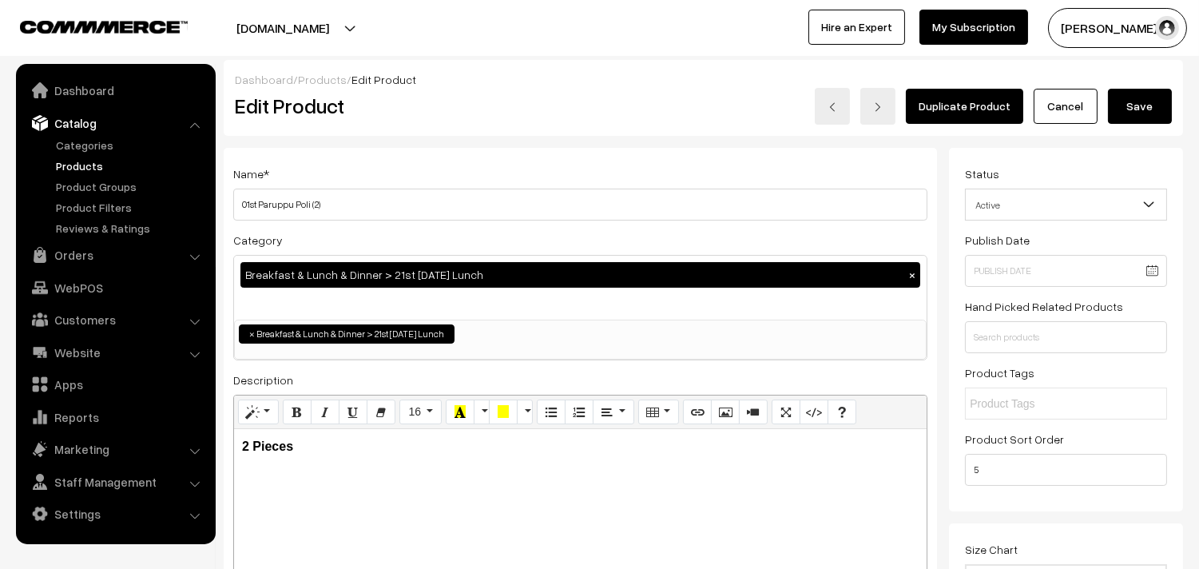
type input "50"
click at [1131, 118] on button "Save" at bounding box center [1140, 106] width 64 height 35
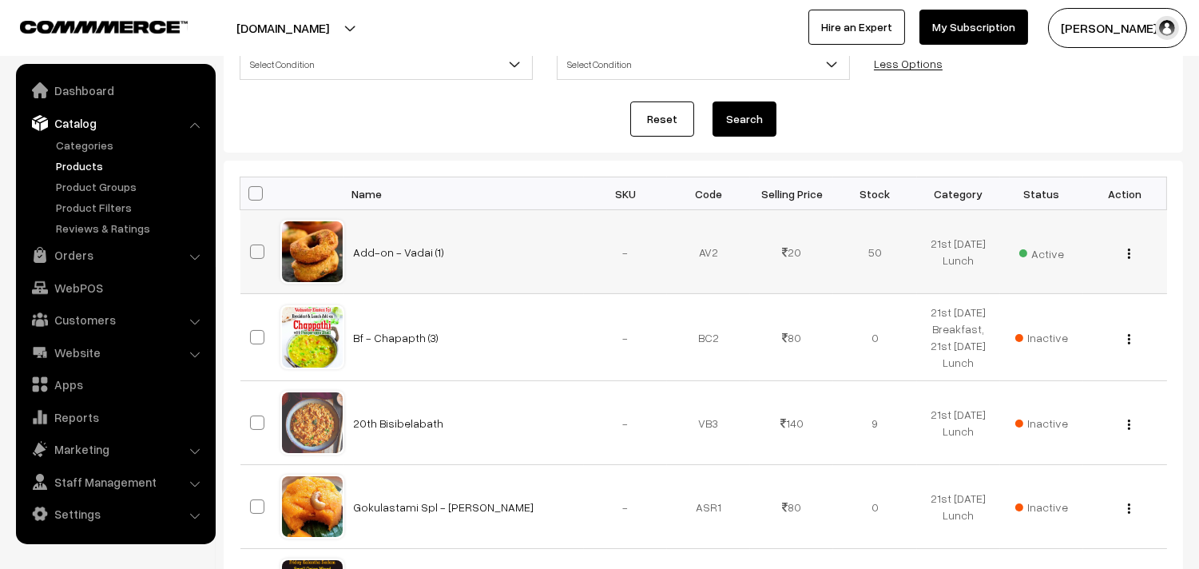
scroll to position [266, 0]
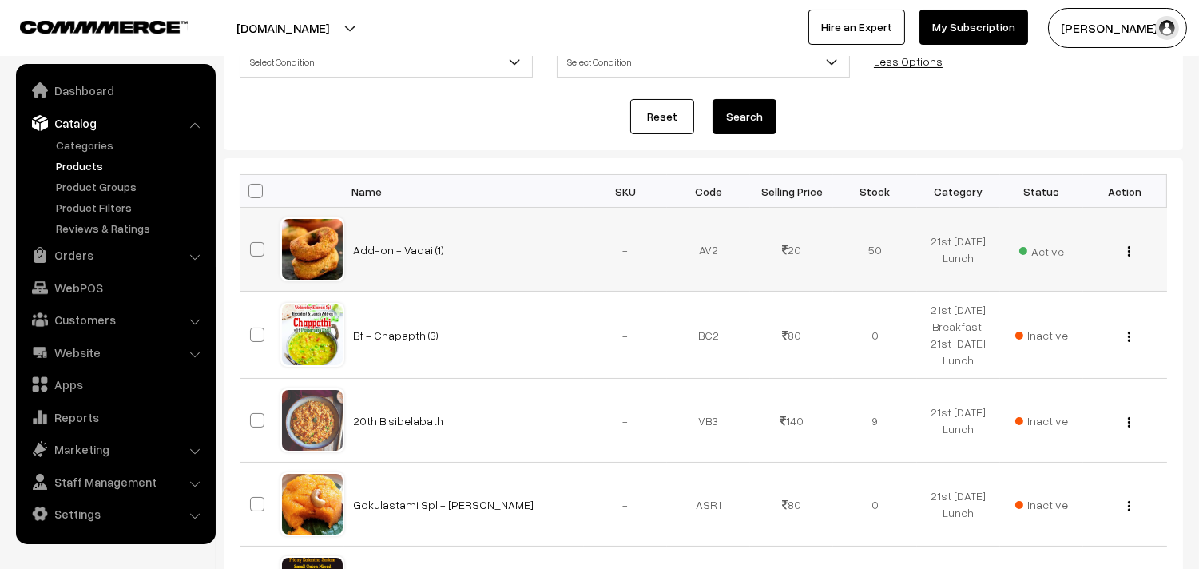
click at [1123, 248] on div "View Edit Delete" at bounding box center [1125, 249] width 64 height 17
click at [1143, 260] on td "View Edit Delete" at bounding box center [1125, 250] width 83 height 84
click at [1129, 251] on img "button" at bounding box center [1129, 251] width 2 height 10
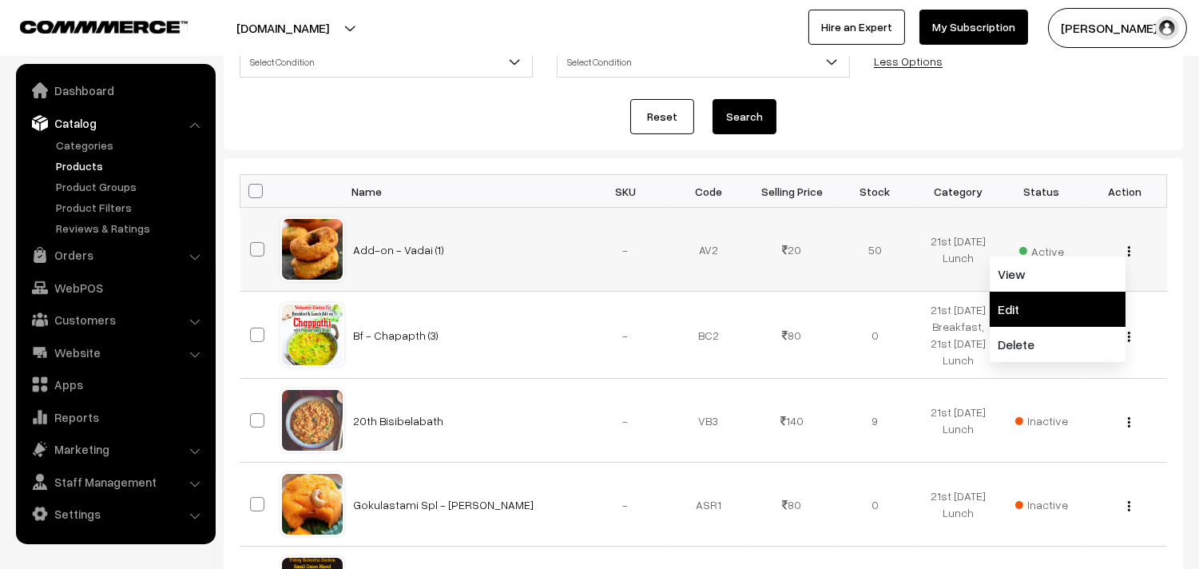
click at [1076, 318] on link "Edit" at bounding box center [1058, 309] width 136 height 35
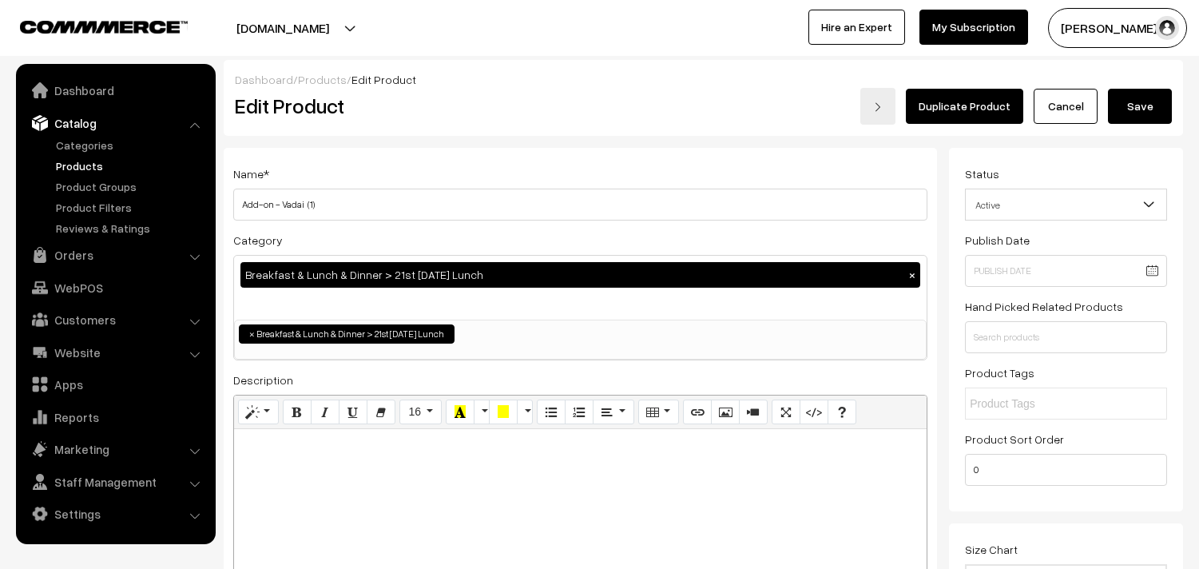
scroll to position [355, 0]
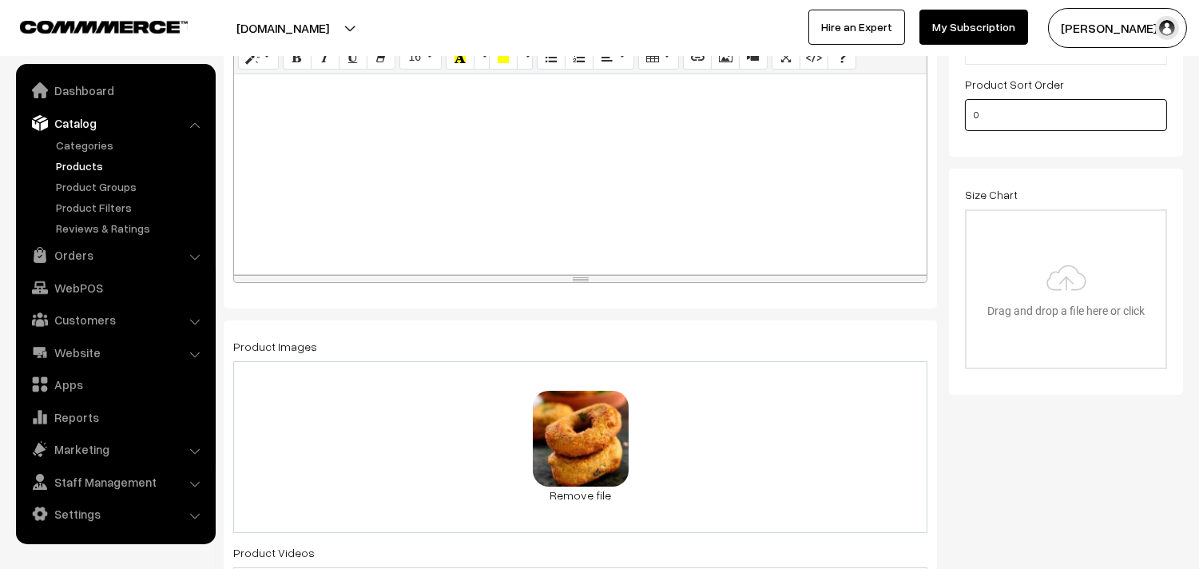
drag, startPoint x: 991, startPoint y: 114, endPoint x: 837, endPoint y: 109, distance: 153.5
type input "5"
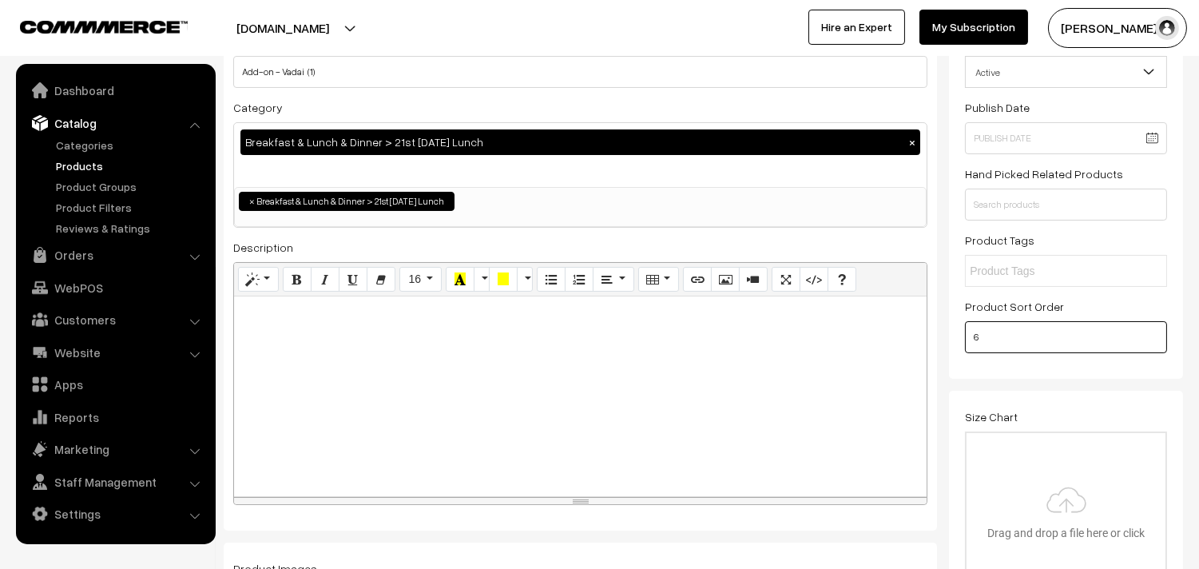
scroll to position [0, 0]
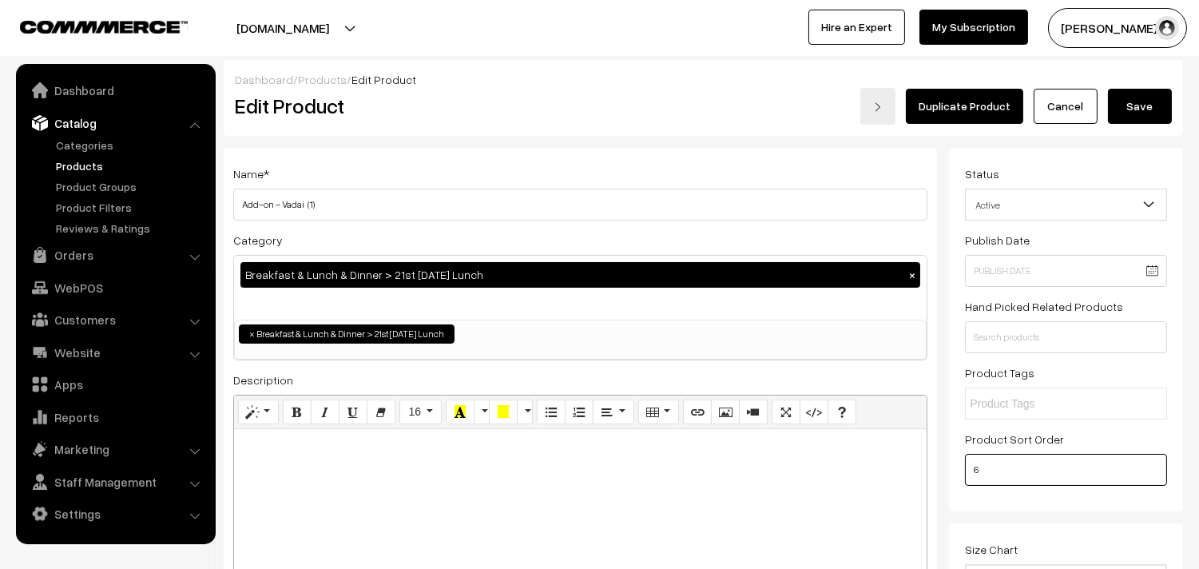
type input "6"
click at [1139, 100] on button "Save" at bounding box center [1140, 106] width 64 height 35
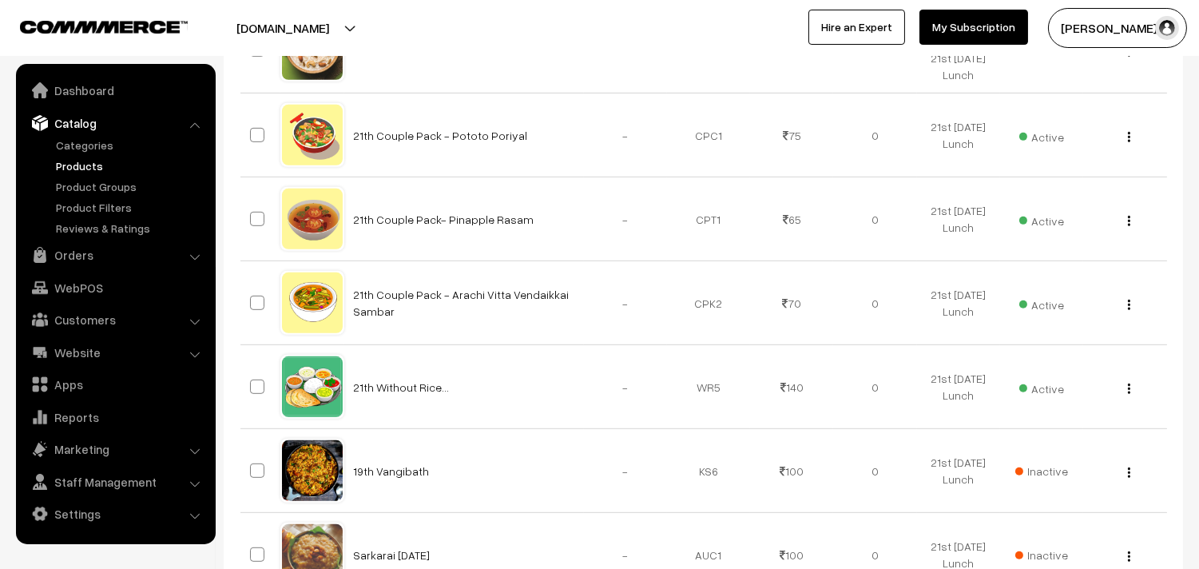
scroll to position [1482, 0]
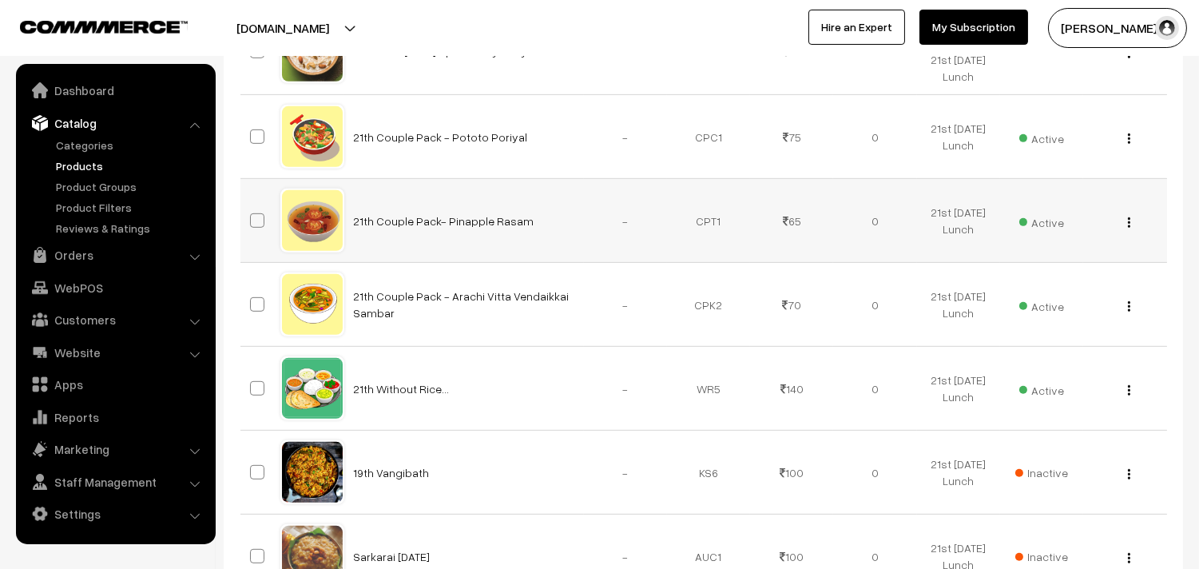
click at [1132, 225] on div "View Edit Delete" at bounding box center [1125, 221] width 64 height 17
click at [1130, 225] on img "button" at bounding box center [1129, 222] width 2 height 10
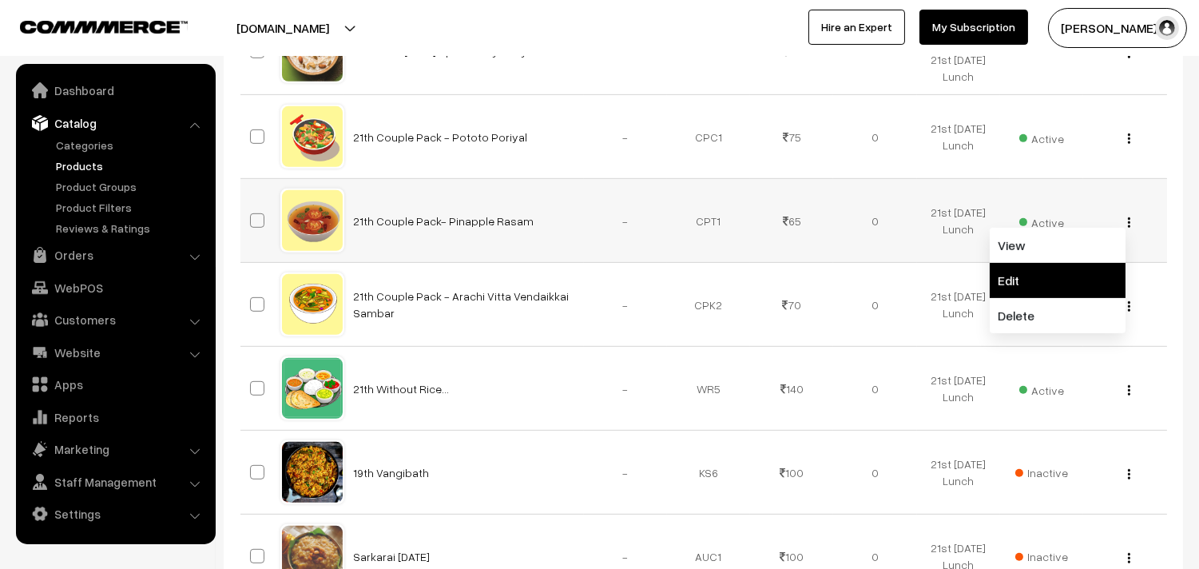
click at [1045, 292] on link "Edit" at bounding box center [1058, 280] width 136 height 35
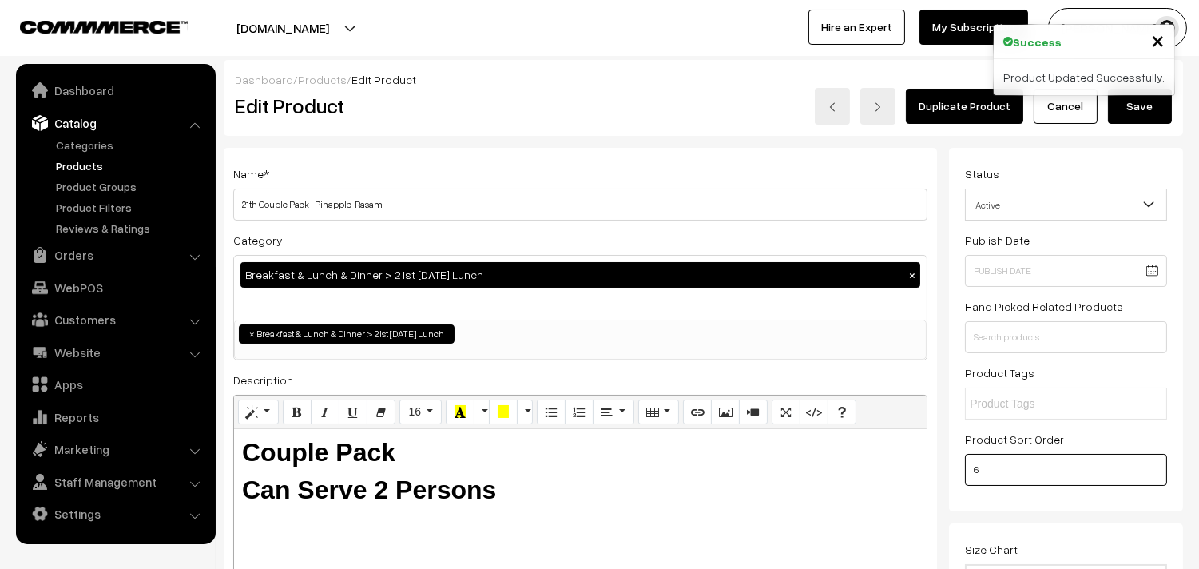
drag, startPoint x: 924, startPoint y: 474, endPoint x: 836, endPoint y: 474, distance: 87.9
type input "7"
click at [1135, 117] on button "Save" at bounding box center [1140, 106] width 64 height 35
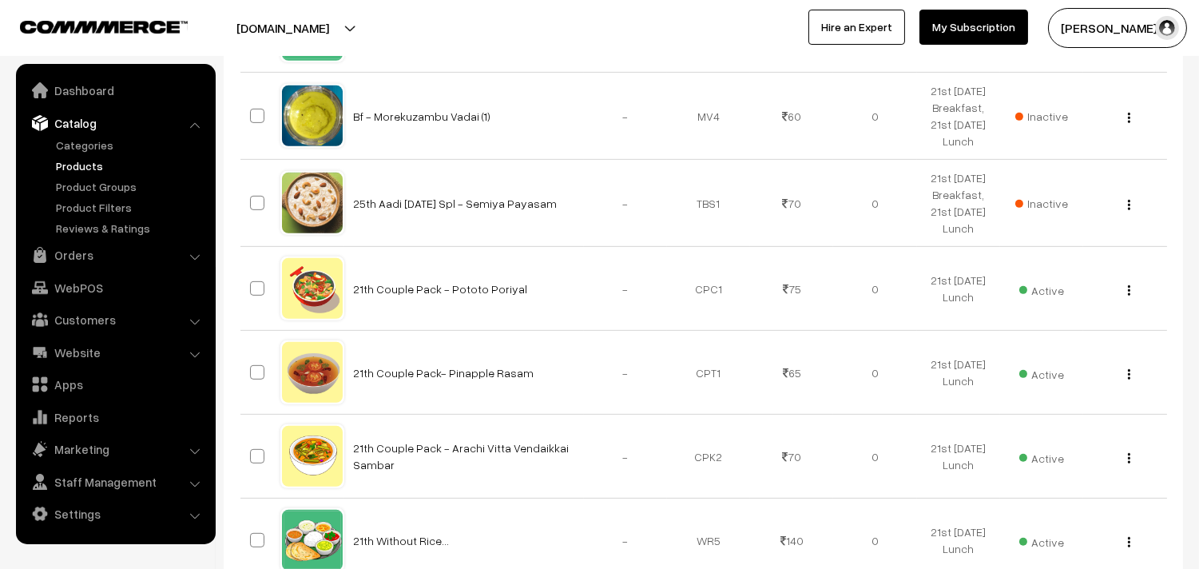
scroll to position [1331, 0]
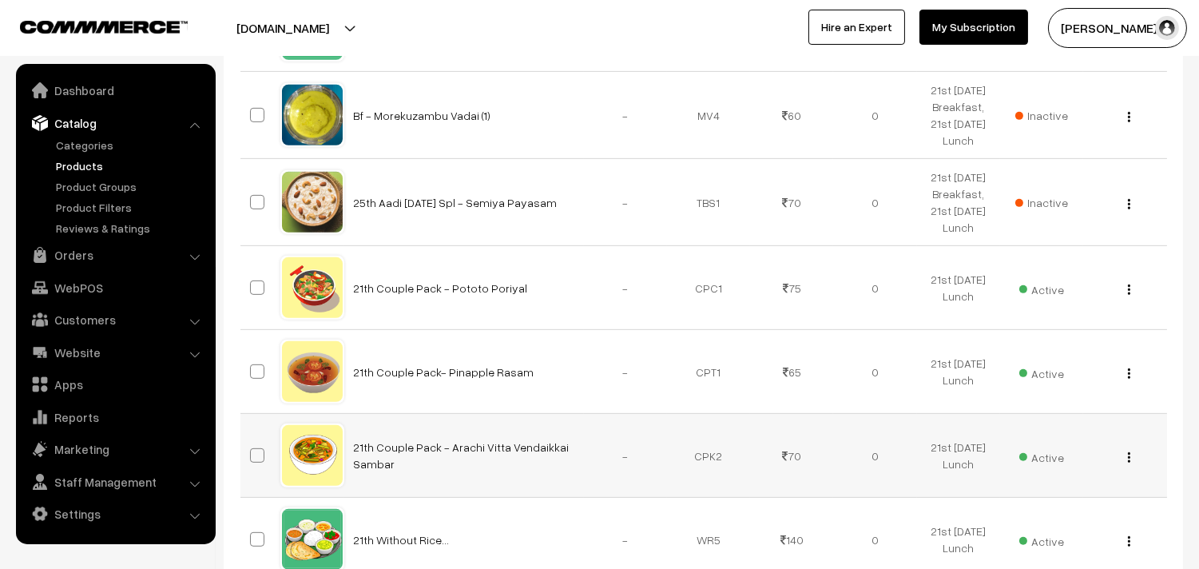
click at [1128, 453] on img "button" at bounding box center [1129, 457] width 2 height 10
click at [1056, 505] on link "Edit" at bounding box center [1058, 515] width 136 height 35
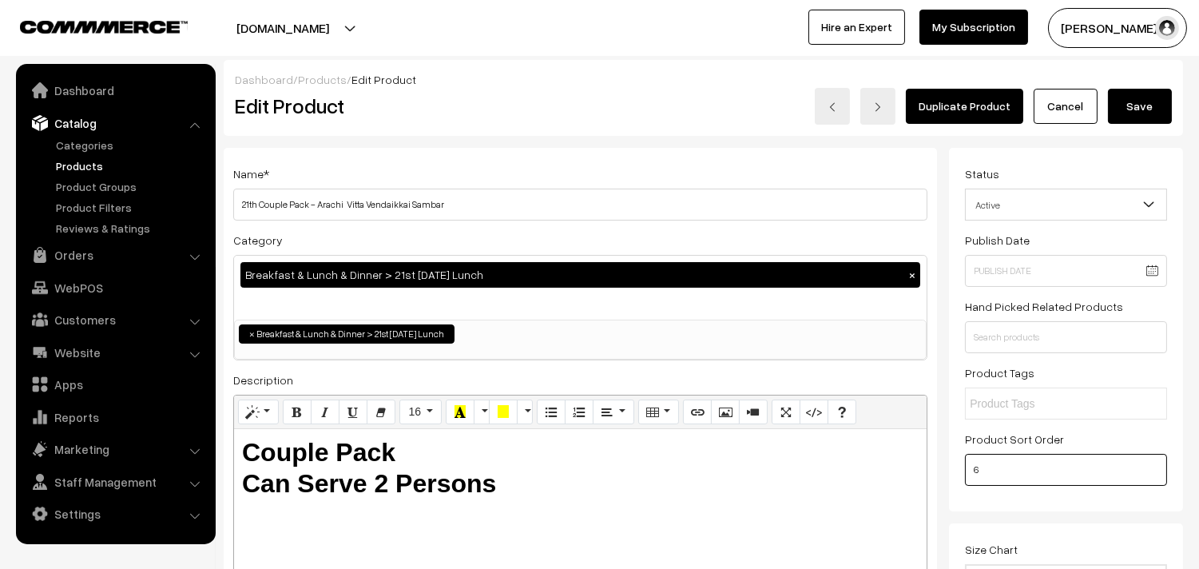
drag, startPoint x: 983, startPoint y: 475, endPoint x: 843, endPoint y: 465, distance: 140.2
type input "8"
click at [1141, 89] on button "Save" at bounding box center [1140, 106] width 64 height 35
